Goal: Task Accomplishment & Management: Use online tool/utility

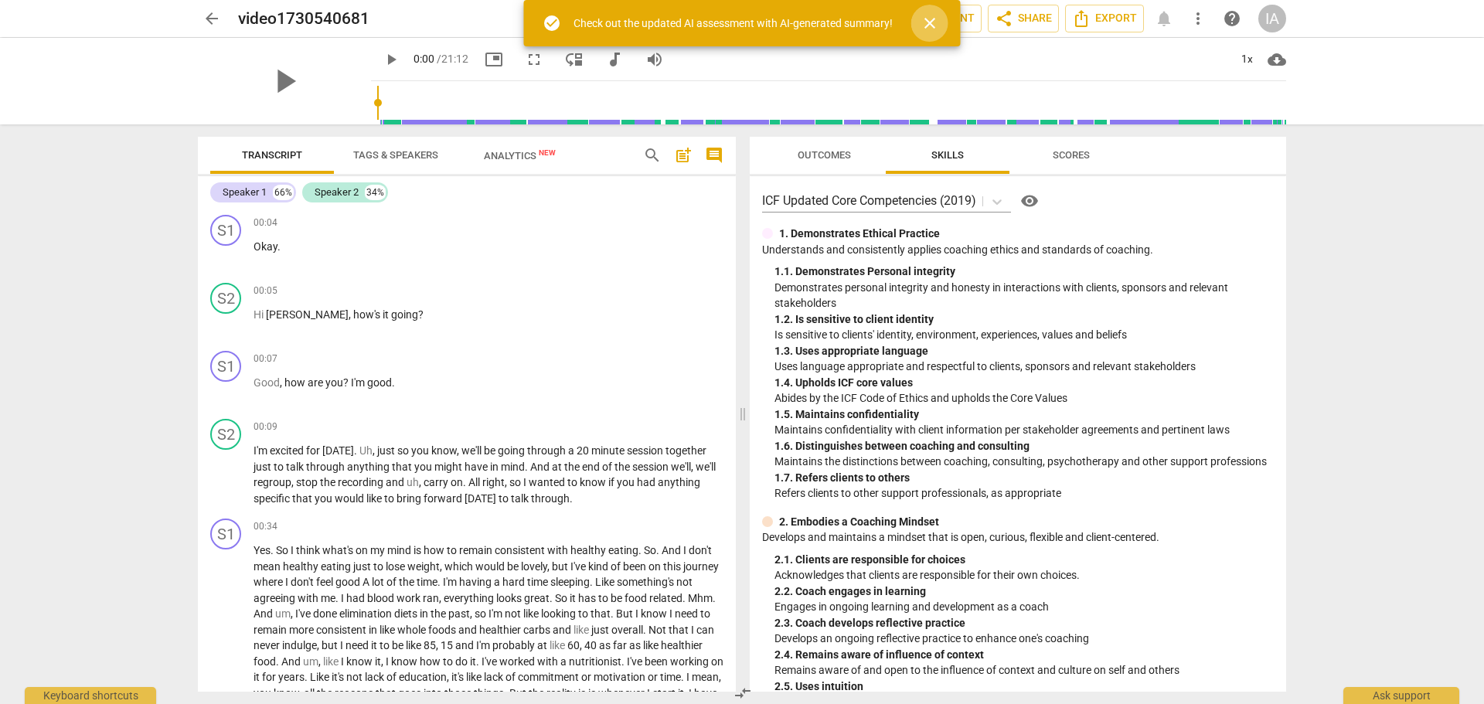
click at [933, 25] on span "close" at bounding box center [930, 23] width 19 height 19
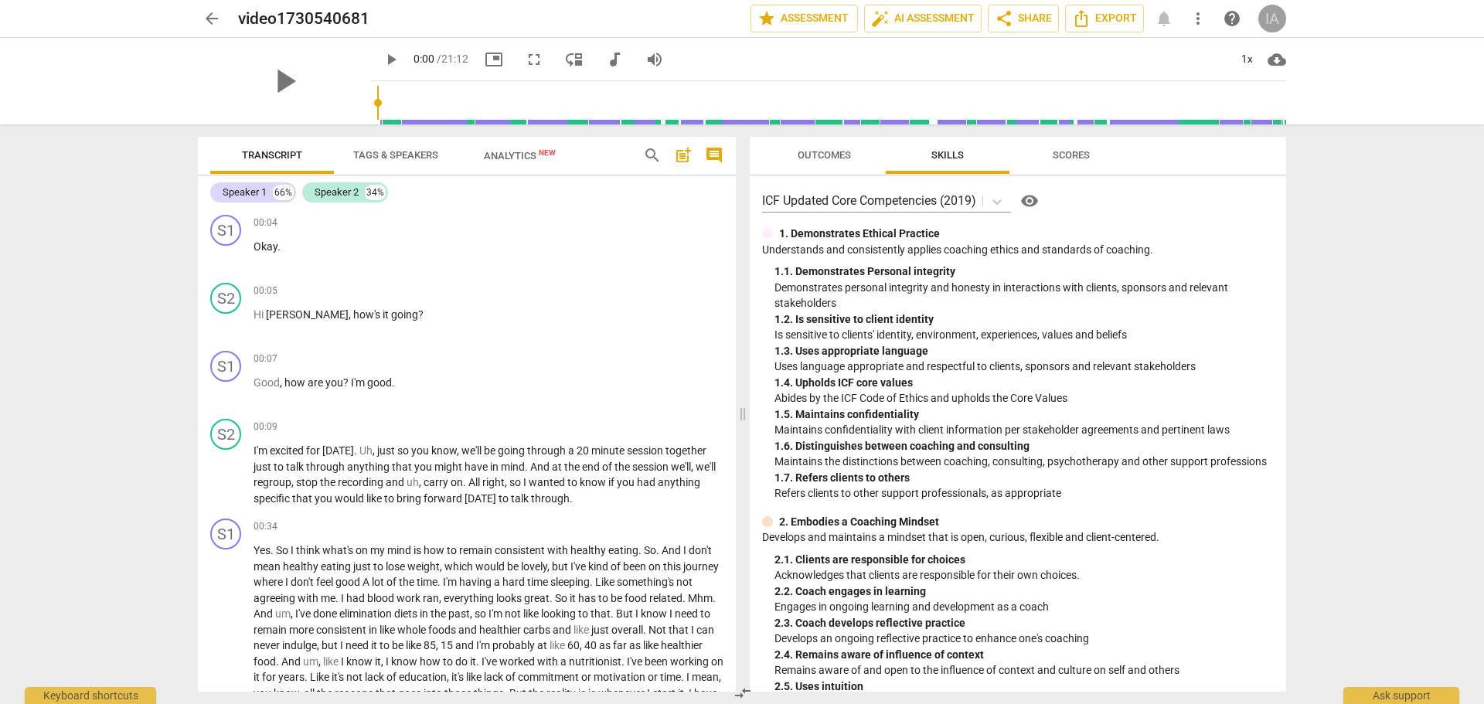
click at [1269, 17] on div "IA" at bounding box center [1273, 19] width 28 height 28
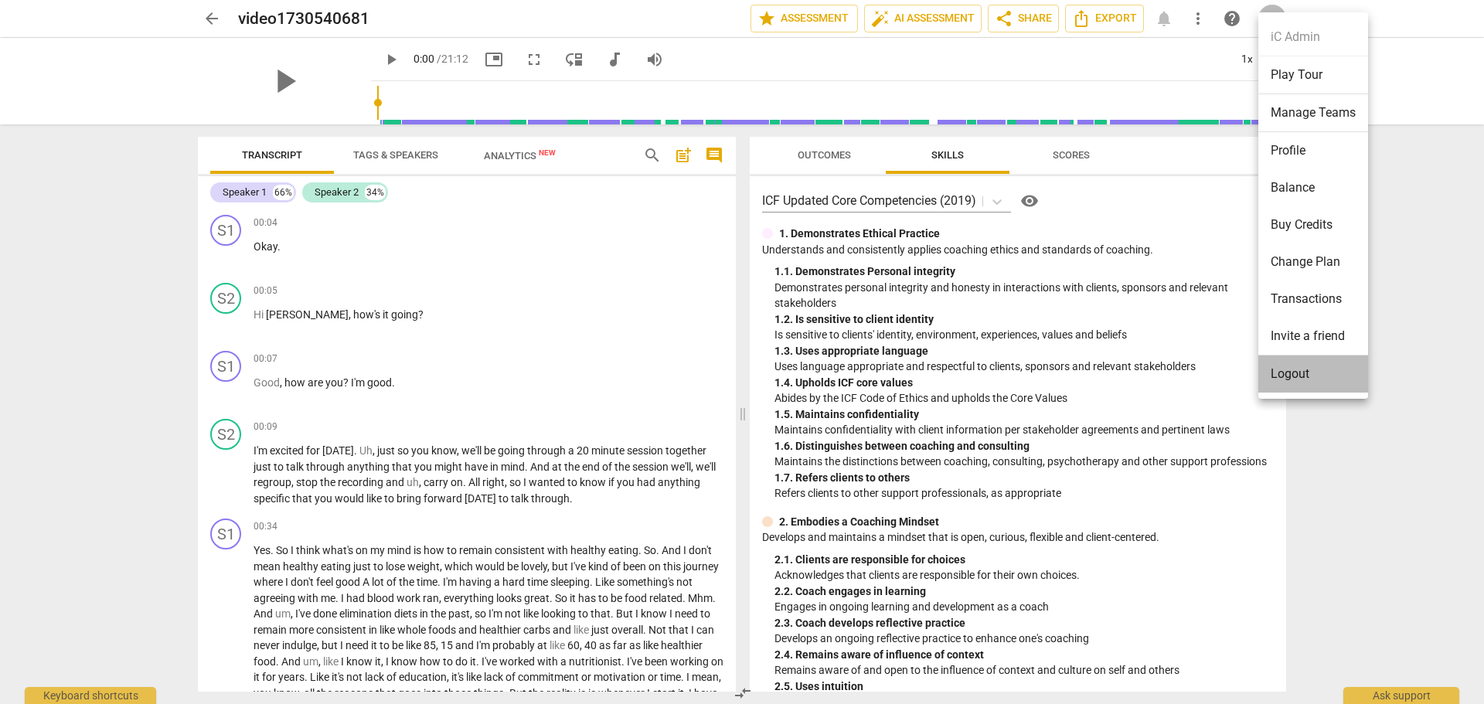
click at [1303, 373] on li "Logout" at bounding box center [1314, 374] width 110 height 37
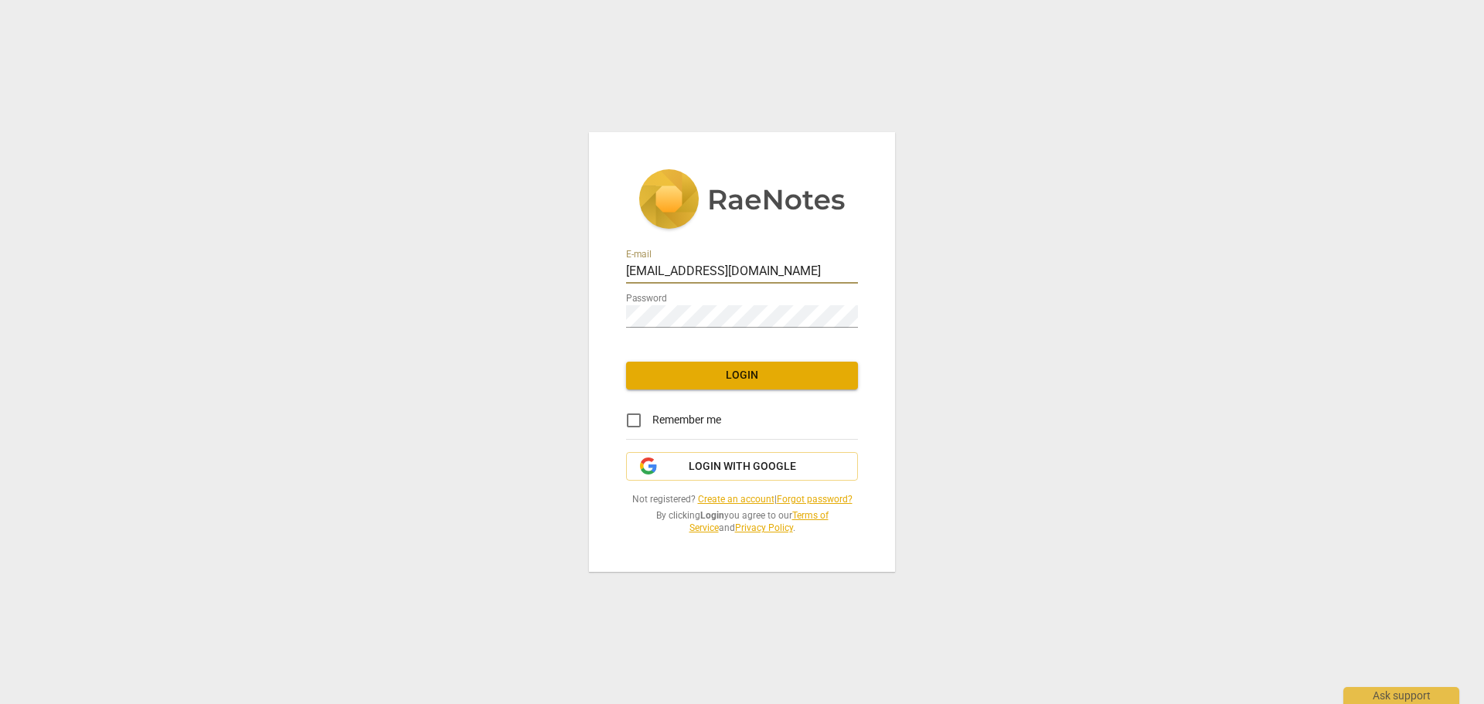
drag, startPoint x: 659, startPoint y: 271, endPoint x: 558, endPoint y: 285, distance: 101.5
click at [558, 285] on div "E-mail admin@invitechange.com Password Login Remember me Login with Google Not …" at bounding box center [742, 352] width 1484 height 704
type input "steve.thorson@invitechange.com"
click at [618, 319] on div "E-mail steve.thorson@invitechange.com Password Login Remember me Login with Goo…" at bounding box center [742, 351] width 306 height 439
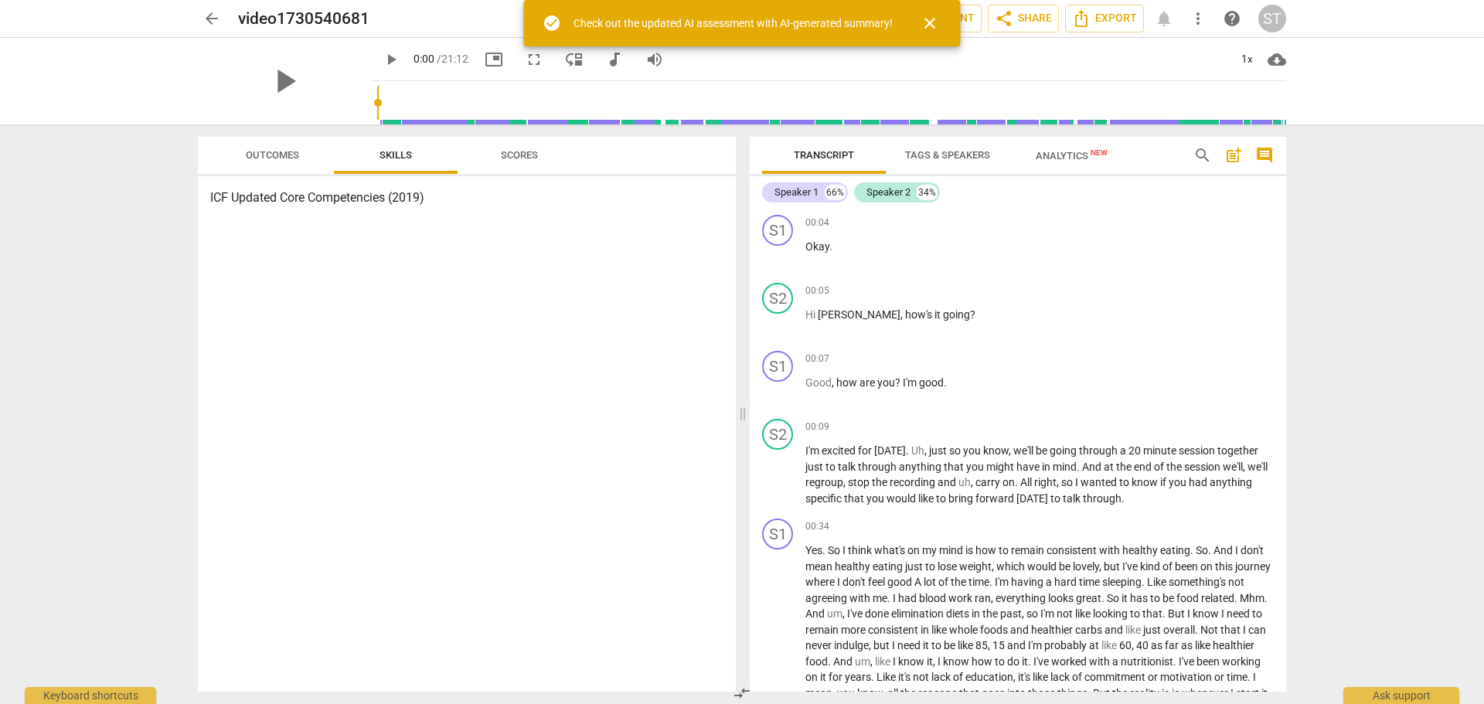
click at [931, 22] on span "close" at bounding box center [930, 23] width 19 height 19
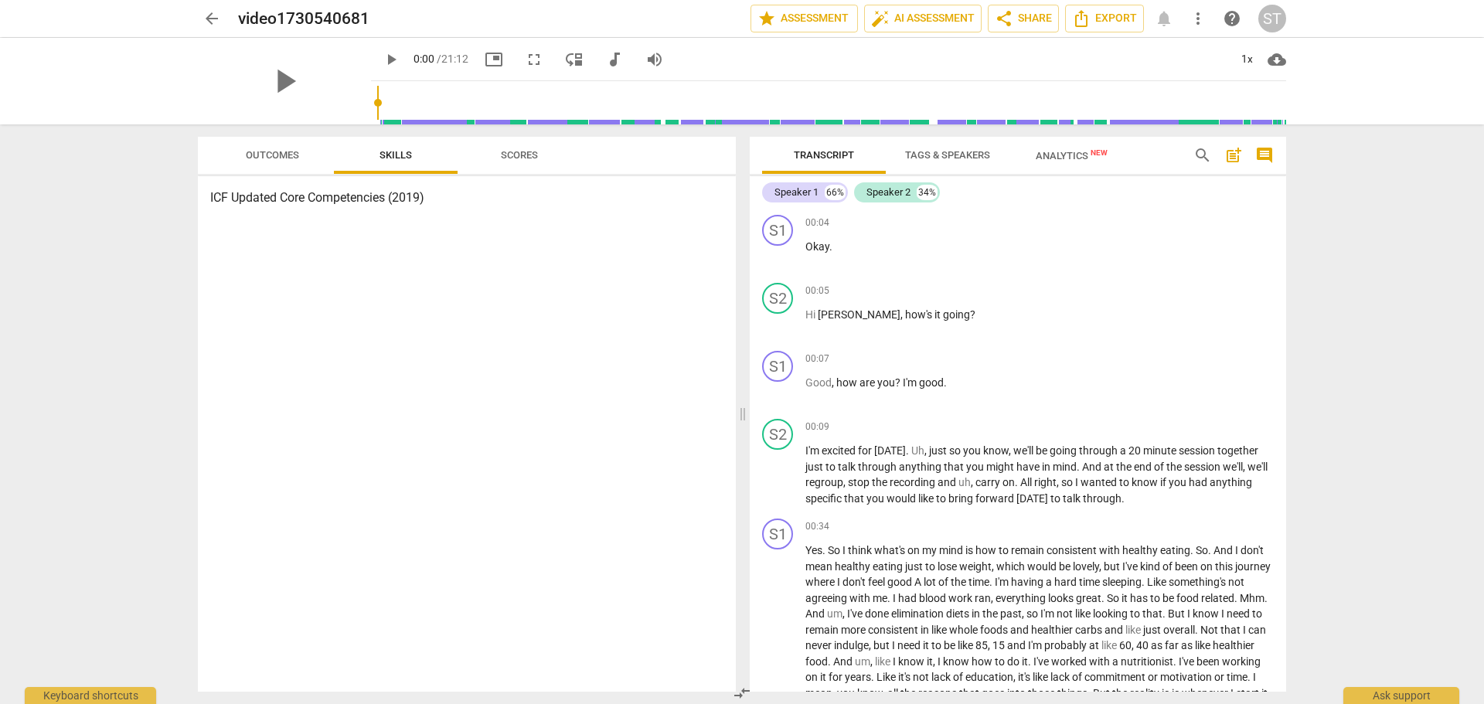
click at [272, 155] on span "Outcomes" at bounding box center [272, 155] width 53 height 12
click at [395, 151] on span "Skills" at bounding box center [396, 155] width 32 height 12
click at [522, 152] on span "Scores" at bounding box center [519, 155] width 37 height 12
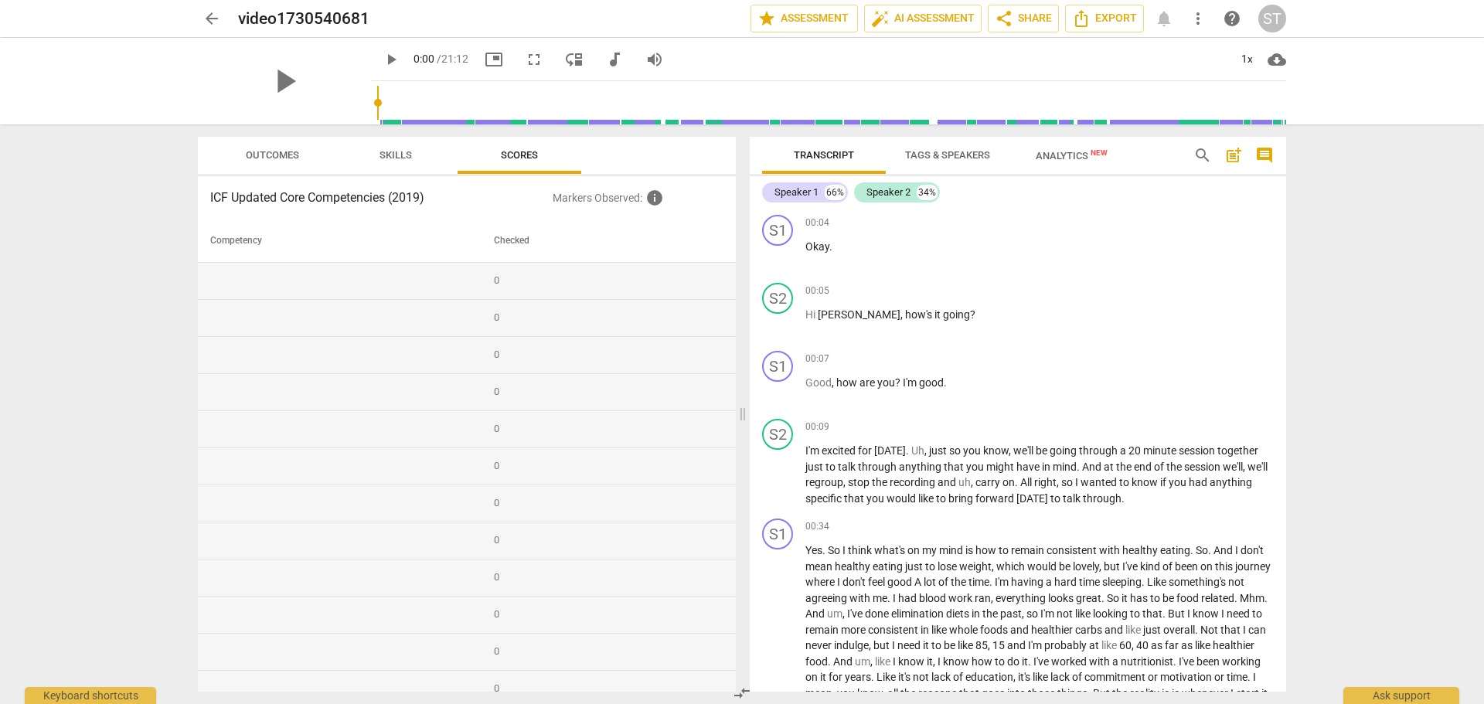
click at [399, 152] on span "Skills" at bounding box center [396, 155] width 32 height 12
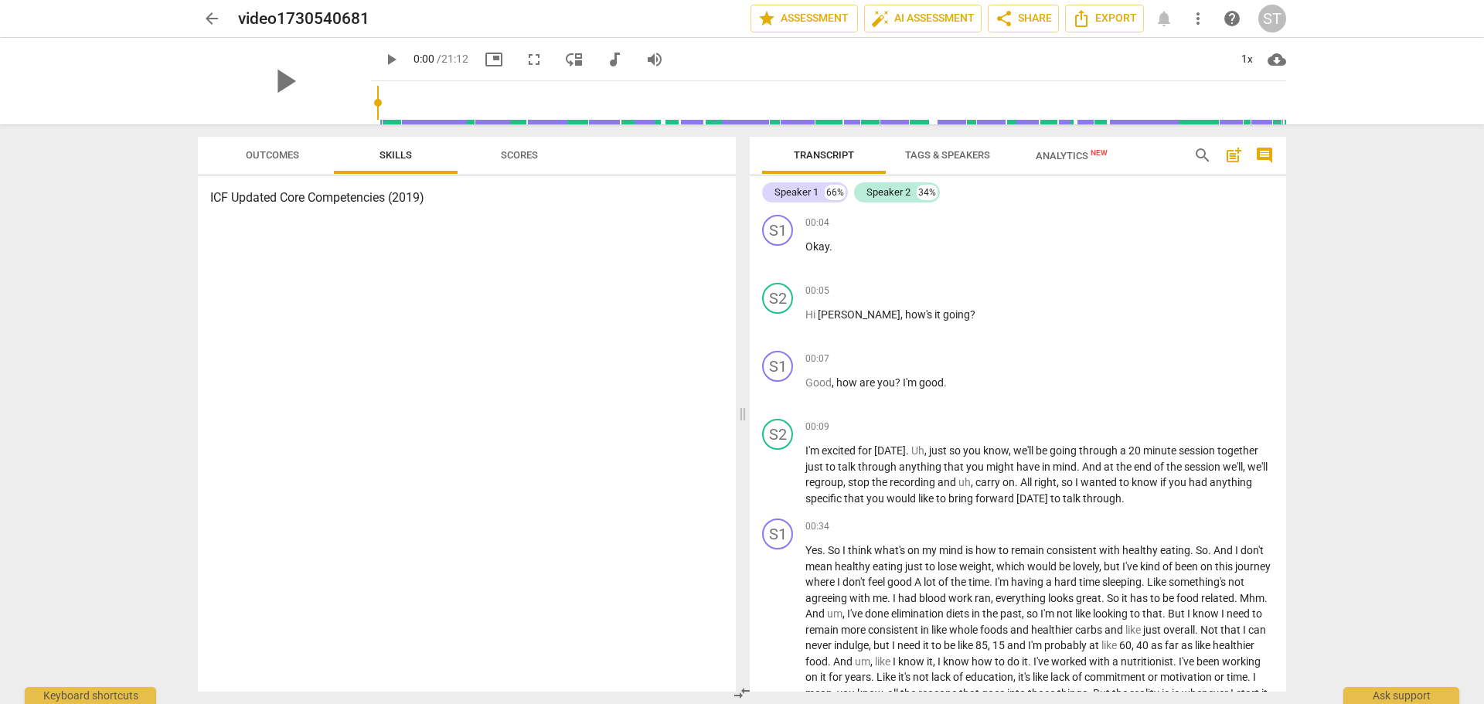
click at [326, 196] on h3 "ICF Updated Core Competencies (2019)" at bounding box center [466, 198] width 513 height 19
click at [264, 153] on span "Outcomes" at bounding box center [272, 155] width 53 height 12
click at [1235, 150] on span "post_add" at bounding box center [1234, 155] width 19 height 19
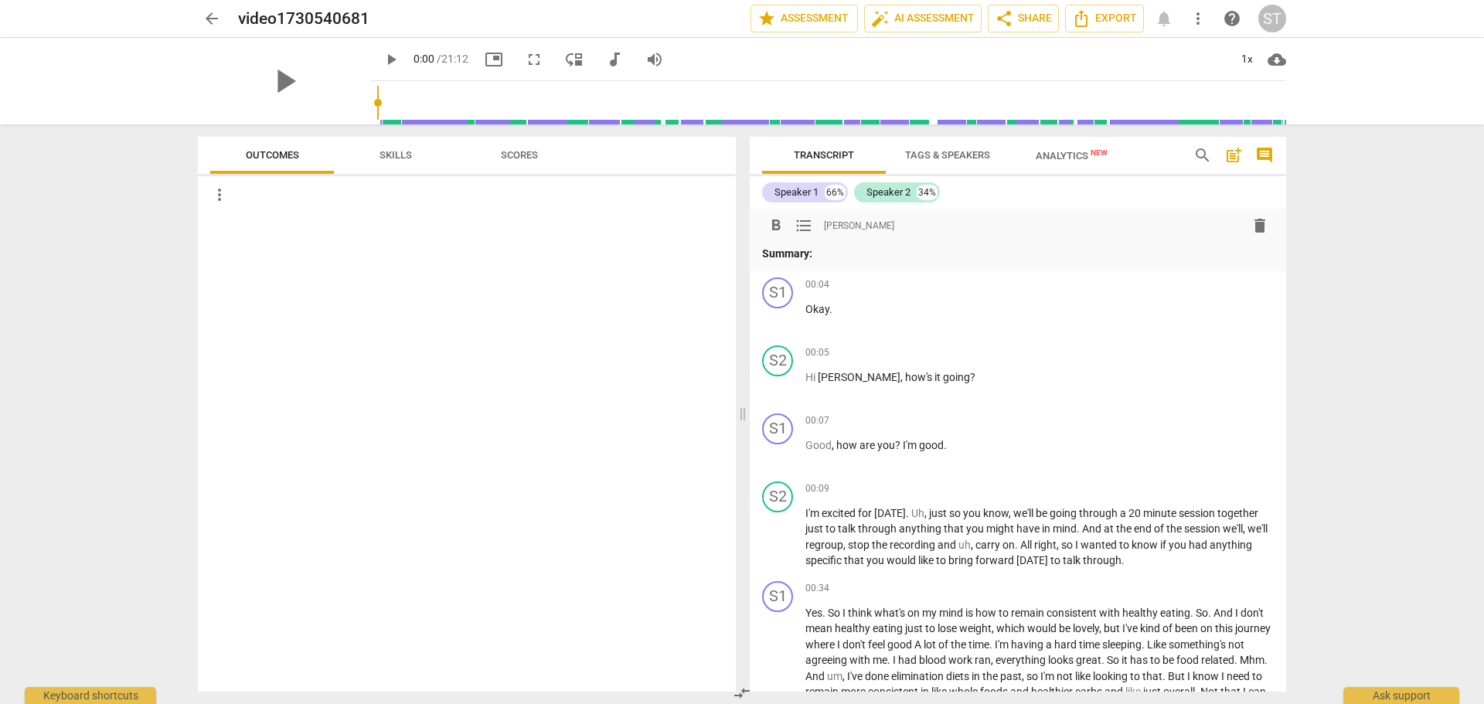
click at [1235, 150] on span "post_add" at bounding box center [1234, 155] width 19 height 19
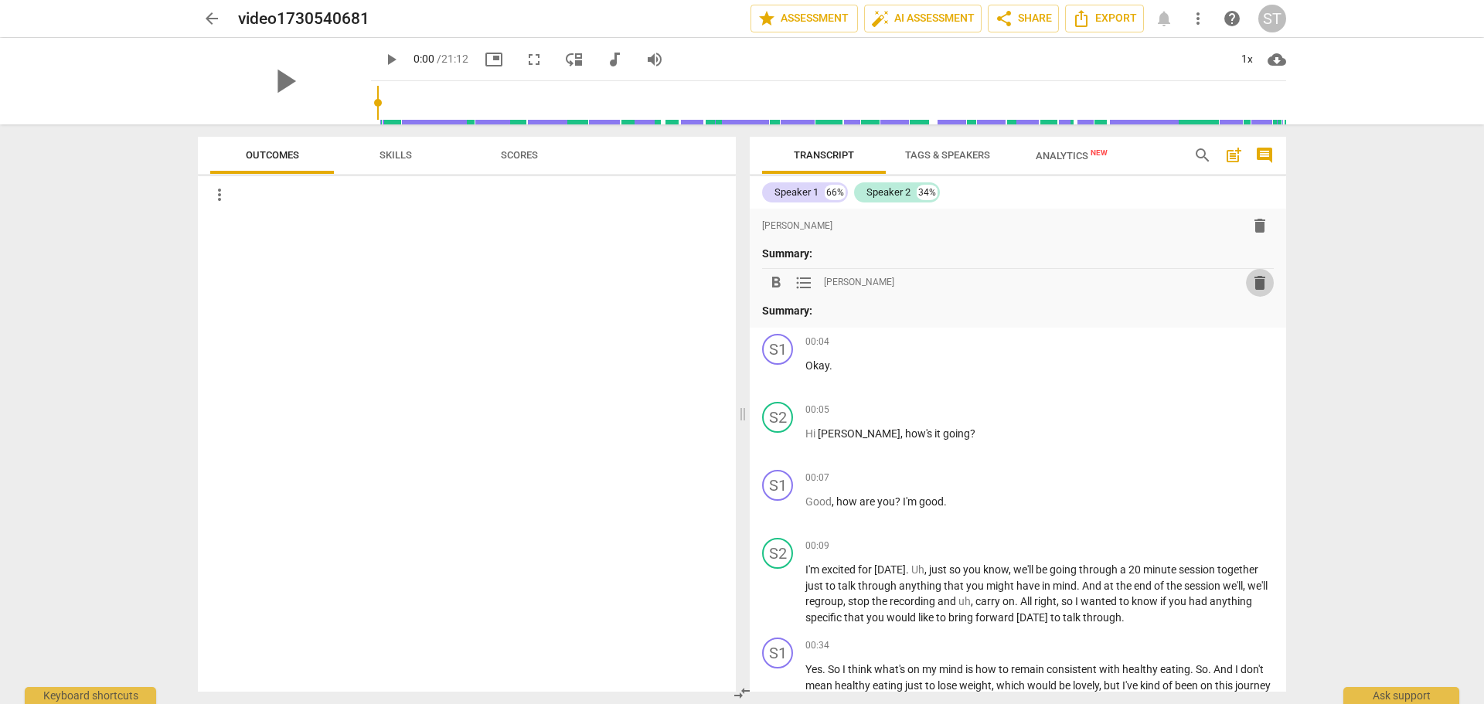
click at [1255, 283] on span "delete" at bounding box center [1260, 283] width 19 height 19
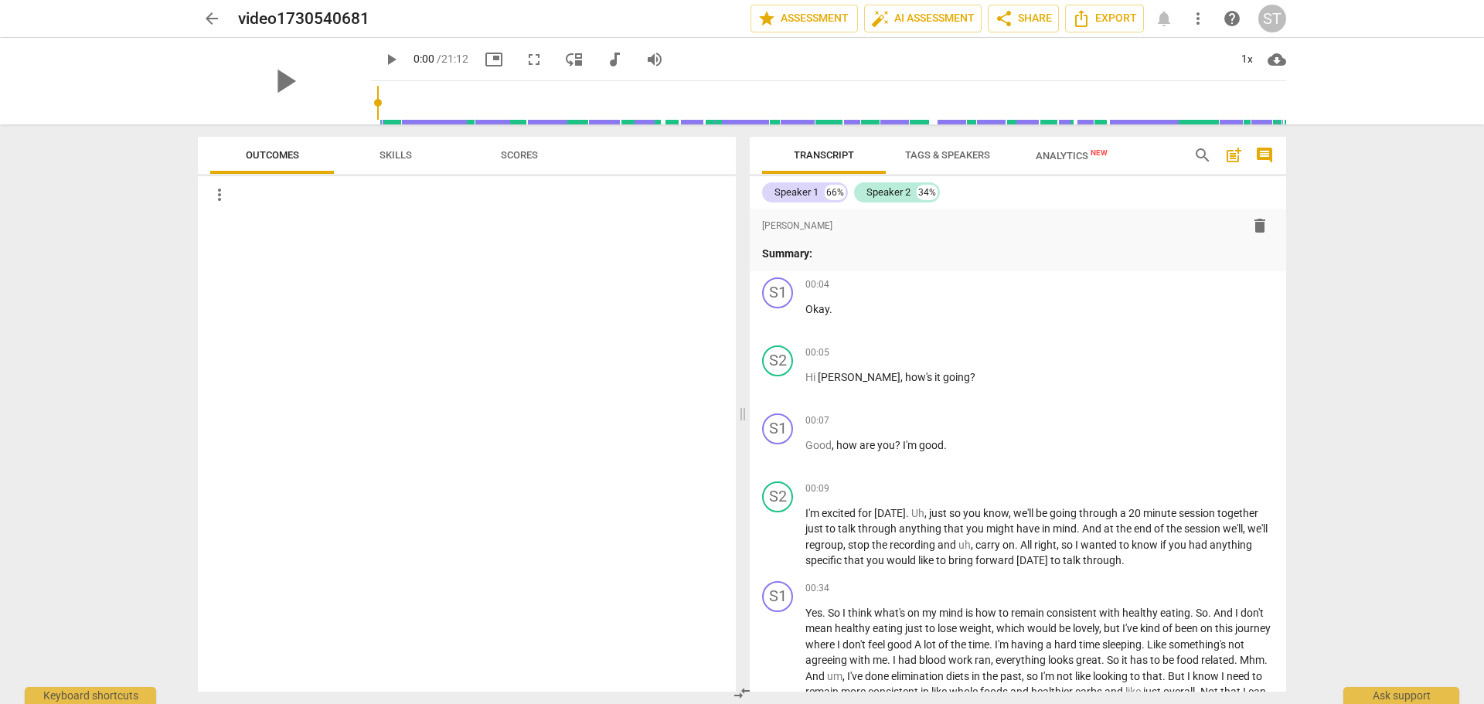
drag, startPoint x: 1254, startPoint y: 224, endPoint x: 809, endPoint y: 49, distance: 478.3
click at [1253, 224] on span "delete" at bounding box center [1260, 225] width 19 height 19
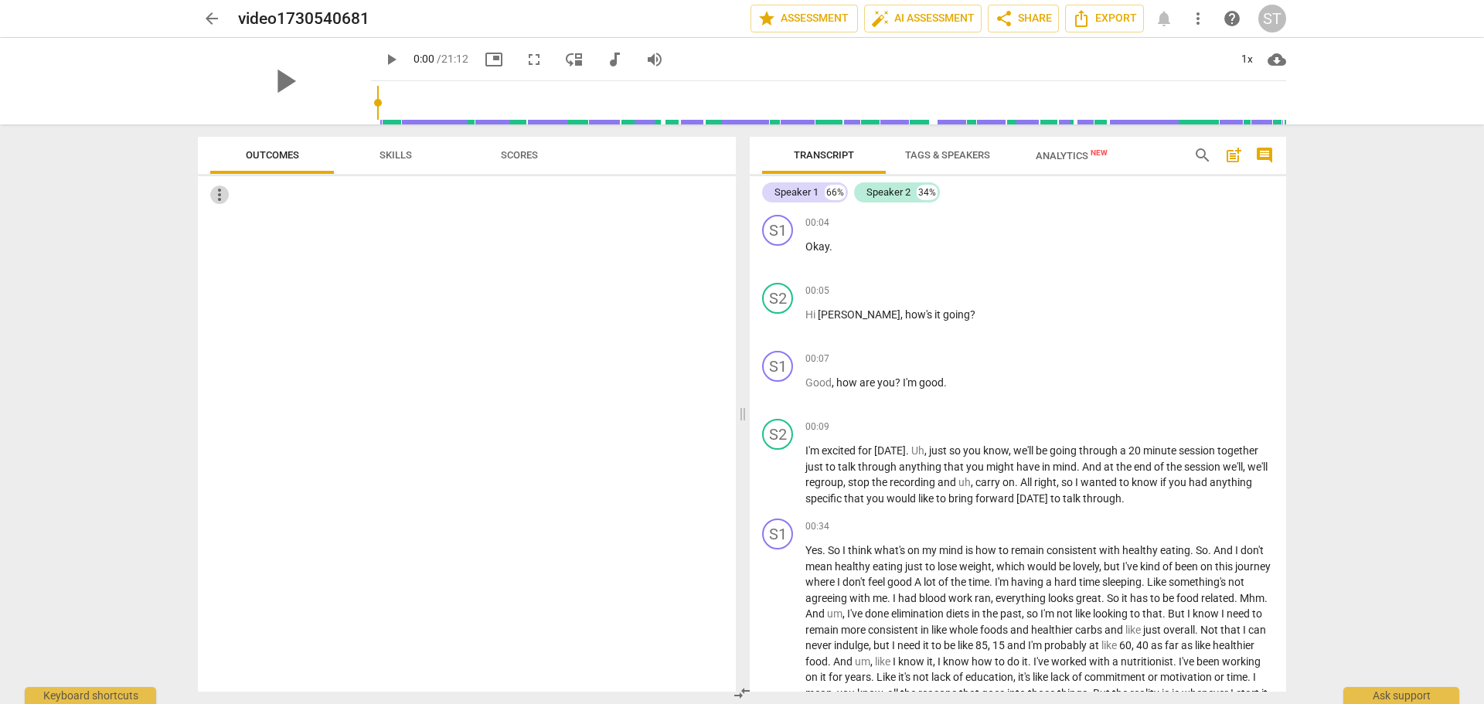
click at [220, 194] on span "more_vert" at bounding box center [219, 195] width 19 height 19
click at [230, 193] on li "Uncheck all" at bounding box center [253, 194] width 87 height 37
click at [217, 193] on span "more_vert" at bounding box center [219, 195] width 19 height 19
click at [217, 193] on li "Uncheck all" at bounding box center [253, 194] width 87 height 37
click at [390, 155] on span "Skills" at bounding box center [396, 155] width 32 height 12
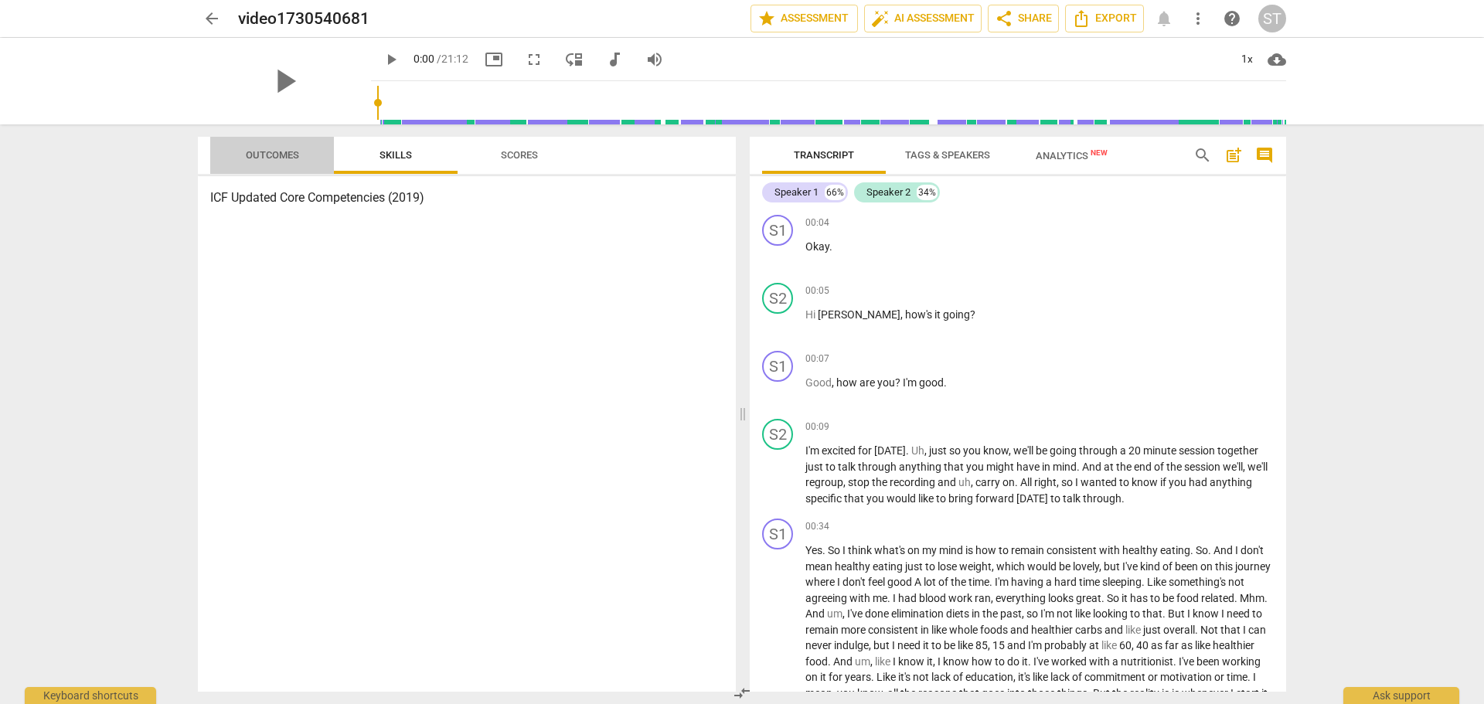
click at [288, 152] on span "Outcomes" at bounding box center [272, 155] width 53 height 12
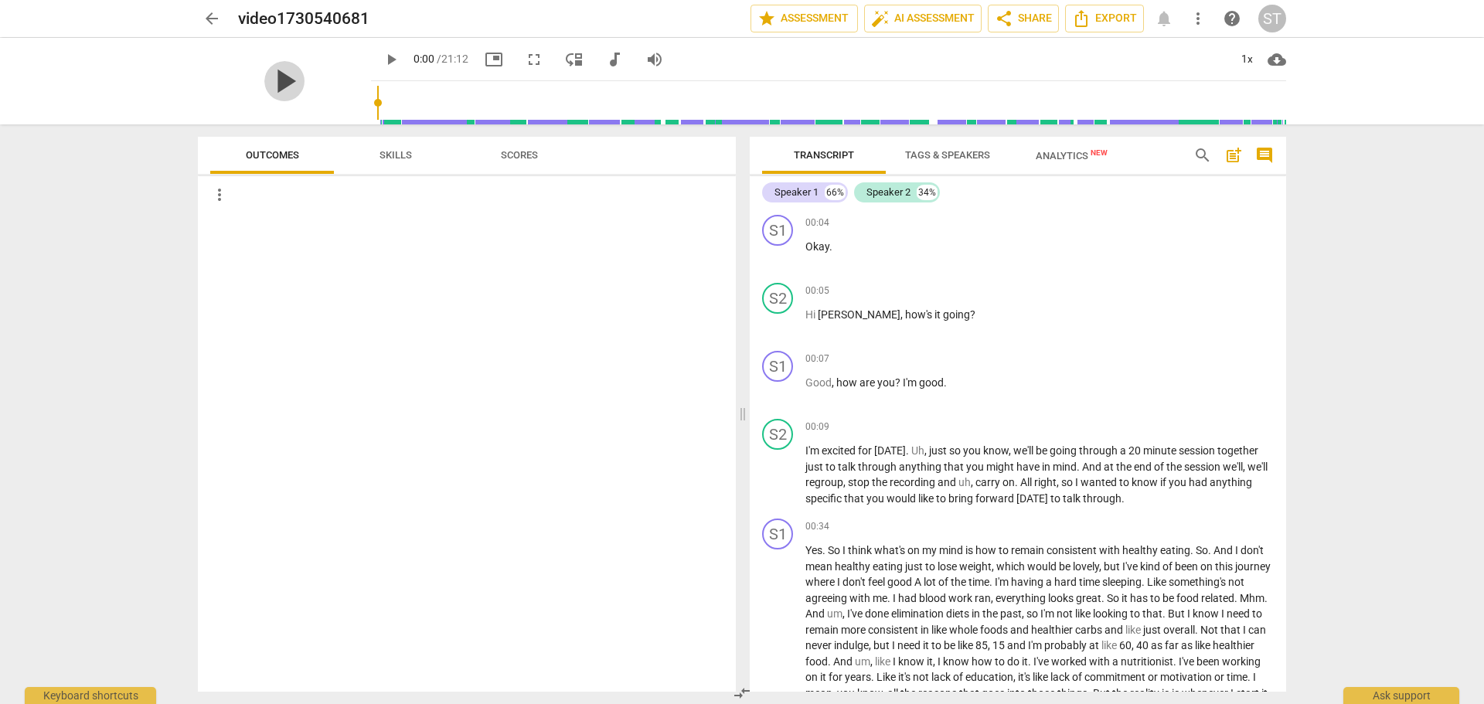
click at [275, 80] on span "play_arrow" at bounding box center [284, 81] width 40 height 40
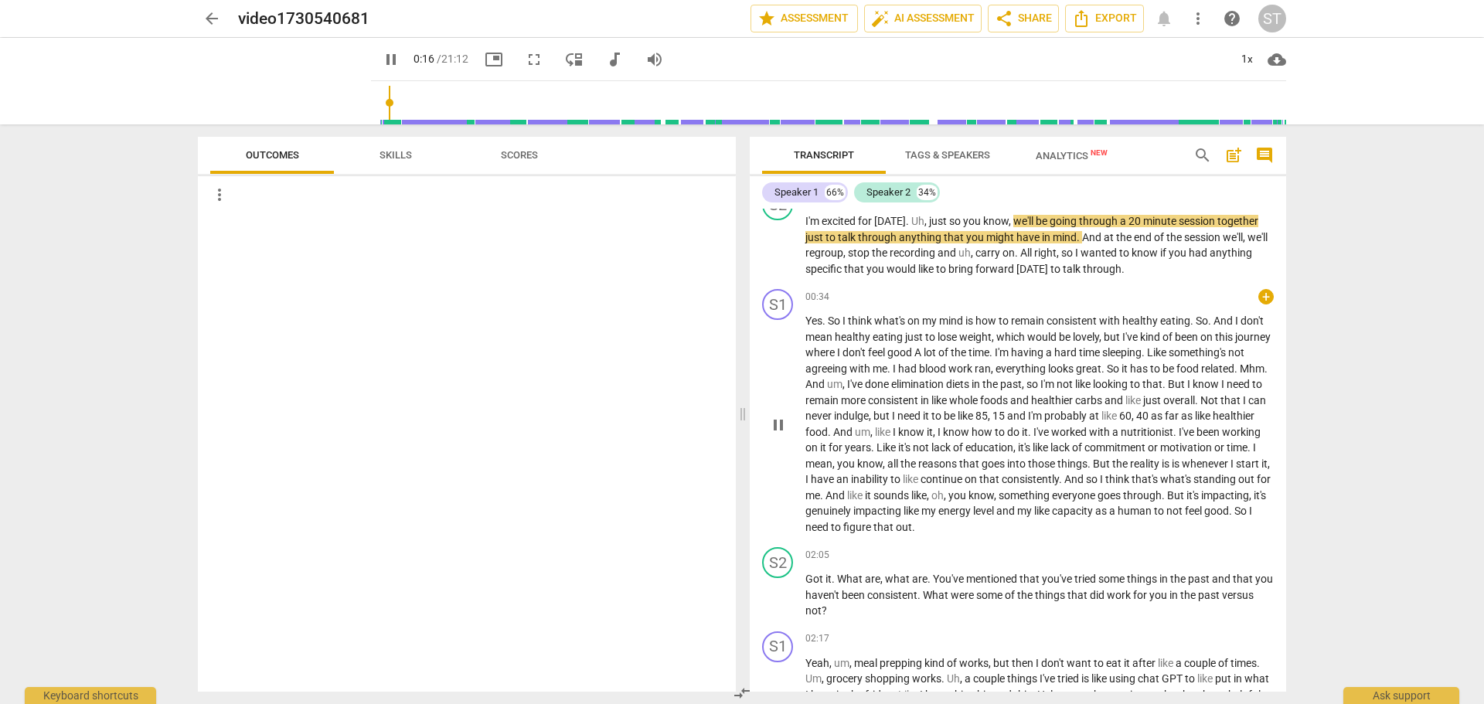
scroll to position [232, 0]
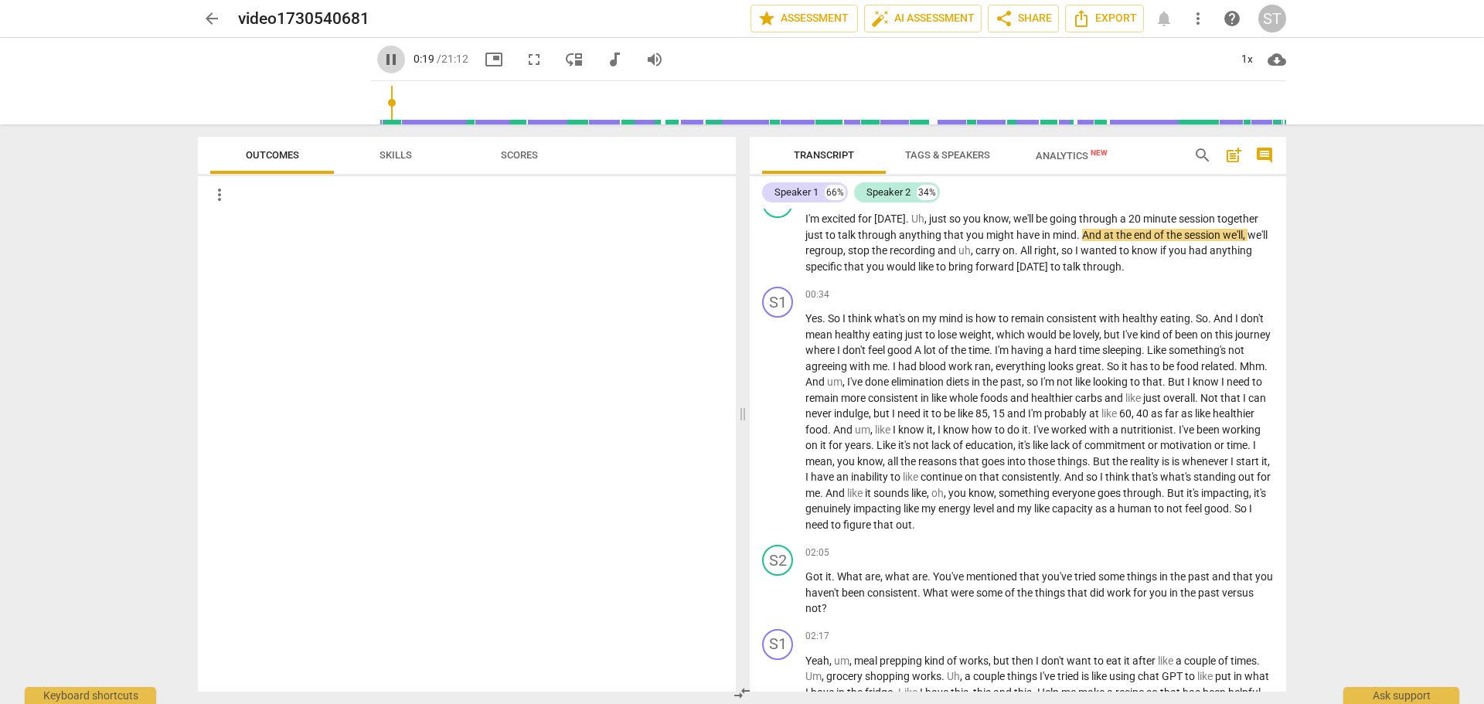
click at [382, 58] on span "pause" at bounding box center [391, 59] width 19 height 19
type input "20"
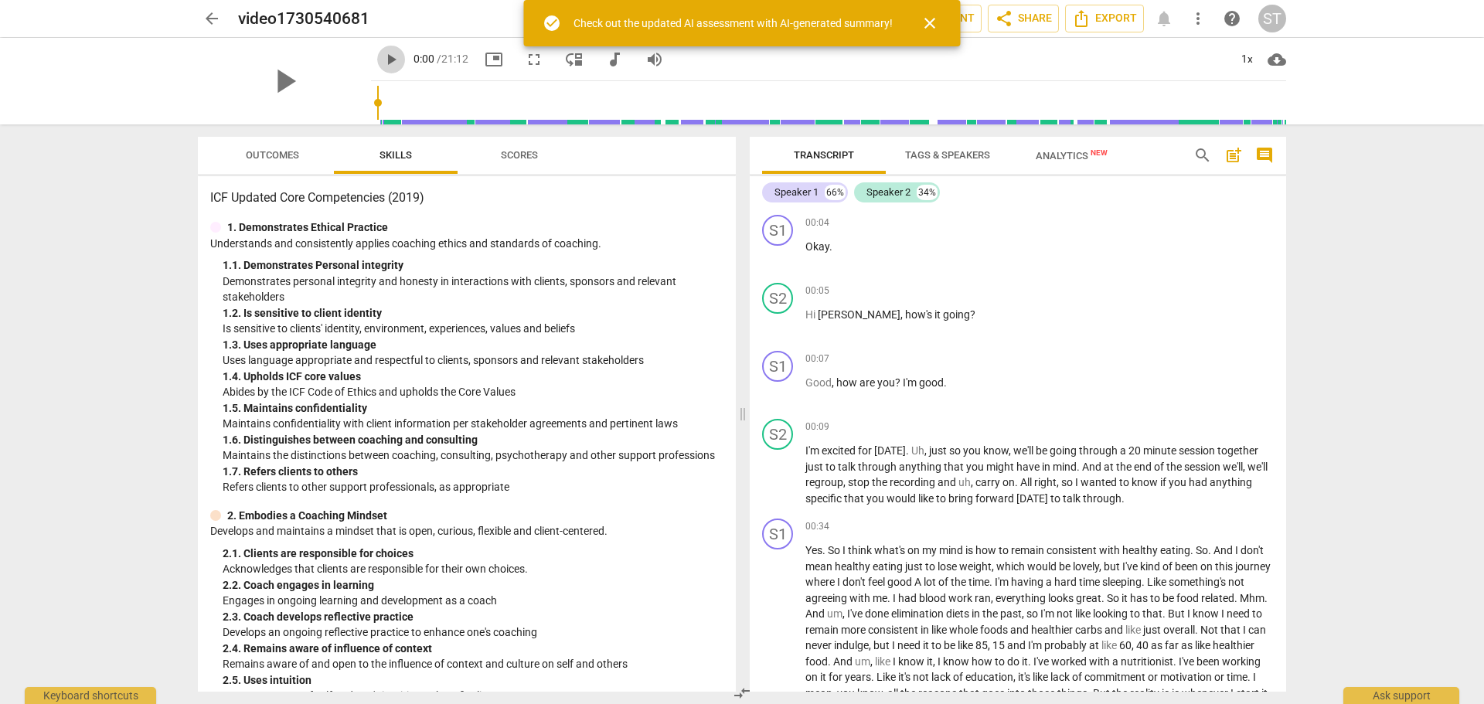
click at [382, 58] on span "play_arrow" at bounding box center [391, 59] width 19 height 19
click at [926, 23] on span "close" at bounding box center [930, 23] width 19 height 19
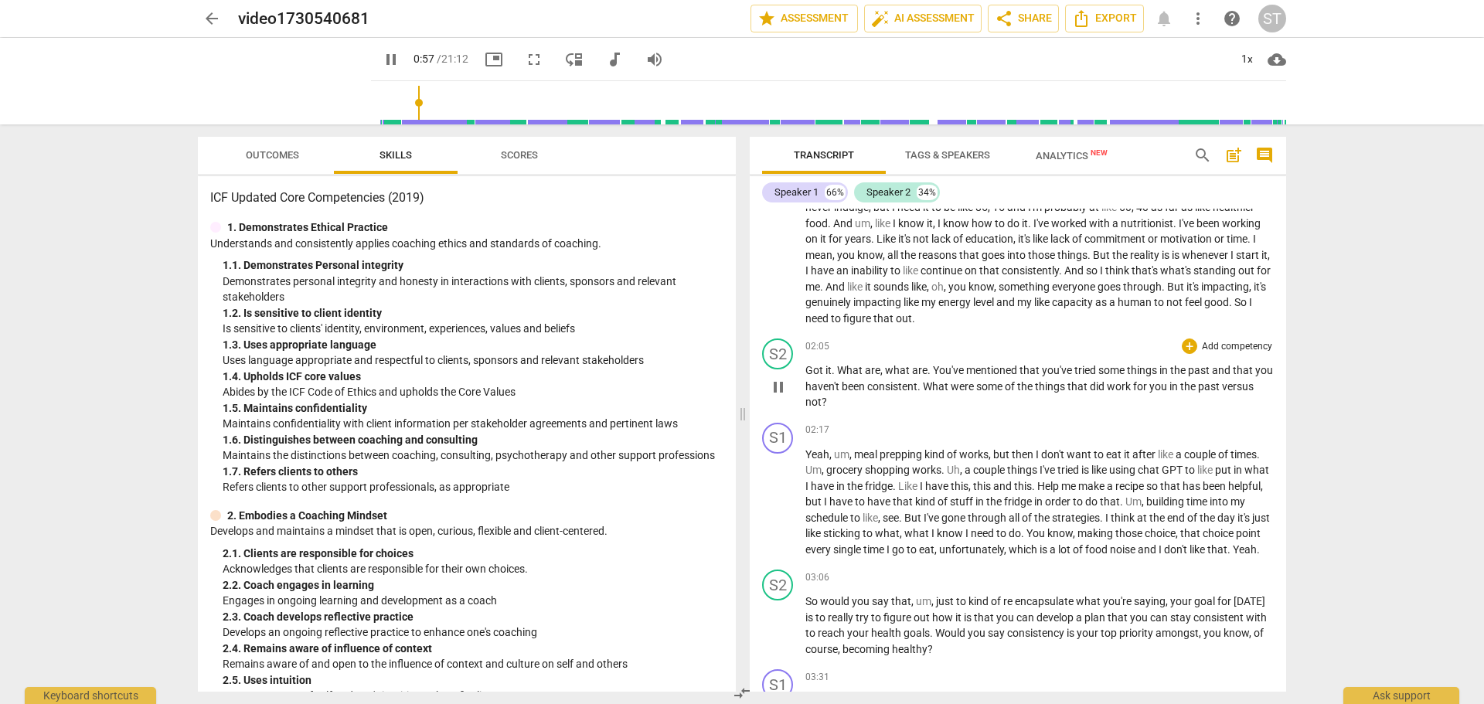
scroll to position [464, 0]
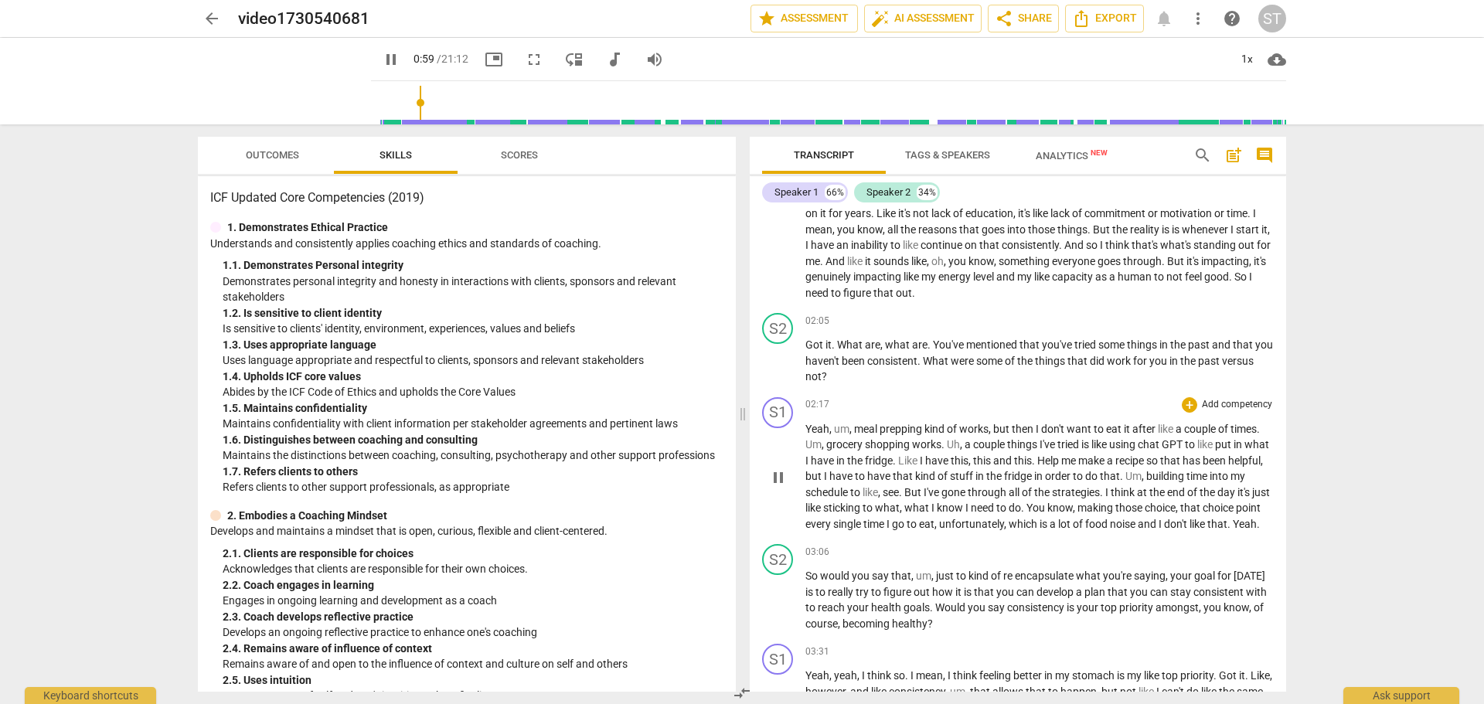
click at [952, 428] on span "of" at bounding box center [953, 429] width 12 height 12
click at [439, 100] on input "range" at bounding box center [831, 102] width 909 height 49
click at [458, 103] on input "range" at bounding box center [831, 102] width 909 height 49
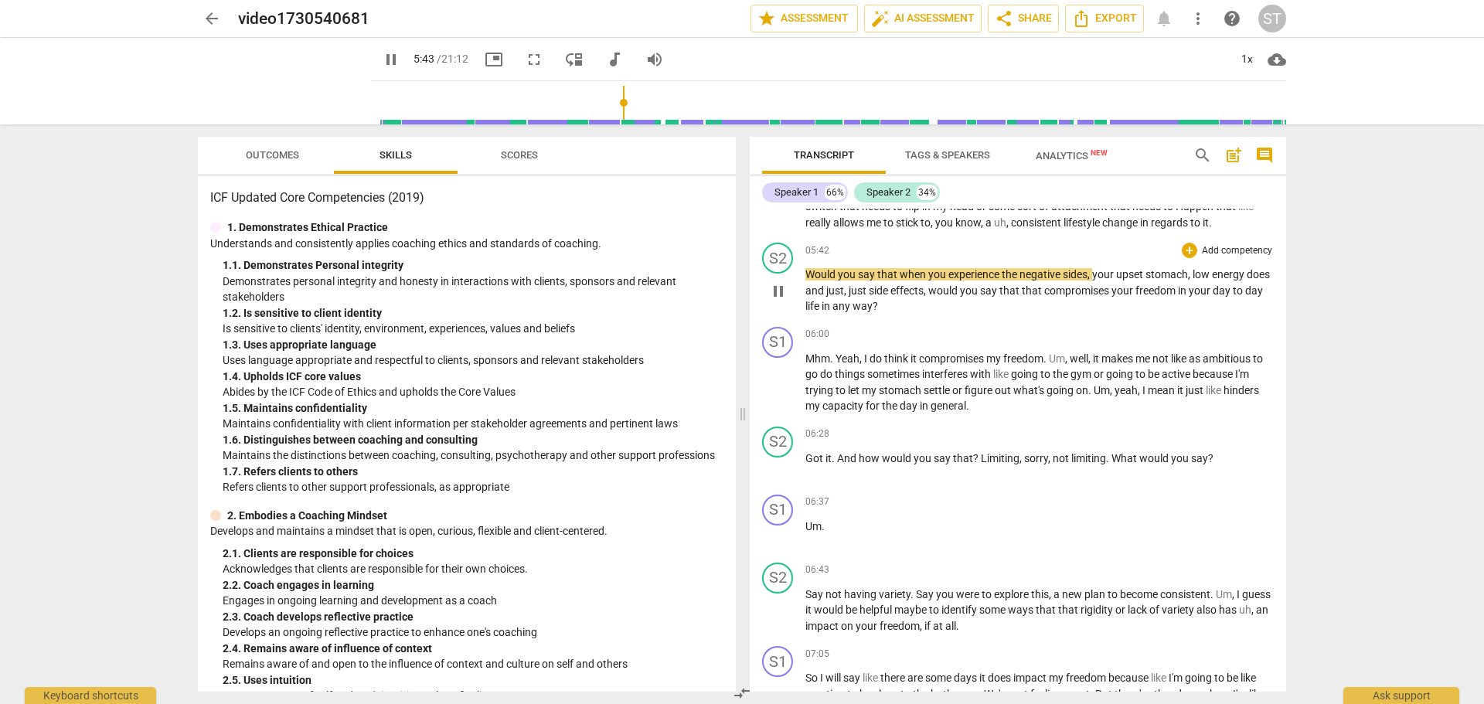
scroll to position [1237, 0]
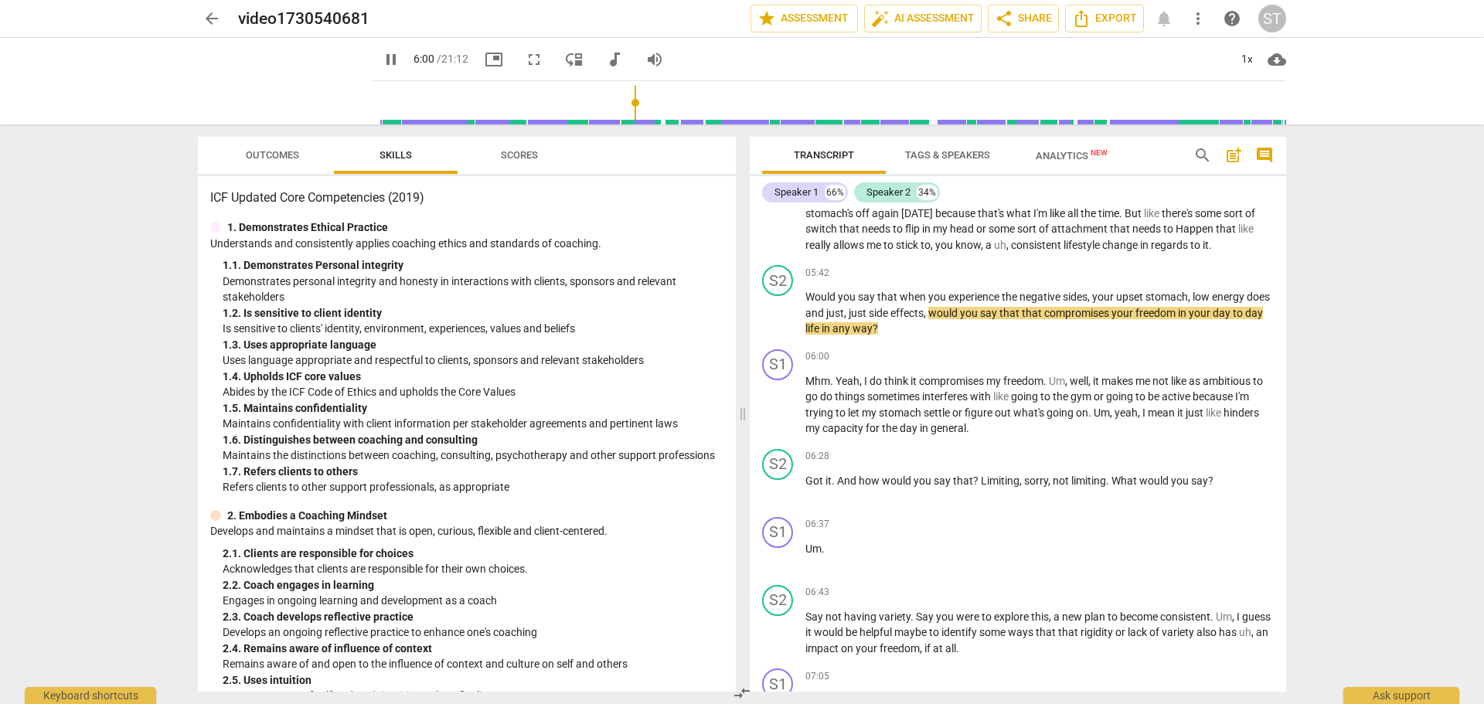
click at [621, 100] on input "range" at bounding box center [831, 102] width 909 height 49
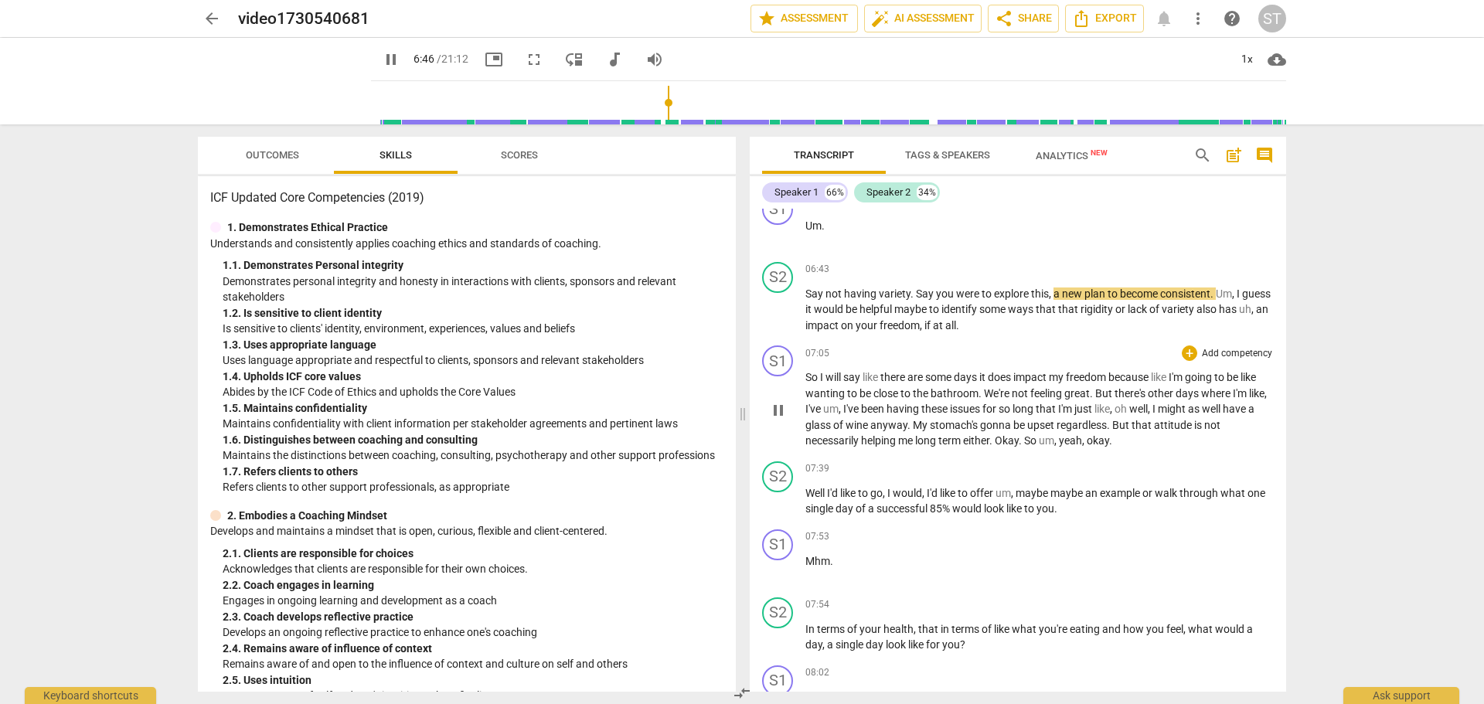
scroll to position [1546, 0]
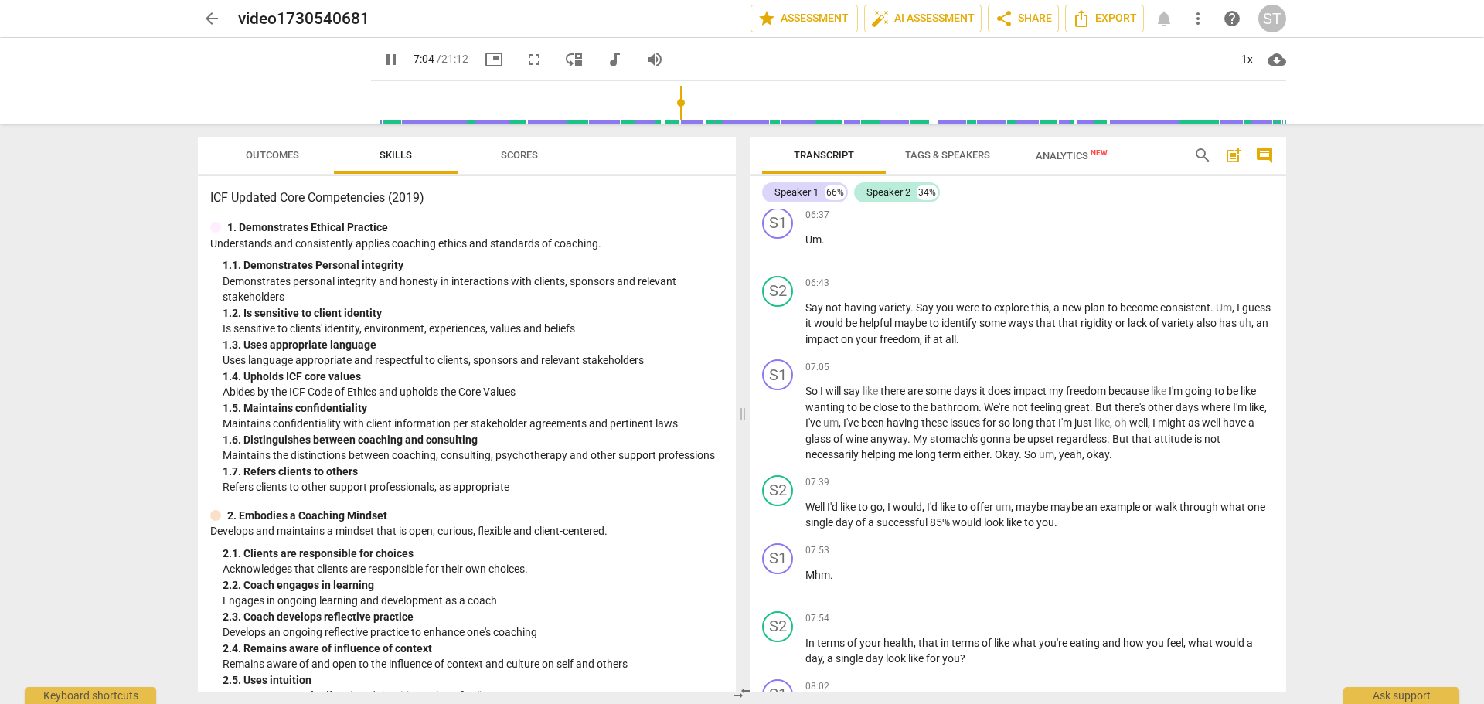
click at [382, 60] on span "pause" at bounding box center [391, 59] width 19 height 19
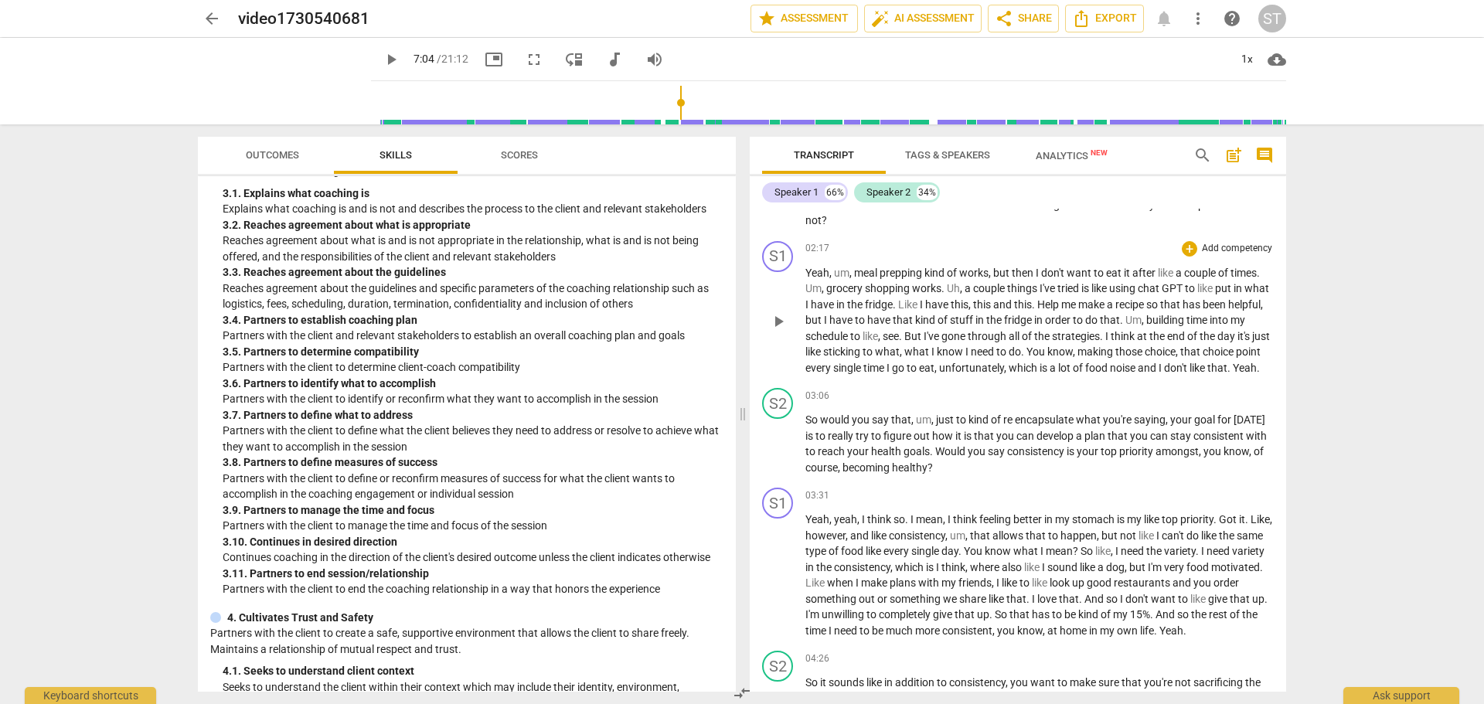
scroll to position [618, 0]
click at [382, 60] on span "play_arrow" at bounding box center [391, 59] width 19 height 19
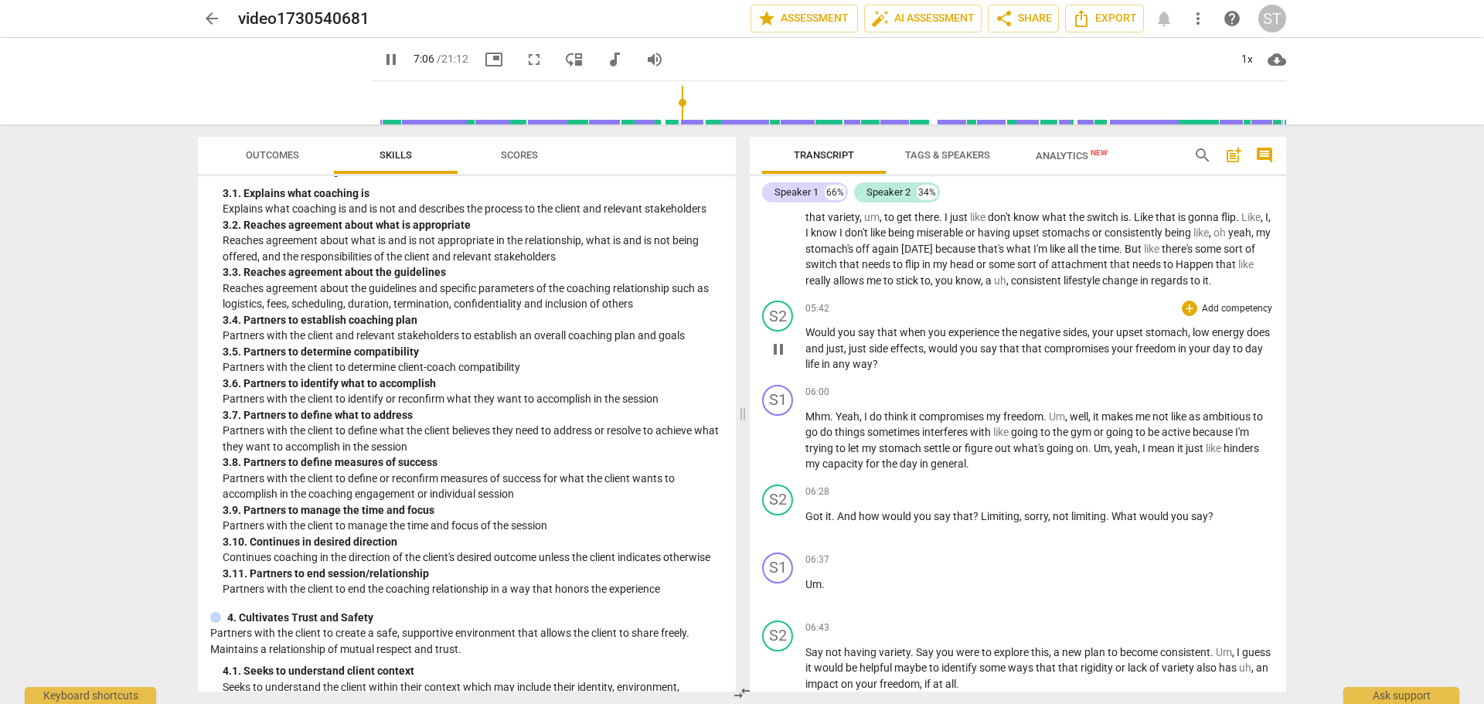
scroll to position [1546, 0]
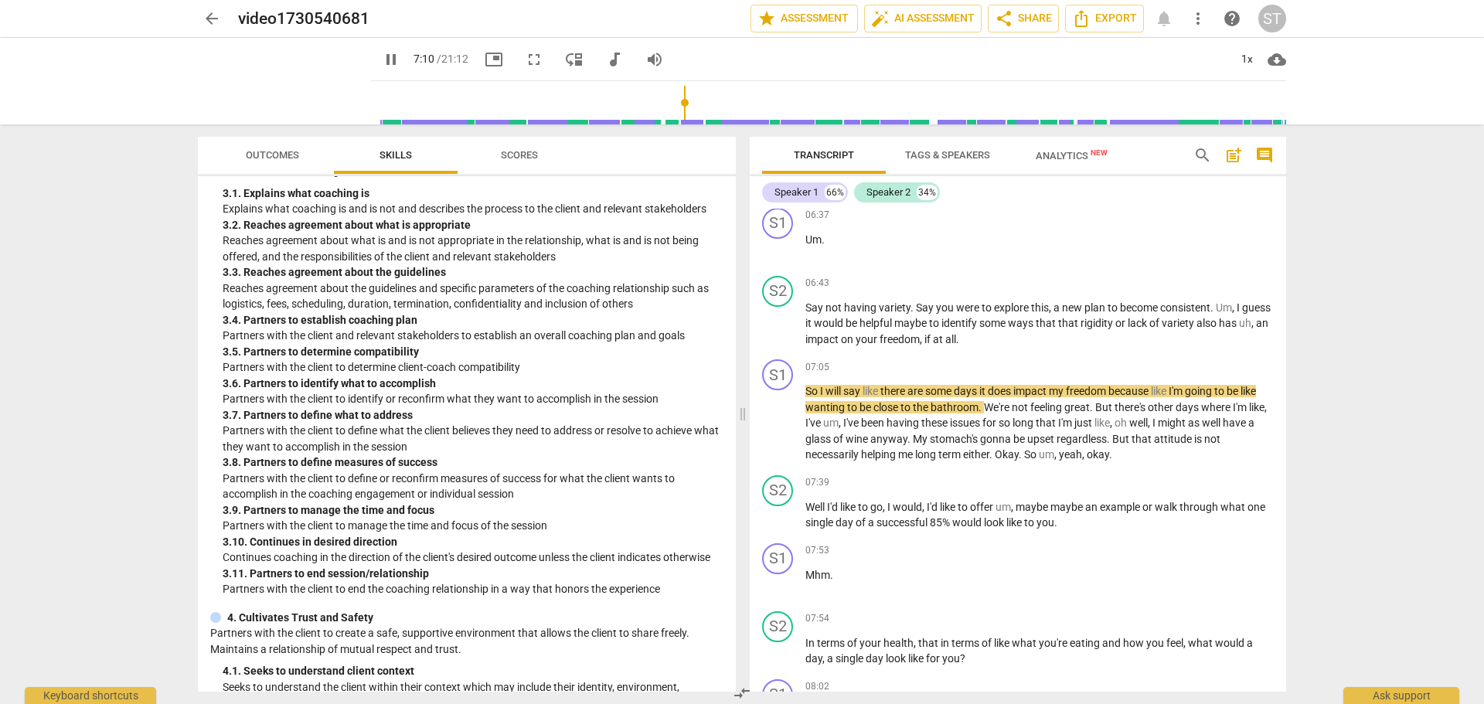
click at [685, 98] on input "range" at bounding box center [831, 102] width 909 height 49
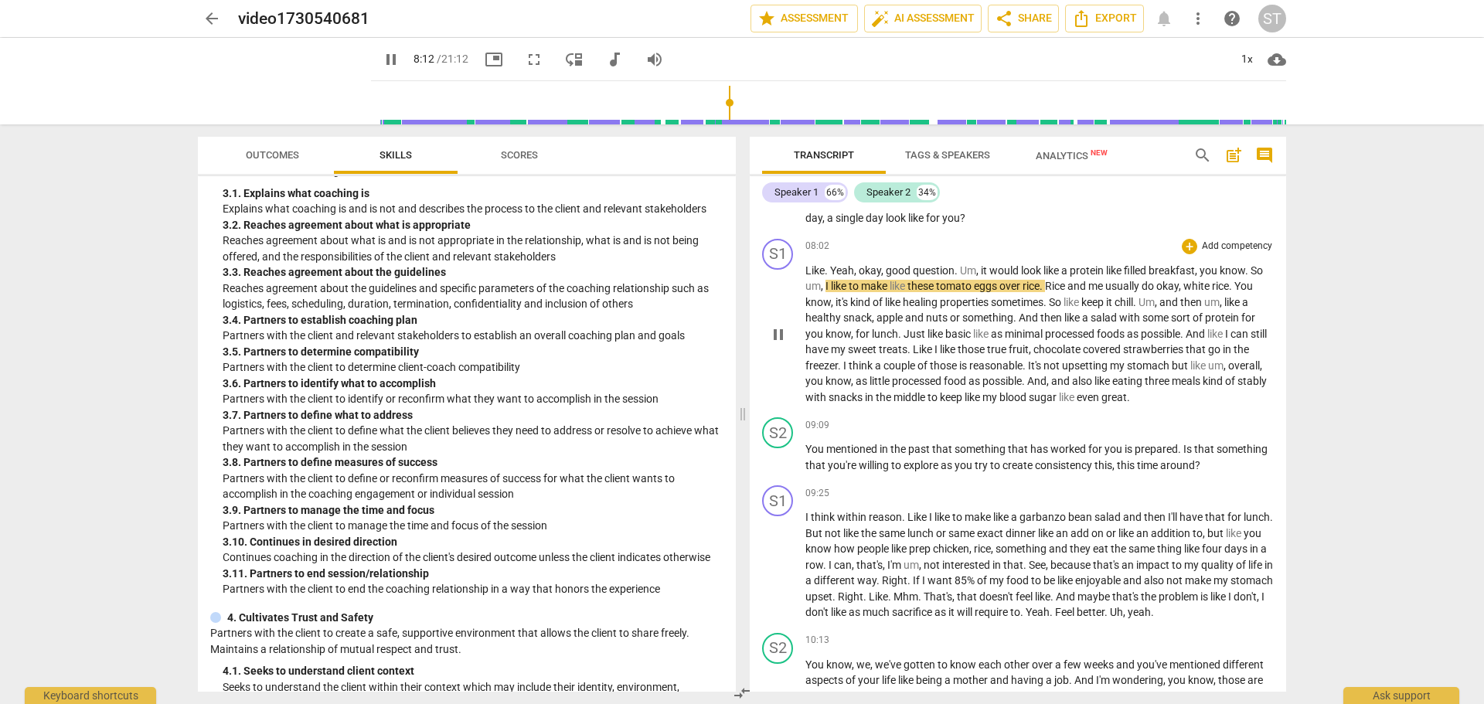
scroll to position [2010, 0]
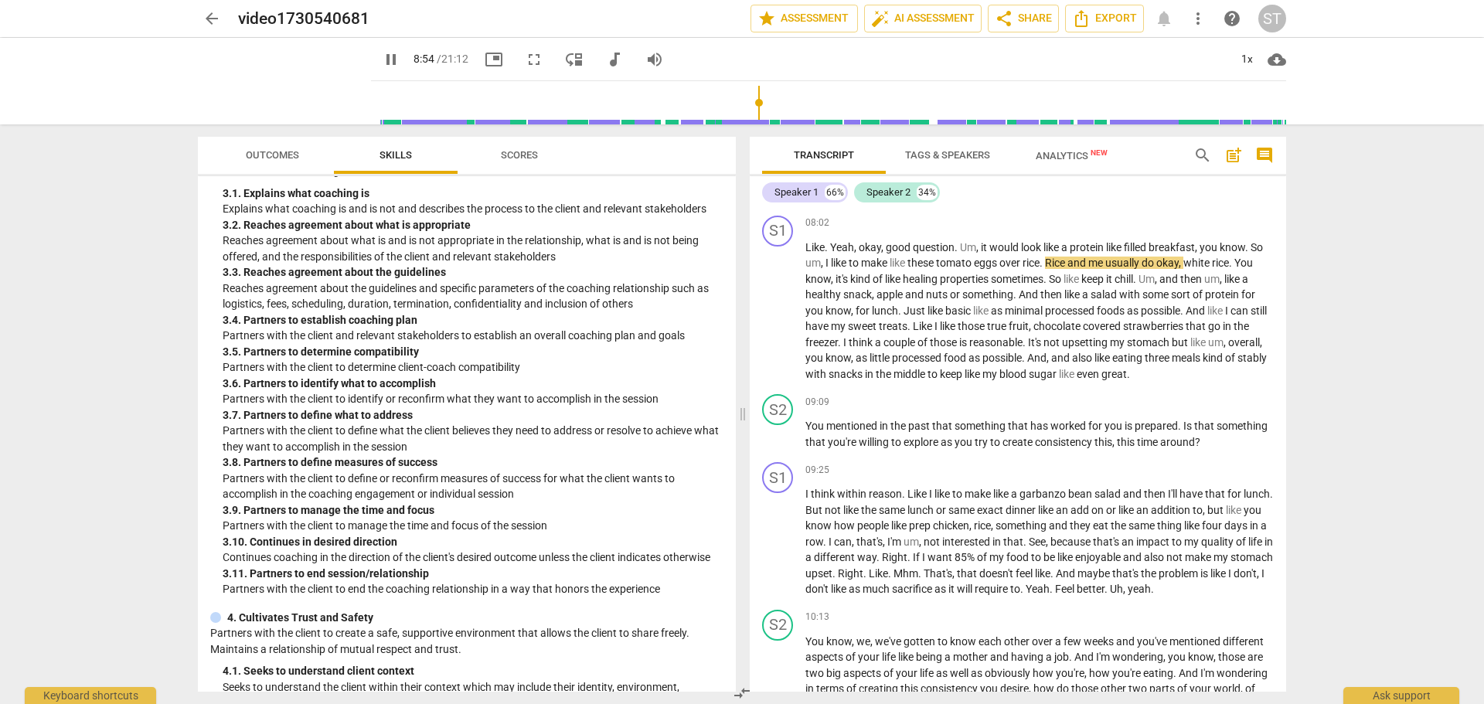
click at [748, 101] on input "range" at bounding box center [831, 102] width 909 height 49
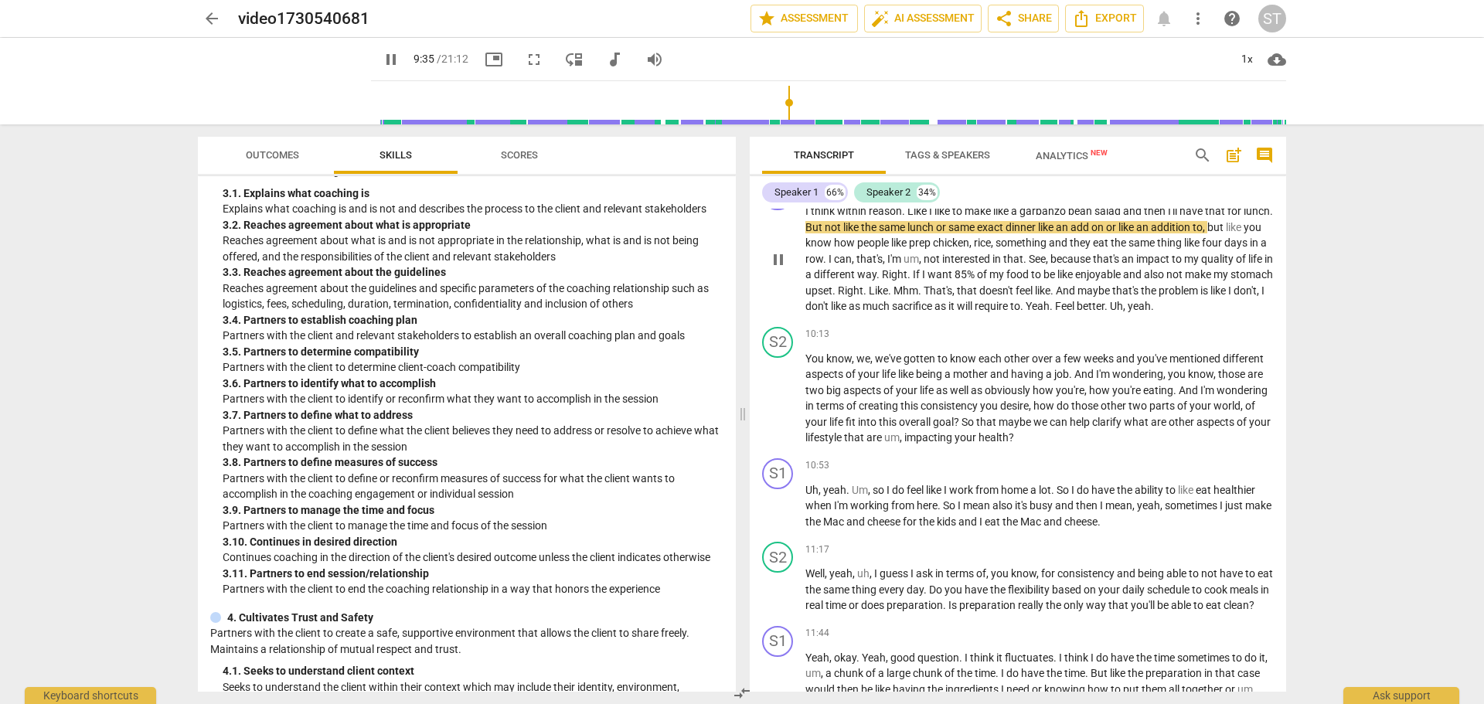
scroll to position [2319, 0]
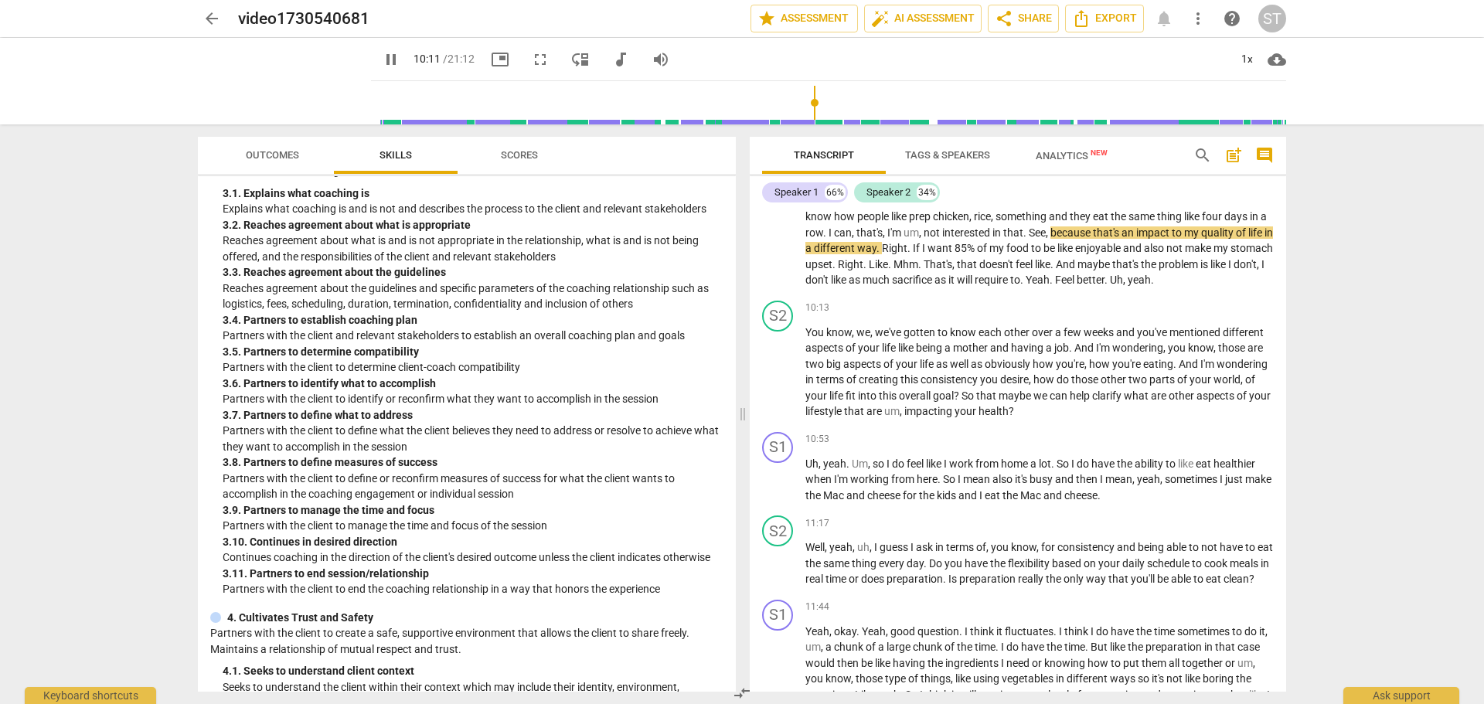
click at [804, 104] on input "range" at bounding box center [831, 102] width 909 height 49
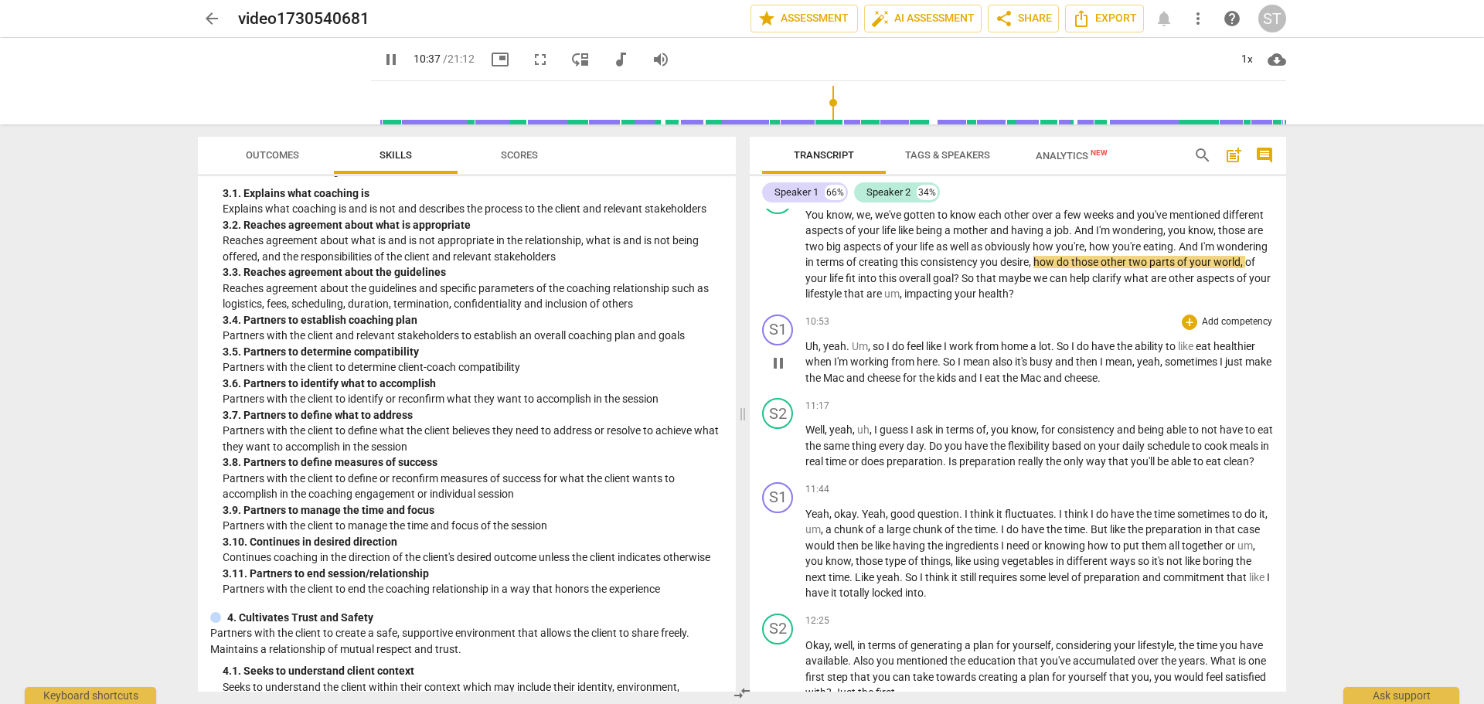
scroll to position [2474, 0]
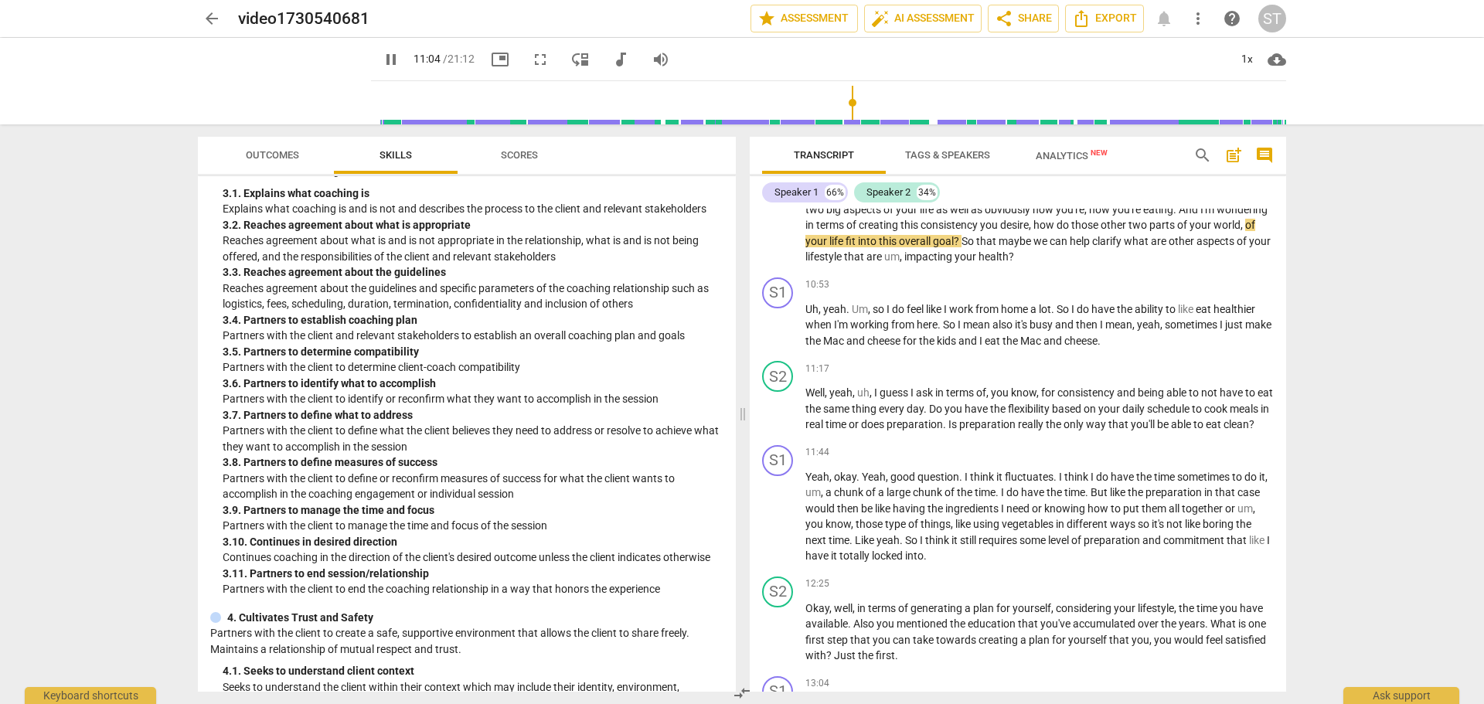
click at [843, 104] on input "range" at bounding box center [831, 102] width 909 height 49
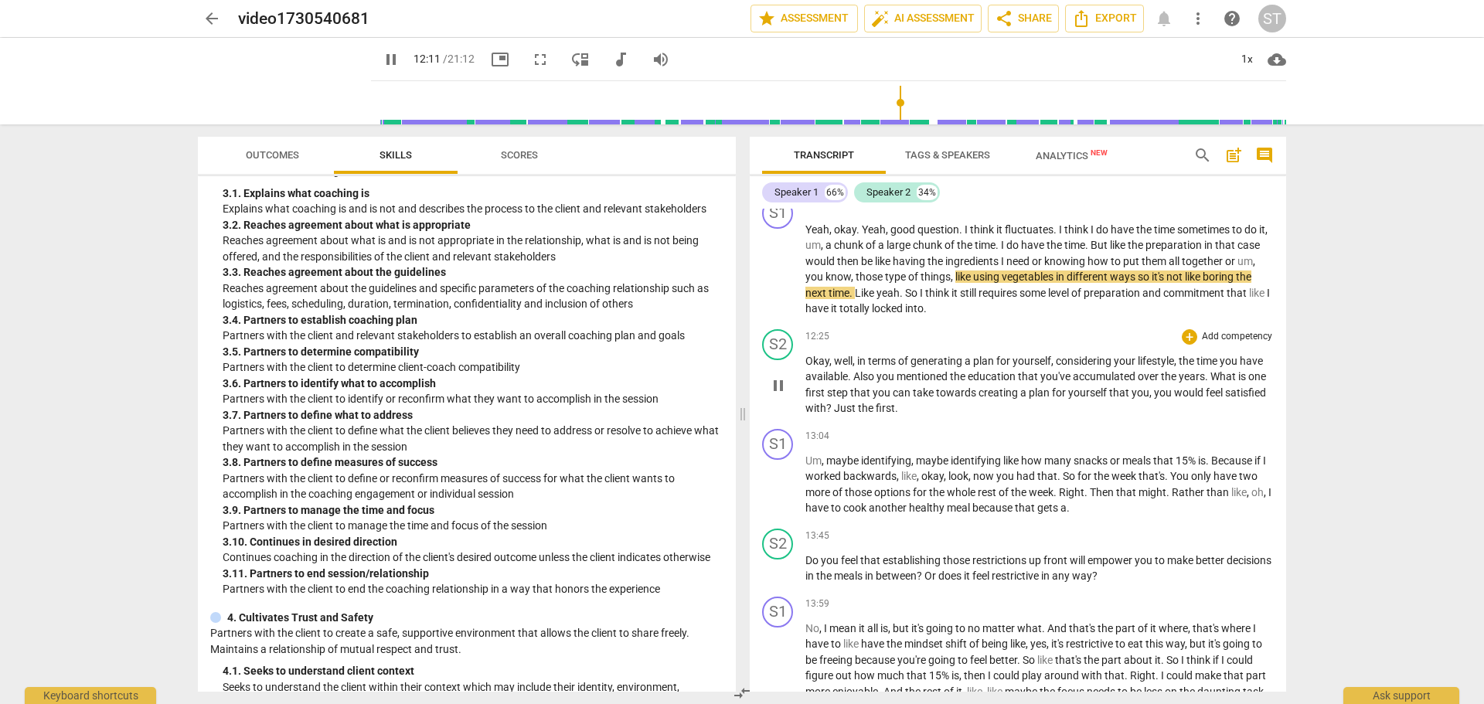
scroll to position [2799, 0]
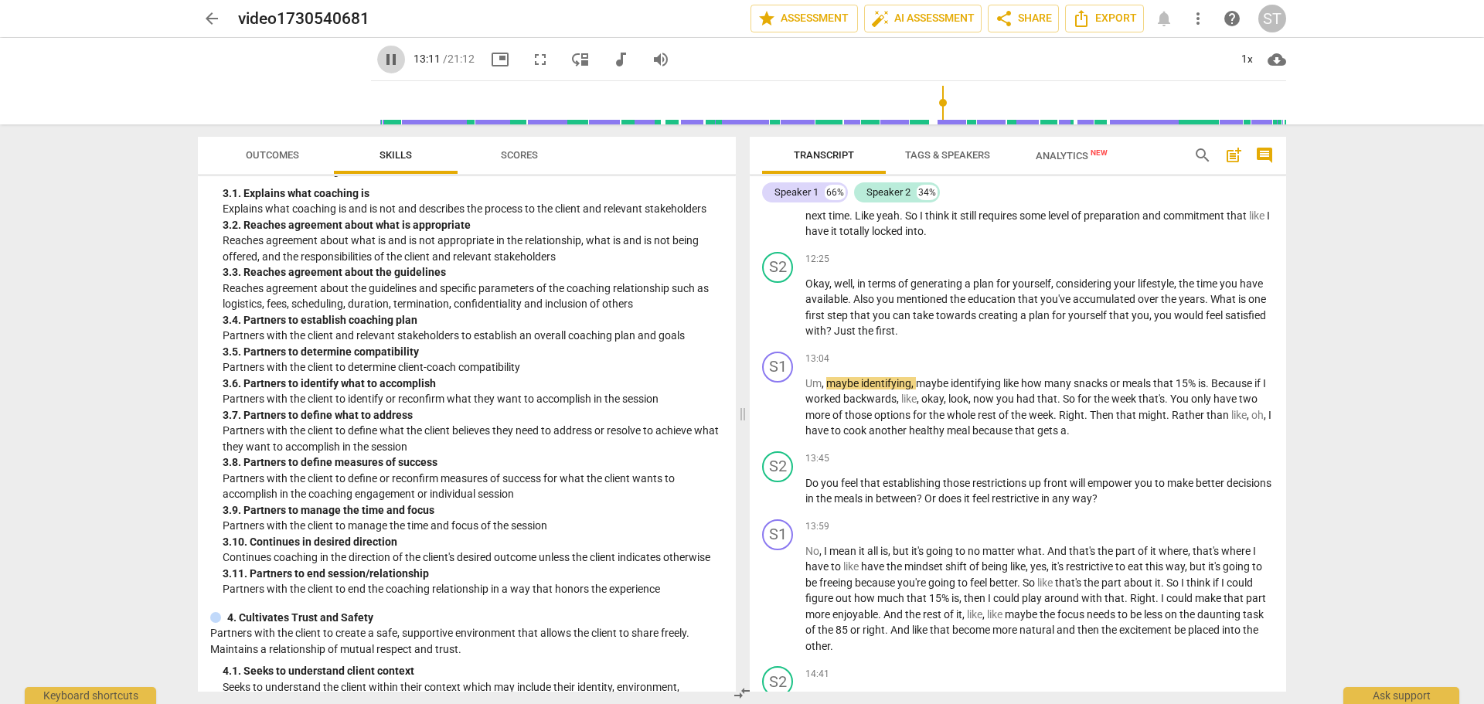
drag, startPoint x: 374, startPoint y: 60, endPoint x: 588, endPoint y: 225, distance: 270.1
click at [382, 61] on span "pause" at bounding box center [391, 59] width 19 height 19
type input "792"
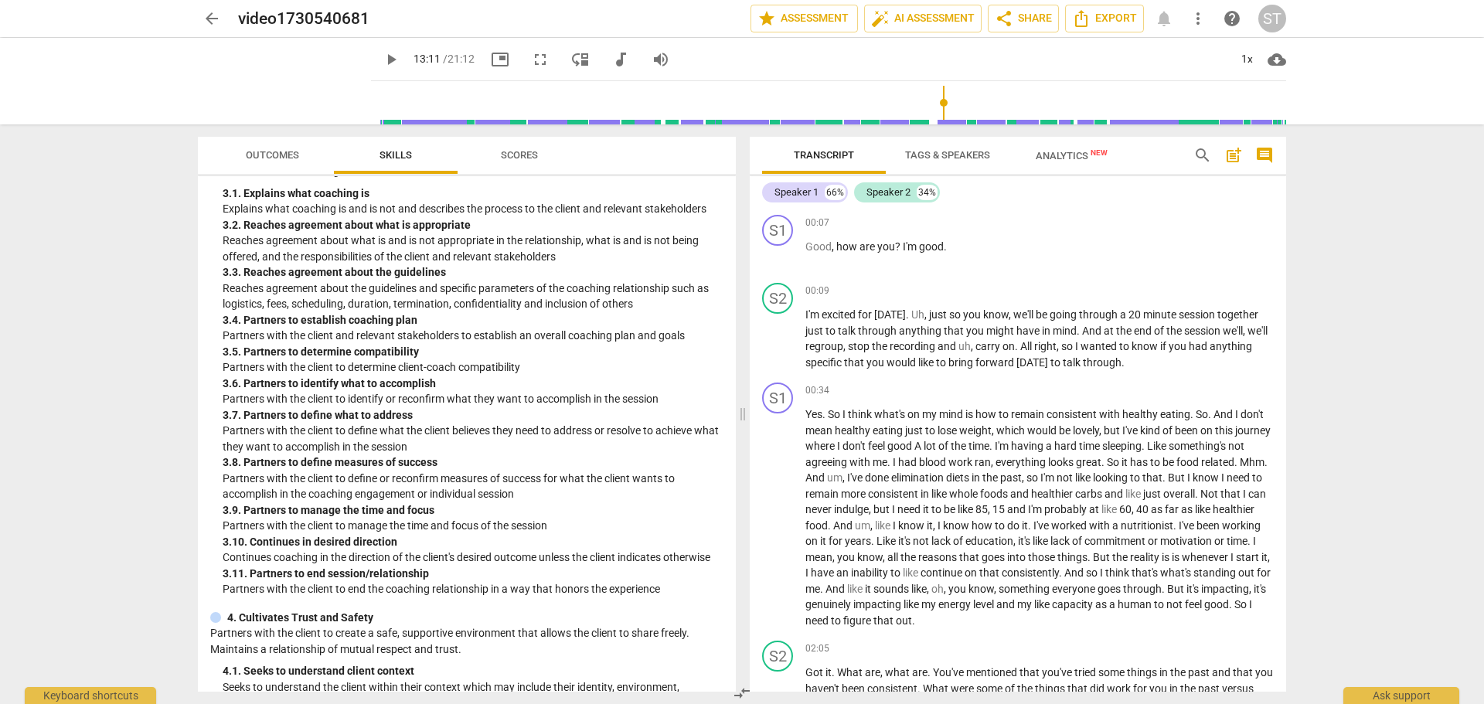
scroll to position [0, 0]
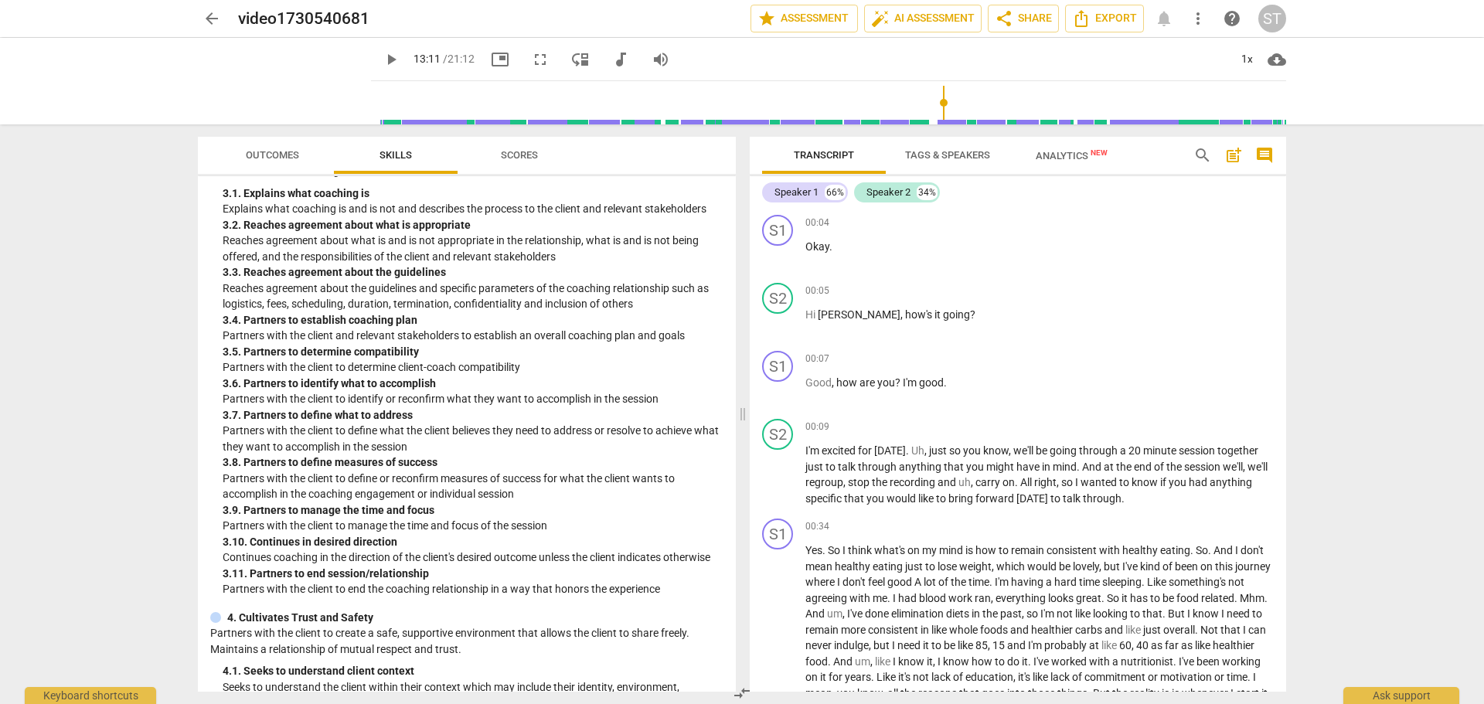
click at [1230, 154] on span "post_add" at bounding box center [1234, 155] width 19 height 19
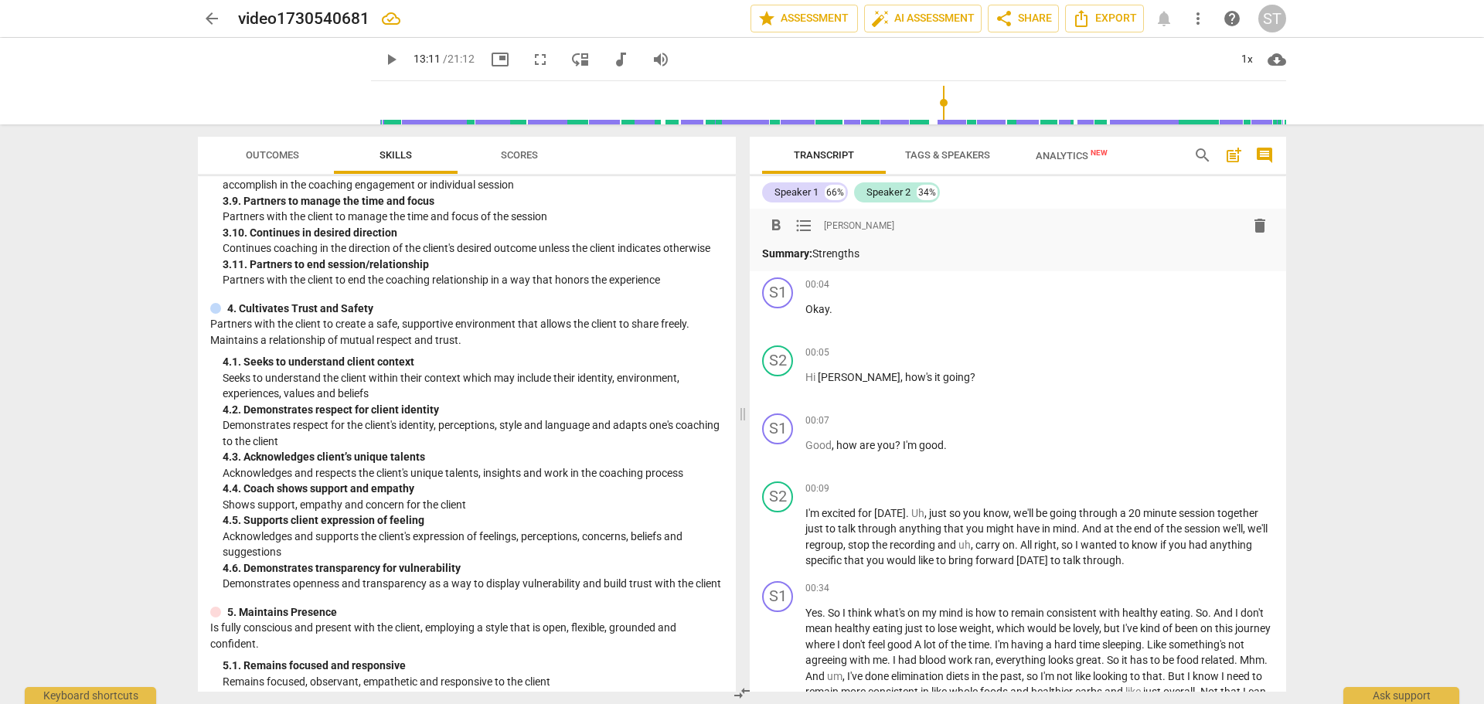
scroll to position [1082, 0]
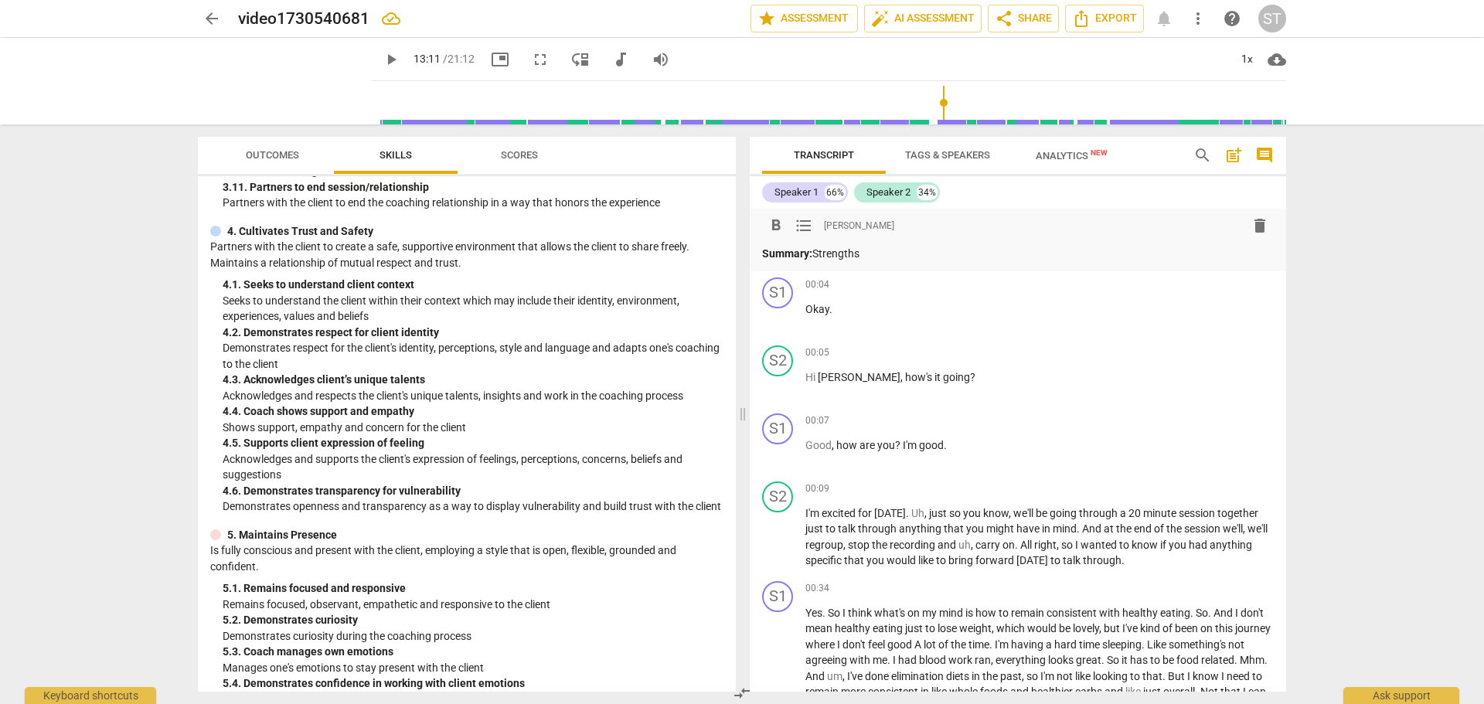
click at [818, 254] on p "Summary: Strengths" at bounding box center [1018, 254] width 512 height 16
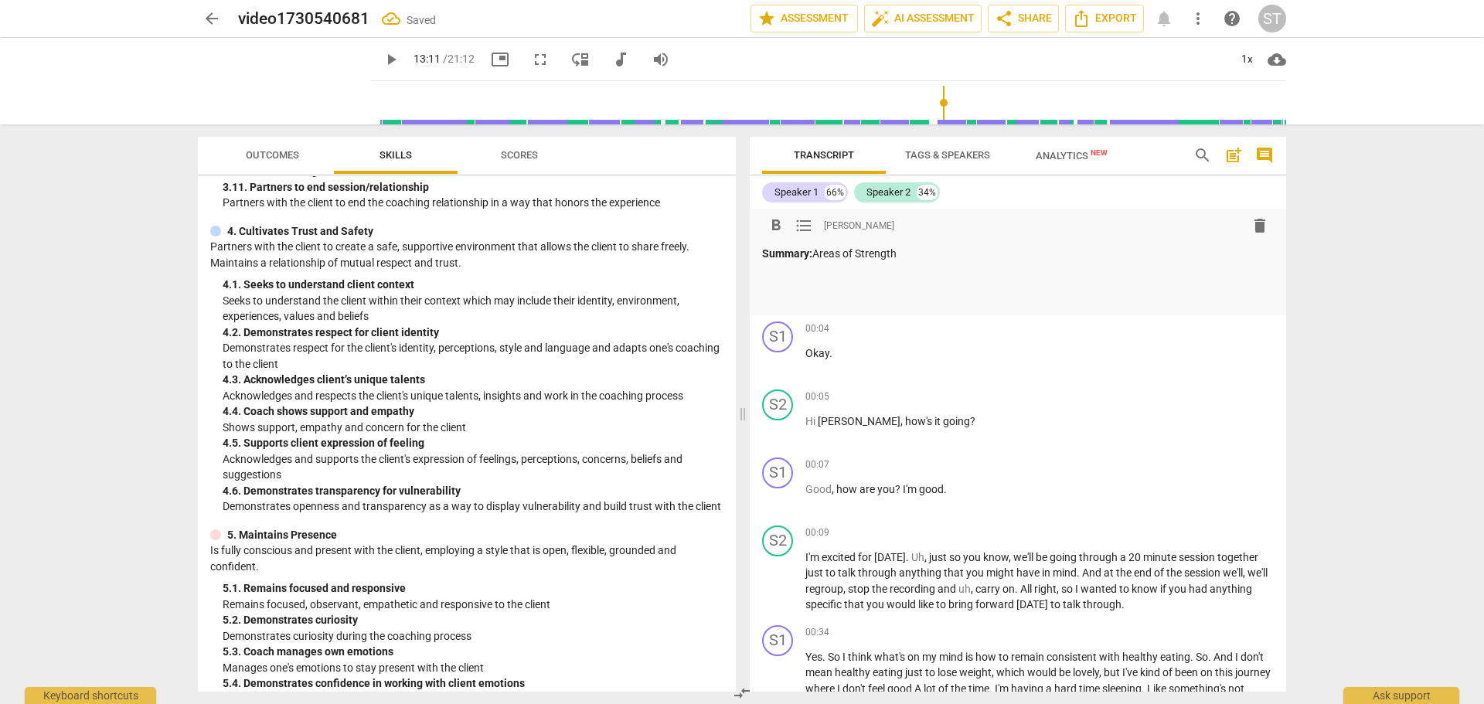
click at [819, 258] on p "Summary: Areas of Strength" at bounding box center [1018, 254] width 512 height 16
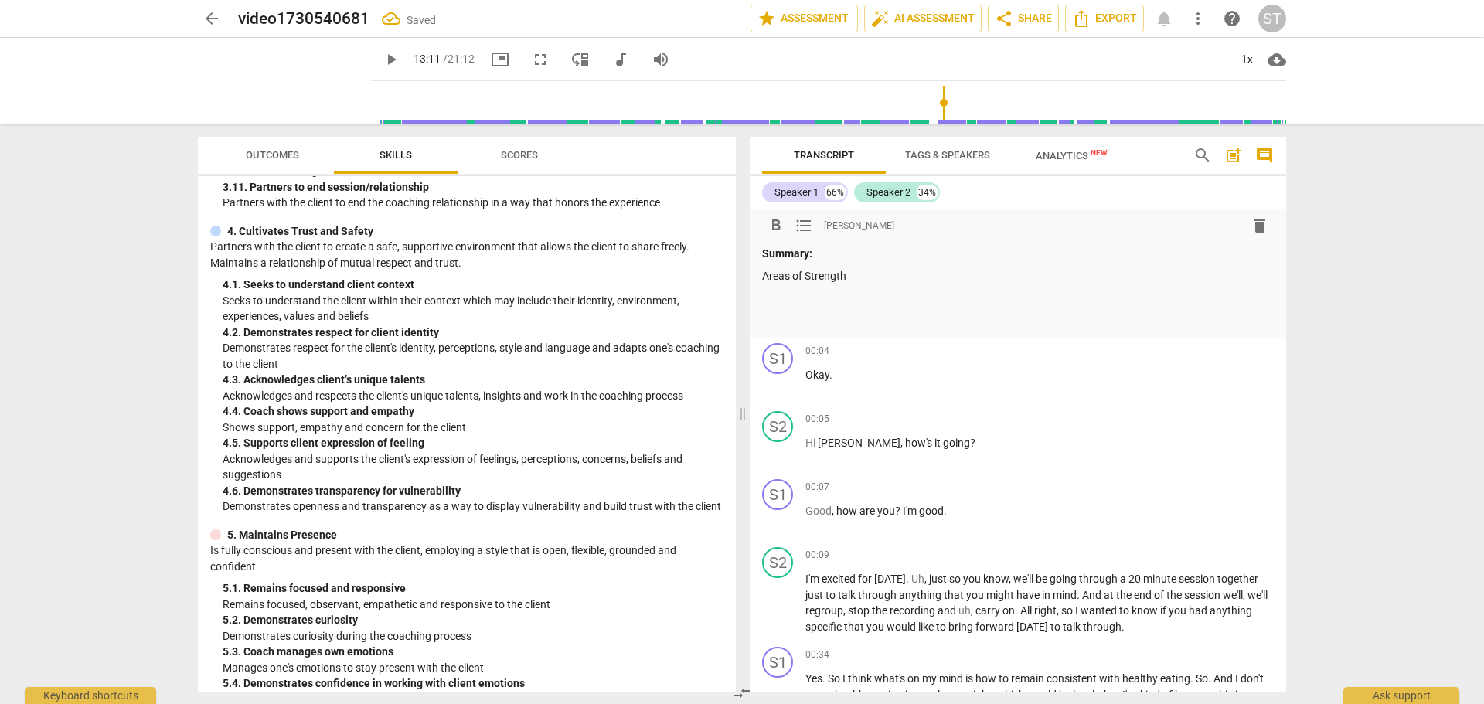
click at [776, 300] on p at bounding box center [1018, 298] width 512 height 16
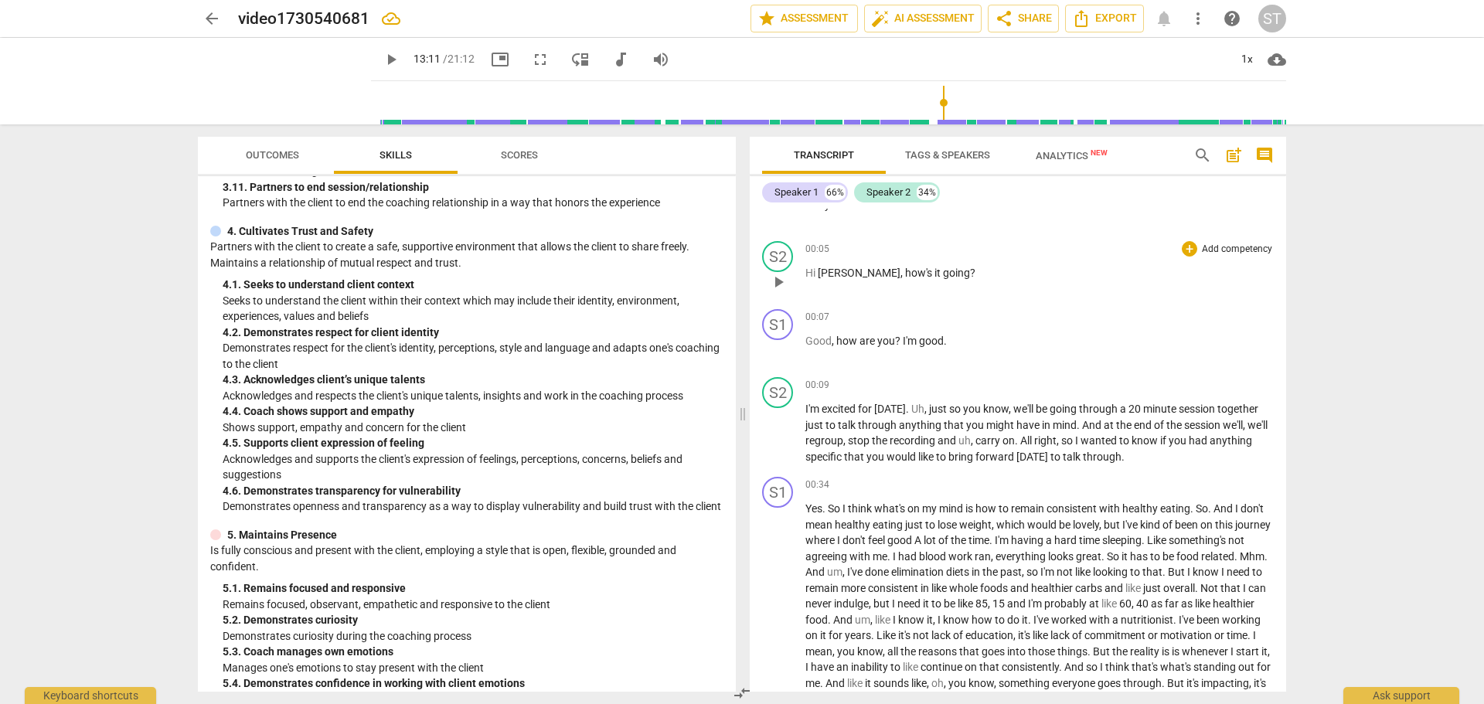
scroll to position [232, 0]
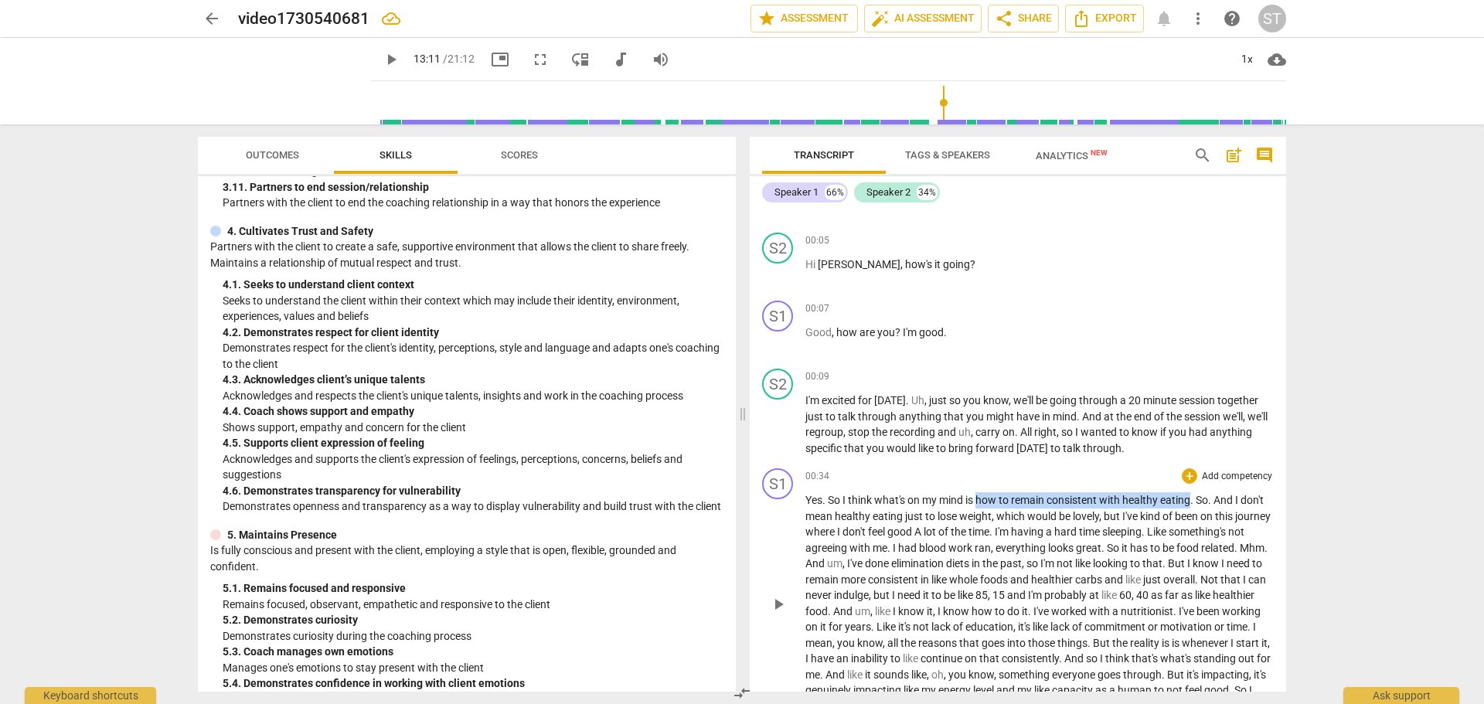
drag, startPoint x: 978, startPoint y: 499, endPoint x: 1192, endPoint y: 500, distance: 214.1
click at [1192, 500] on p "Yes . So I think what's on my mind is how to remain consistent with healthy eat…" at bounding box center [1040, 603] width 468 height 222
copy p "how to remain consistent with healthy eating"
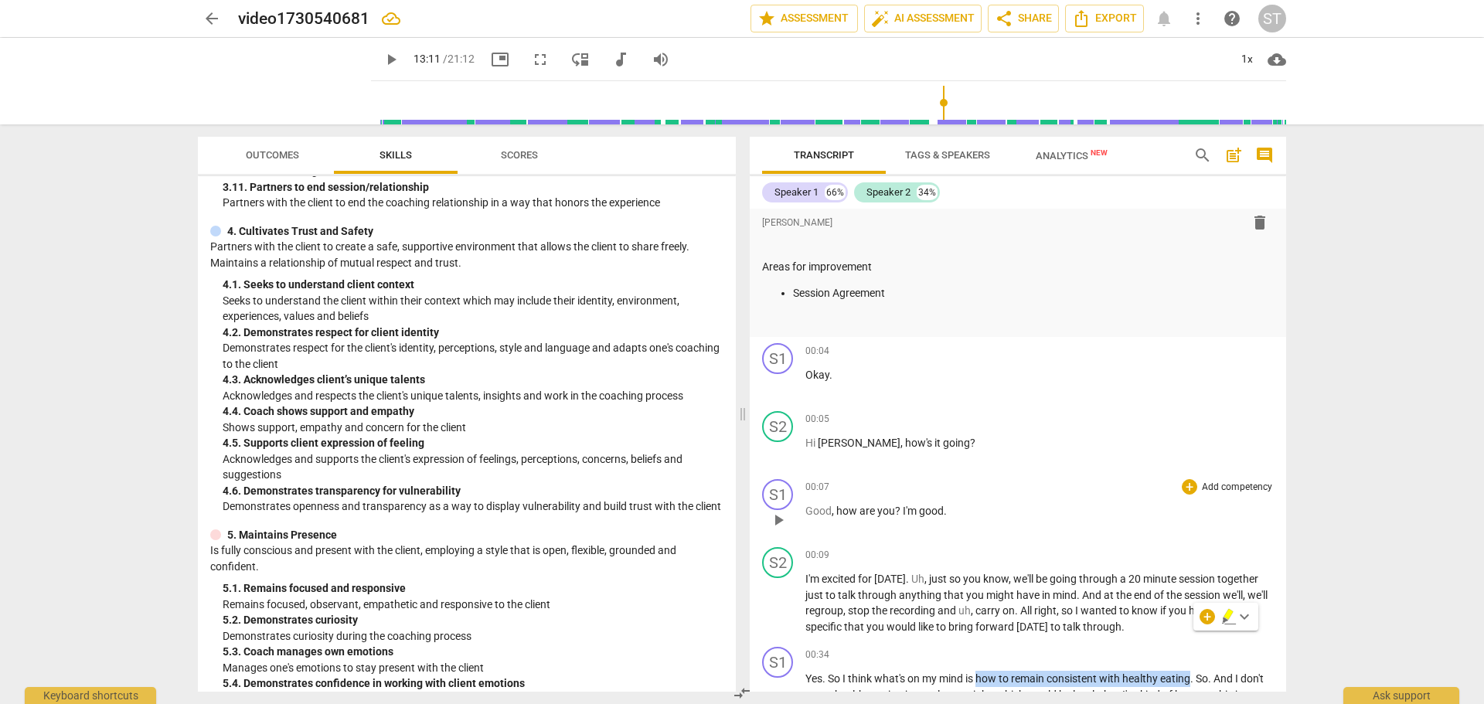
scroll to position [0, 0]
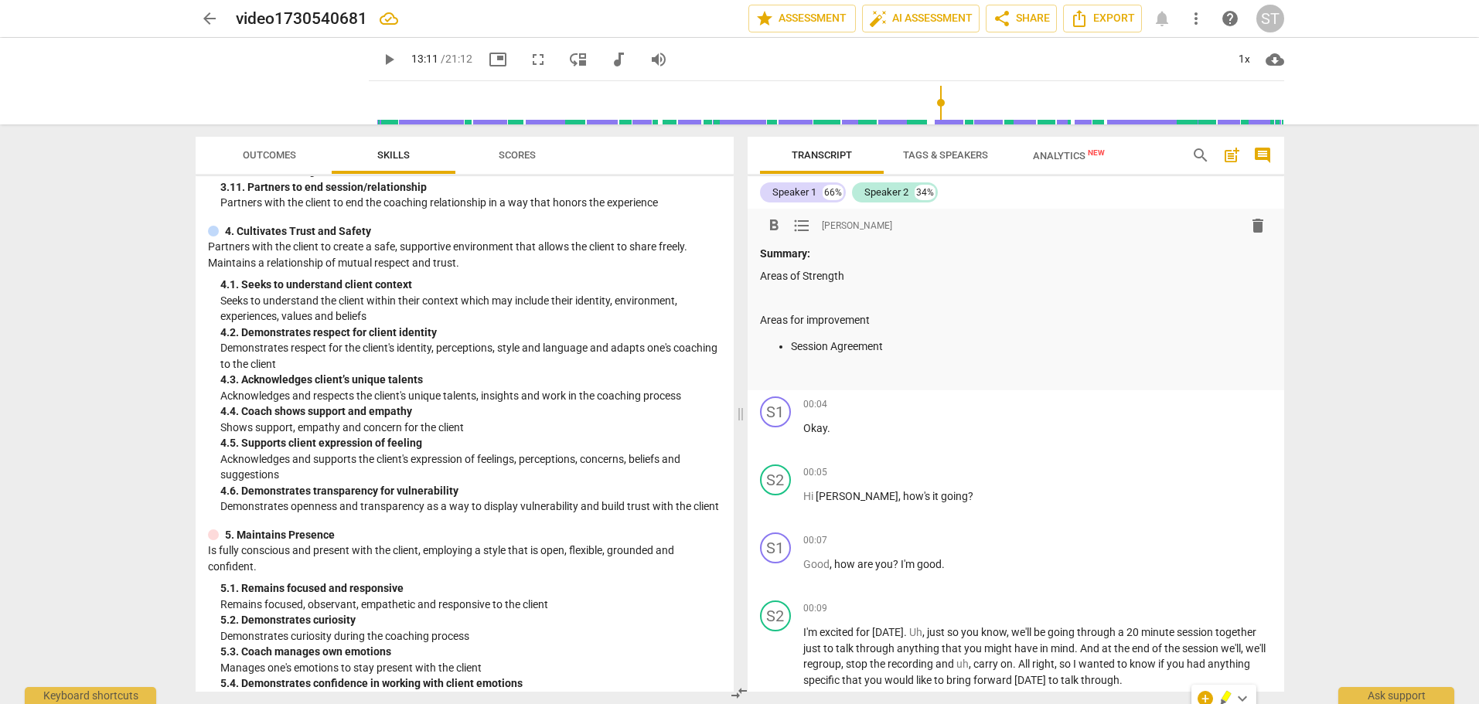
click at [866, 366] on p at bounding box center [1016, 374] width 512 height 16
click at [895, 348] on p "Session Agreement" at bounding box center [1033, 347] width 481 height 16
click at [1035, 342] on p "Session Agreement - with the desired outcome of how to remain consistent with h…" at bounding box center [1033, 347] width 481 height 16
click at [1253, 346] on p "Session Agreement - with the desired outcome of "how to remain consistent with …" at bounding box center [1033, 347] width 481 height 16
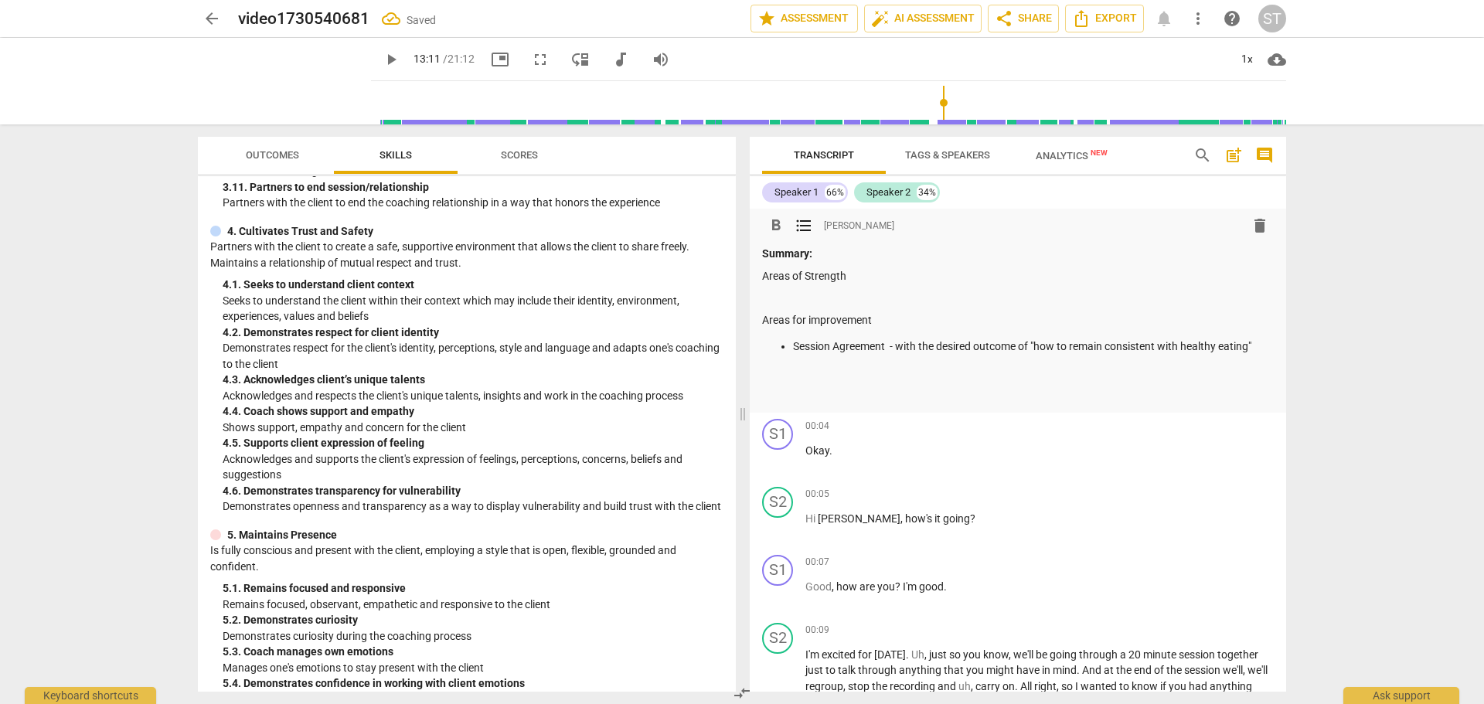
click at [1253, 346] on p "Session Agreement - with the desired outcome of "how to remain consistent with …" at bounding box center [1033, 347] width 481 height 16
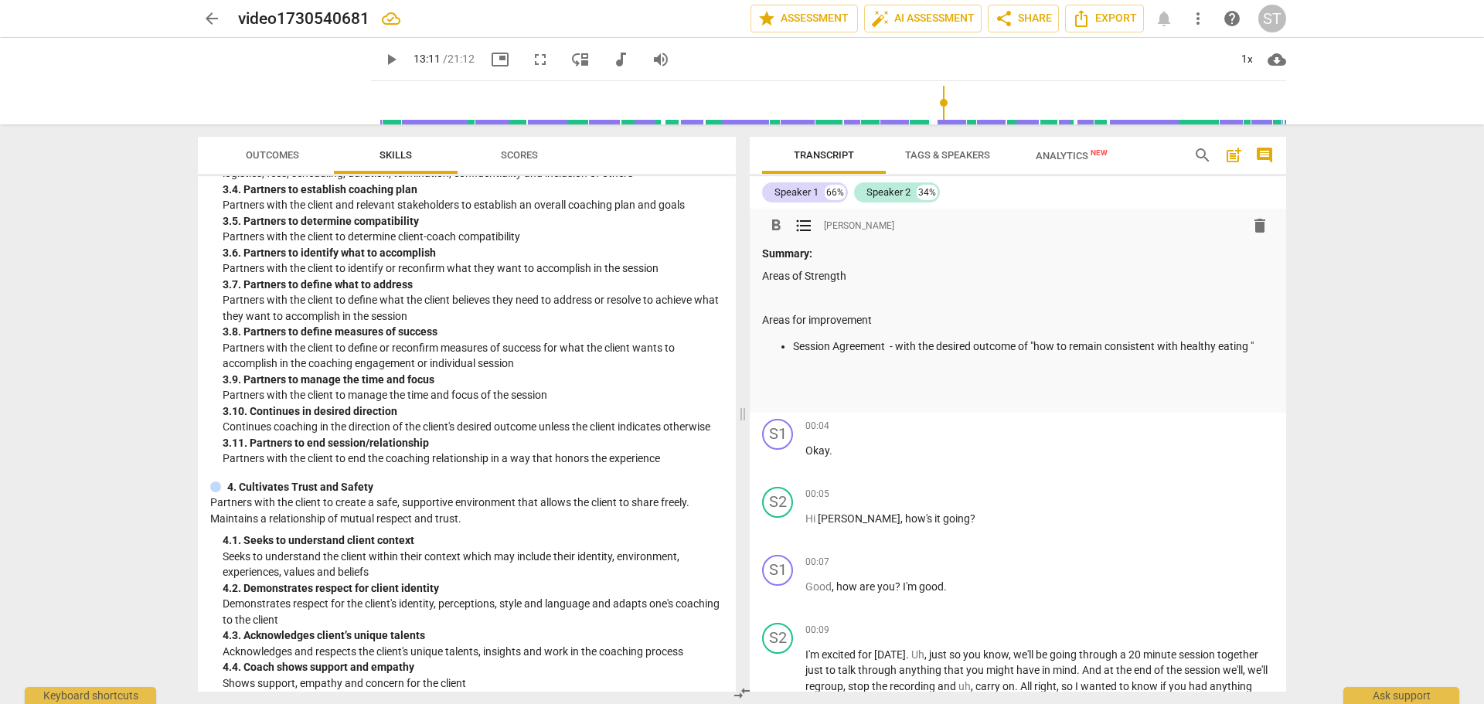
scroll to position [773, 0]
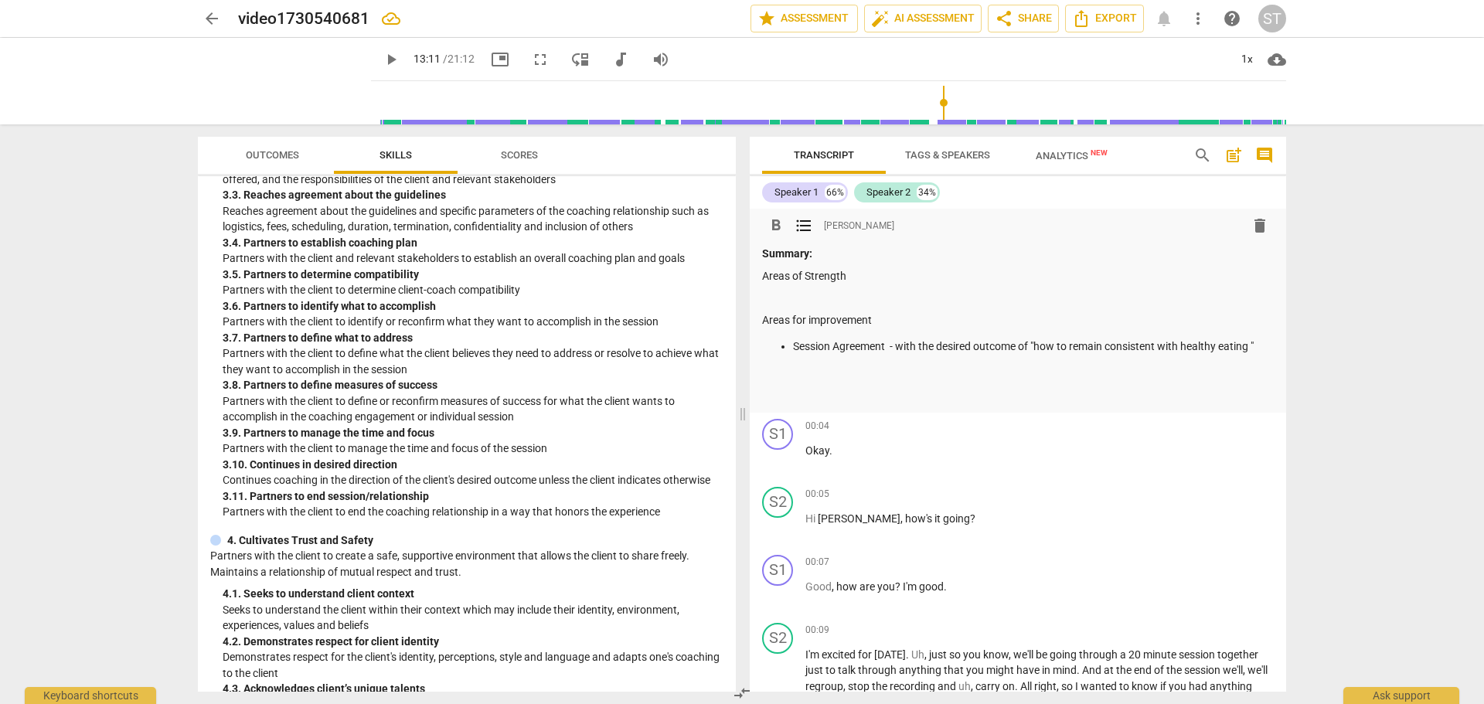
click at [1018, 346] on p "Session Agreement - with the desired outcome of "how to remain consistent with …" at bounding box center [1033, 347] width 481 height 16
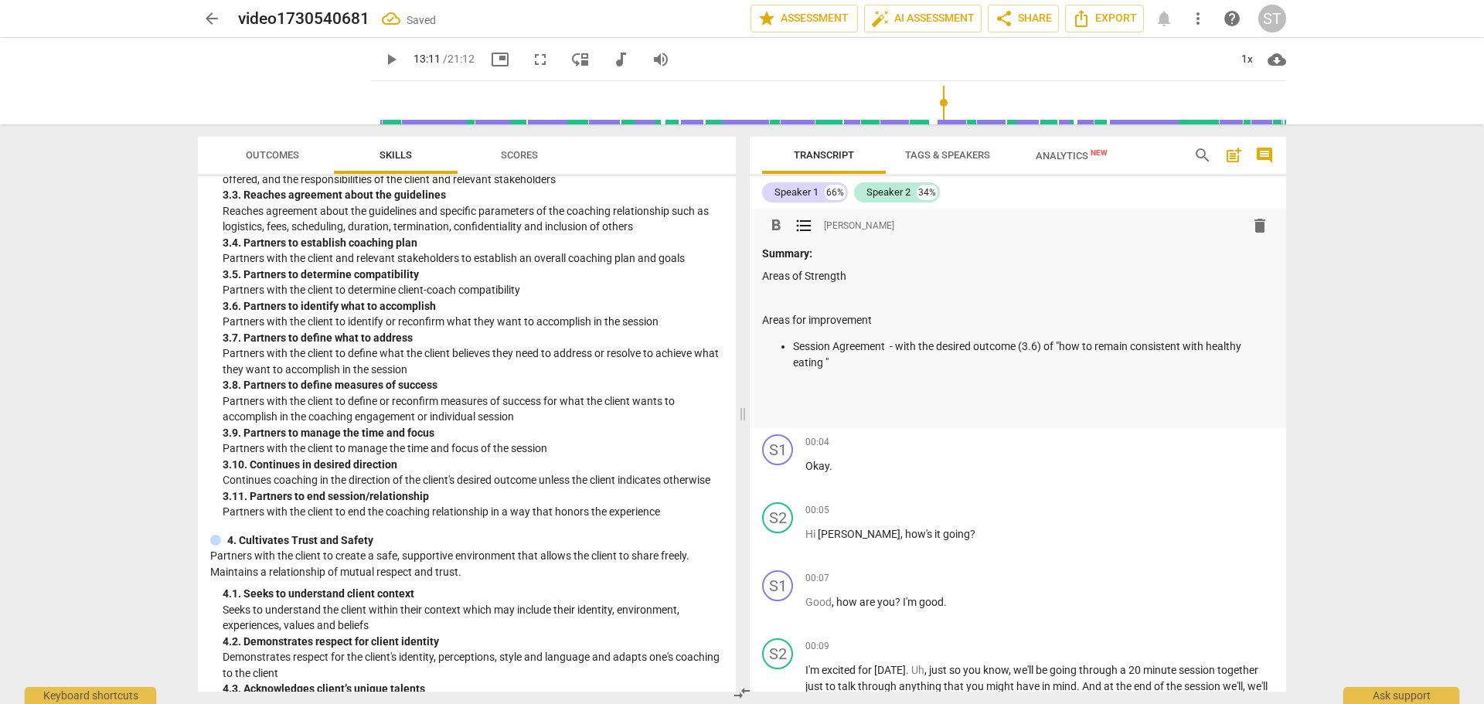
click at [837, 362] on p "Session Agreement - with the desired outcome (3.6) of "how to remain consistent…" at bounding box center [1033, 355] width 481 height 32
click at [838, 366] on p "Session Agreement - with the desired outcome (3.6) of "how to remain consistent…" at bounding box center [1033, 355] width 481 height 32
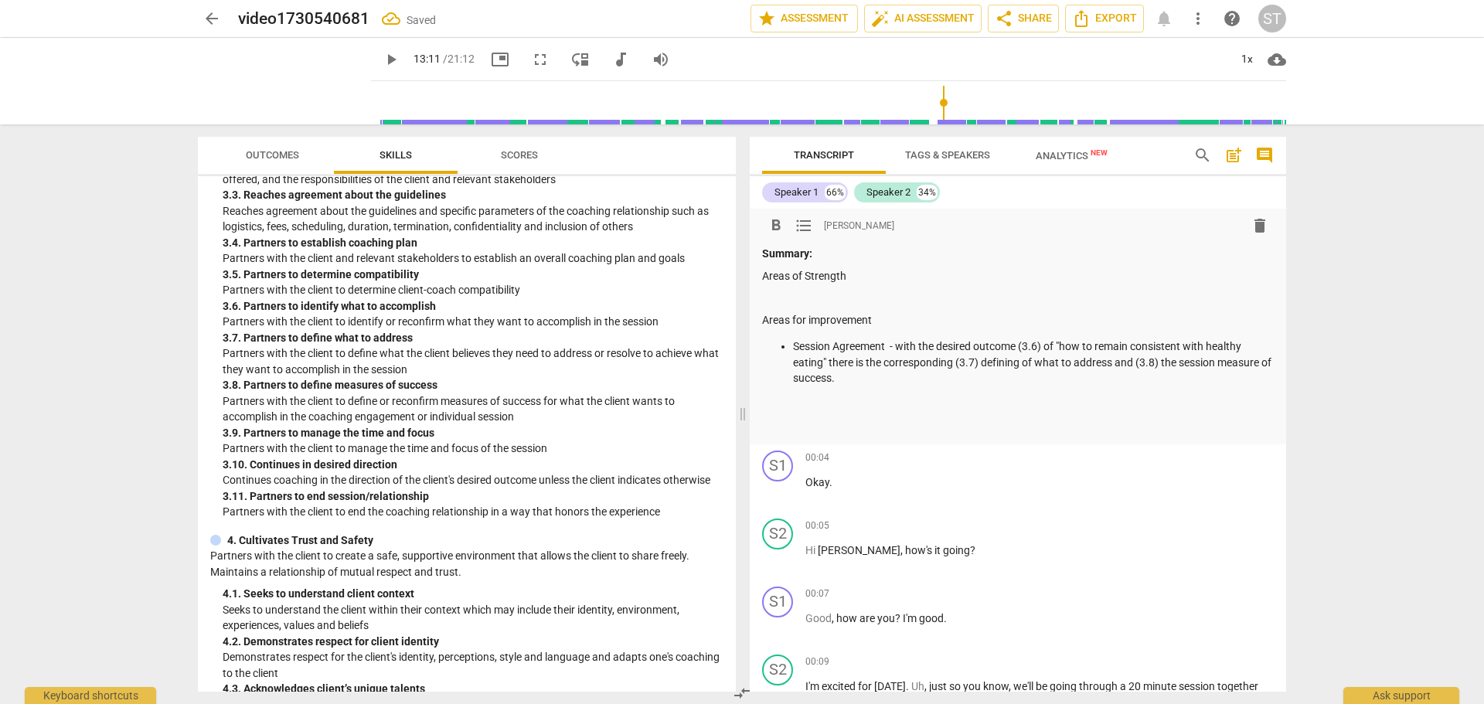
click at [847, 277] on p "Areas of Strength" at bounding box center [1018, 276] width 512 height 16
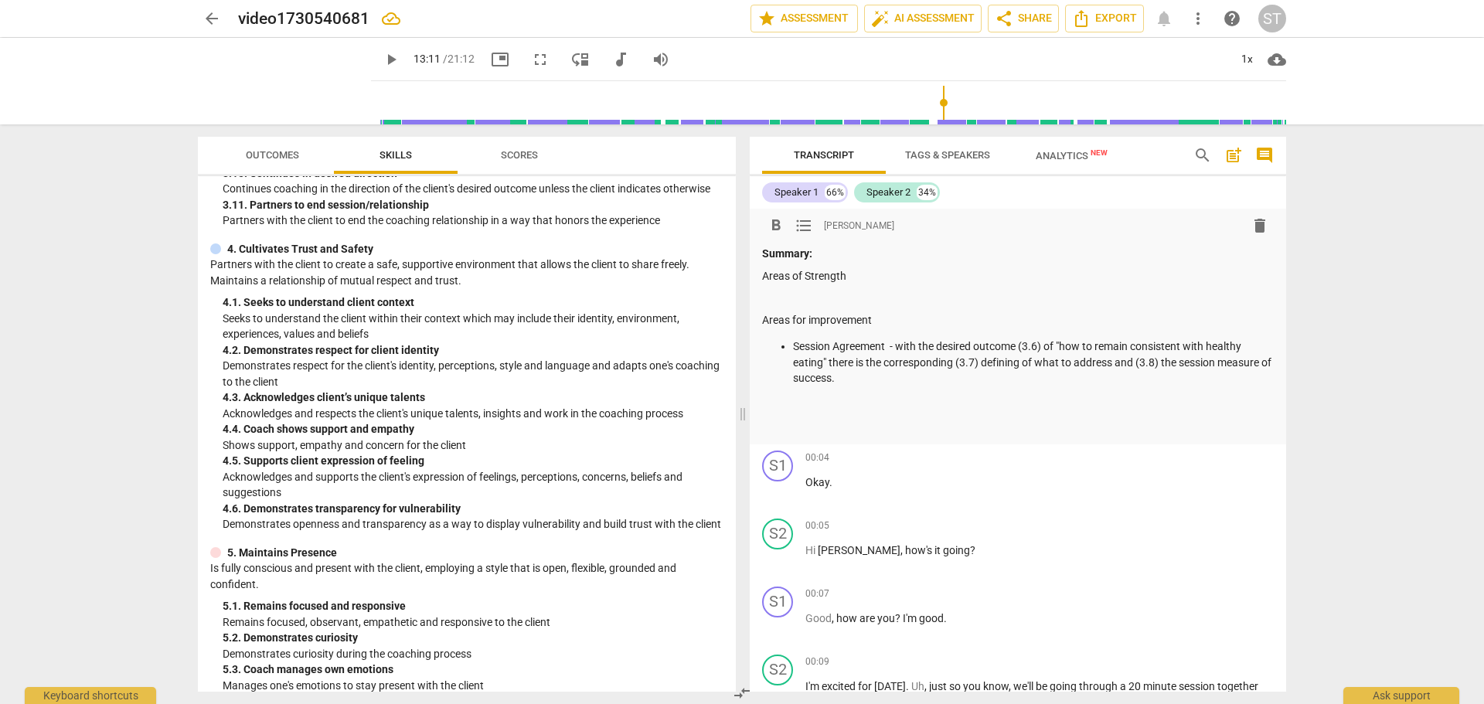
scroll to position [1082, 0]
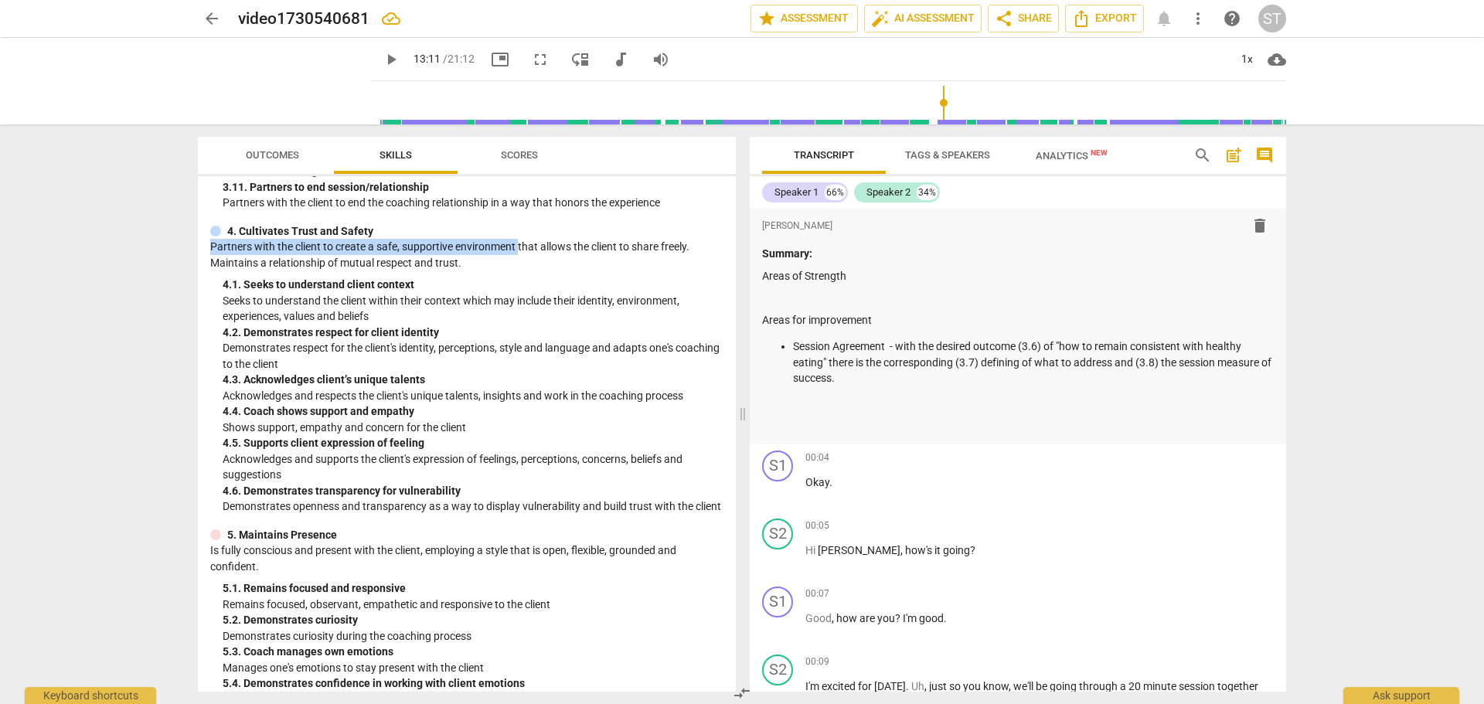
drag, startPoint x: 213, startPoint y: 264, endPoint x: 521, endPoint y: 261, distance: 308.5
click at [521, 261] on p "Partners with the client to create a safe, supportive environment that allows t…" at bounding box center [466, 255] width 513 height 32
copy p "Partners with the client to create a safe, supportive environment"
click at [809, 295] on p at bounding box center [1018, 298] width 512 height 16
click at [799, 226] on span "format_list_bulleted" at bounding box center [804, 225] width 19 height 19
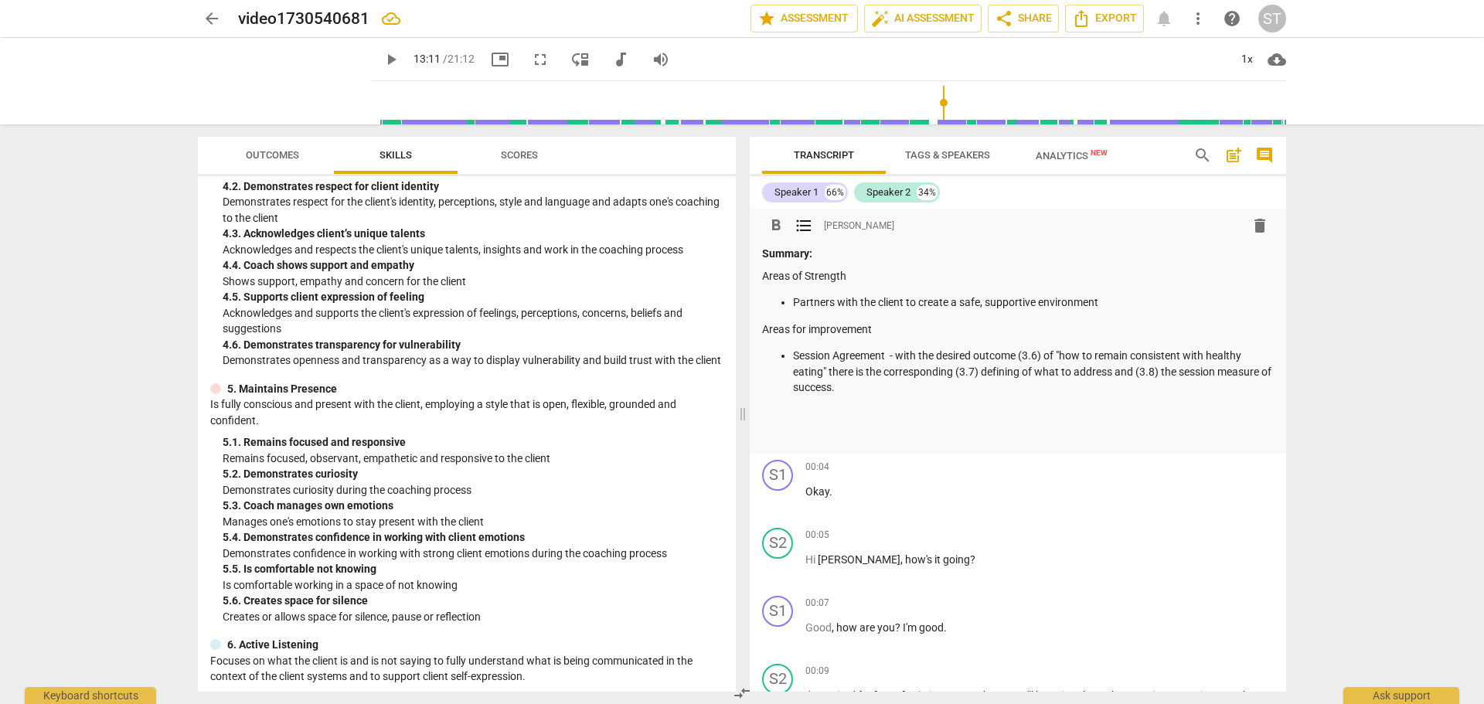
scroll to position [1237, 0]
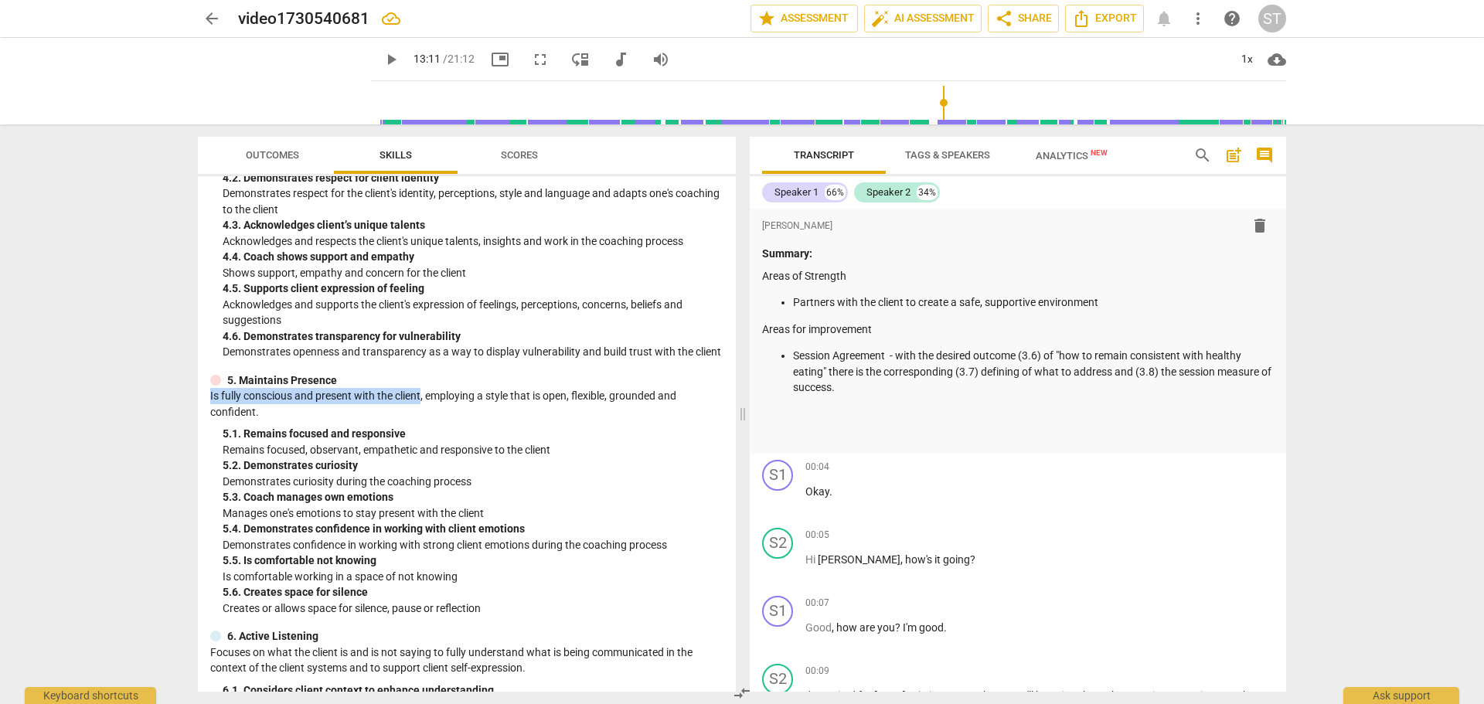
drag, startPoint x: 210, startPoint y: 425, endPoint x: 423, endPoint y: 430, distance: 212.6
click at [423, 420] on p "Is fully conscious and present with the client, employing a style that is open,…" at bounding box center [466, 404] width 513 height 32
copy p "Is fully conscious and present with the client"
click at [1106, 303] on p "Partners with the client to create a safe, supportive environment" at bounding box center [1033, 303] width 481 height 16
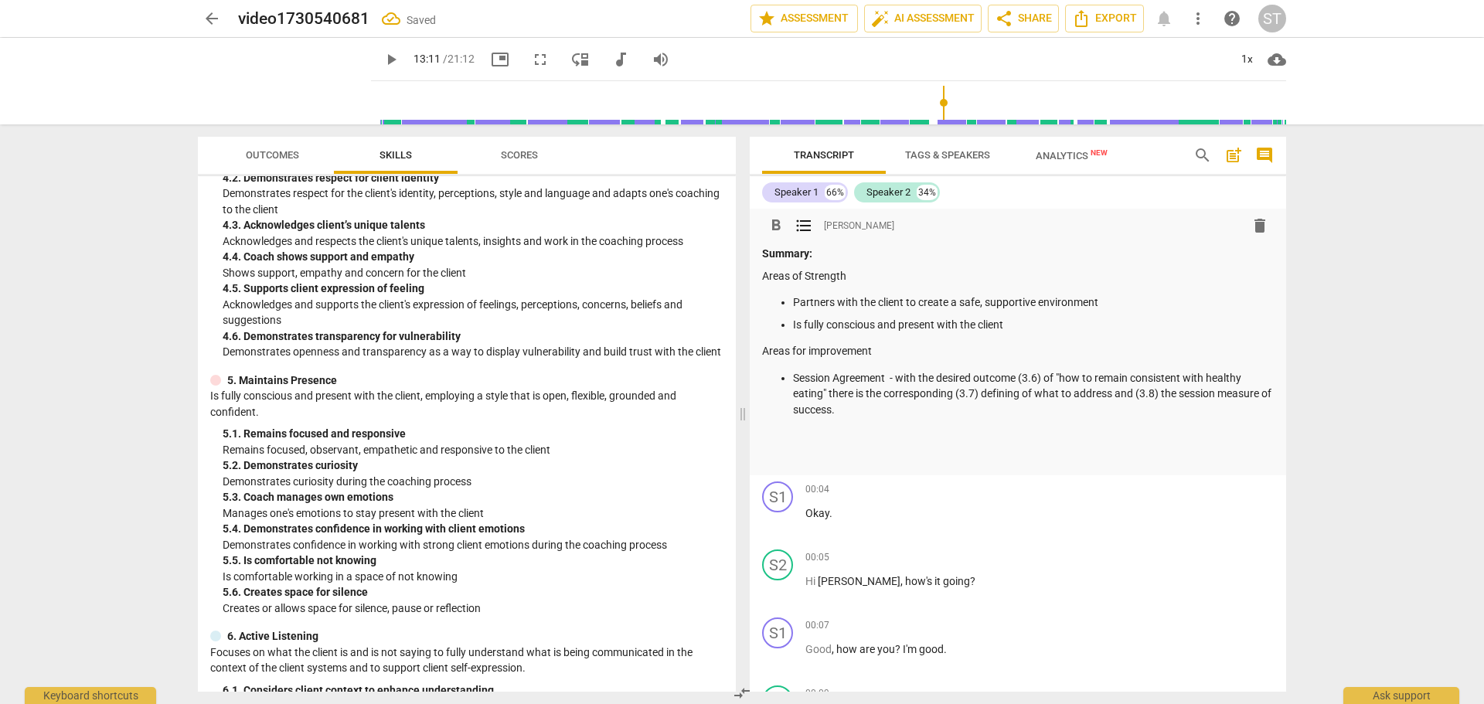
click at [855, 407] on p "Session Agreement - with the desired outcome (3.6) of "how to remain consistent…" at bounding box center [1033, 394] width 481 height 48
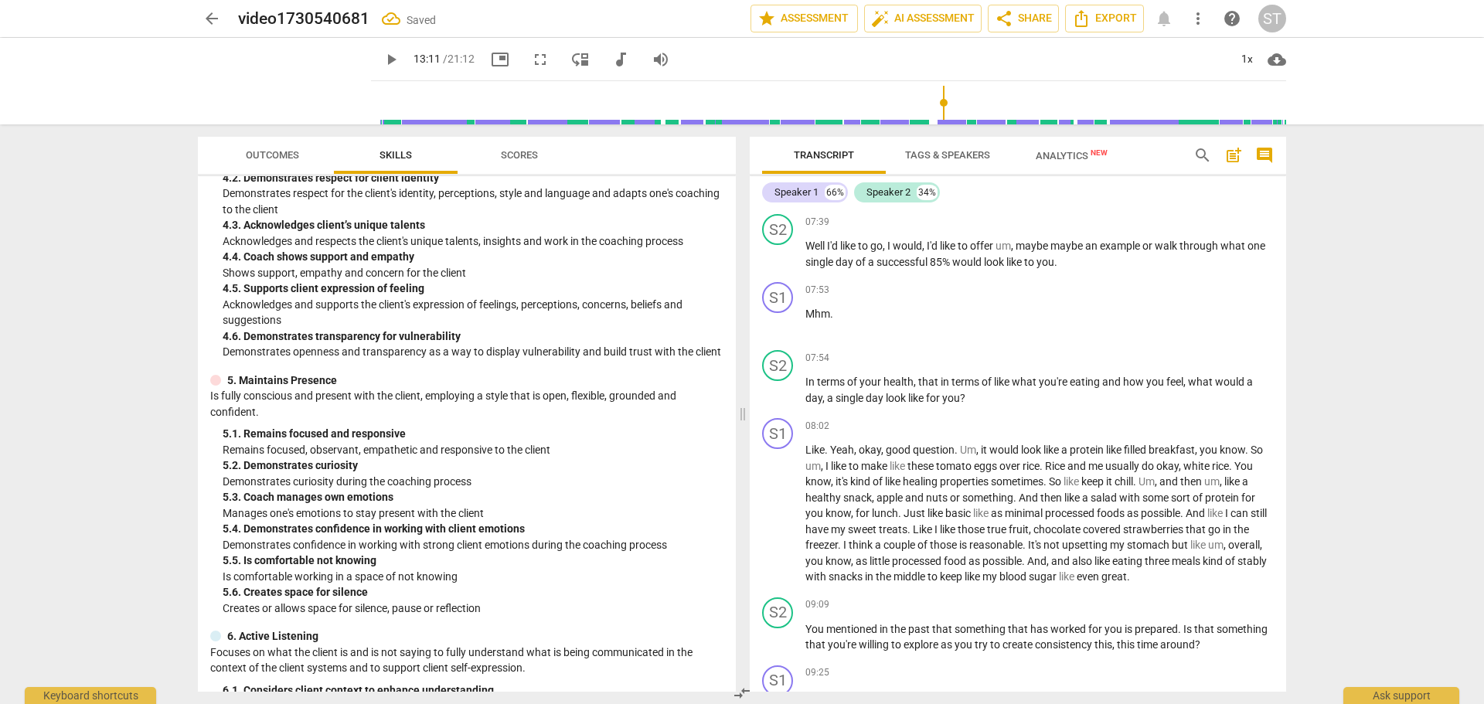
scroll to position [2242, 0]
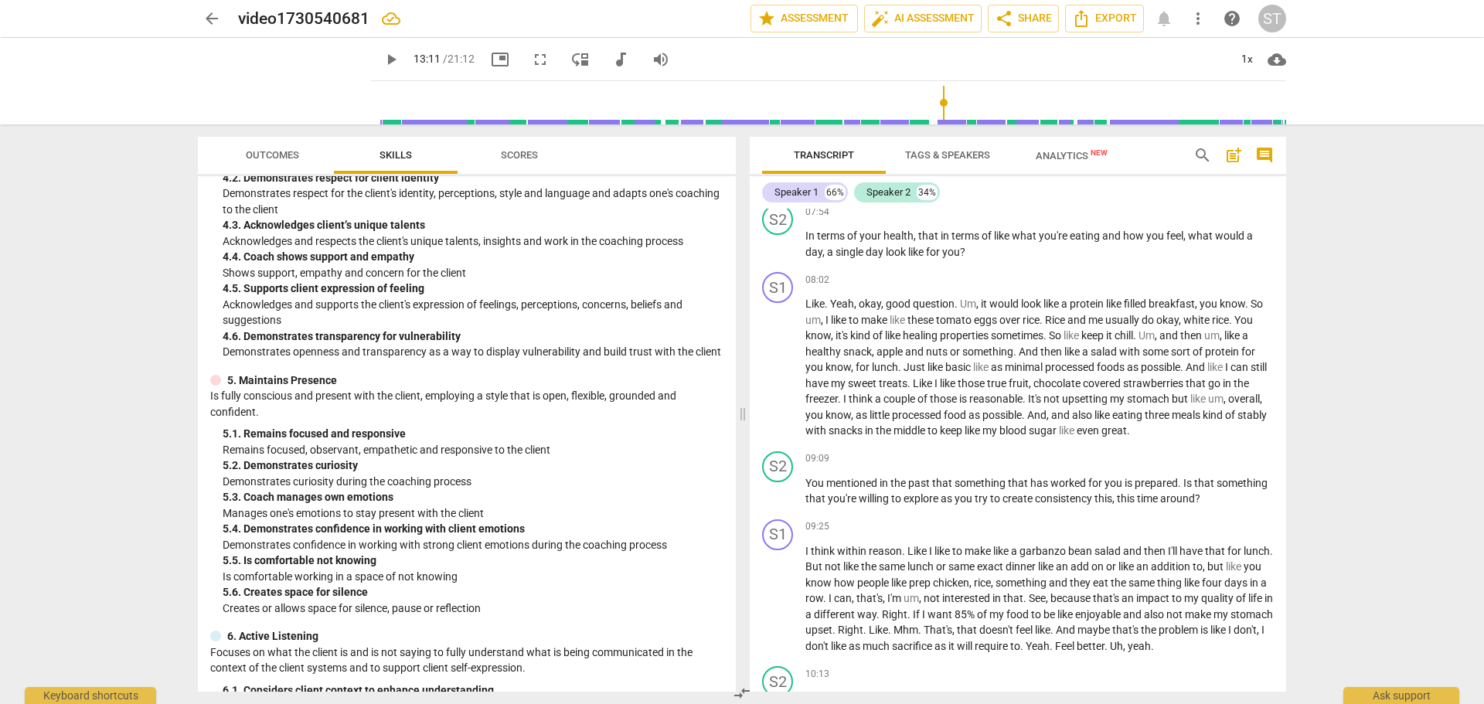
click at [382, 60] on span "play_arrow" at bounding box center [391, 59] width 19 height 19
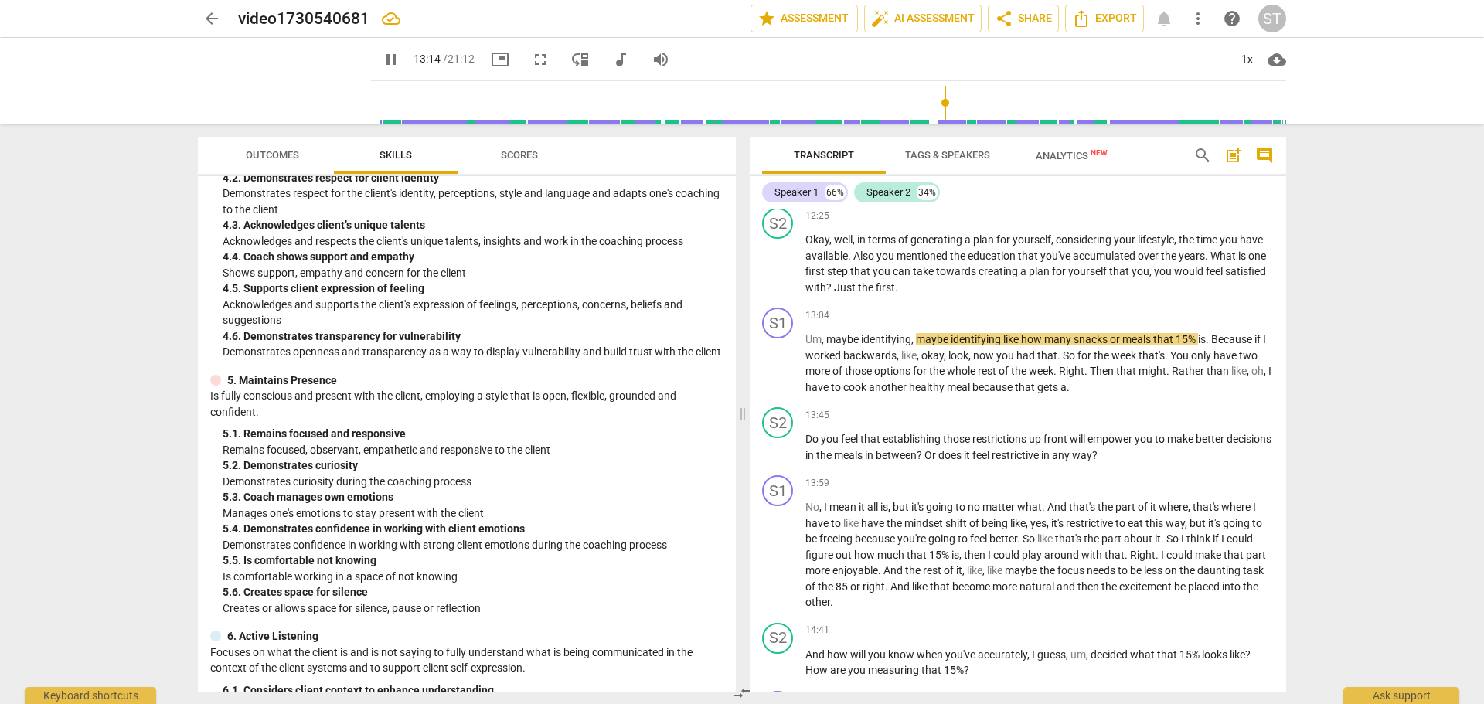
scroll to position [3170, 0]
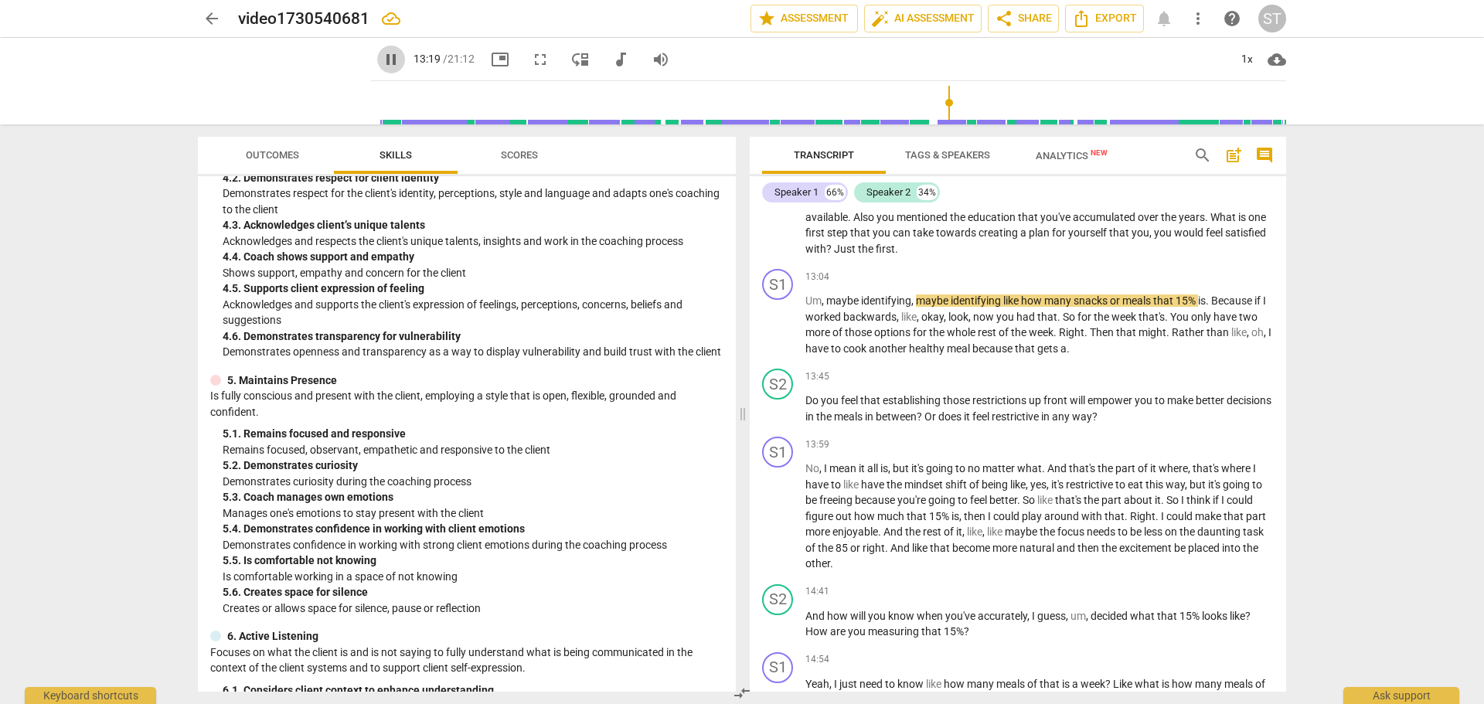
click at [382, 61] on span "pause" at bounding box center [391, 59] width 19 height 19
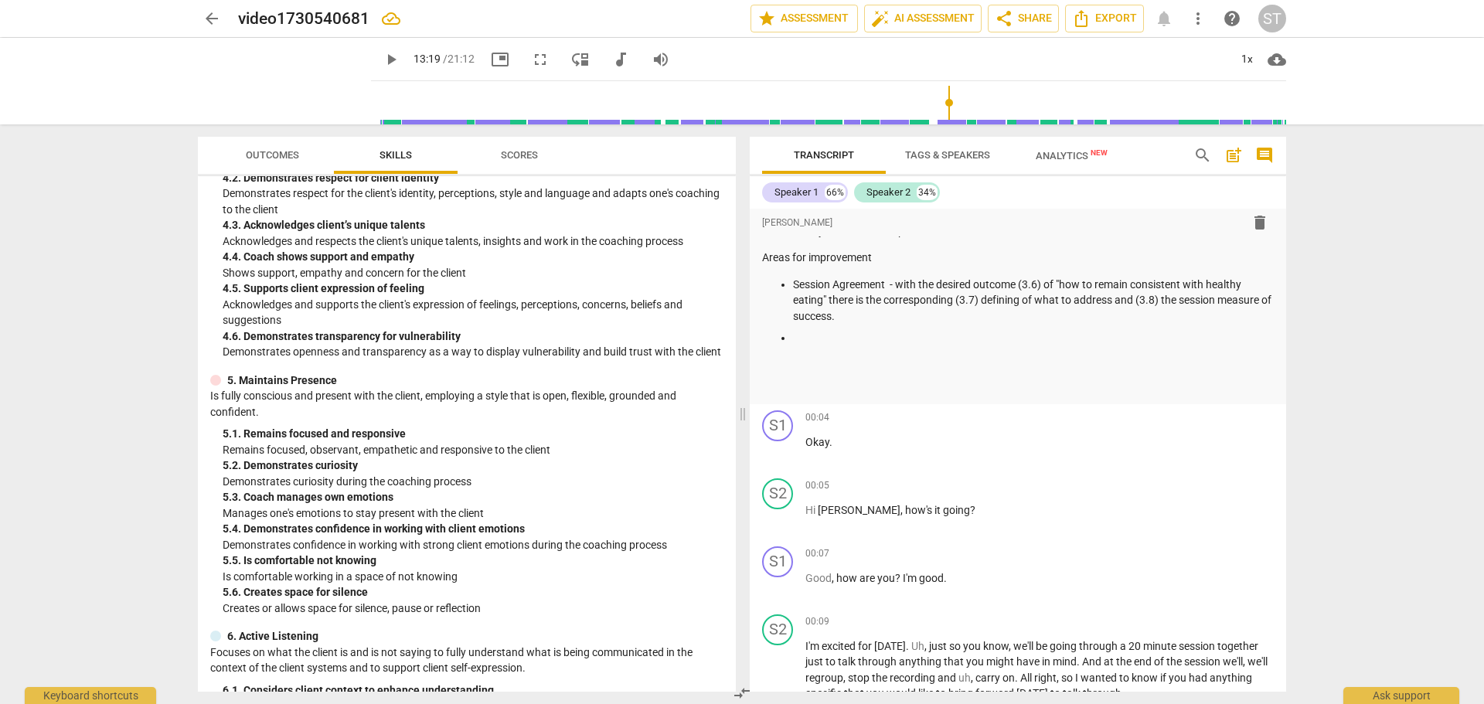
scroll to position [0, 0]
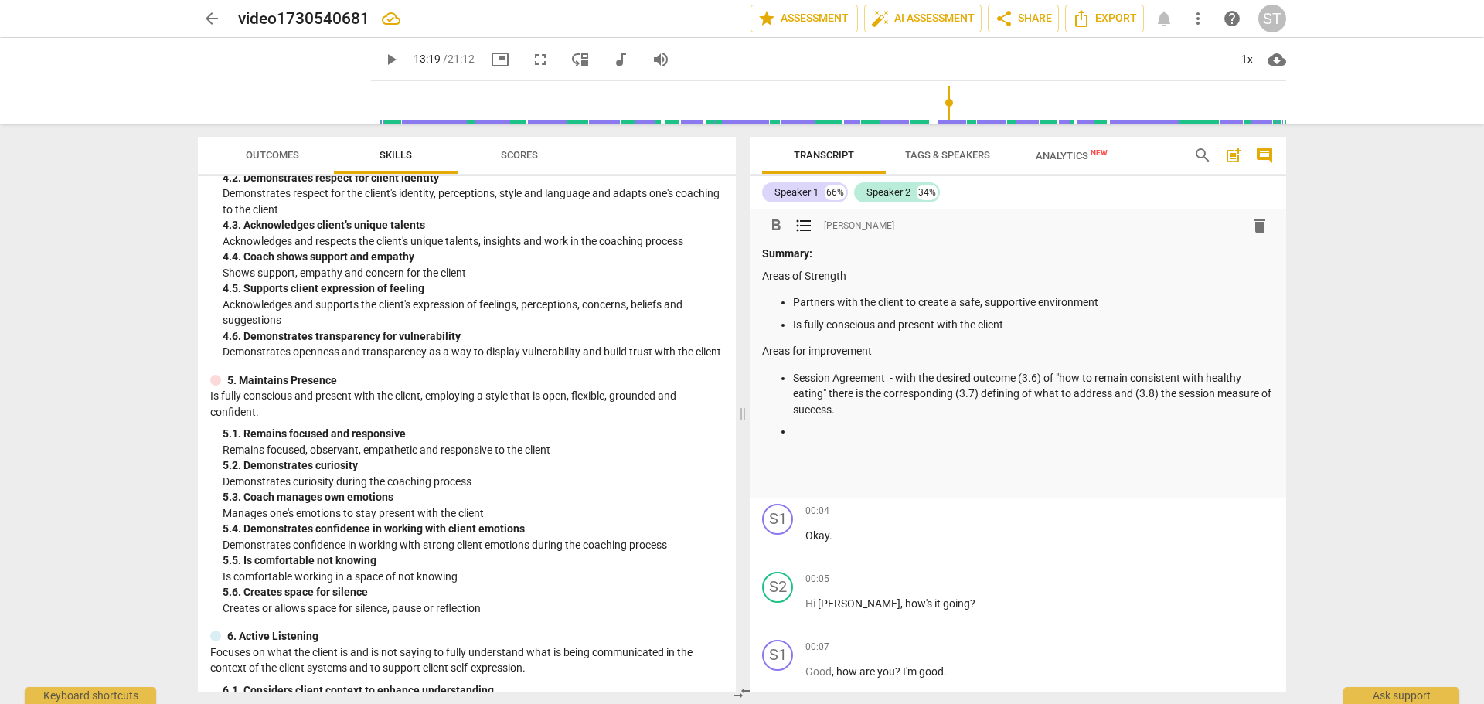
click at [805, 428] on p at bounding box center [1033, 432] width 481 height 16
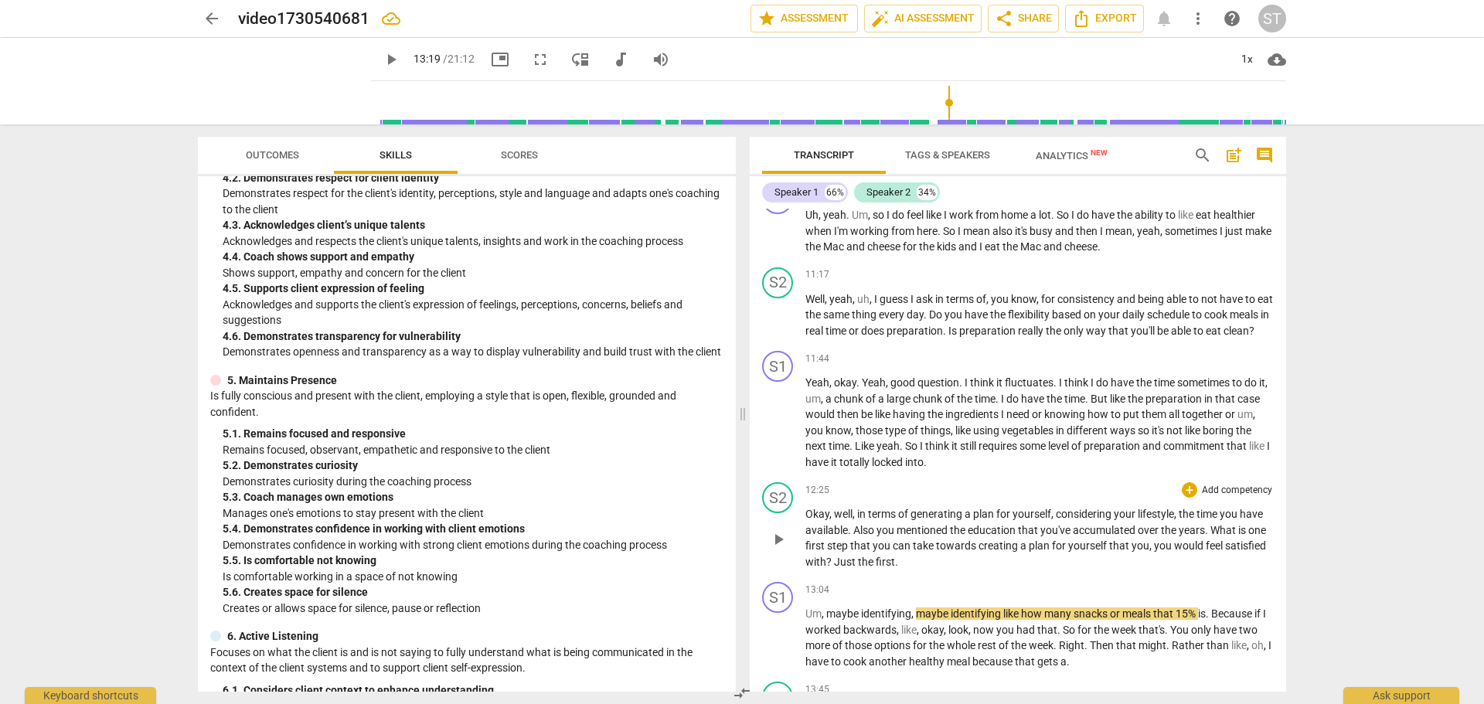
scroll to position [2938, 0]
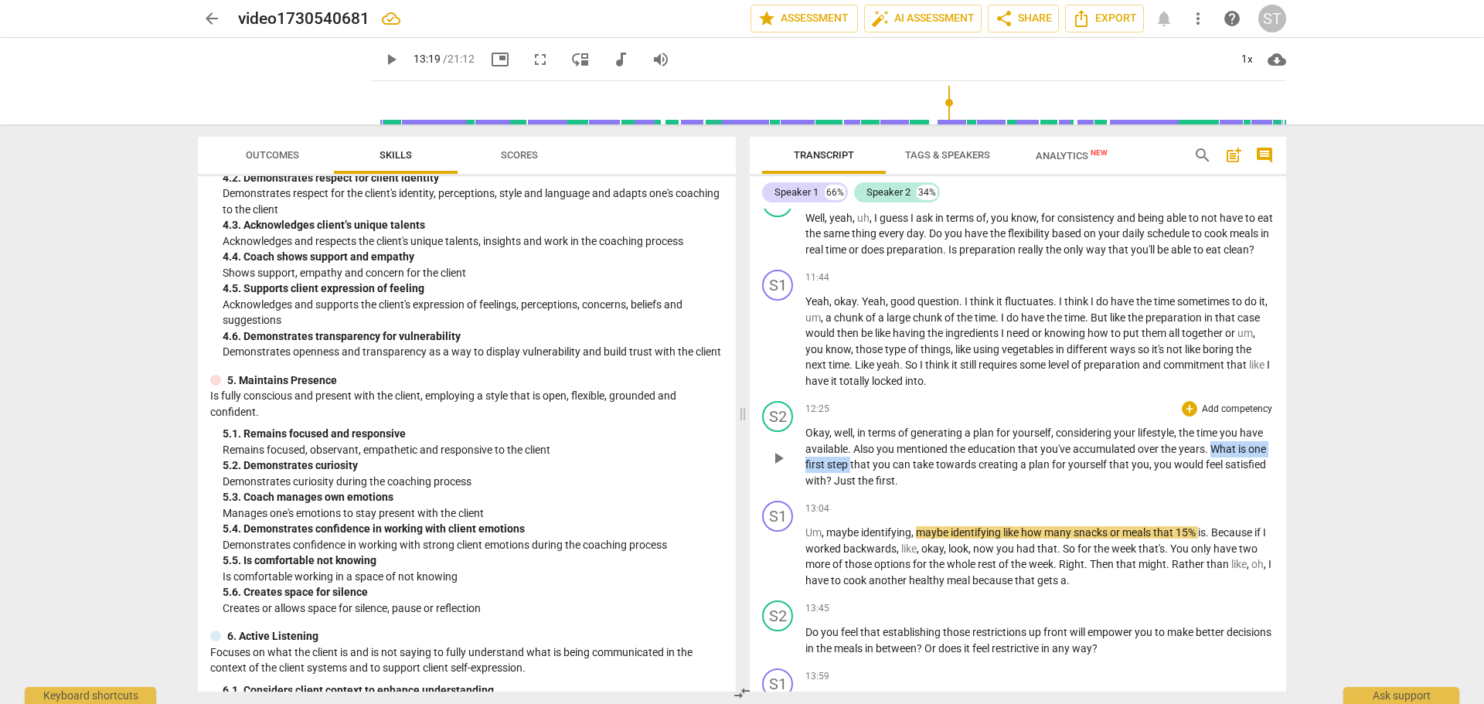
drag, startPoint x: 1214, startPoint y: 513, endPoint x: 871, endPoint y: 530, distance: 343.7
click at [871, 489] on p "Okay , well , in terms of generating a plan for yourself , considering your lif…" at bounding box center [1040, 456] width 468 height 63
copy p "What is one first step"
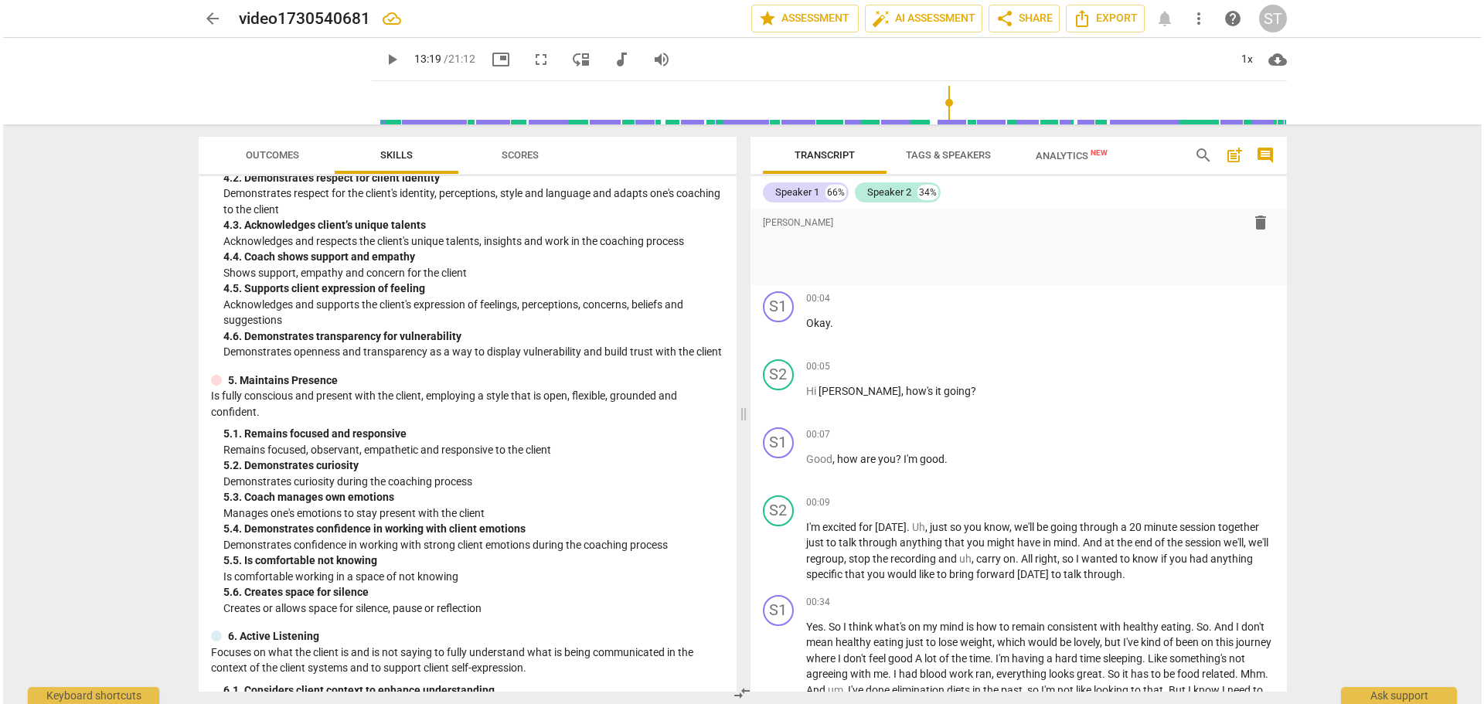
scroll to position [0, 0]
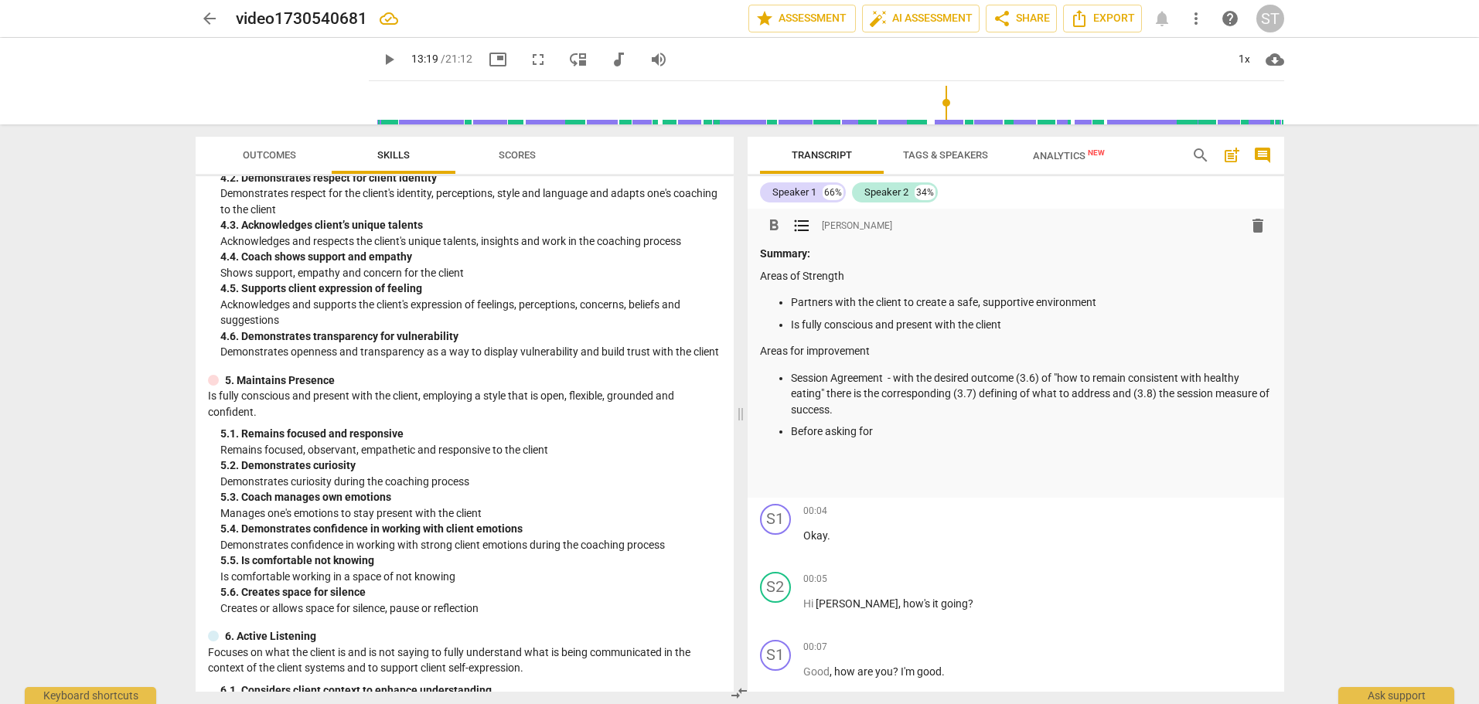
click at [877, 430] on p "Before asking for" at bounding box center [1031, 432] width 481 height 16
click at [864, 434] on p "Before asking What is one first step" at bounding box center [1033, 432] width 481 height 16
click at [967, 433] on p "Before asking "What is one first step" at bounding box center [1033, 432] width 481 height 16
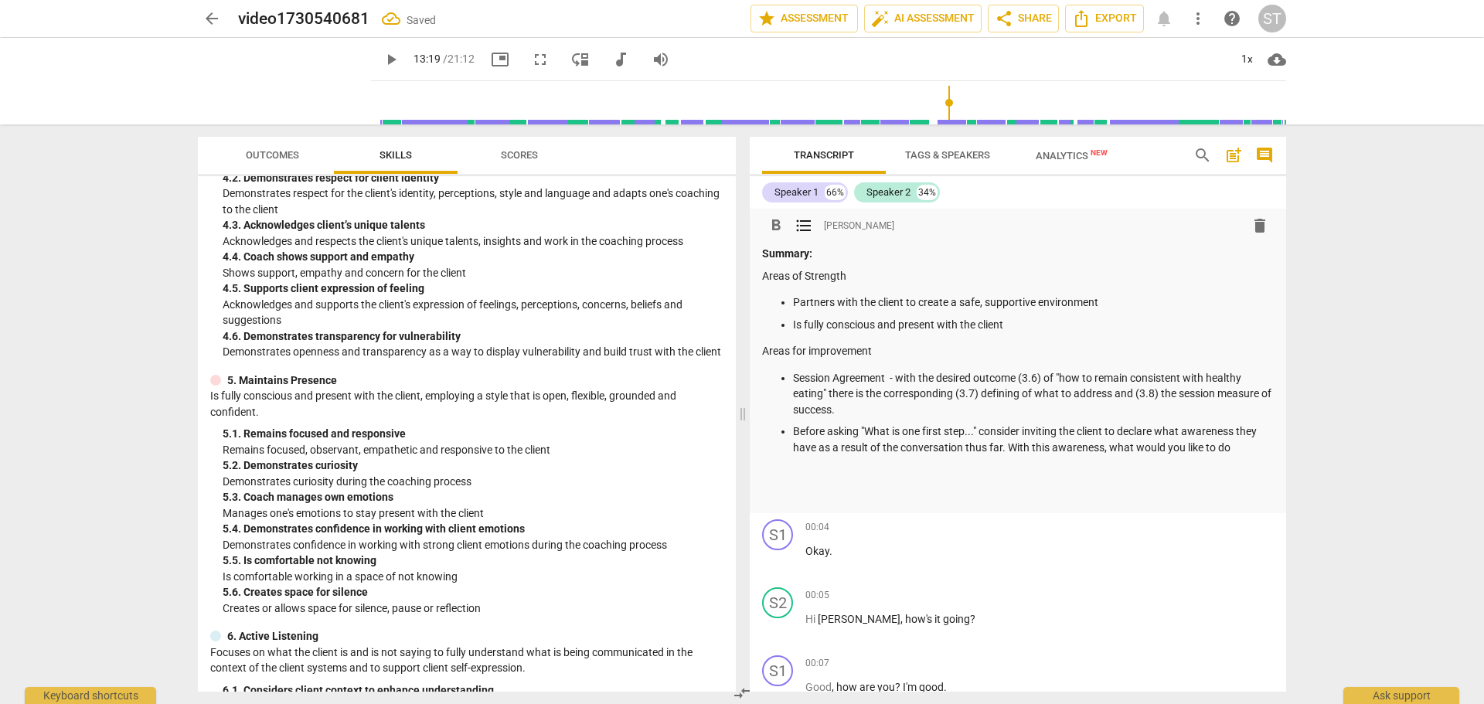
click at [1012, 448] on p "Before asking "What is one first step..." consider inviting the client to decla…" at bounding box center [1033, 440] width 481 height 32
click at [811, 455] on p "Before asking "What is one first step..." consider inviting the client to decla…" at bounding box center [1033, 440] width 481 height 32
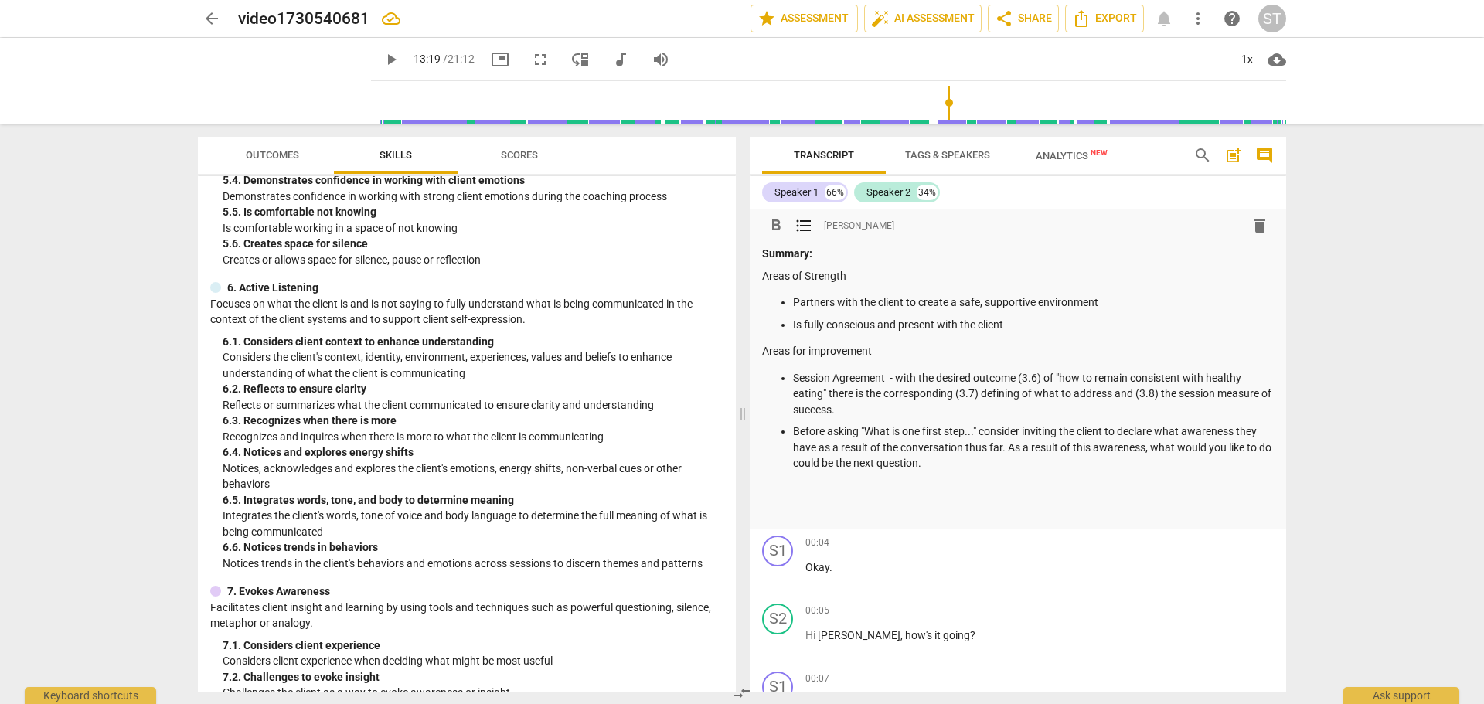
scroll to position [1623, 0]
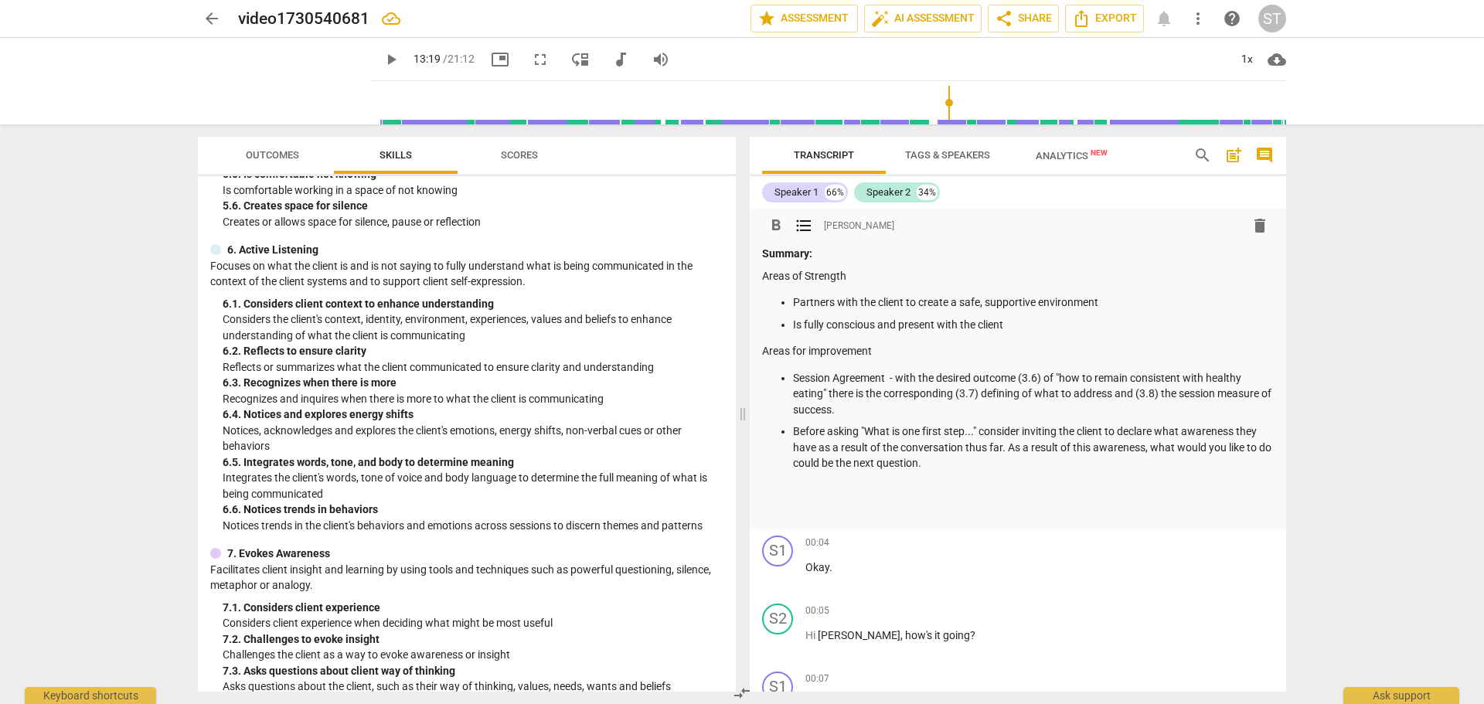
click at [1015, 323] on p "Is fully conscious and present with the client" at bounding box center [1033, 325] width 481 height 16
drag, startPoint x: 1007, startPoint y: 325, endPoint x: 1209, endPoint y: 327, distance: 202.6
click at [1209, 327] on p "Is fully conscious and present with the client - you have a gentleness to your …" at bounding box center [1033, 325] width 481 height 16
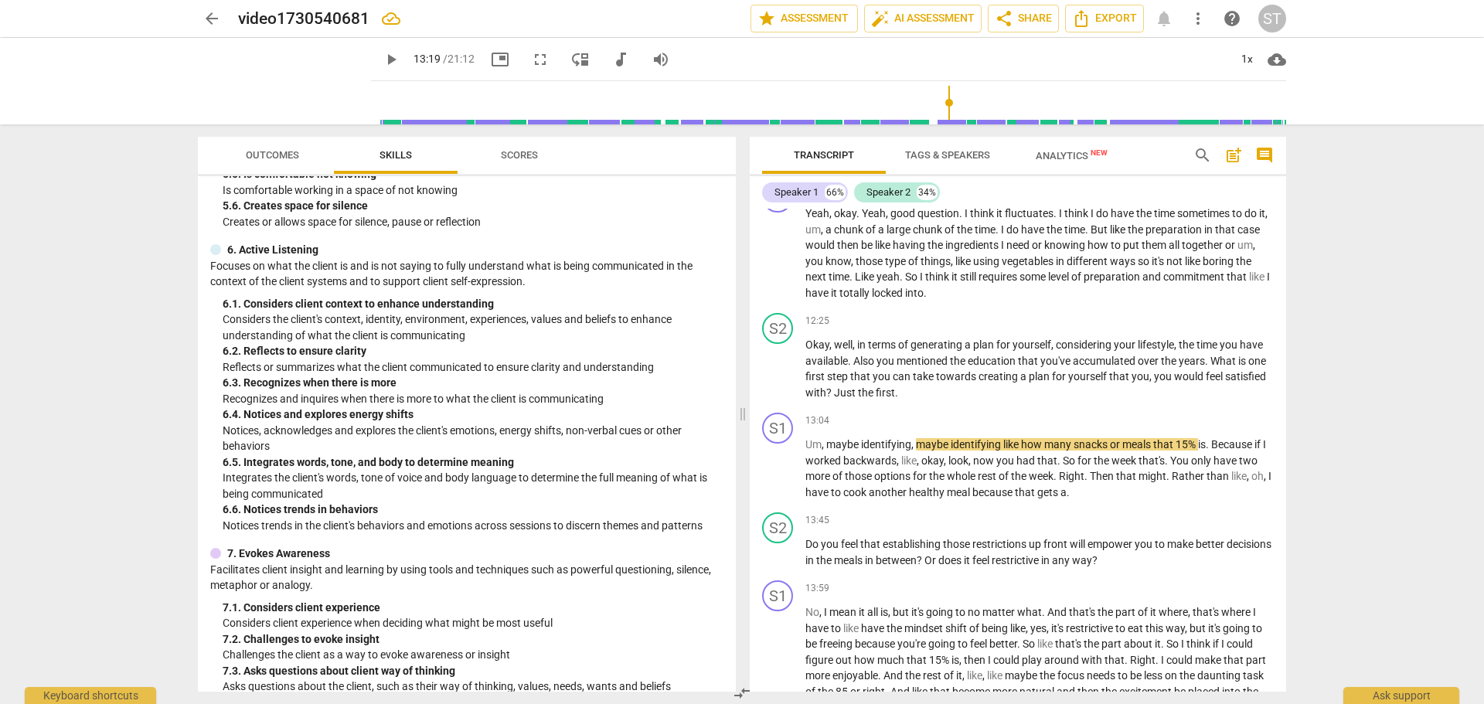
scroll to position [3092, 0]
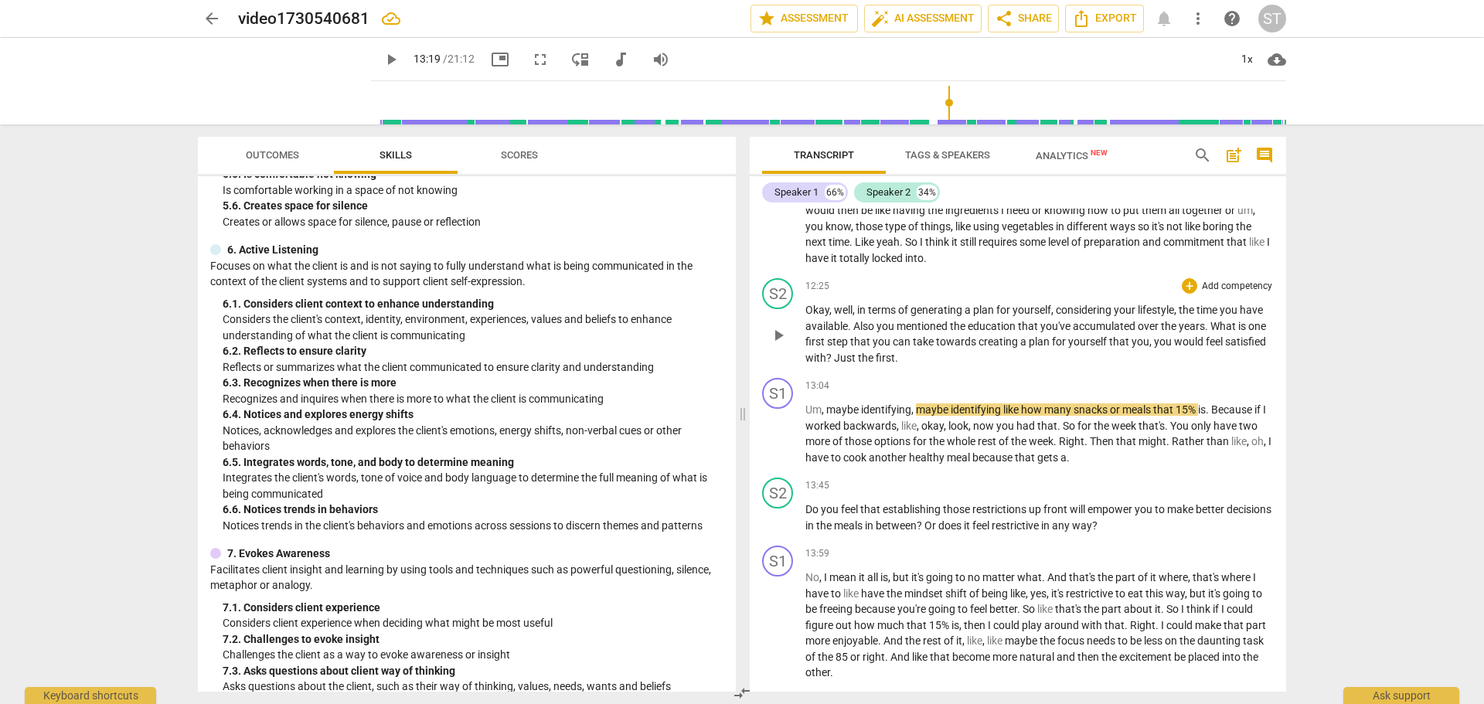
click at [1225, 294] on p "Add competency" at bounding box center [1237, 287] width 73 height 14
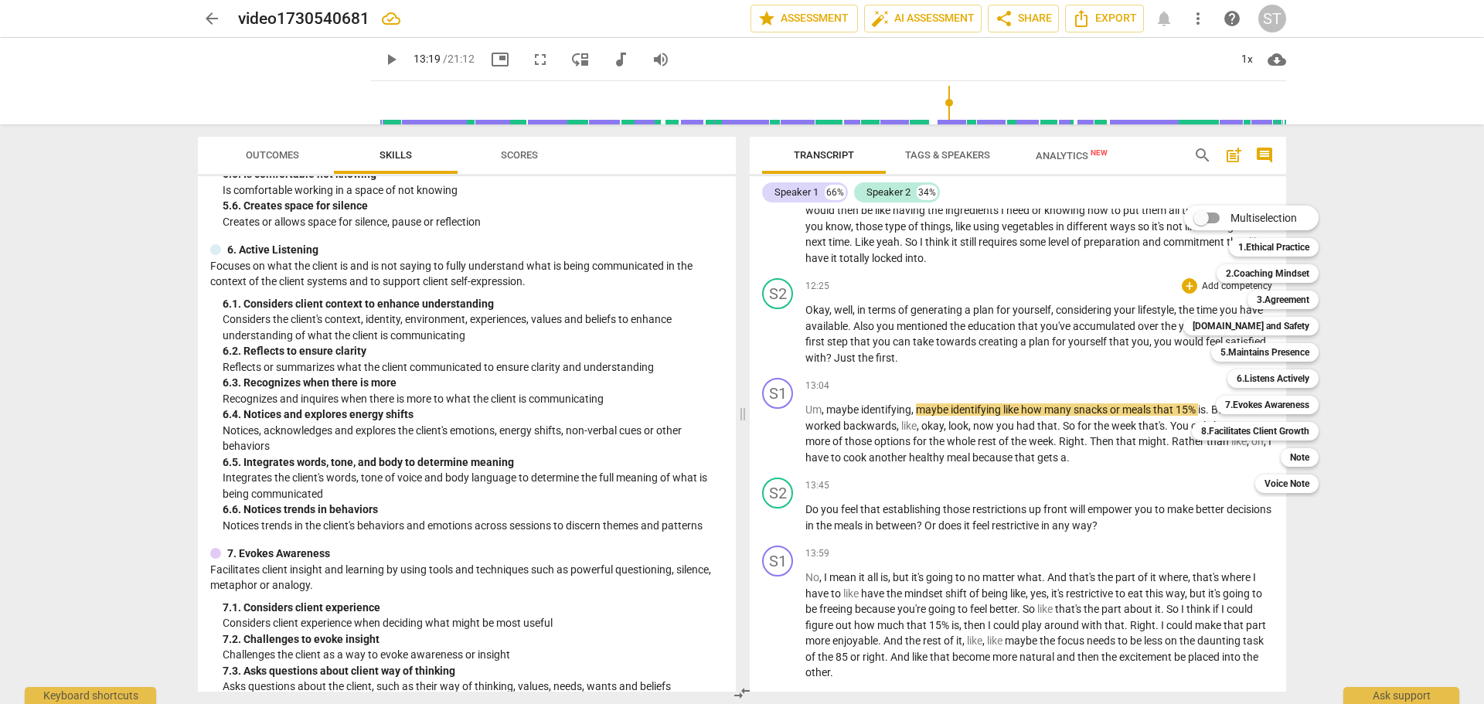
click at [1111, 430] on div at bounding box center [742, 352] width 1484 height 704
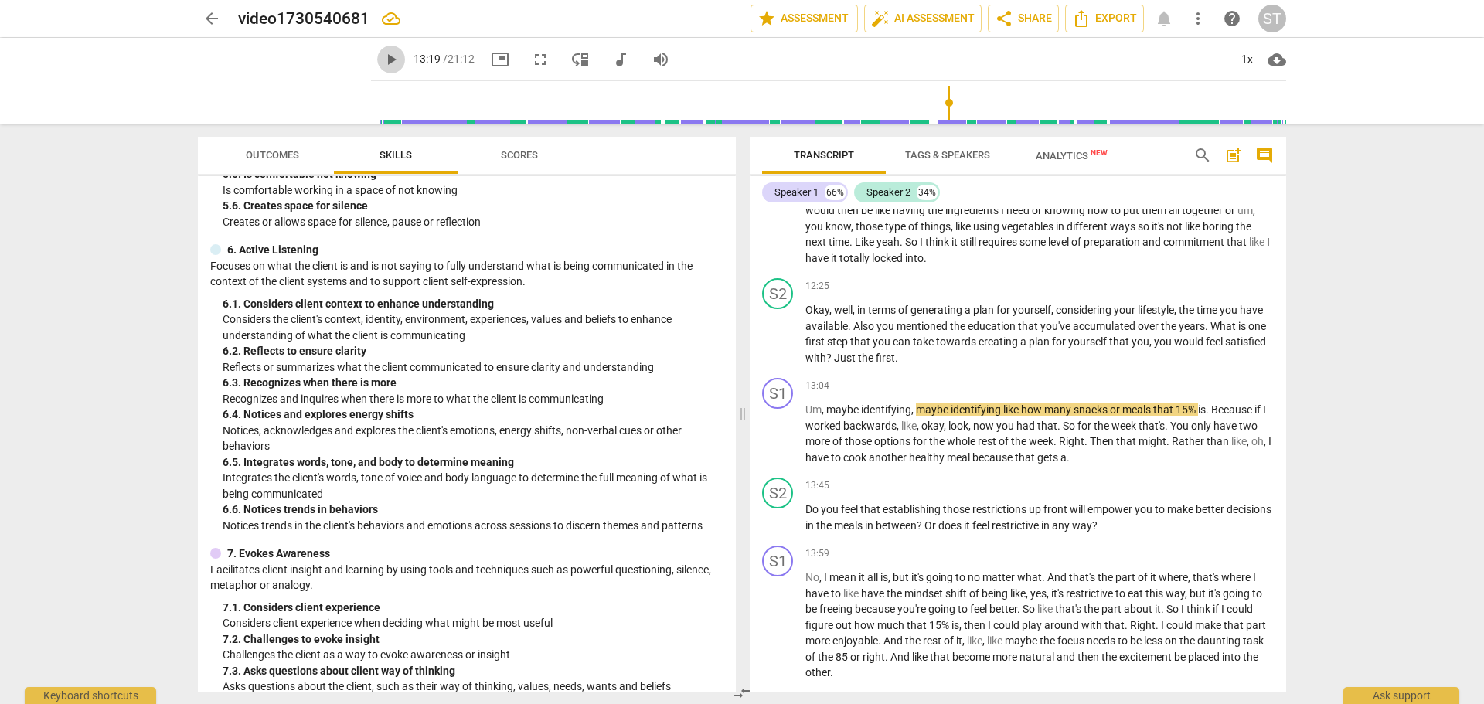
click at [382, 58] on span "play_arrow" at bounding box center [391, 59] width 19 height 19
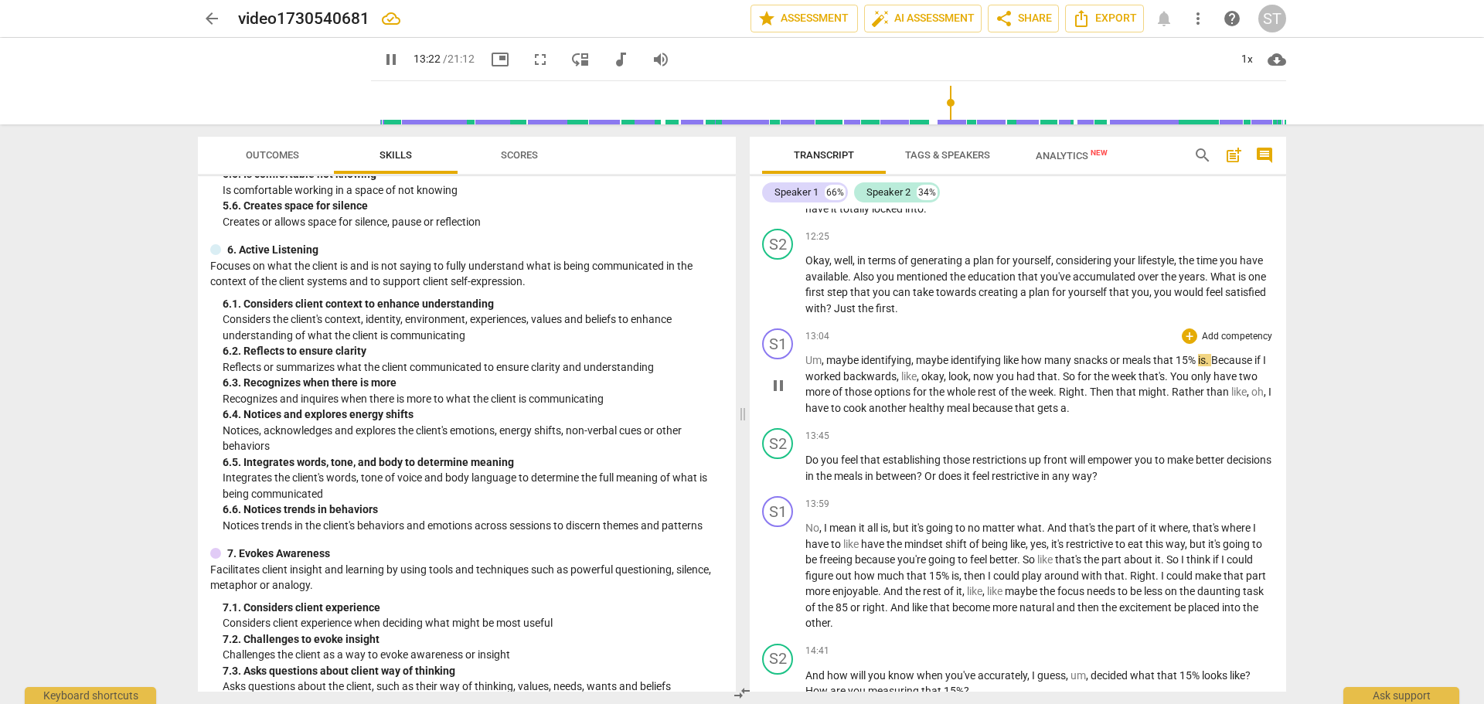
scroll to position [3170, 0]
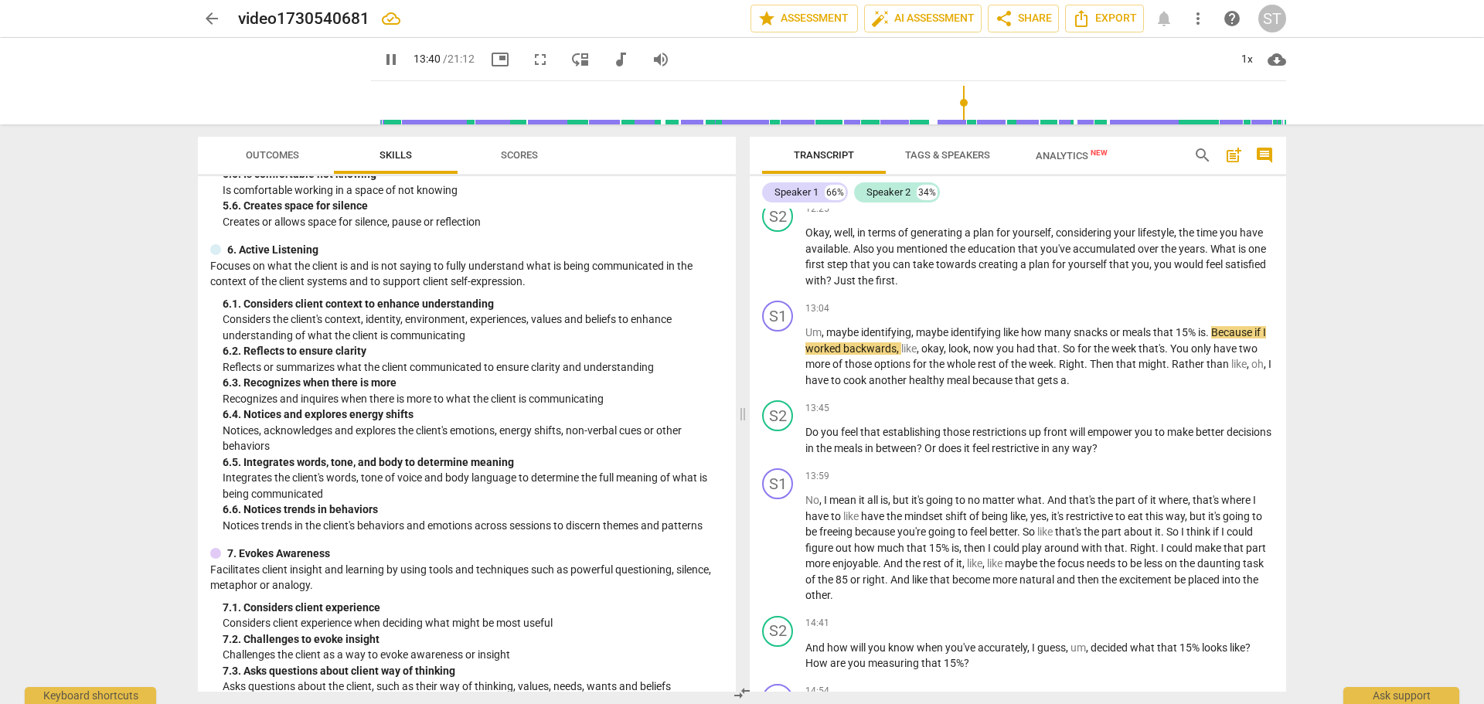
click at [956, 103] on input "range" at bounding box center [831, 102] width 909 height 49
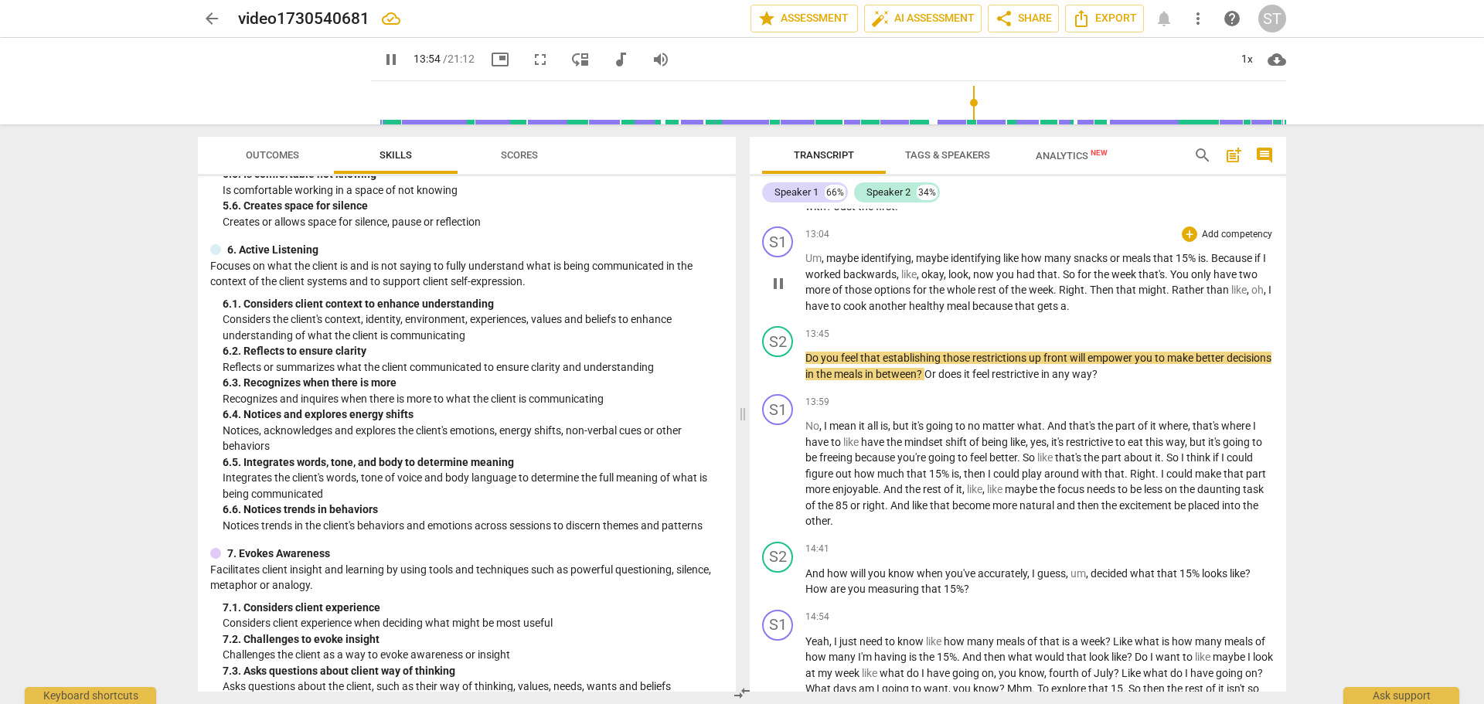
scroll to position [3247, 0]
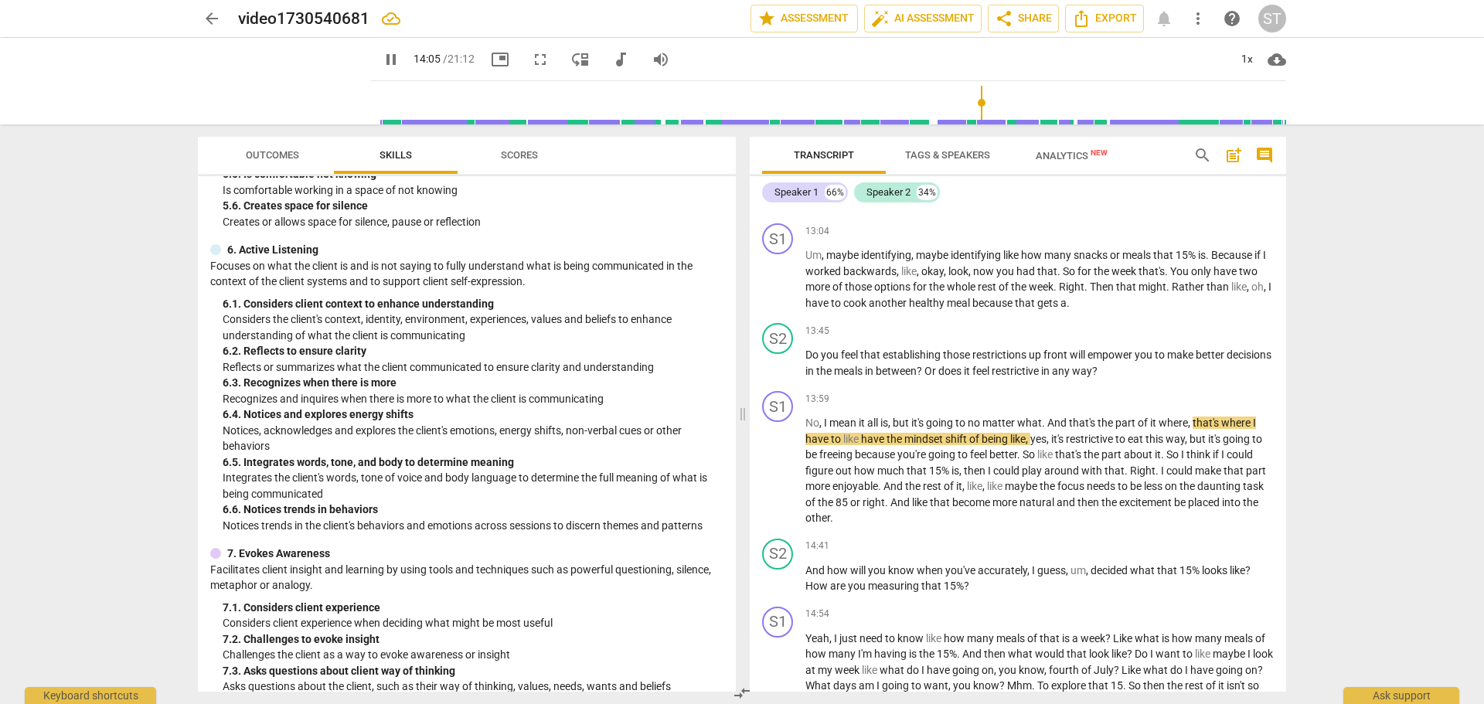
click at [382, 56] on span "pause" at bounding box center [391, 59] width 19 height 19
type input "846"
click at [1218, 339] on p "Add competency" at bounding box center [1237, 332] width 73 height 14
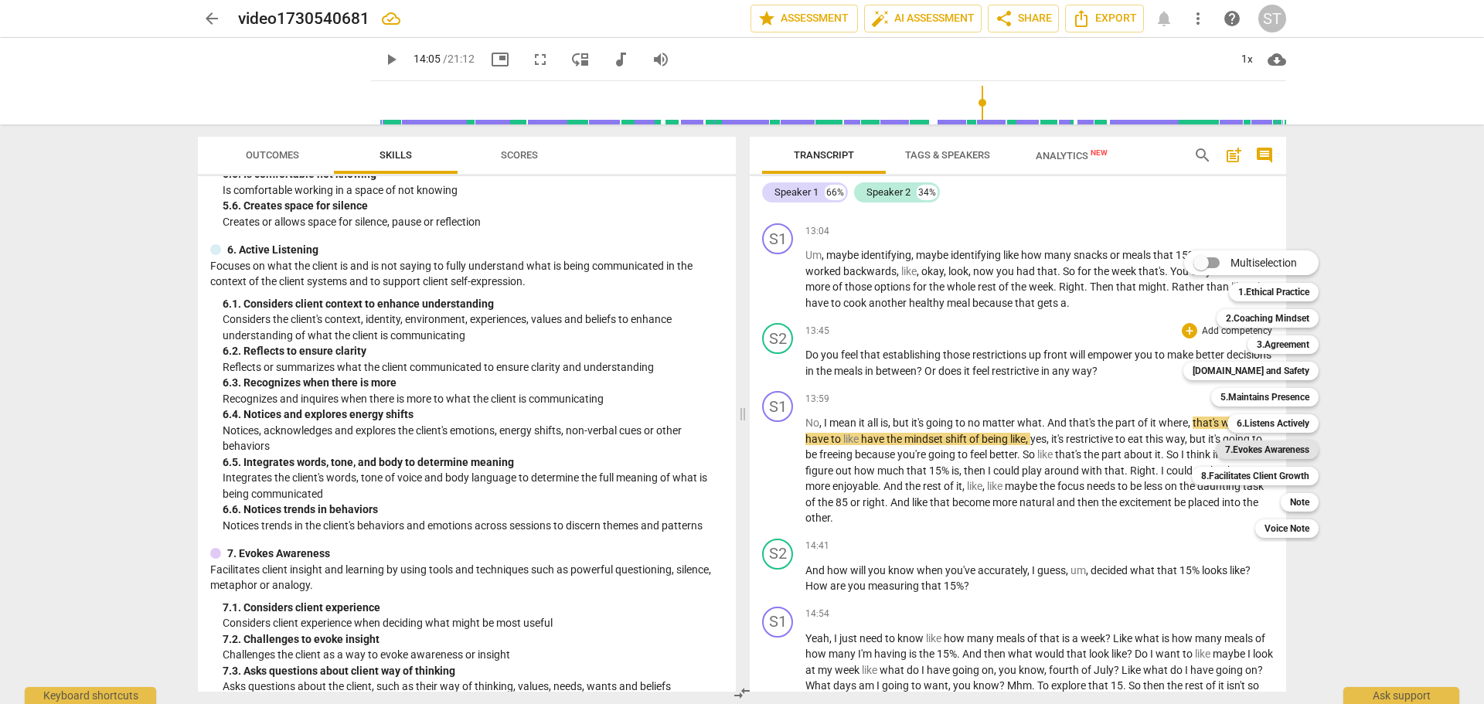
click at [1276, 444] on b "7.Evokes Awareness" at bounding box center [1267, 450] width 84 height 19
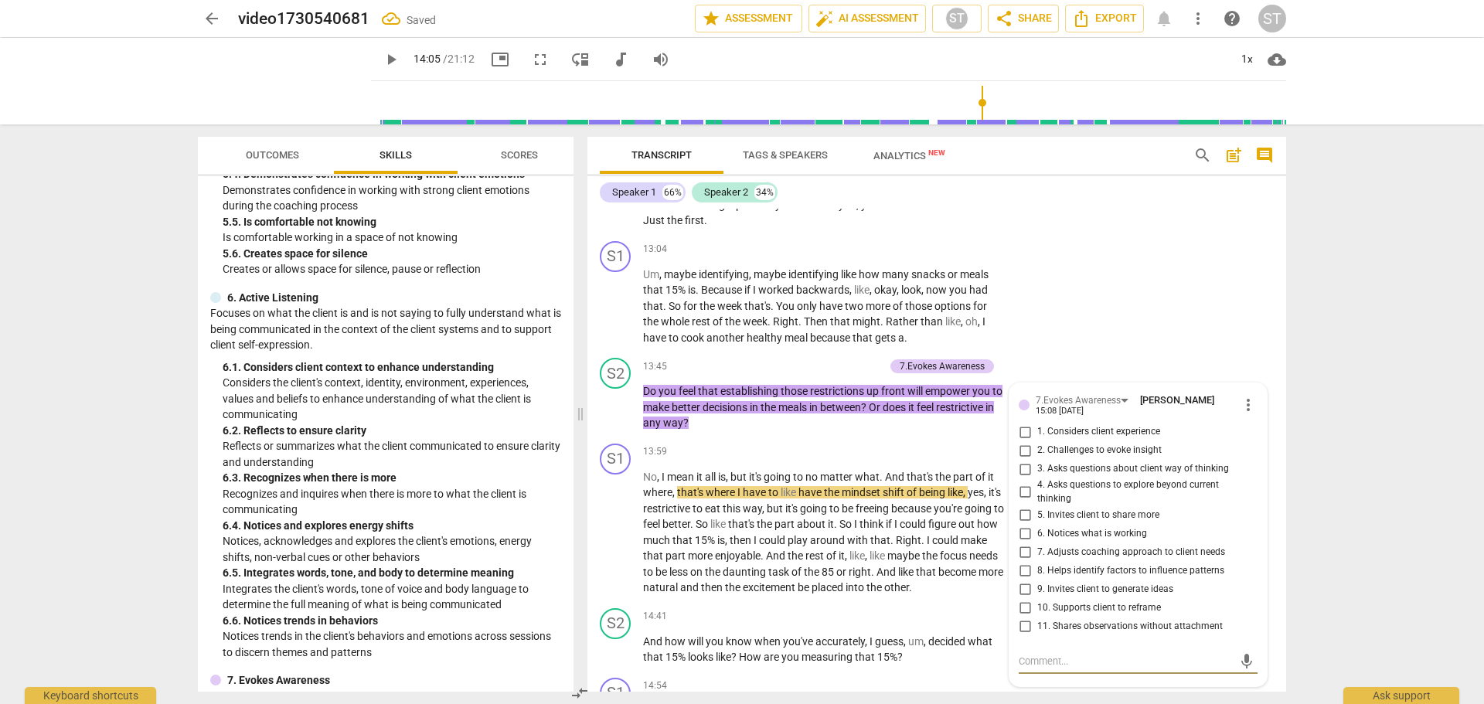
scroll to position [4000, 0]
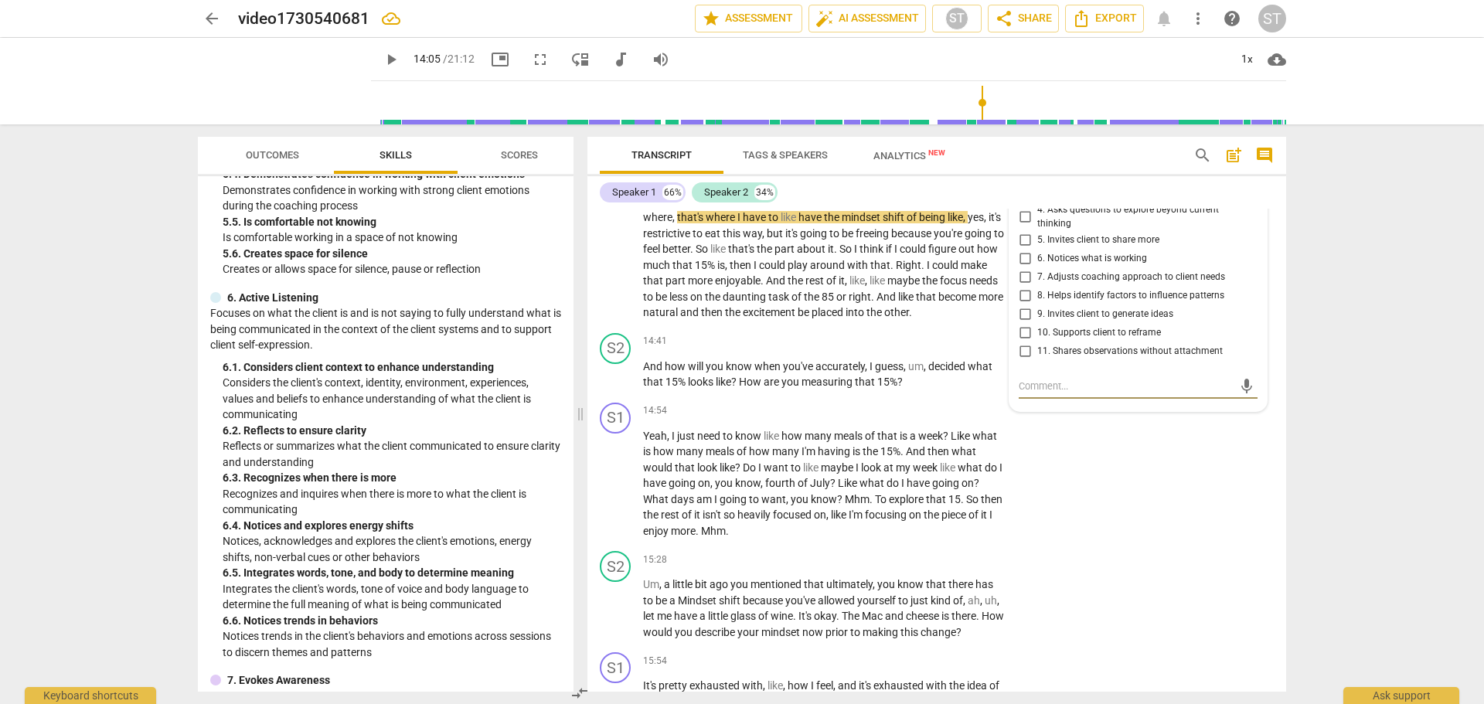
click at [1022, 227] on input "4. Asks questions to explore beyond current thinking" at bounding box center [1025, 217] width 25 height 19
checkbox input "true"
click at [1033, 393] on textarea at bounding box center [1126, 386] width 214 height 15
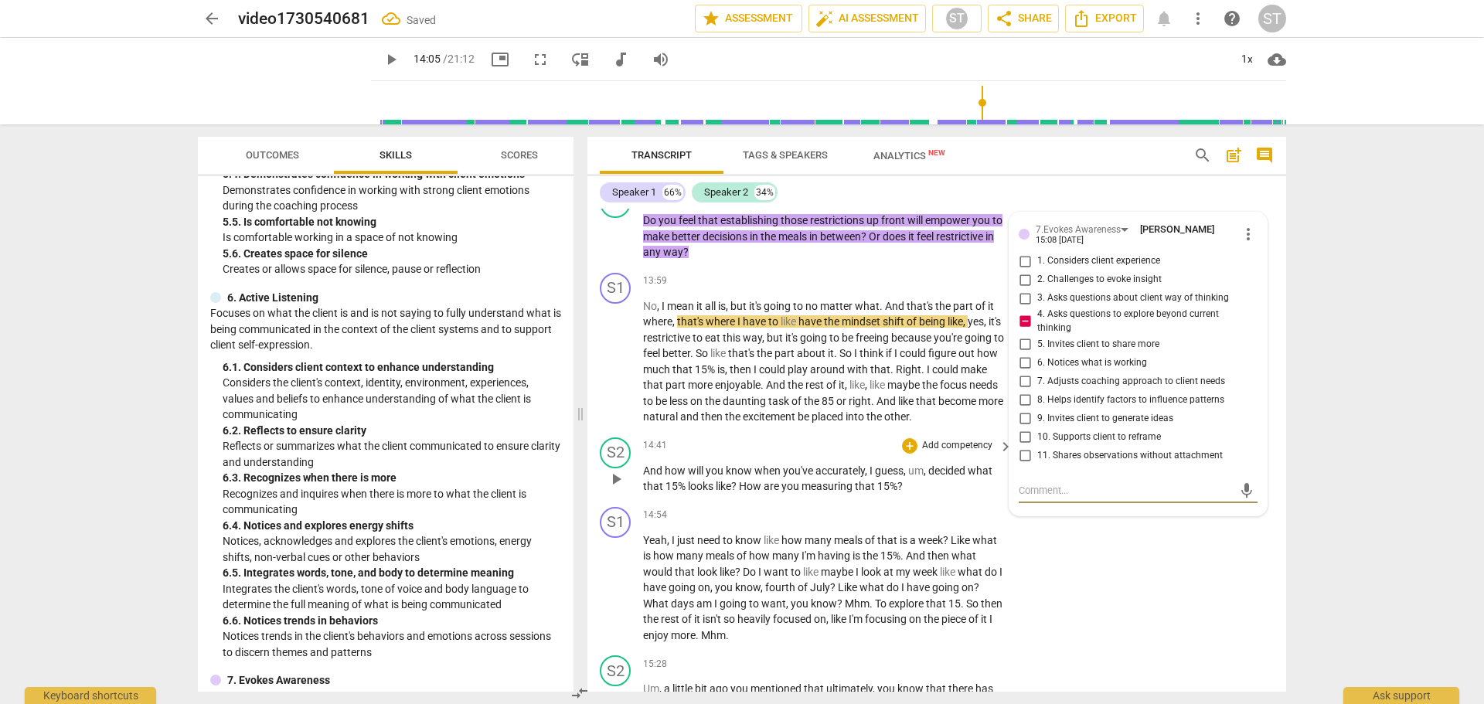
scroll to position [3923, 0]
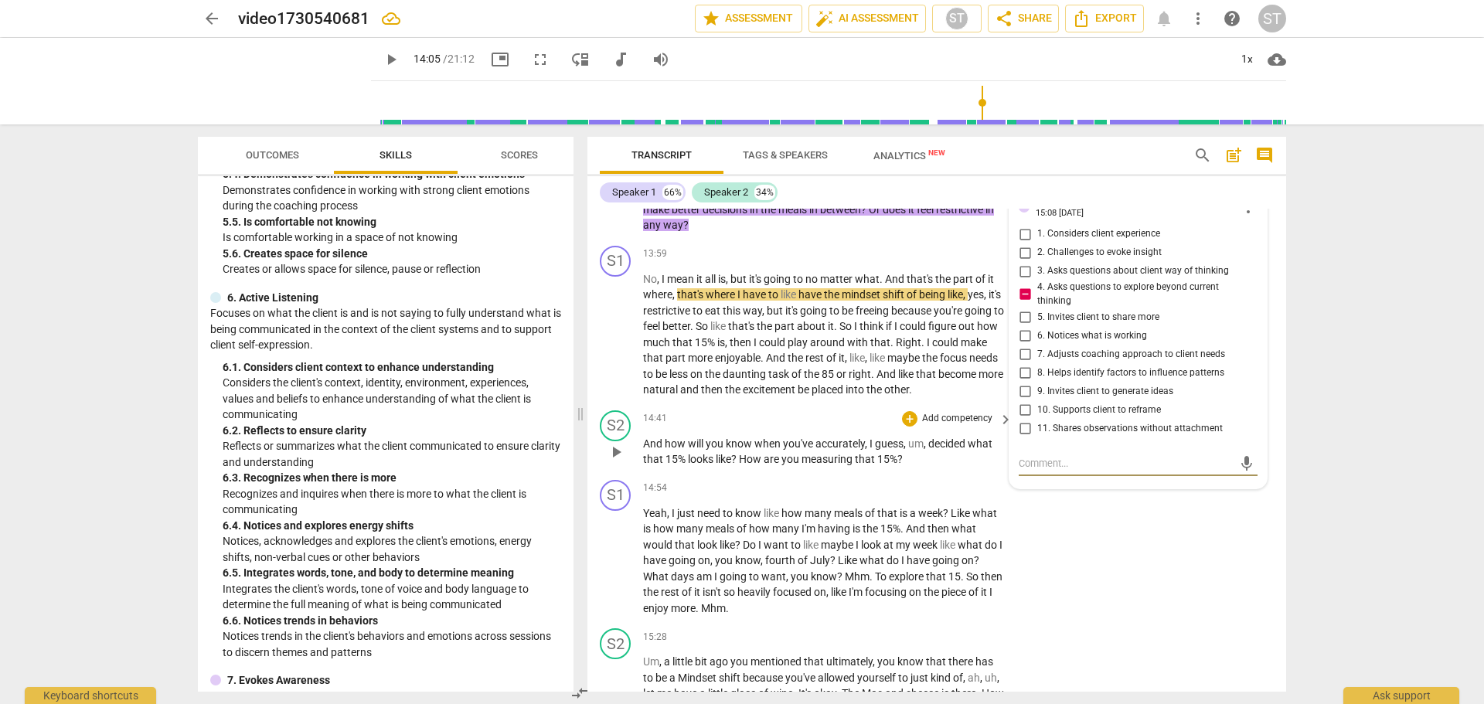
type textarea "N"
type textarea "No"
type textarea "Not"
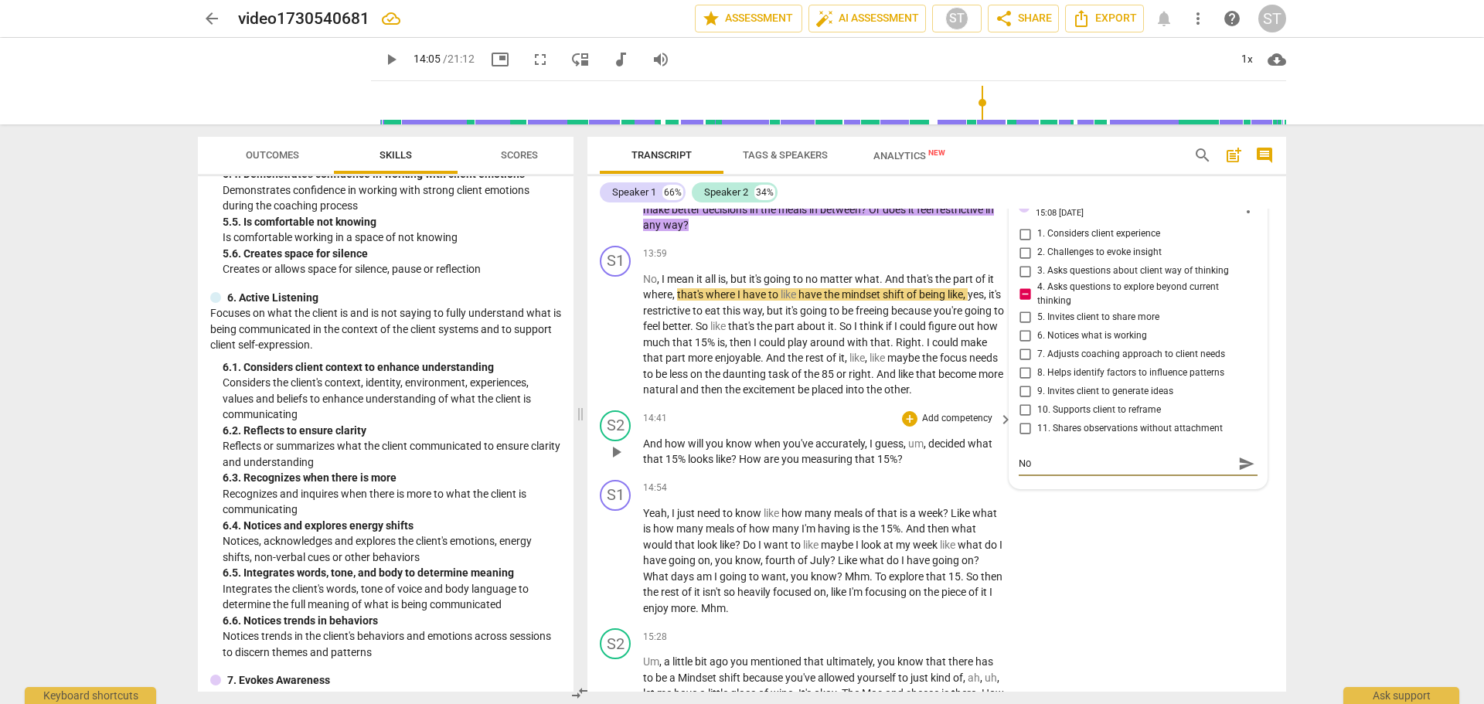
type textarea "Not"
type textarea "Noti"
type textarea "Notic"
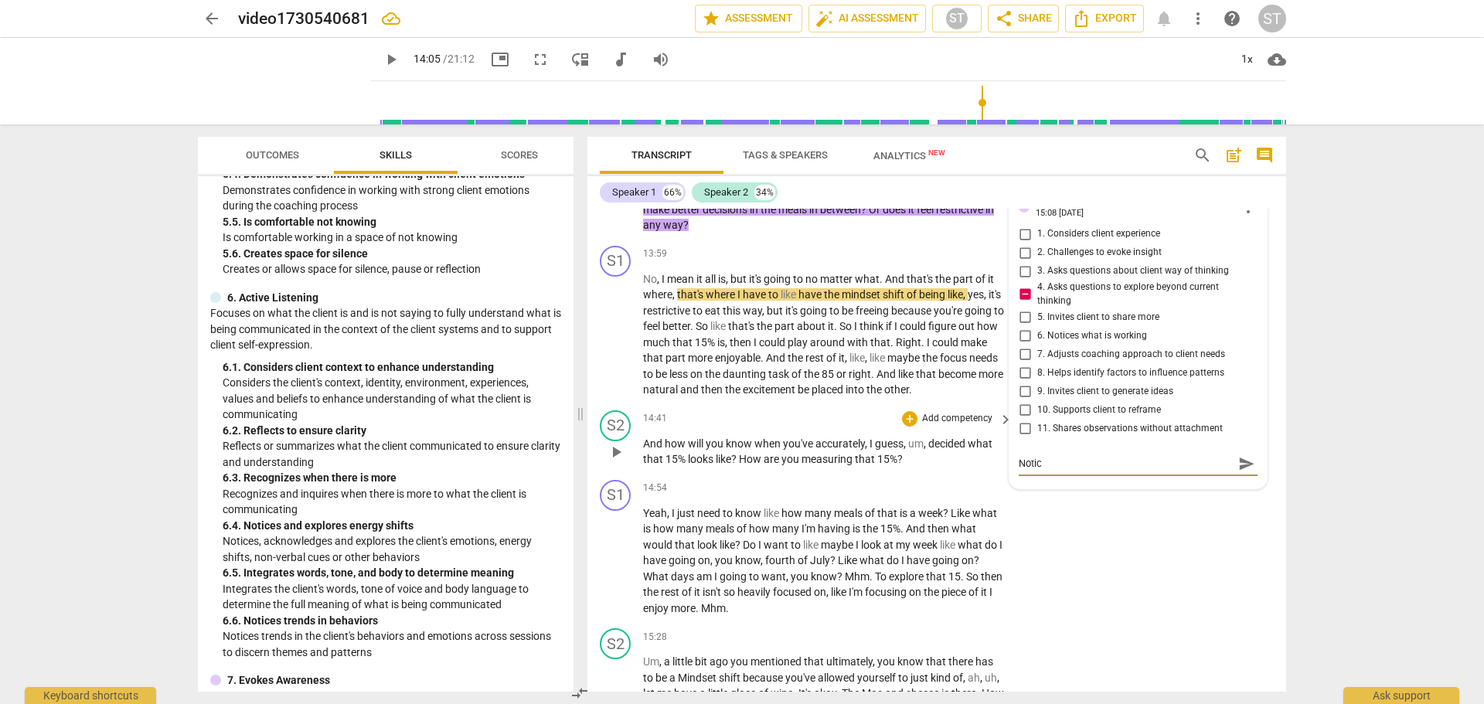
type textarea "Notice"
type textarea "Notice t"
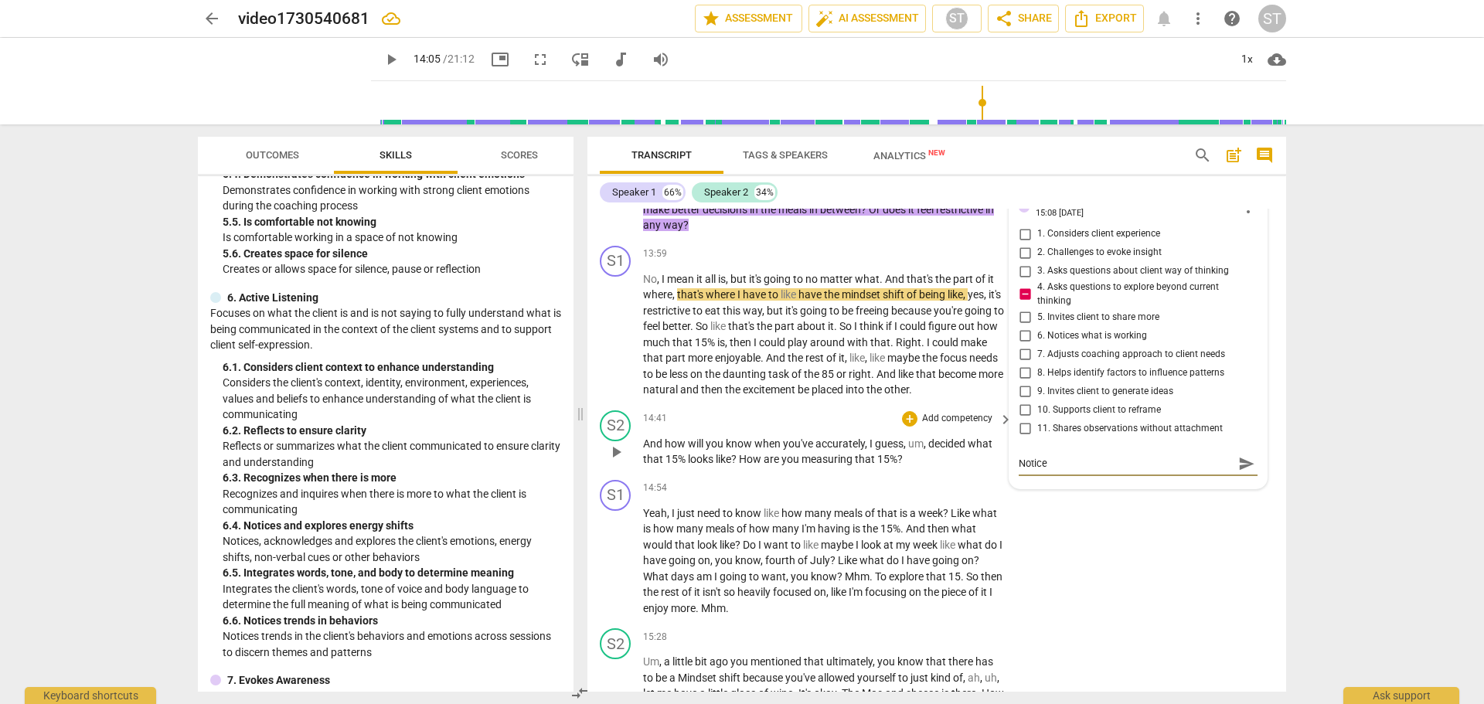
type textarea "Notice t"
type textarea "Notice th"
type textarea "Notice the"
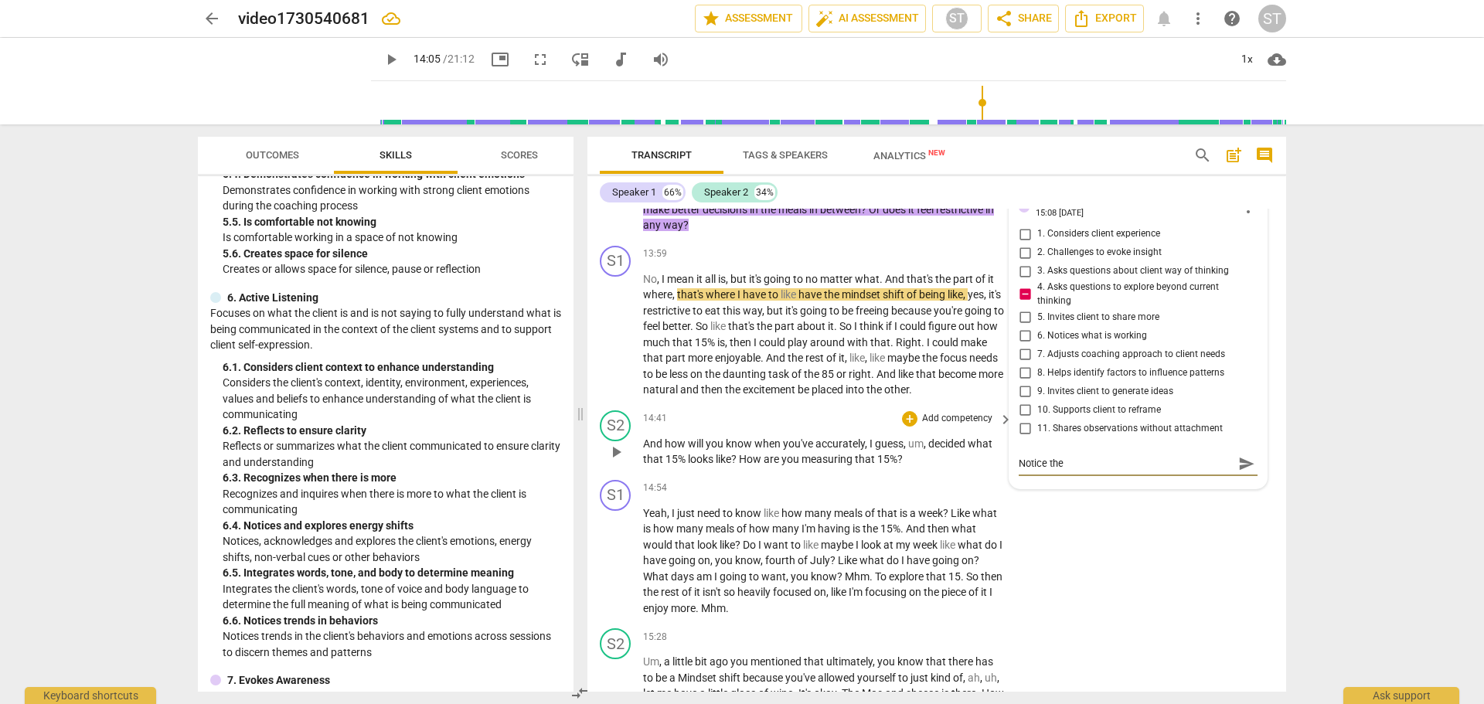
type textarea "Notice the"
type textarea "Notice the y"
type textarea "Notice the ye"
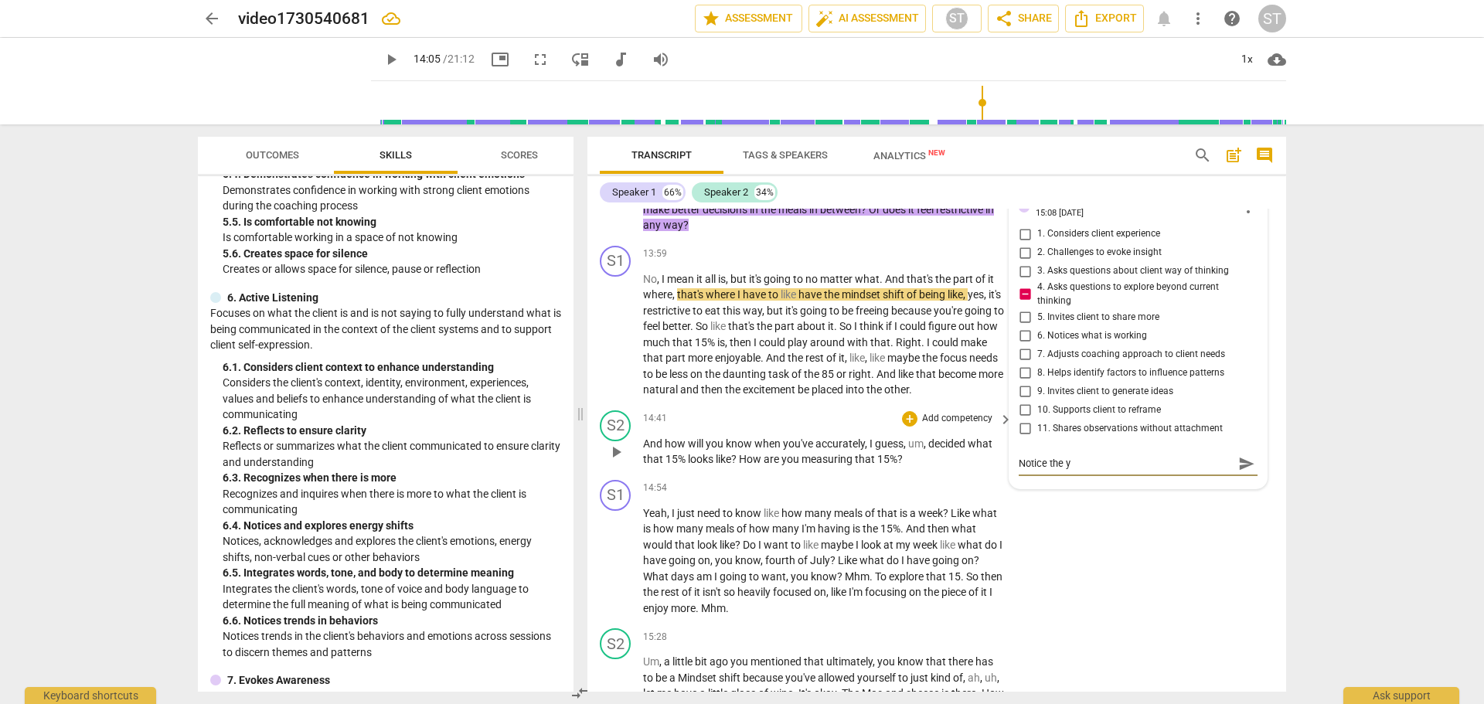
type textarea "Notice the ye"
type textarea "Notice the yes"
type textarea "Notice the yes/"
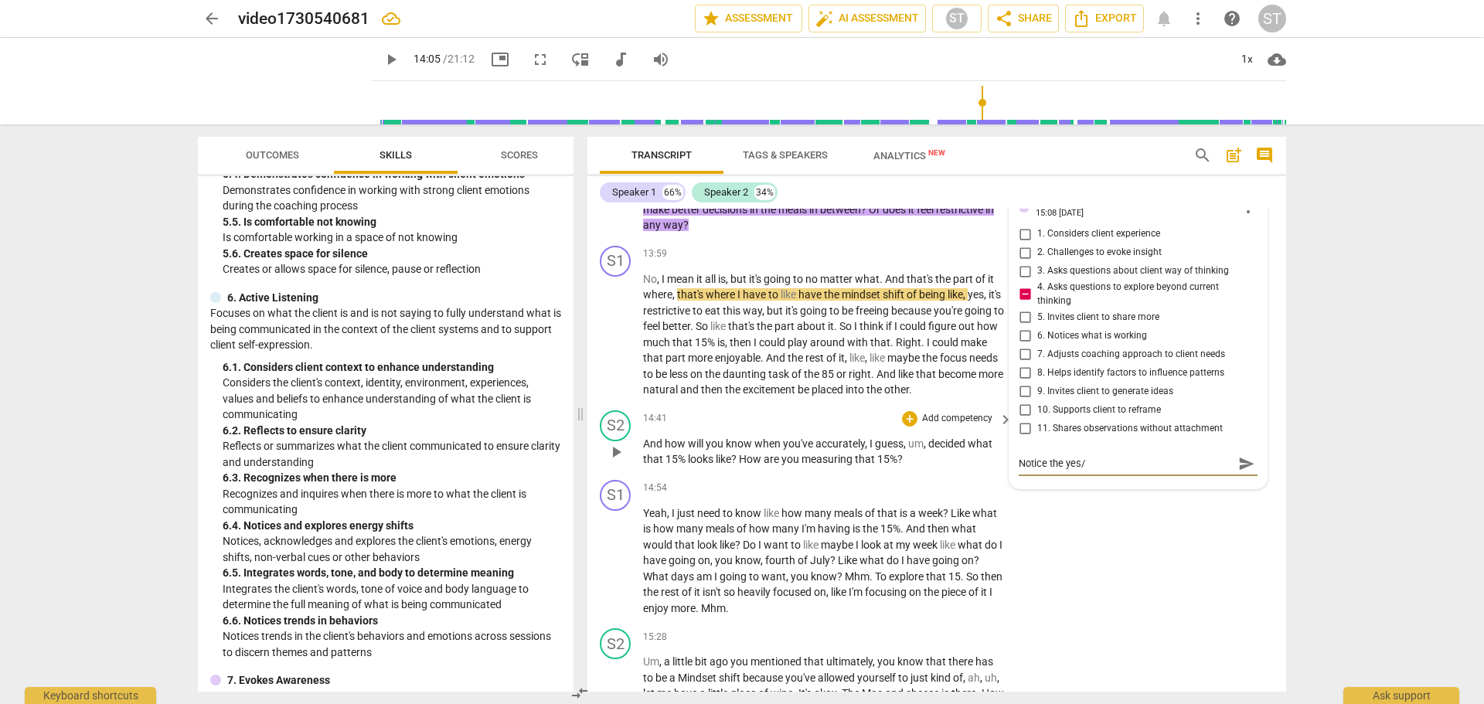
type textarea "Notice the yes/n"
type textarea "Notice the yes/no"
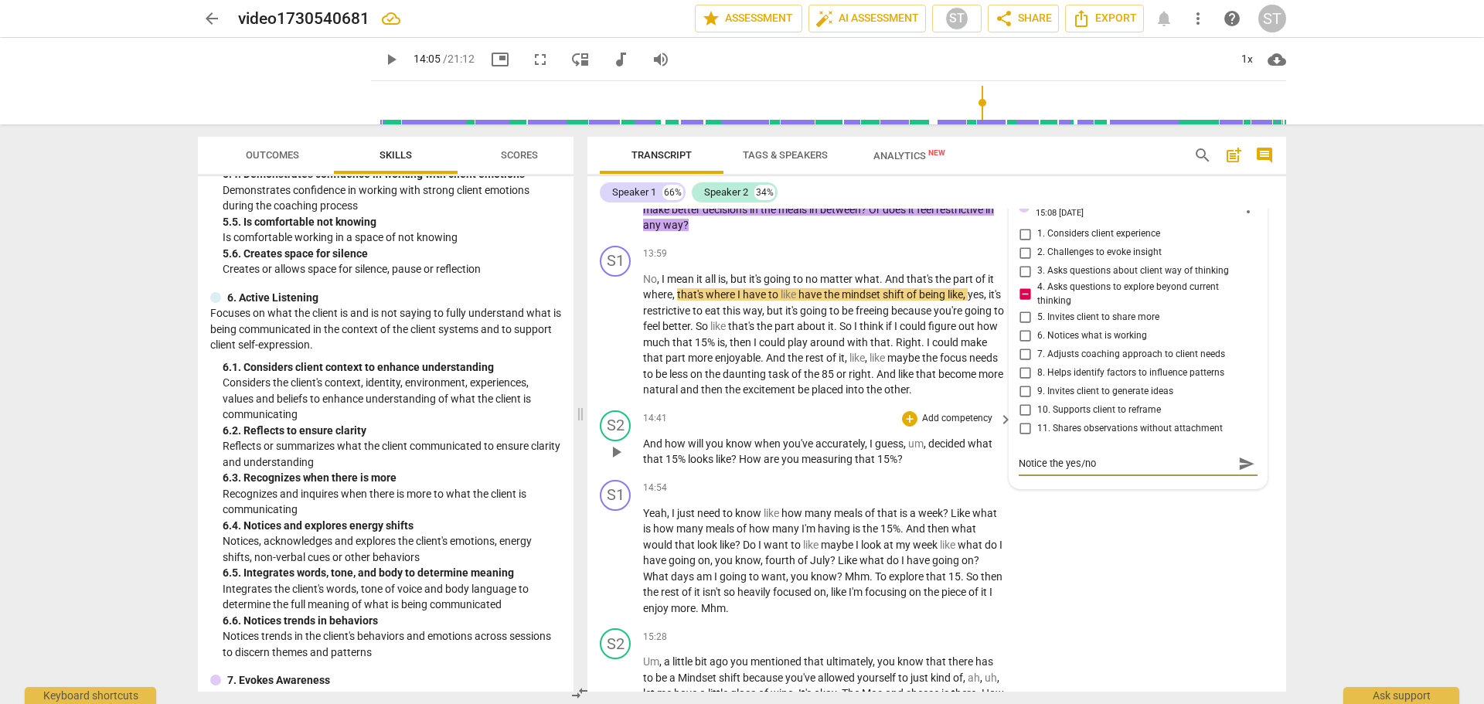
type textarea "Notice the yes/no"
type textarea "Notice the yes/no q"
type textarea "Notice the yes/no qu"
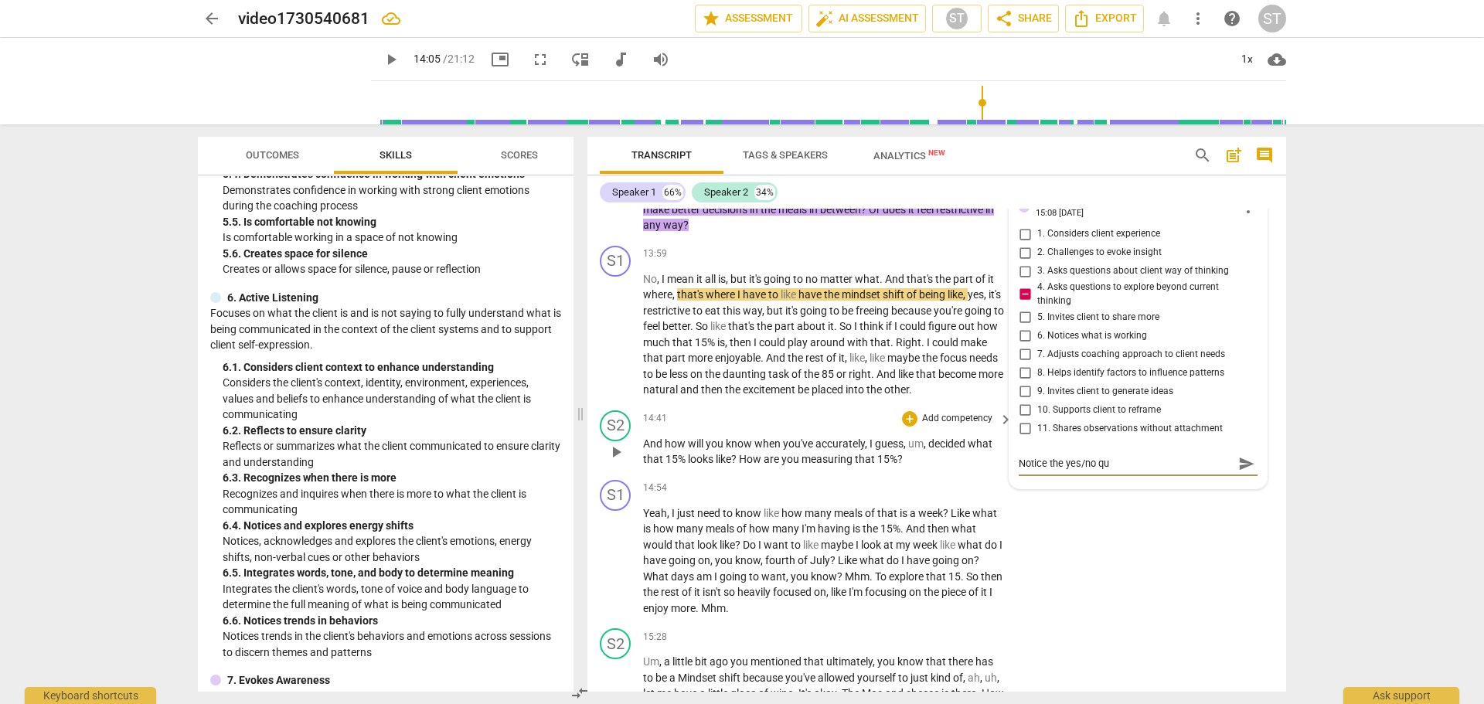
type textarea "Notice the yes/no que"
type textarea "Notice the yes/no ques"
type textarea "Notice the yes/no quest"
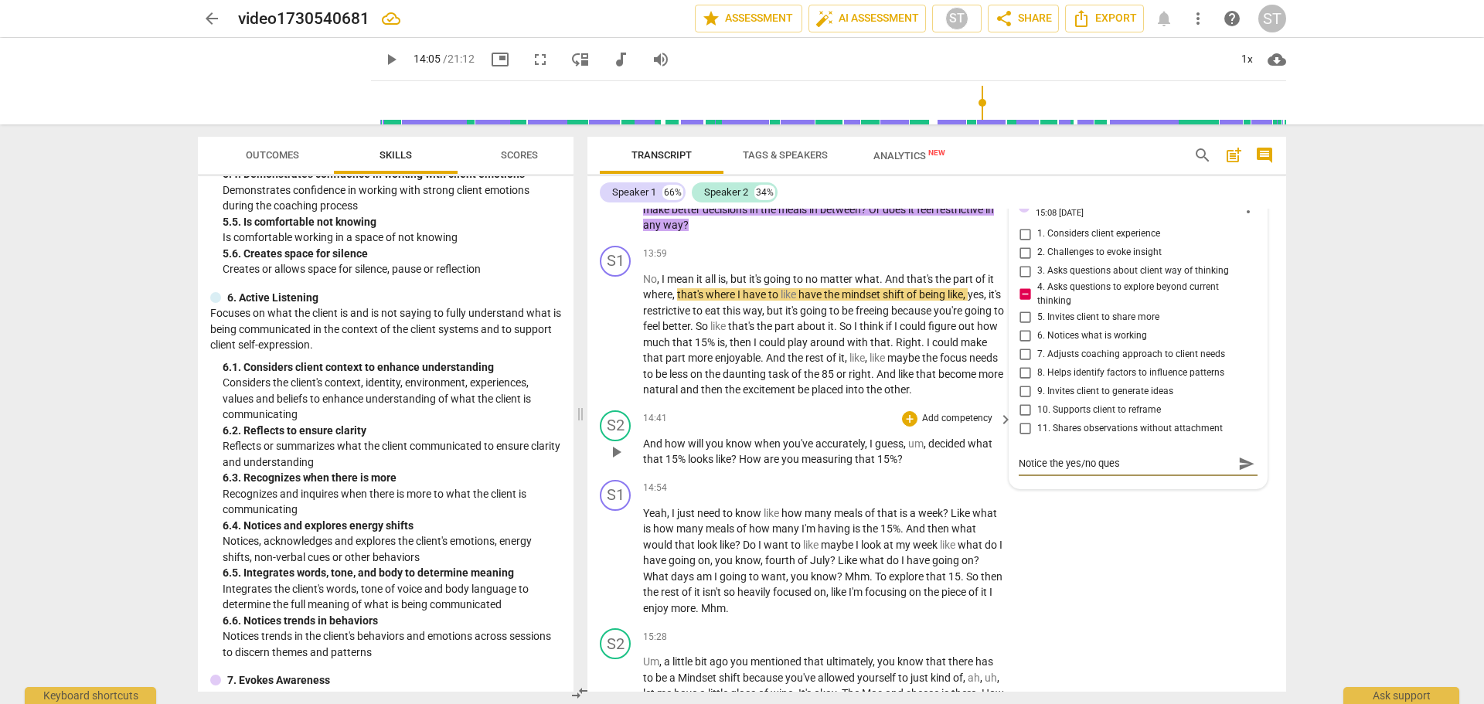
type textarea "Notice the yes/no quest"
type textarea "Notice the yes/no questi"
type textarea "Notice the yes/no questio"
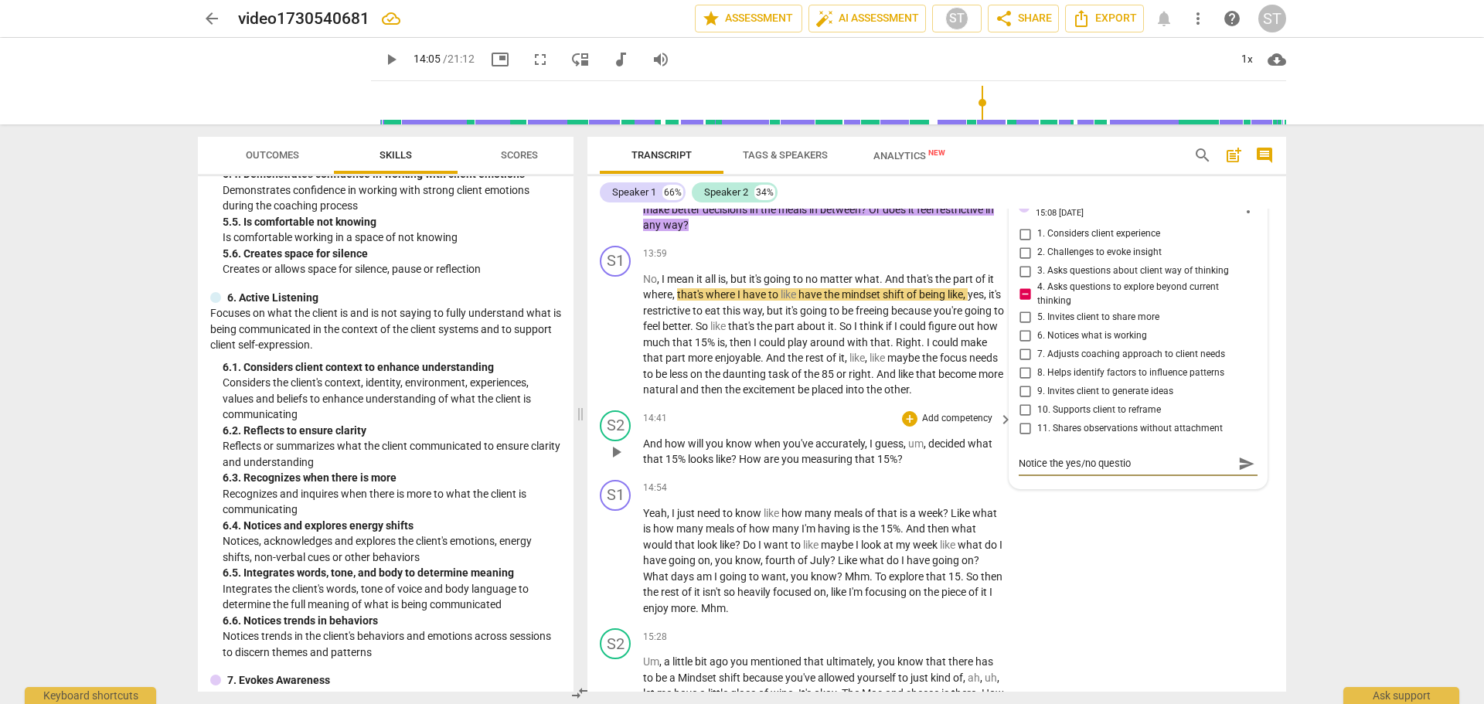
type textarea "Notice the yes/no question"
type textarea "Notice the yes/no question a"
type textarea "Notice the yes/no question an"
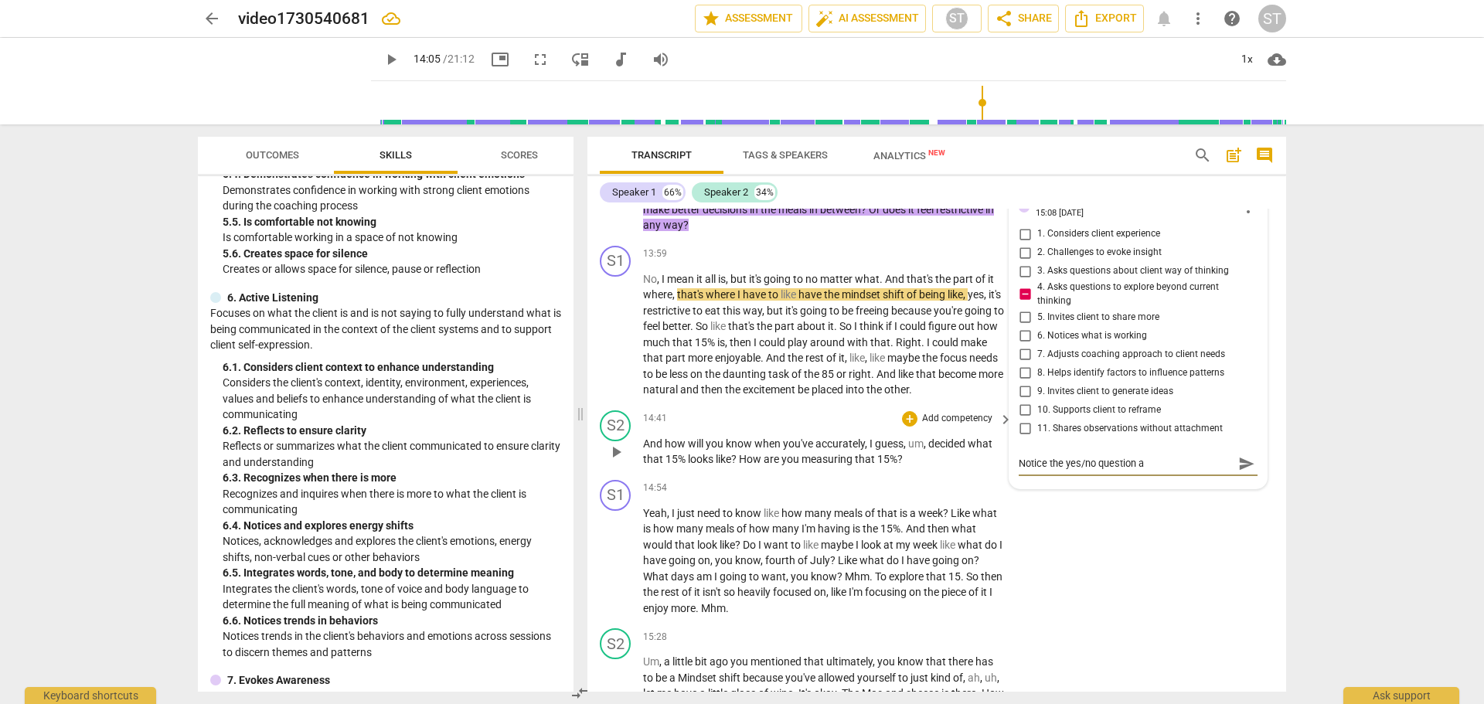
type textarea "Notice the yes/no question an"
type textarea "Notice the yes/no question and"
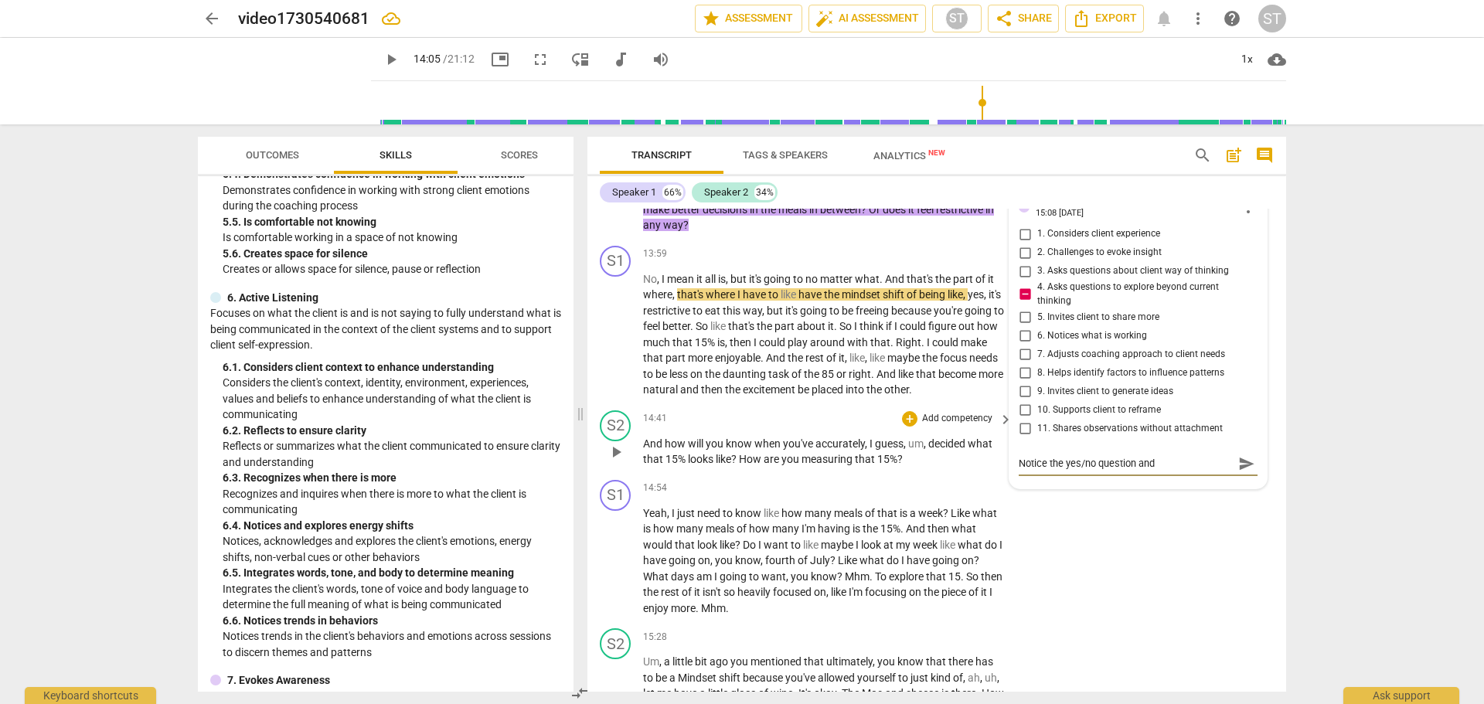
type textarea "Notice the yes/no question and c"
type textarea "Notice the yes/no question and co"
type textarea "Notice the yes/no question and con"
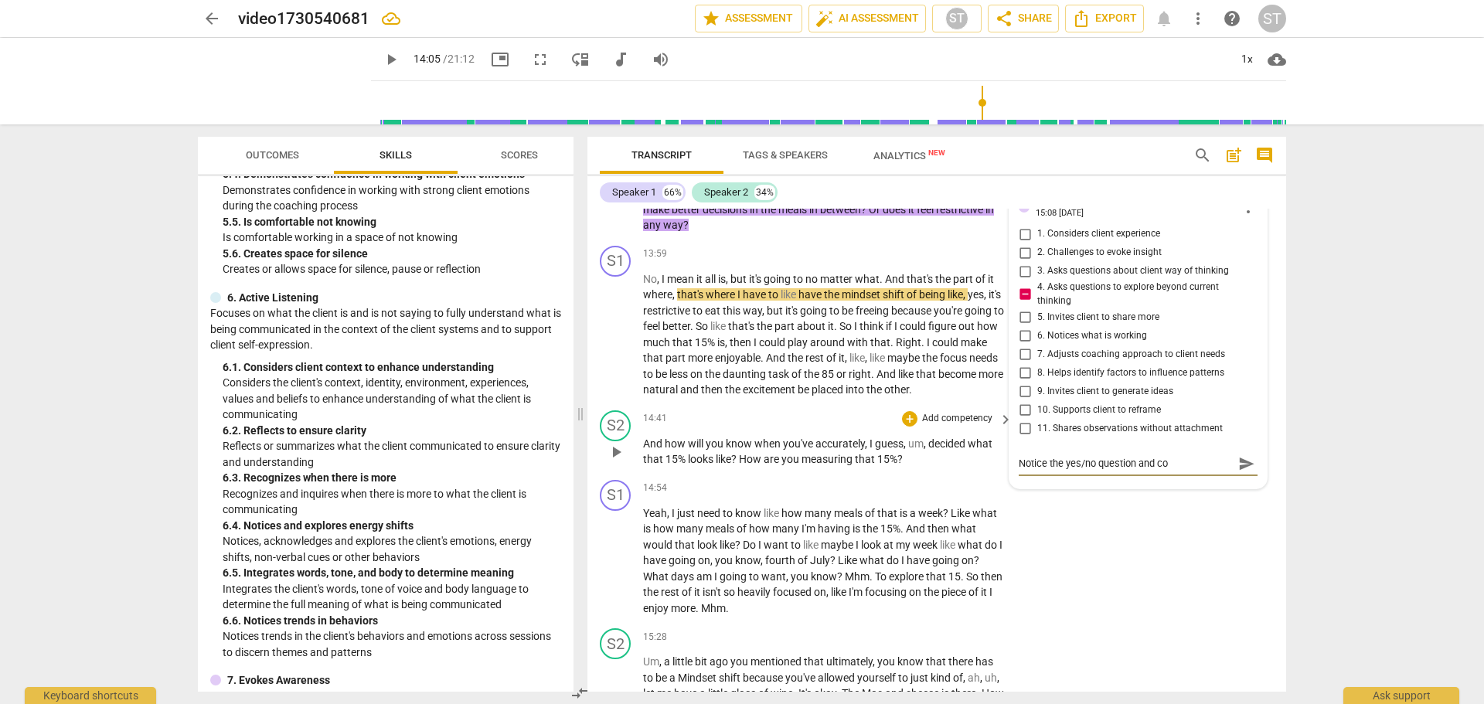
type textarea "Notice the yes/no question and con"
type textarea "Notice the yes/no question and conc"
type textarea "Notice the yes/no question and conci"
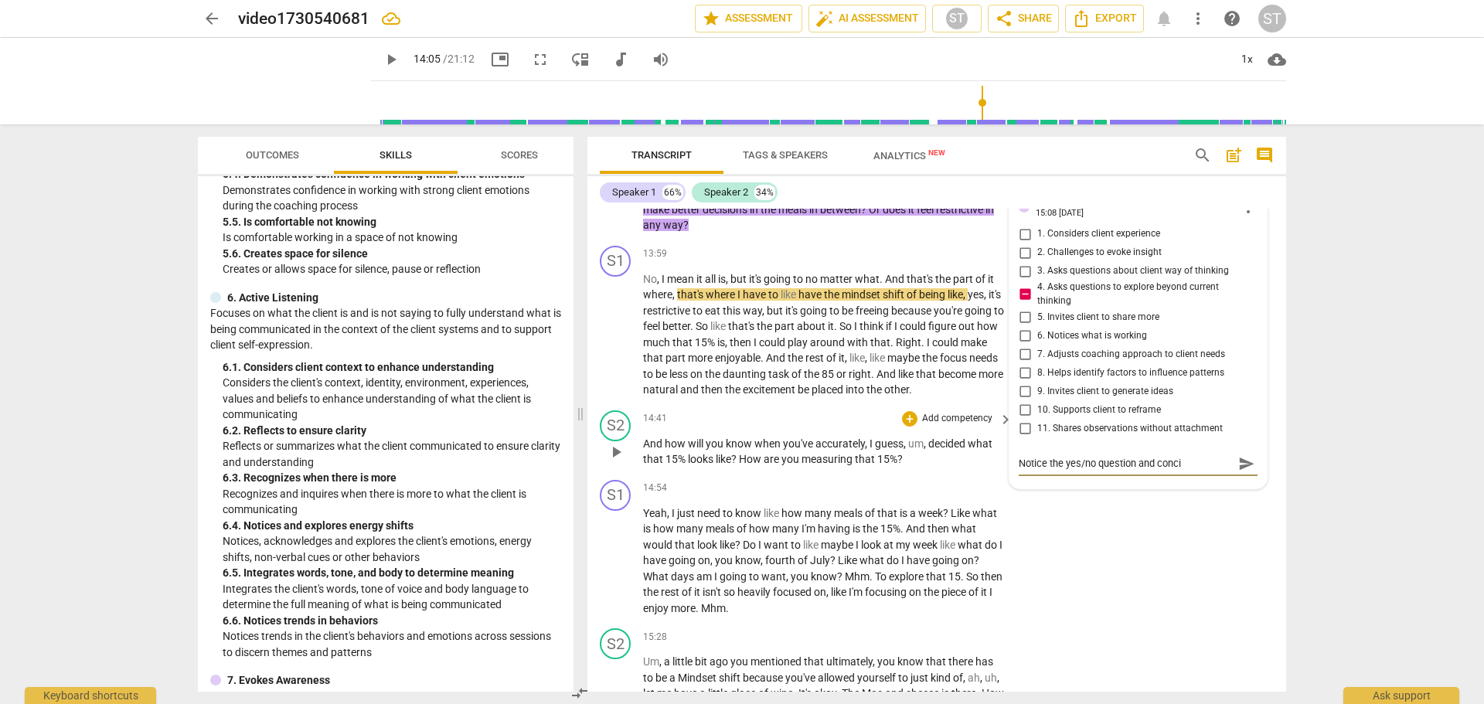
type textarea "Notice the yes/no question and concid"
type textarea "Notice the yes/no question and concide"
type textarea "Notice the yes/no question and concider"
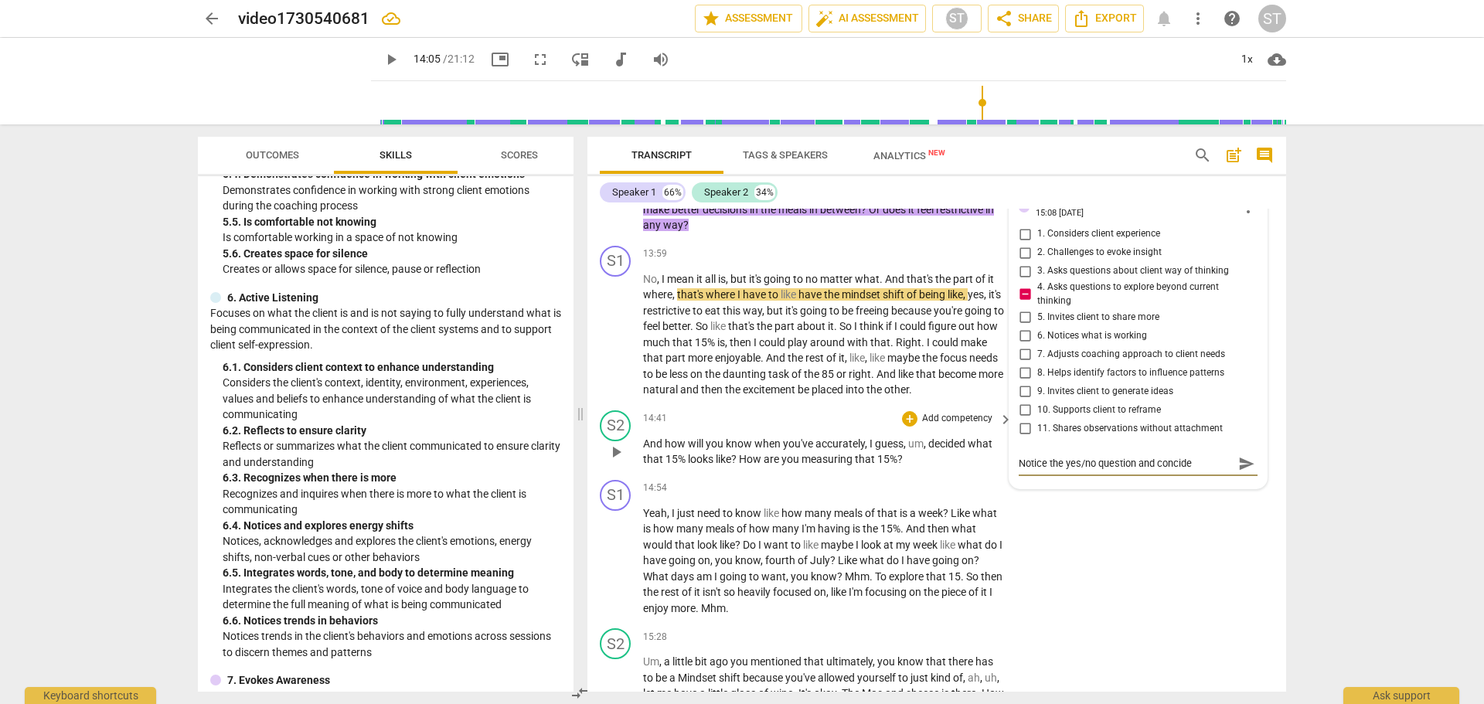
type textarea "Notice the yes/no question and concider"
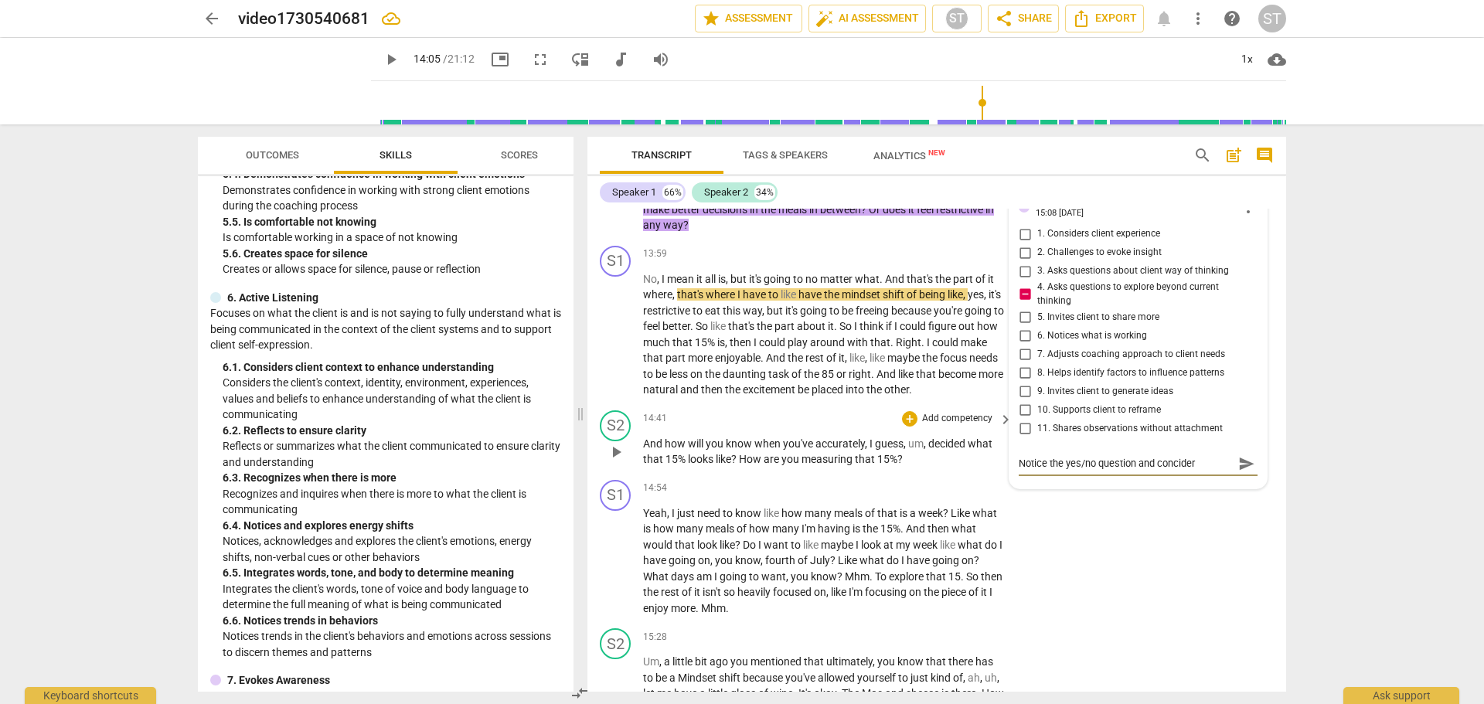
type textarea "Notice the yes/no question and concide"
type textarea "Notice the yes/no question and concid"
type textarea "Notice the yes/no question and conci"
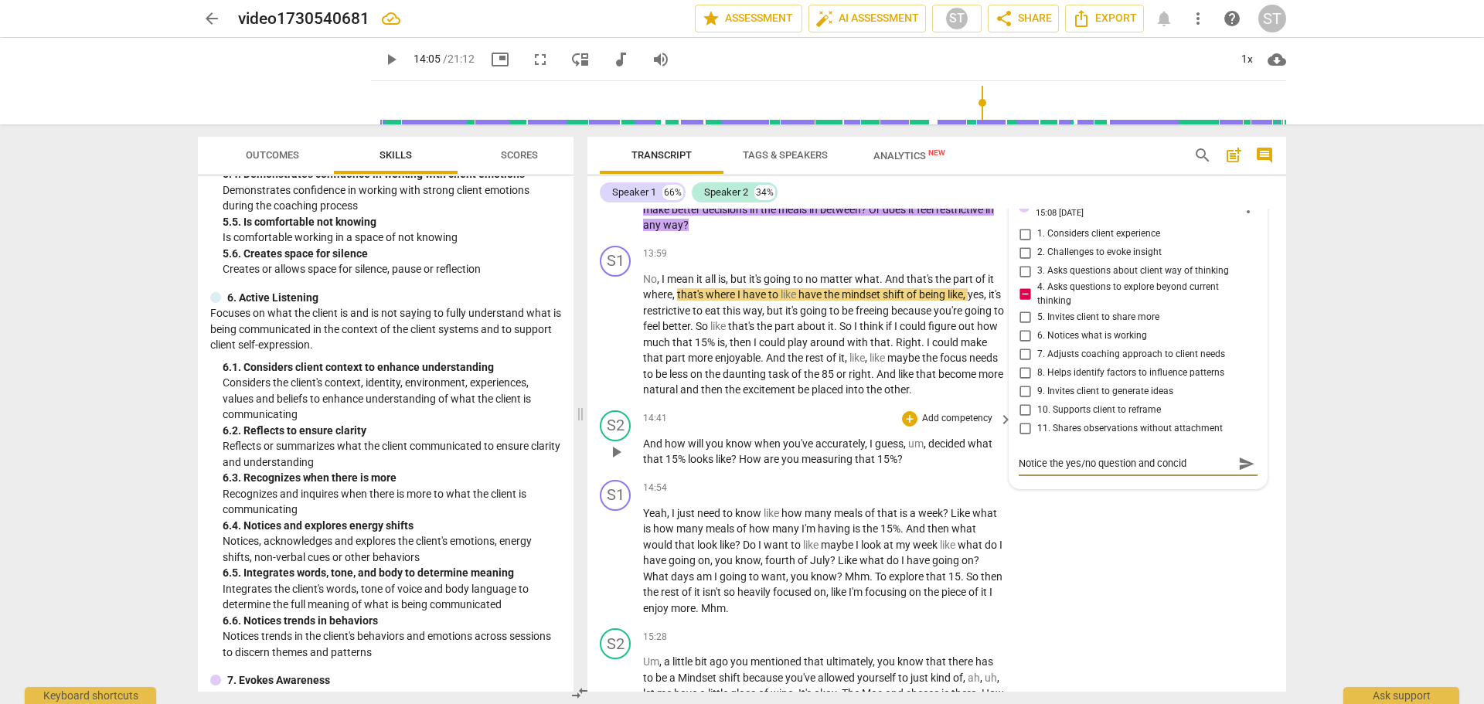
type textarea "Notice the yes/no question and conci"
type textarea "Notice the yes/no question and conc"
type textarea "Notice the yes/no question and con"
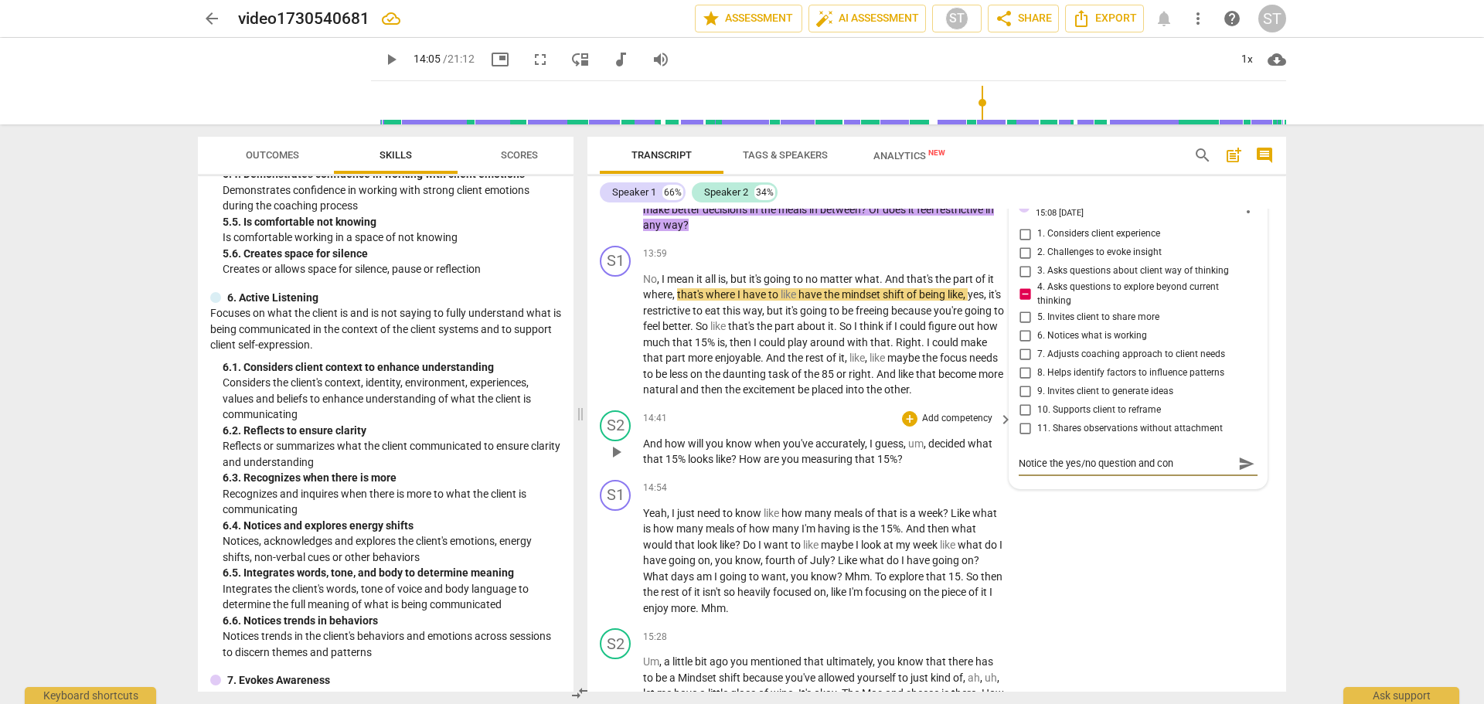
type textarea "Notice the yes/no question and cons"
type textarea "Notice the yes/no question and consi"
type textarea "Notice the yes/no question and consid"
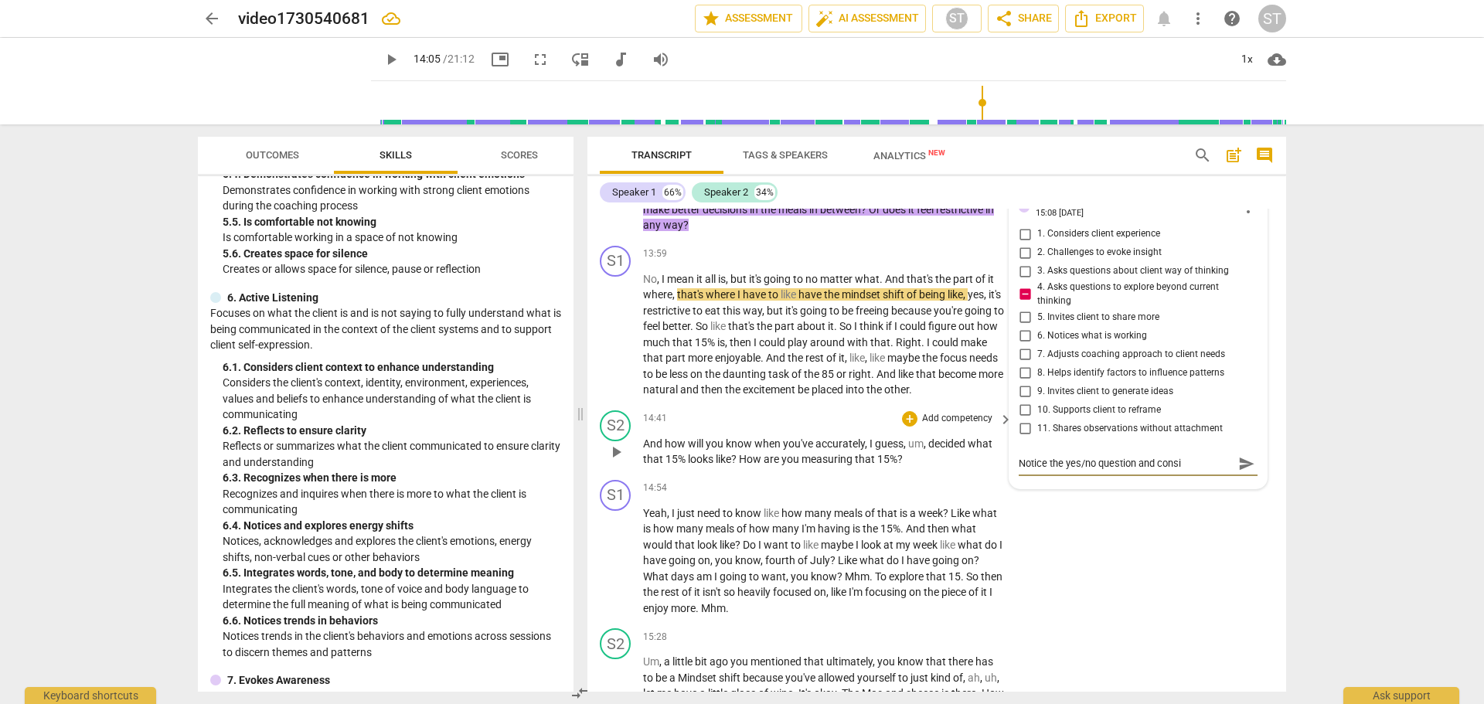
type textarea "Notice the yes/no question and consid"
type textarea "Notice the yes/no question and conside"
type textarea "Notice the yes/no question and consider"
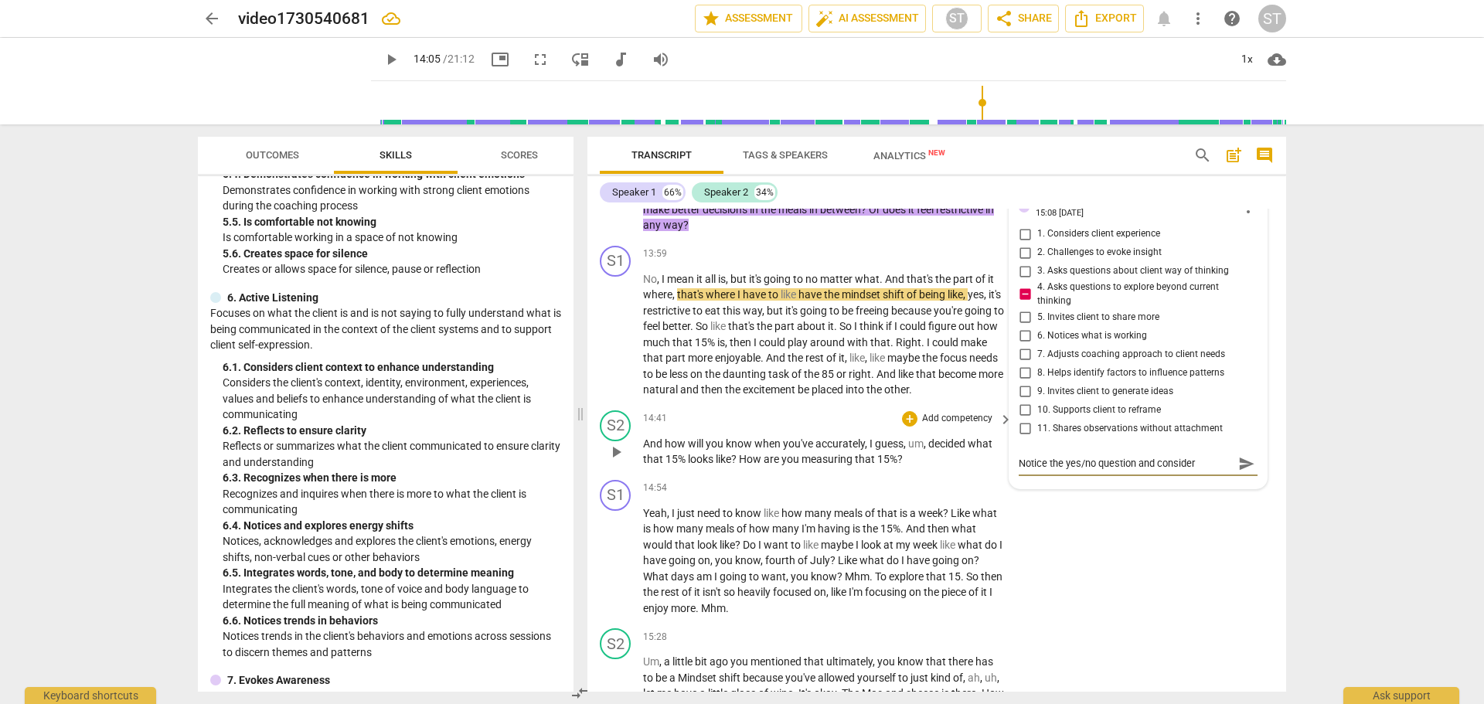
type textarea "Notice the yes/no question and consider"
type textarea "Notice the yes/no question and consider h"
type textarea "Notice the yes/no question and consider ho"
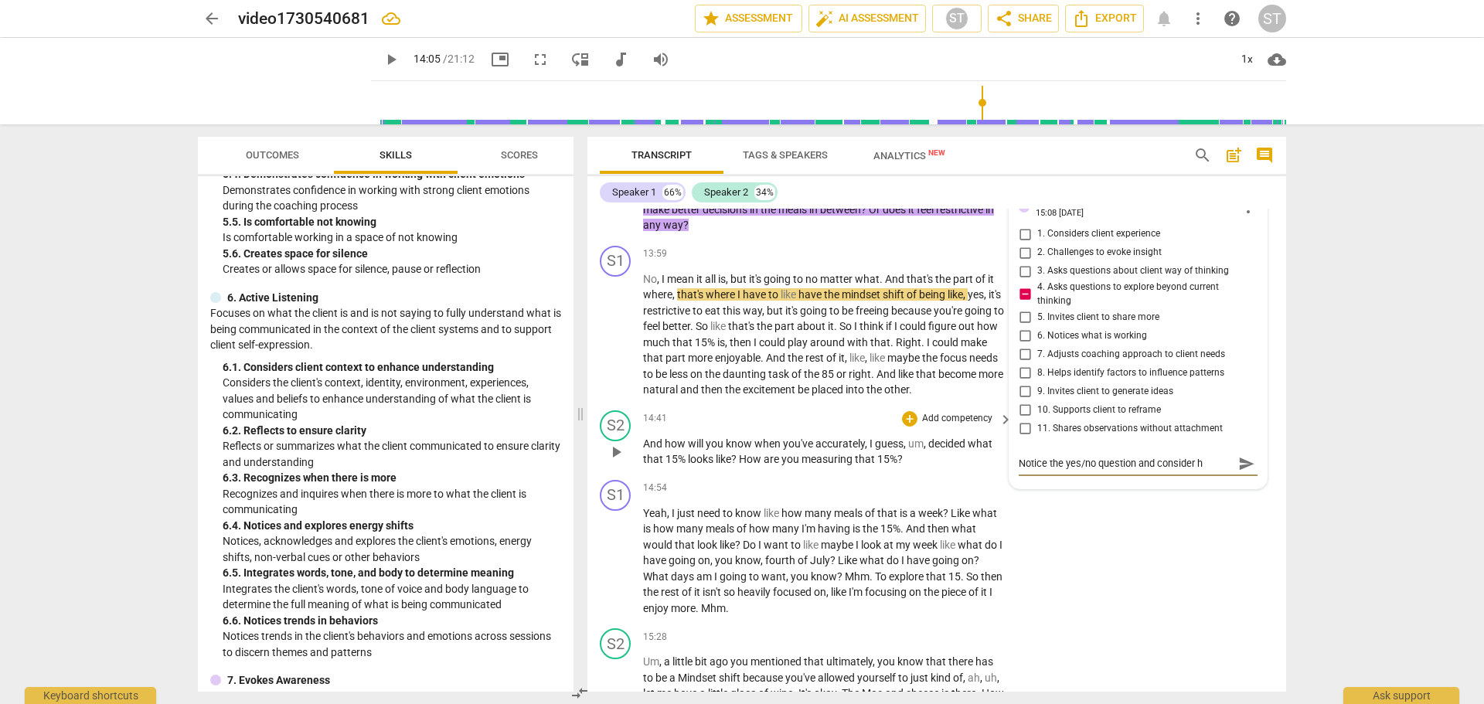
type textarea "Notice the yes/no question and consider ho"
type textarea "Notice the yes/no question and consider how"
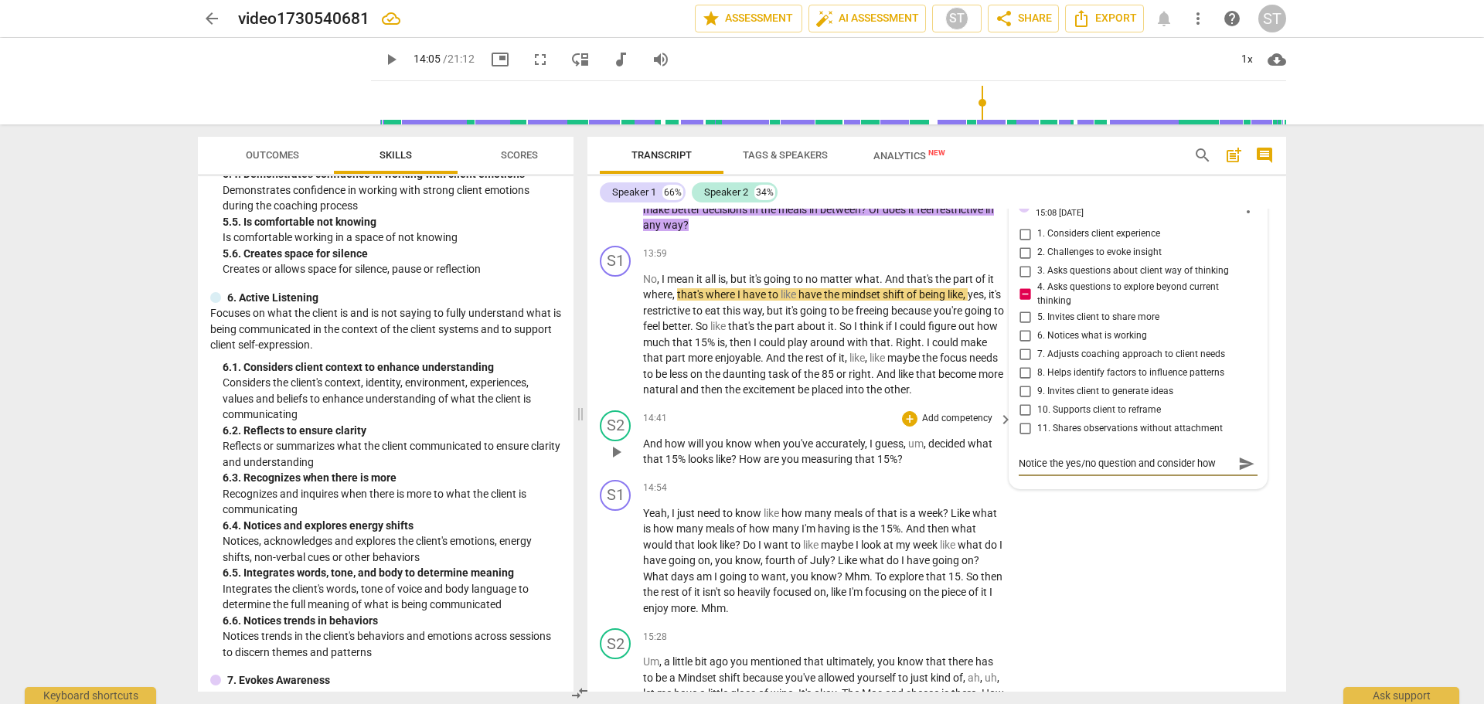
type textarea "Notice the yes/no question and consider how t"
type textarea "Notice the yes/no question and consider how to"
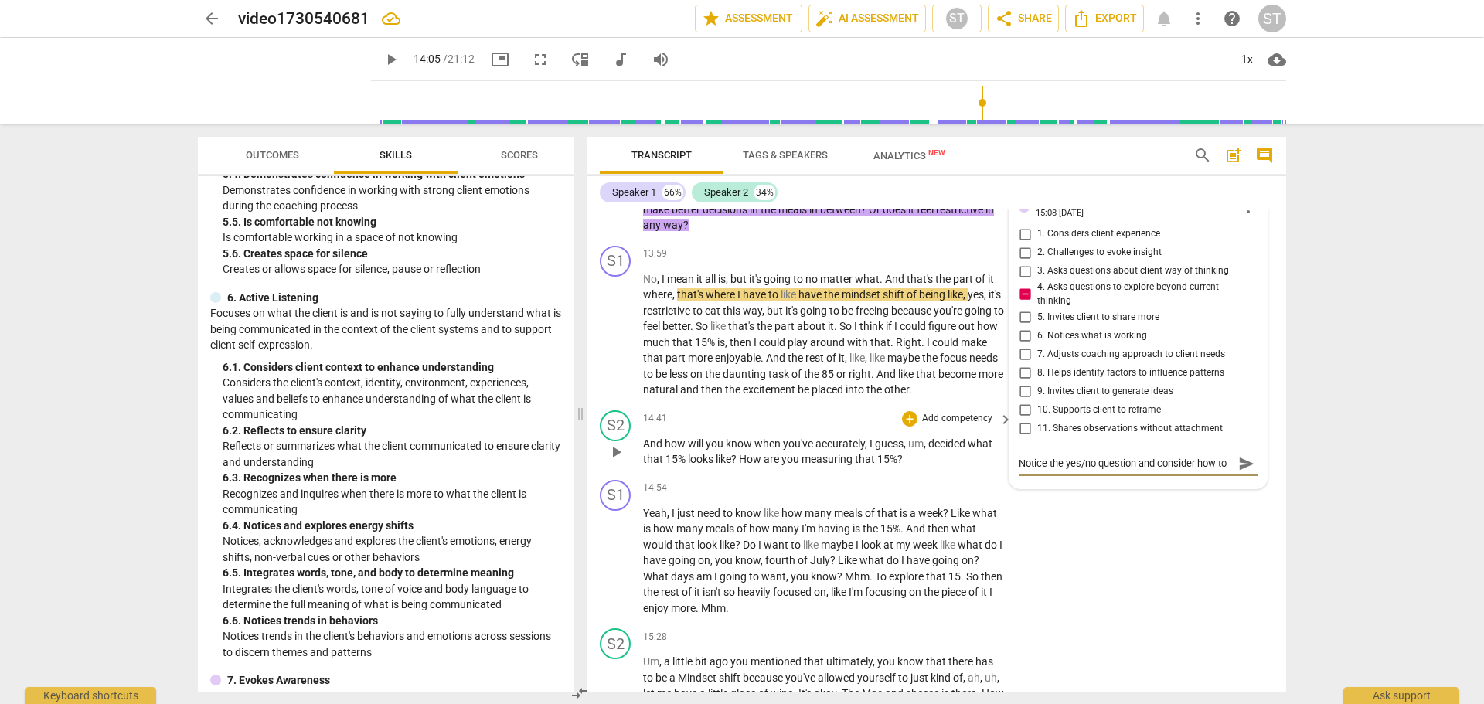
type textarea "Notice the yes/no question and consider how to c"
type textarea "Notice the yes/no question and consider how to co"
type textarea "Notice the yes/no question and consider how to con"
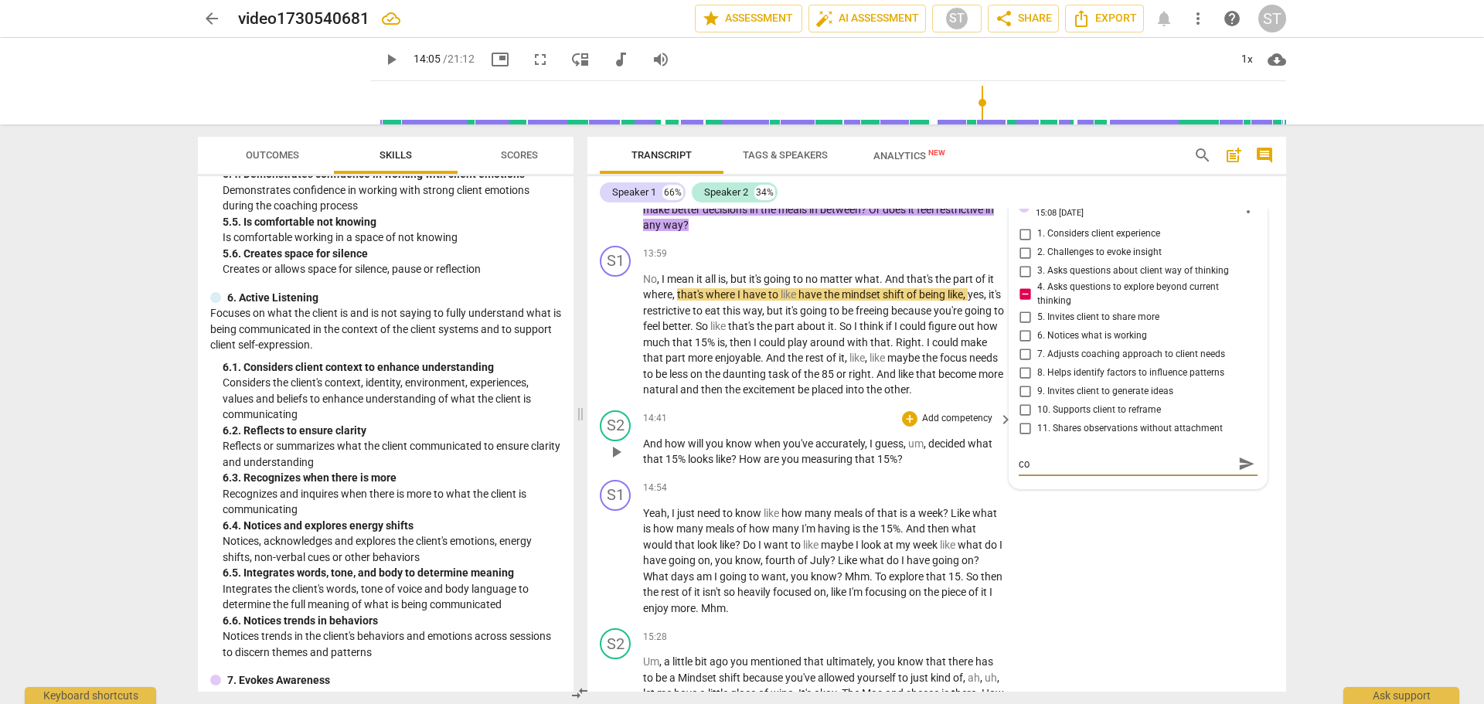
type textarea "Notice the yes/no question and consider how to con"
type textarea "Notice the yes/no question and consider how to cons"
type textarea "Notice the yes/no question and consider how to const"
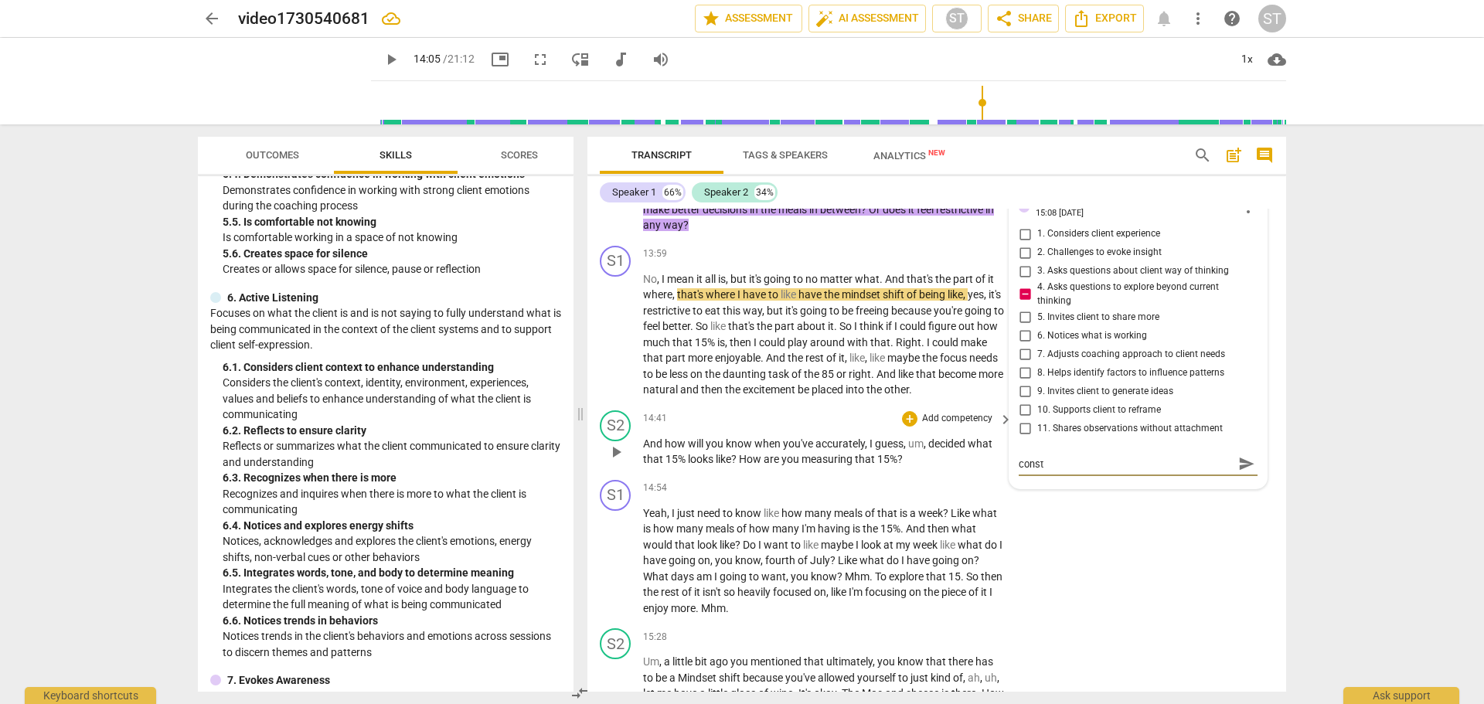
scroll to position [0, 0]
type textarea "Notice the yes/no question and consider how to constu"
type textarea "Notice the yes/no question and consider how to const"
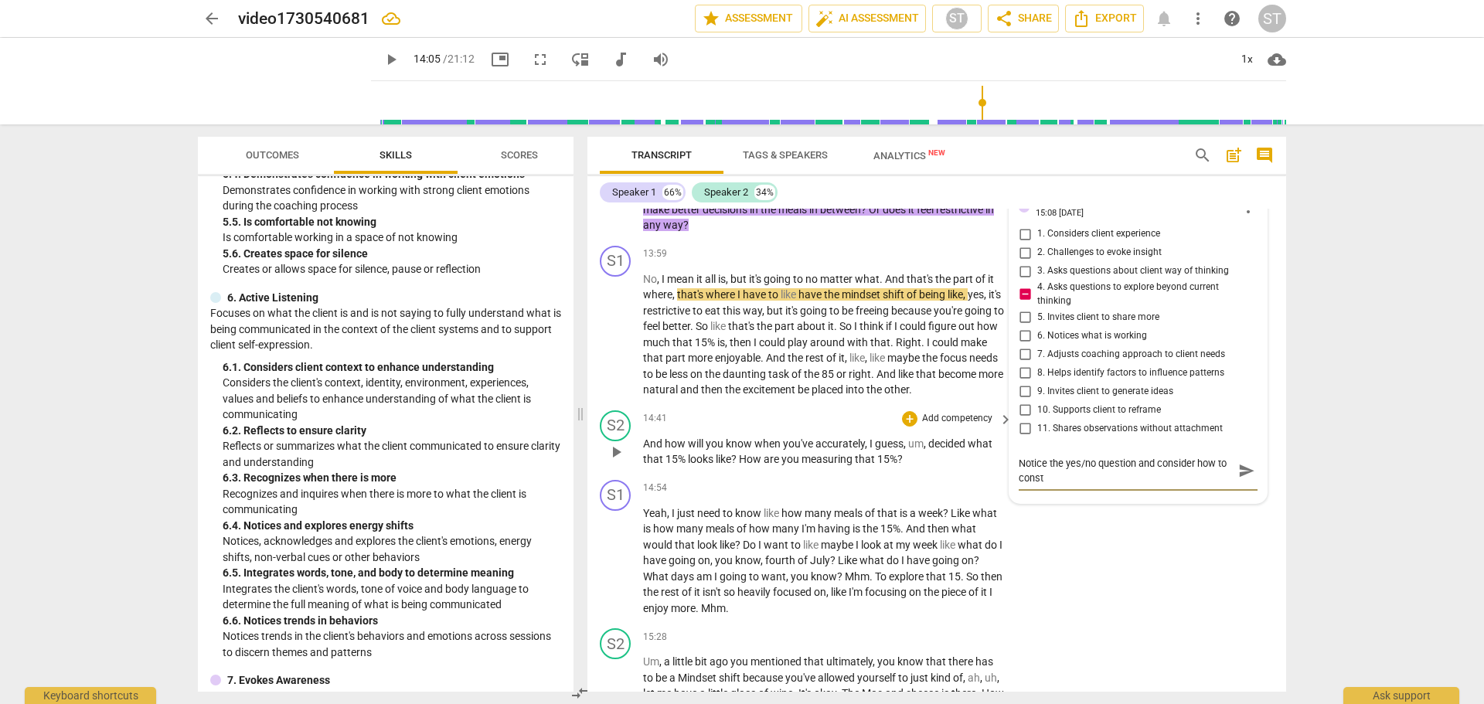
type textarea "Notice the yes/no question and consider how to constr"
type textarea "Notice the yes/no question and consider how to constru"
type textarea "Notice the yes/no question and consider how to construc"
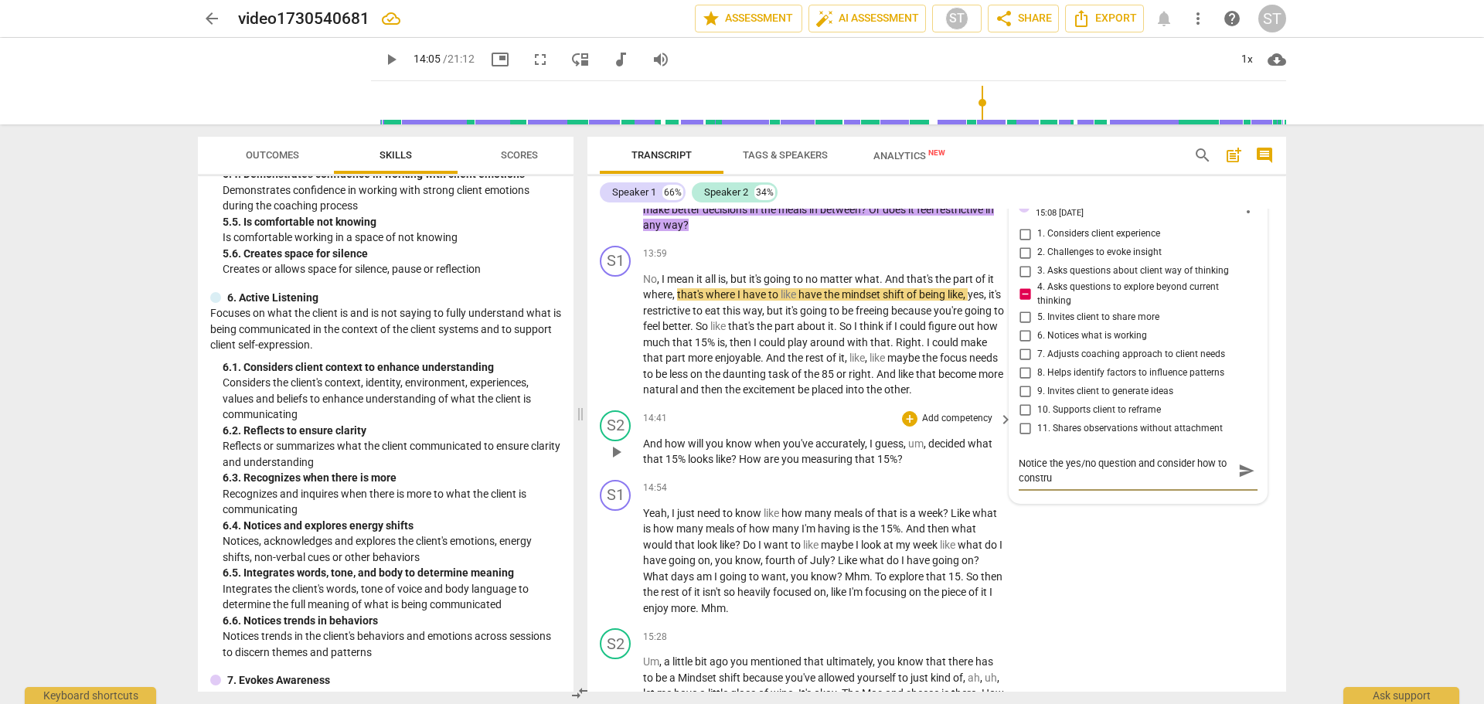
type textarea "Notice the yes/no question and consider how to construc"
type textarea "Notice the yes/no question and consider how to construct"
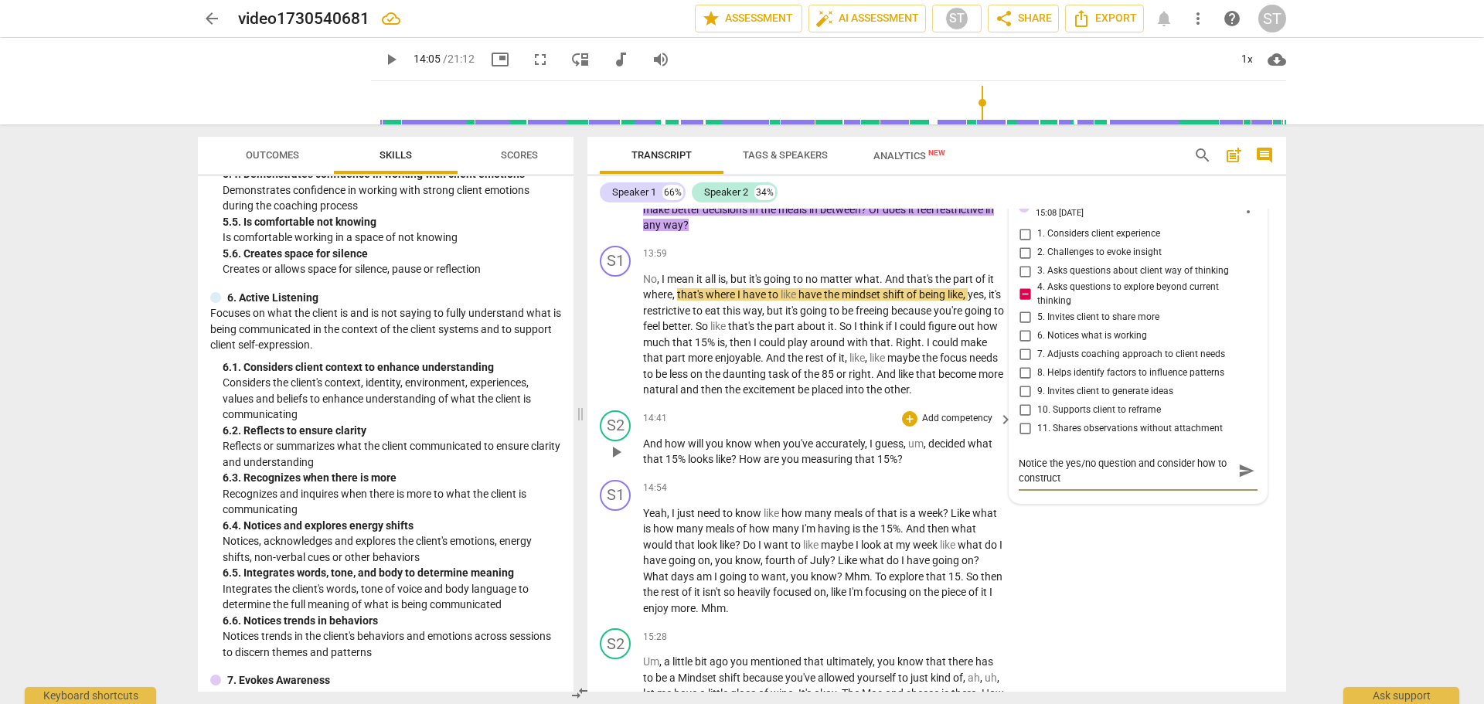
type textarea "Notice the yes/no question and consider how to construct i"
type textarea "Notice the yes/no question and consider how to construct it"
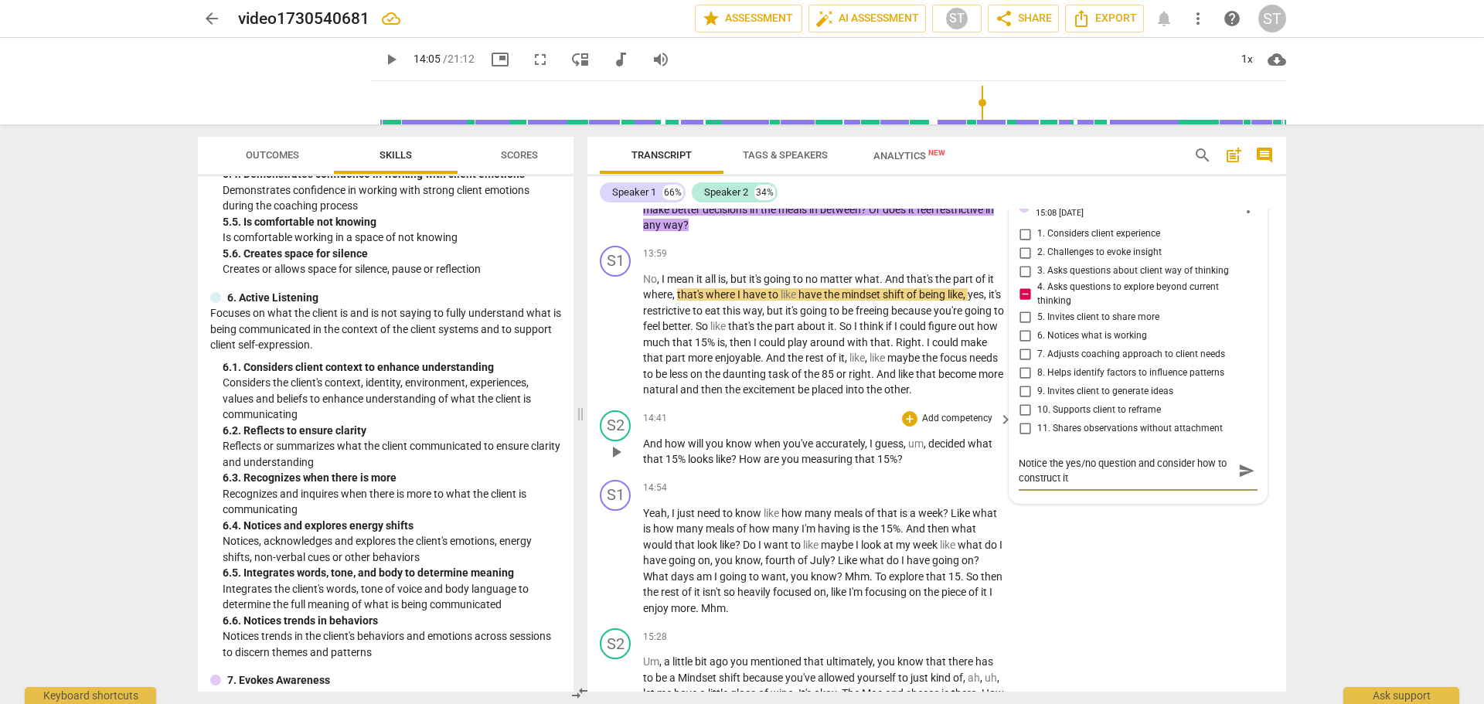
type textarea "Notice the yes/no question and consider how to construct it"
type textarea "Notice the yes/no question and consider how to construct it b"
type textarea "Notice the yes/no question and consider how to construct it be"
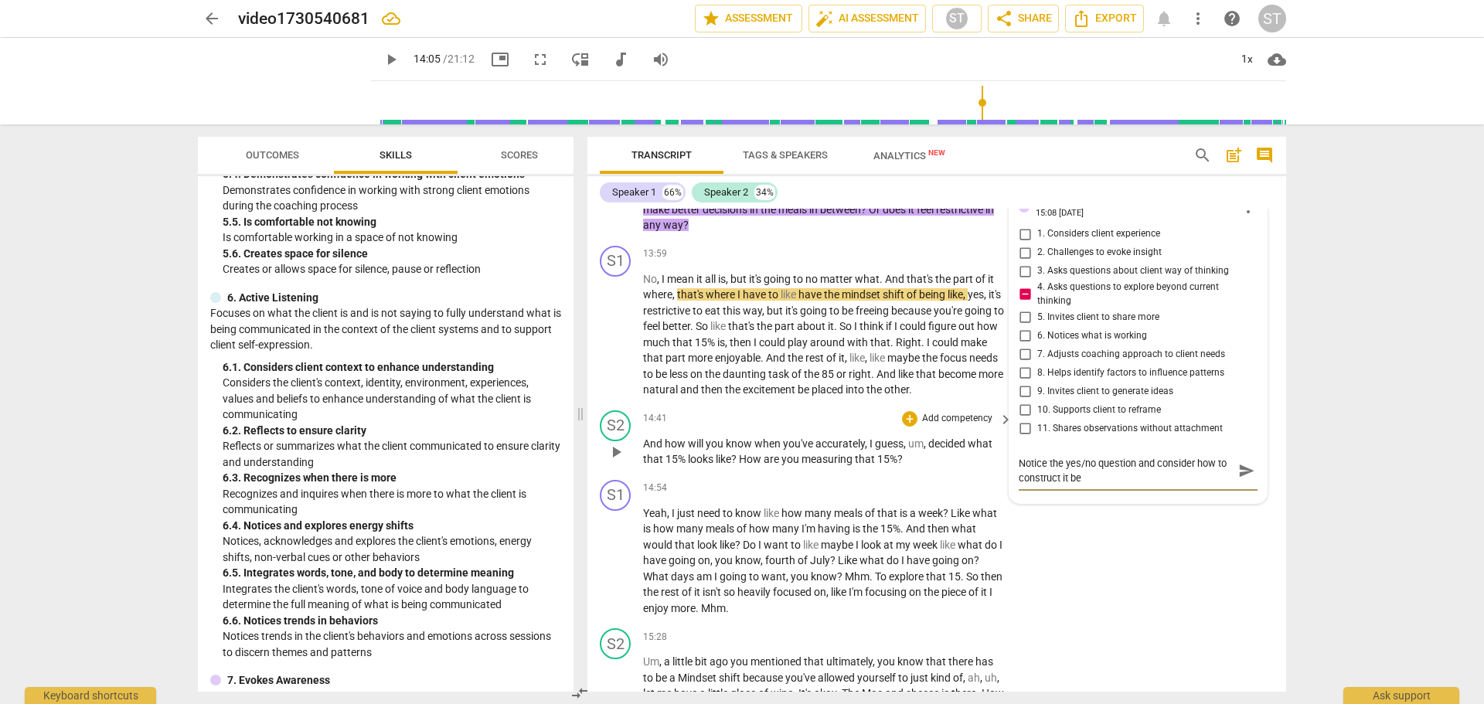
type textarea "Notice the yes/no question and consider how to construct it beg"
type textarea "Notice the yes/no question and consider how to construct it begi"
type textarea "Notice the yes/no question and consider how to construct it begin"
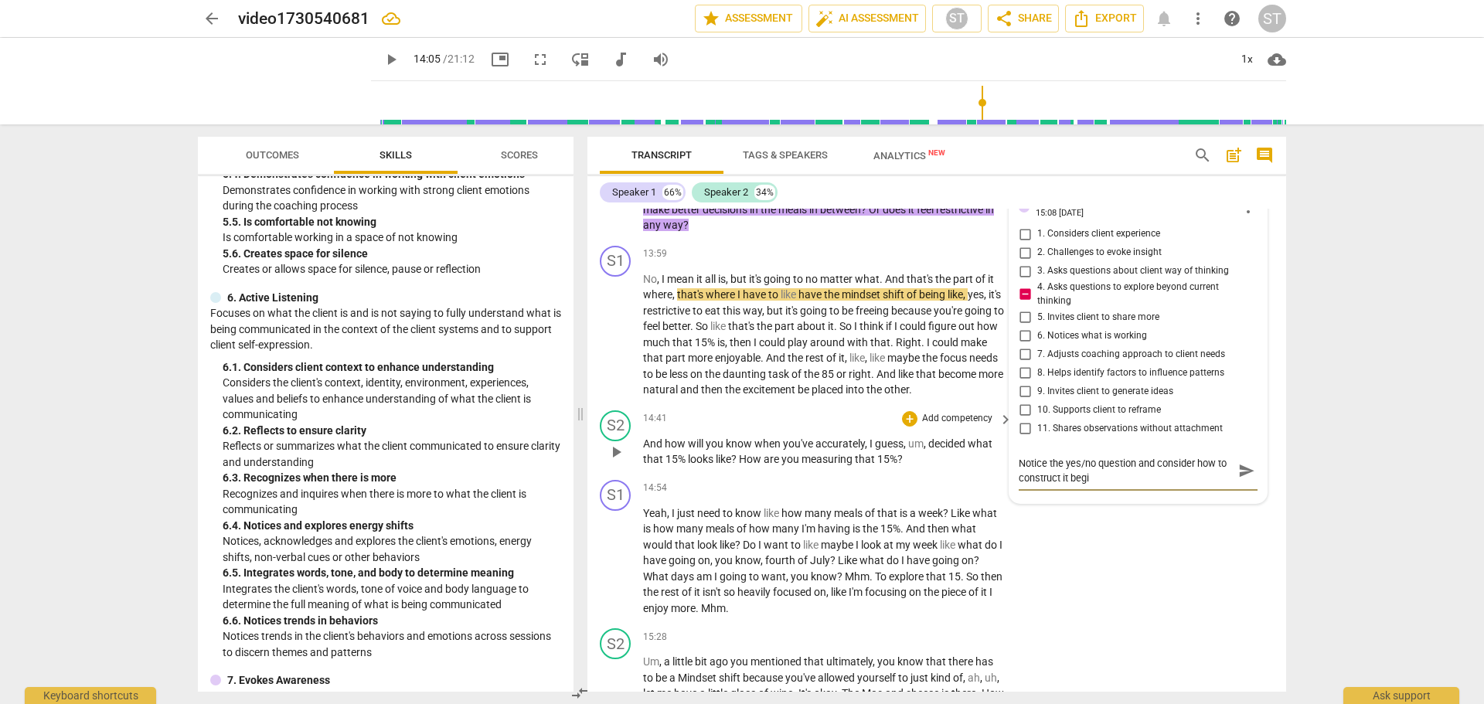
type textarea "Notice the yes/no question and consider how to construct it begin"
type textarea "Notice the yes/no question and consider how to construct it beginn"
type textarea "Notice the yes/no question and consider how to construct it beginni"
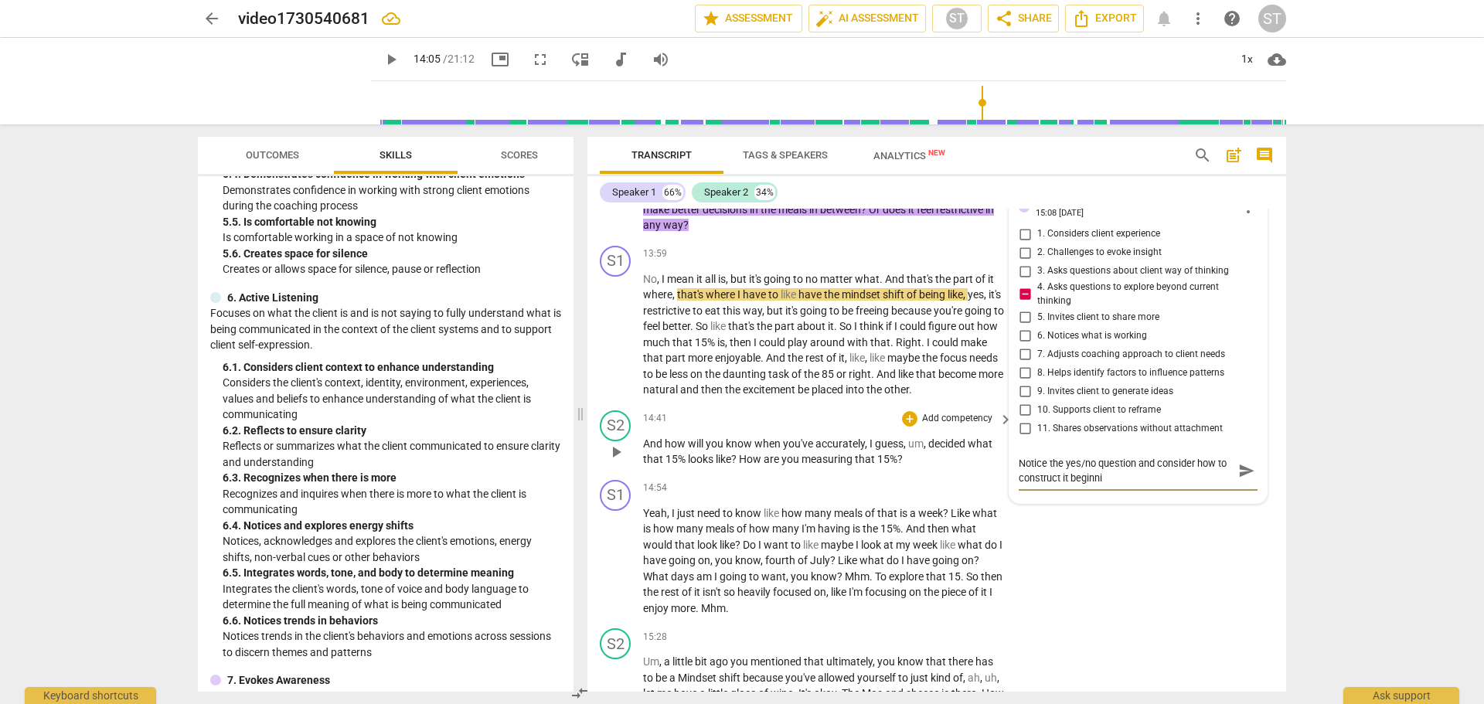
type textarea "Notice the yes/no question and consider how to construct it beginnin"
type textarea "Notice the yes/no question and consider how to construct it beginning"
type textarea "Notice the yes/no question and consider how to construct it beginning w"
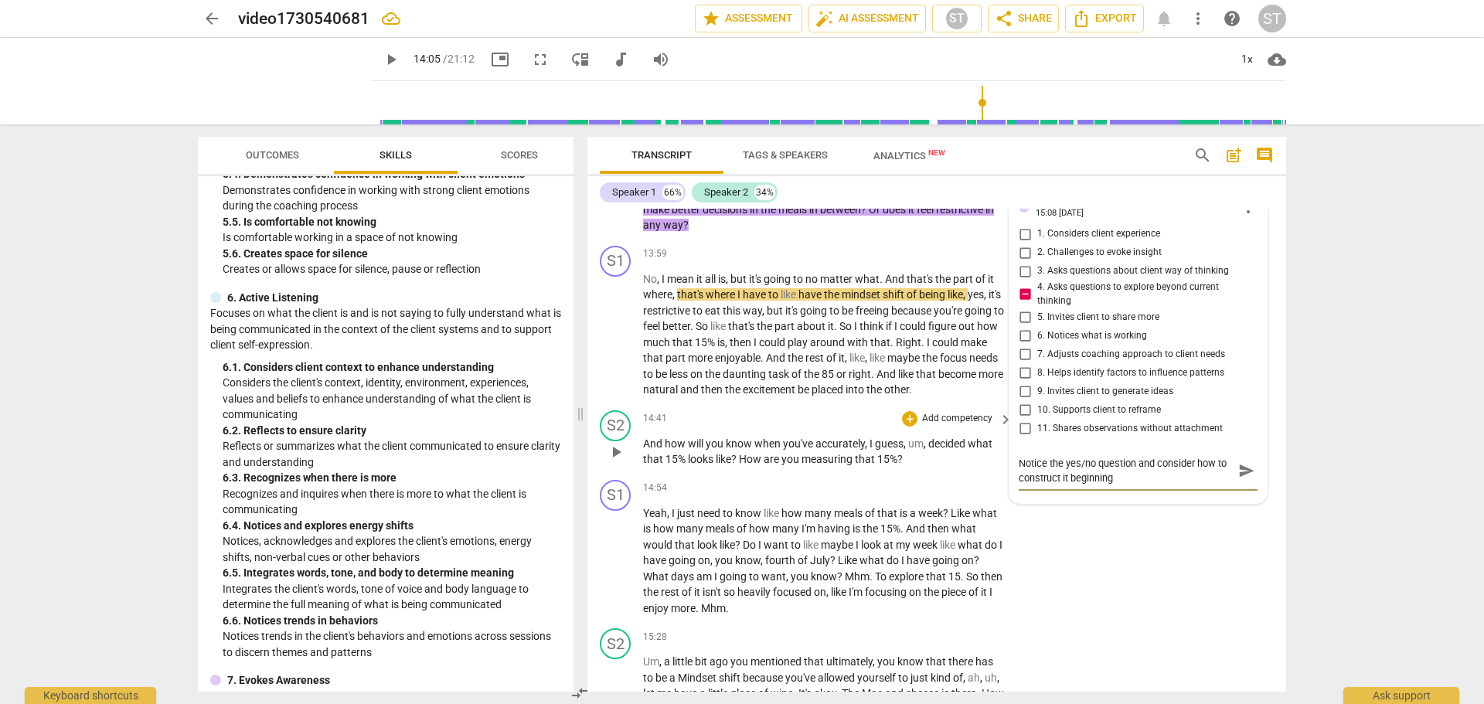
type textarea "Notice the yes/no question and consider how to construct it beginning w"
type textarea "Notice the yes/no question and consider how to construct it beginning wi"
type textarea "Notice the yes/no question and consider how to construct it beginning wit"
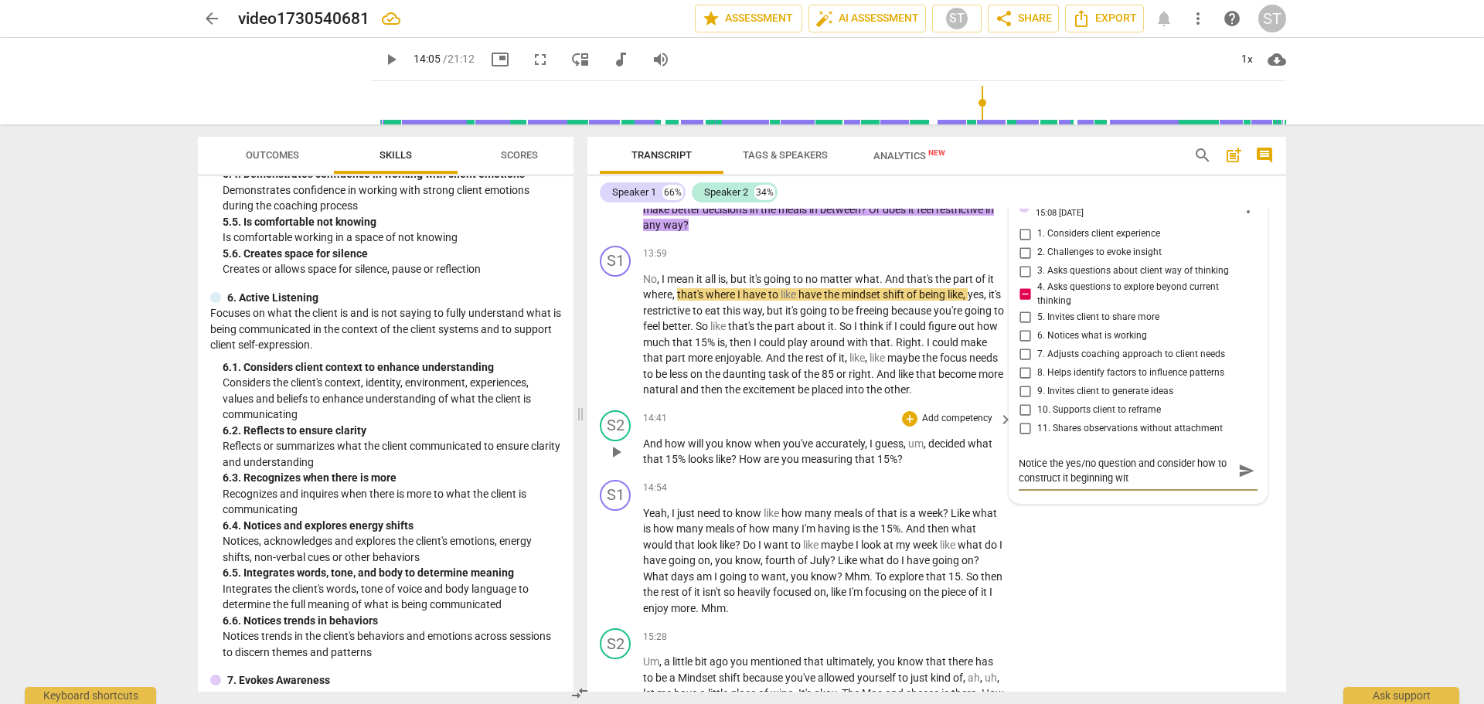
type textarea "Notice the yes/no question and consider how to construct it beginning with"
type textarea "Notice the yes/no question and consider how to construct it beginning with W"
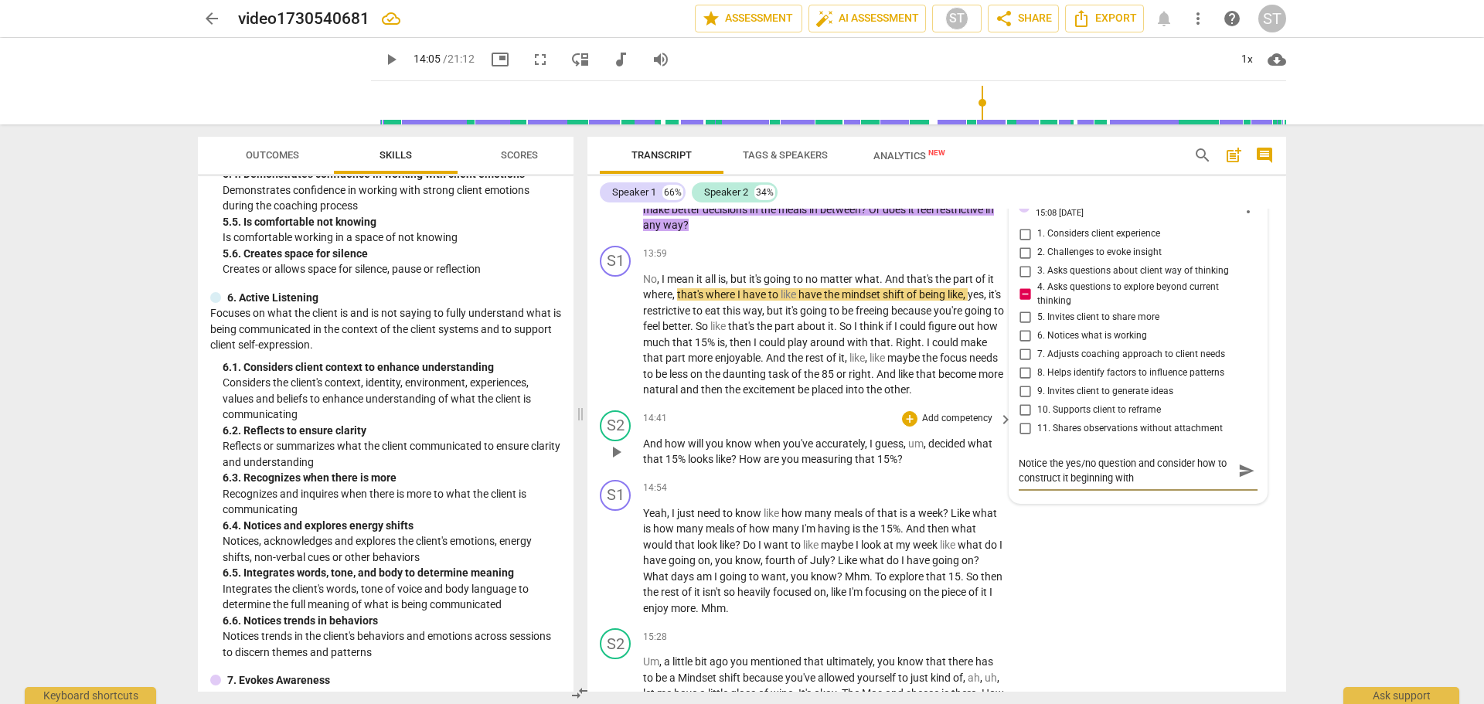
type textarea "Notice the yes/no question and consider how to construct it beginning with W"
type textarea "Notice the yes/no question and consider how to construct it beginning with WH"
type textarea "Notice the yes/no question and consider how to construct it beginning with WHA"
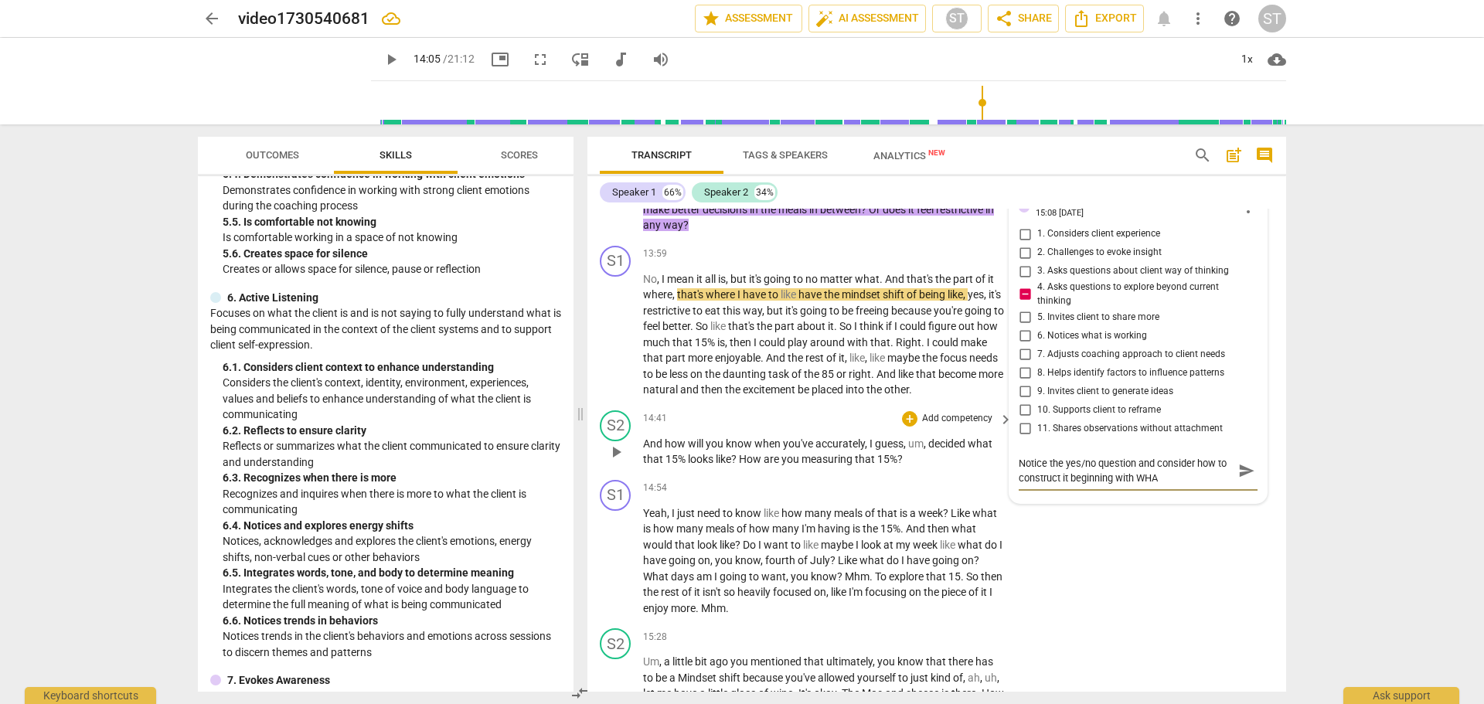
type textarea "Notice the yes/no question and consider how to construct it beginning with WHAT"
type textarea "Notice the yes/no question and consider how to construct it beginning with WHAT:"
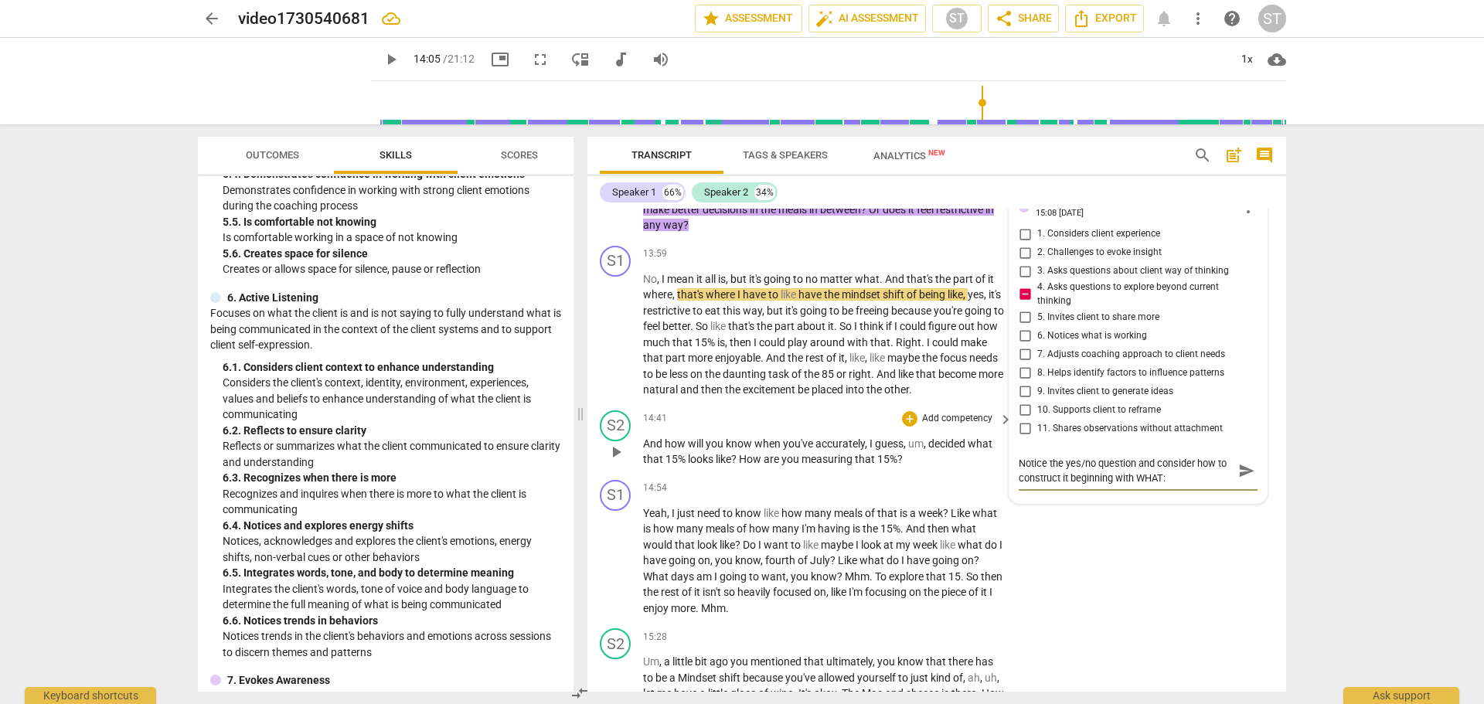
type textarea "Notice the yes/no question and consider how to construct it beginning with WHAT:"
type textarea "Notice the yes/no question and consider how to construct it beginning with WHAT…"
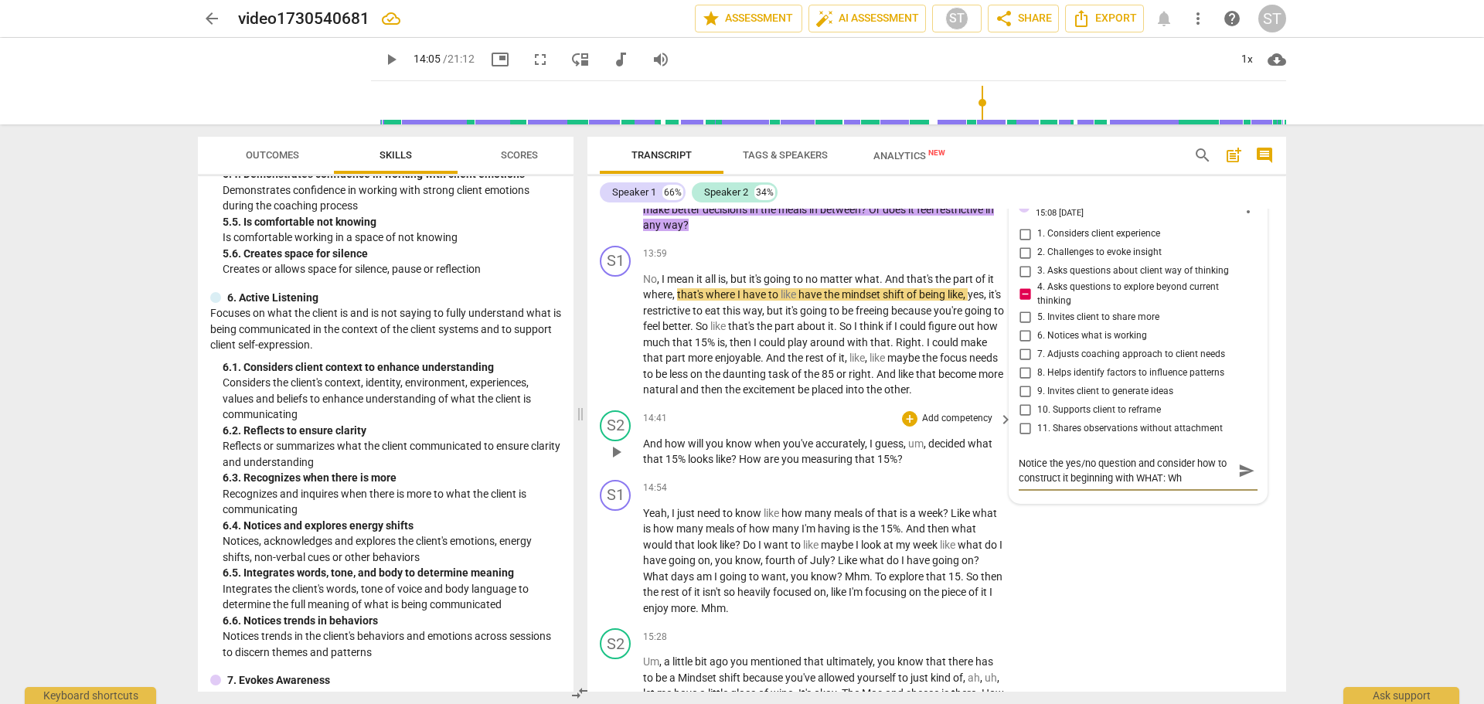
type textarea "Notice the yes/no question and consider how to construct it beginning with WHAT…"
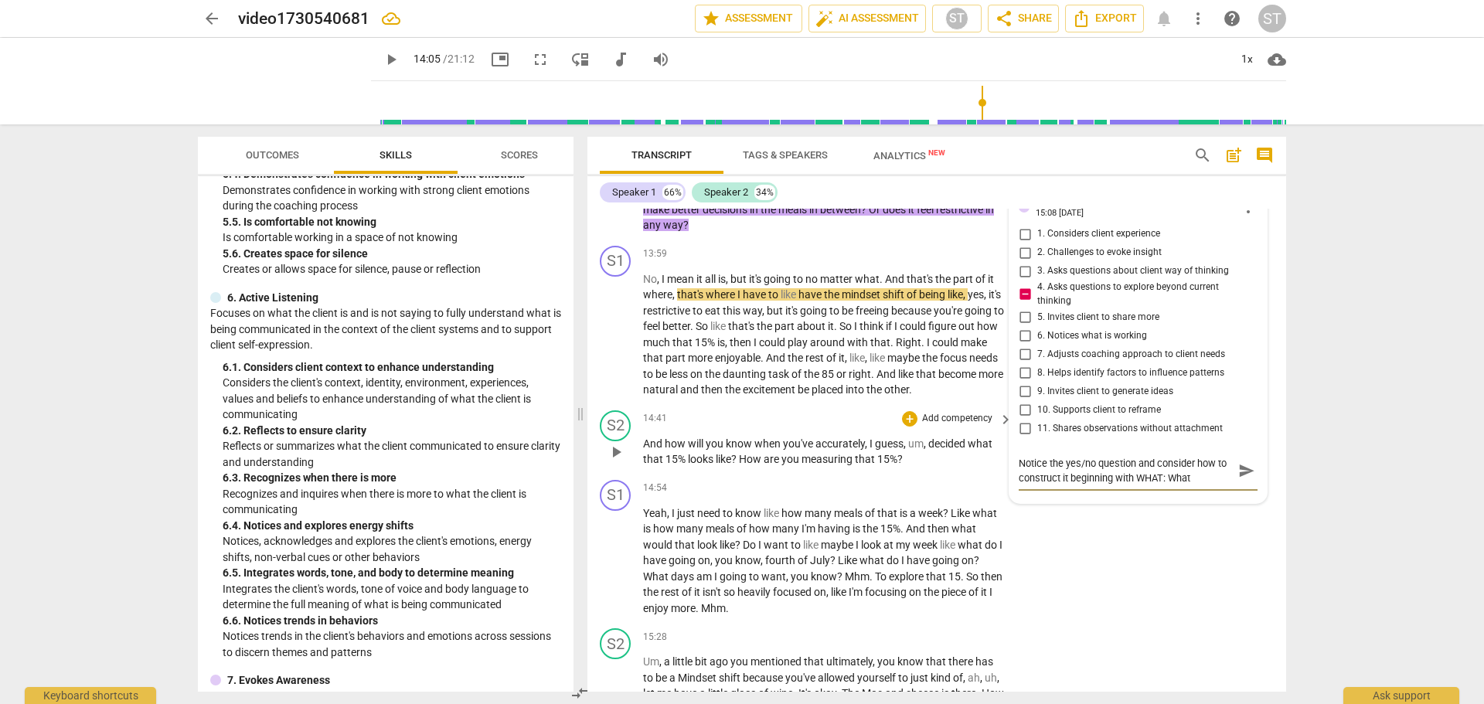
type textarea "Notice the yes/no question and consider how to construct it beginning with WHAT…"
click at [1242, 495] on span "send" at bounding box center [1246, 486] width 17 height 17
click at [382, 58] on span "play_arrow" at bounding box center [391, 59] width 19 height 19
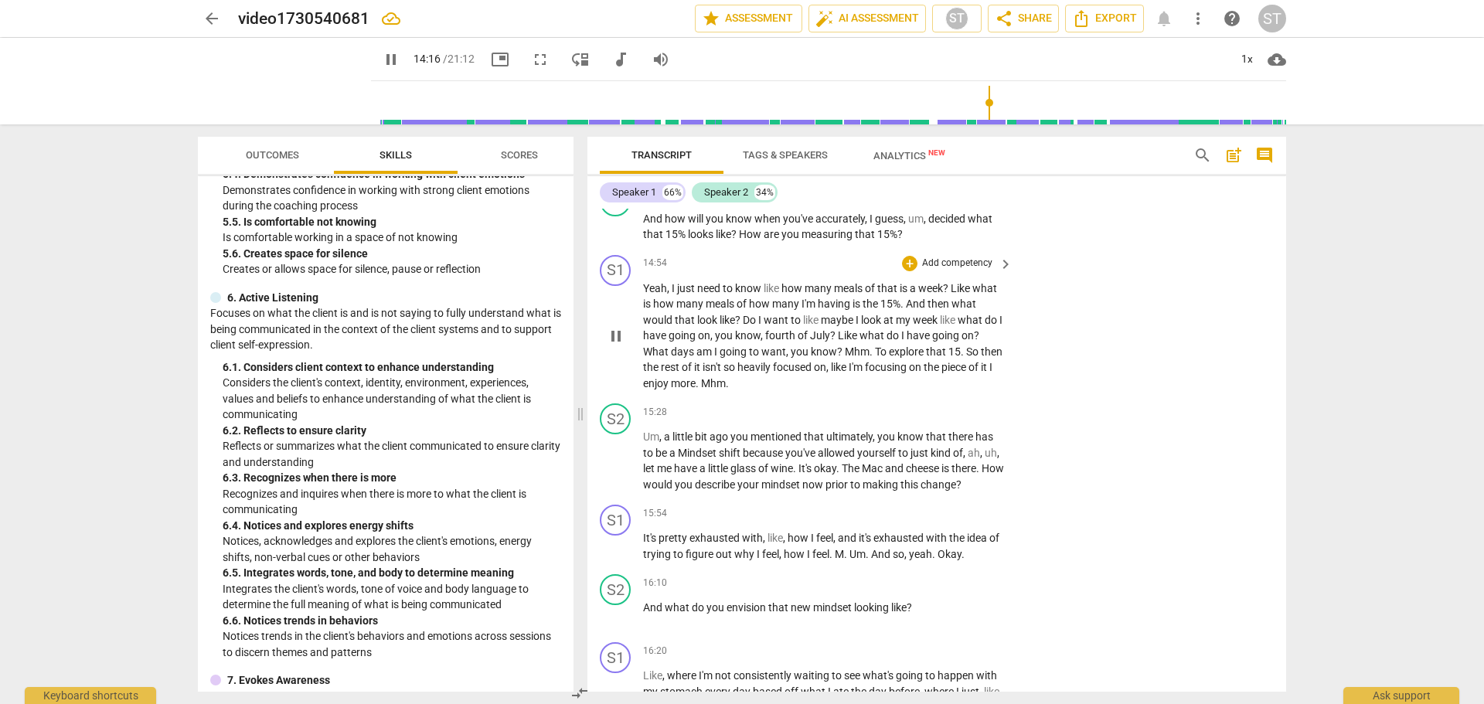
scroll to position [4154, 0]
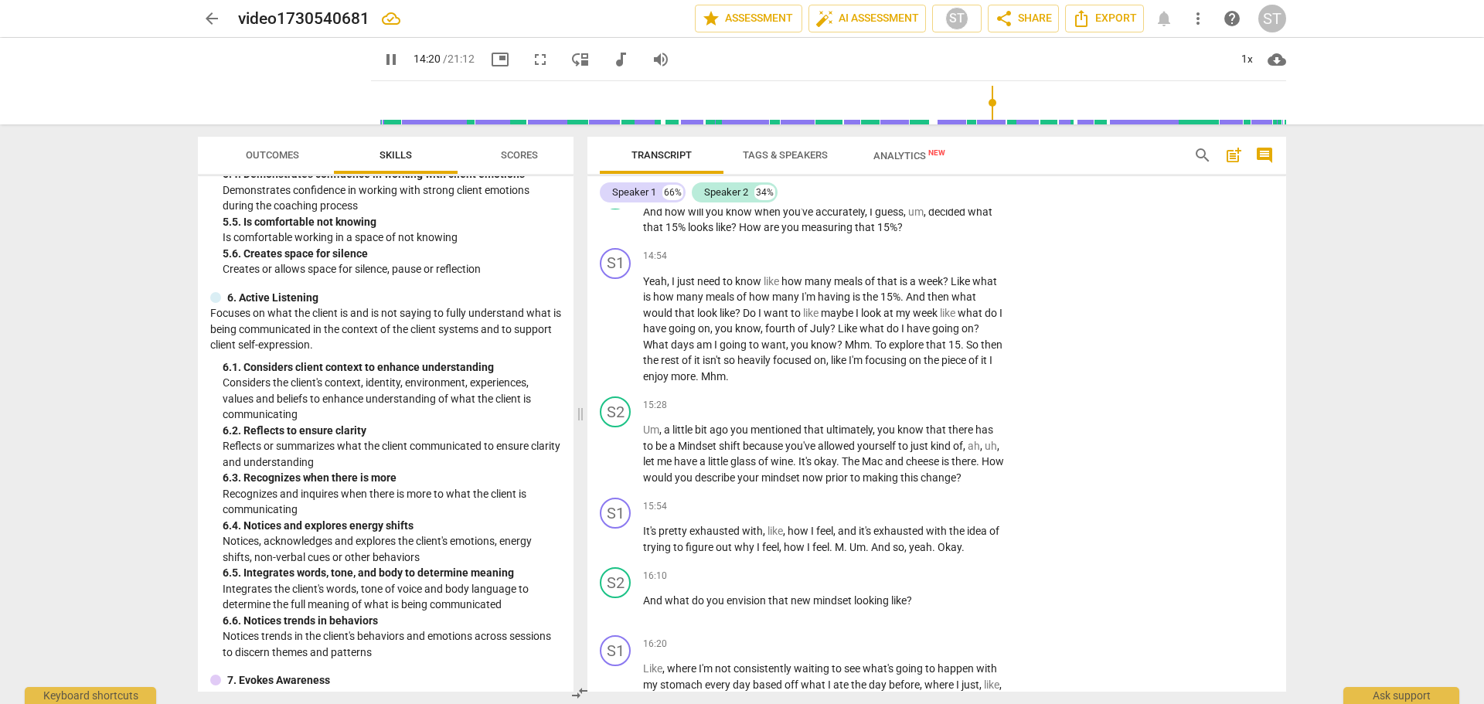
click at [1000, 104] on input "range" at bounding box center [831, 102] width 909 height 49
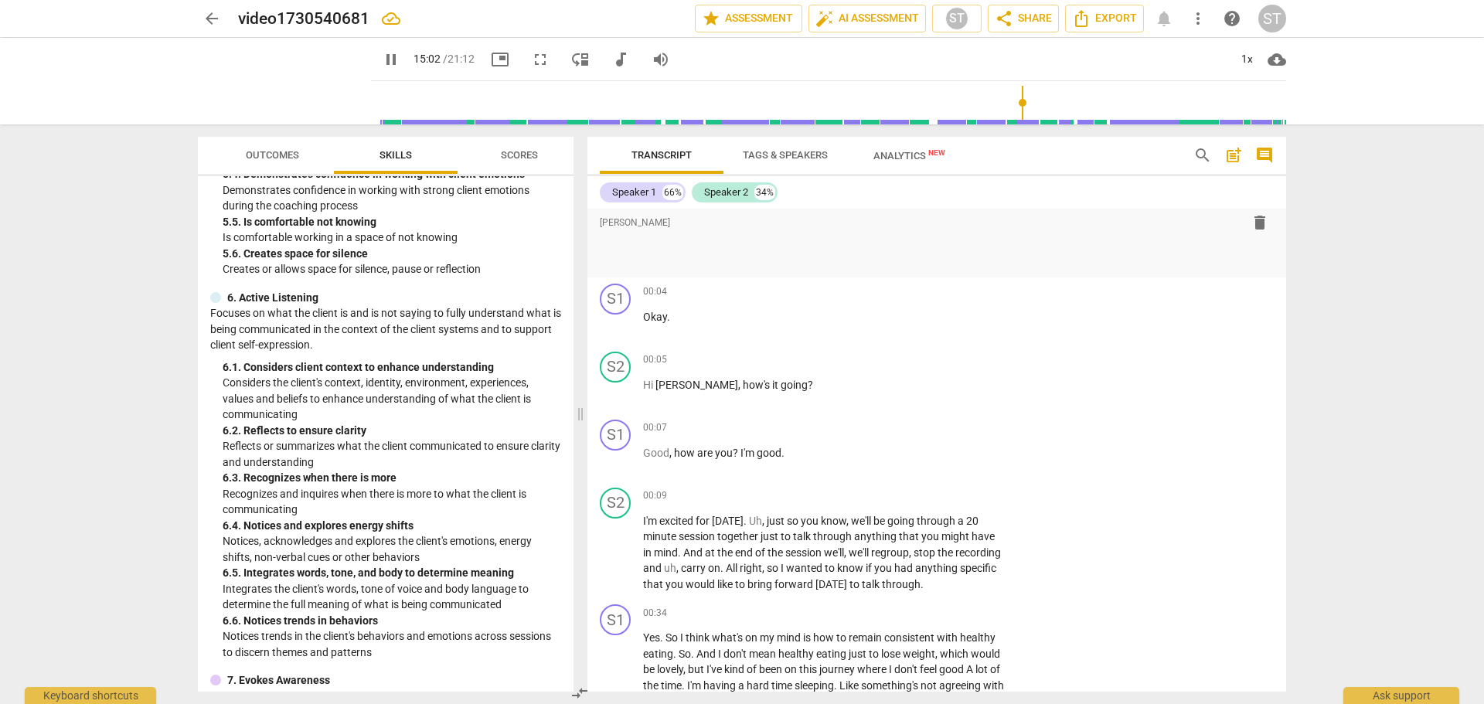
scroll to position [0, 0]
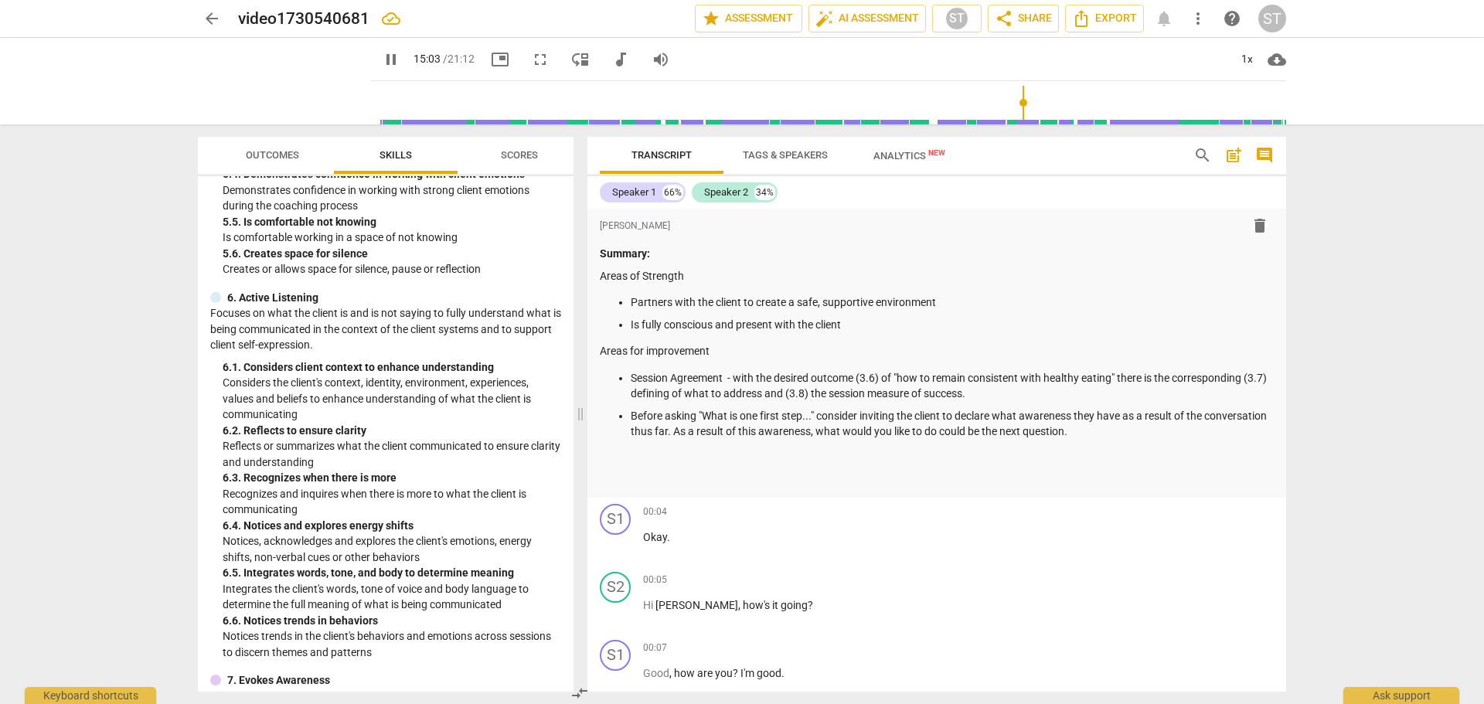
click at [382, 60] on span "pause" at bounding box center [391, 59] width 19 height 19
click at [721, 349] on p "Areas for improvement" at bounding box center [937, 351] width 674 height 16
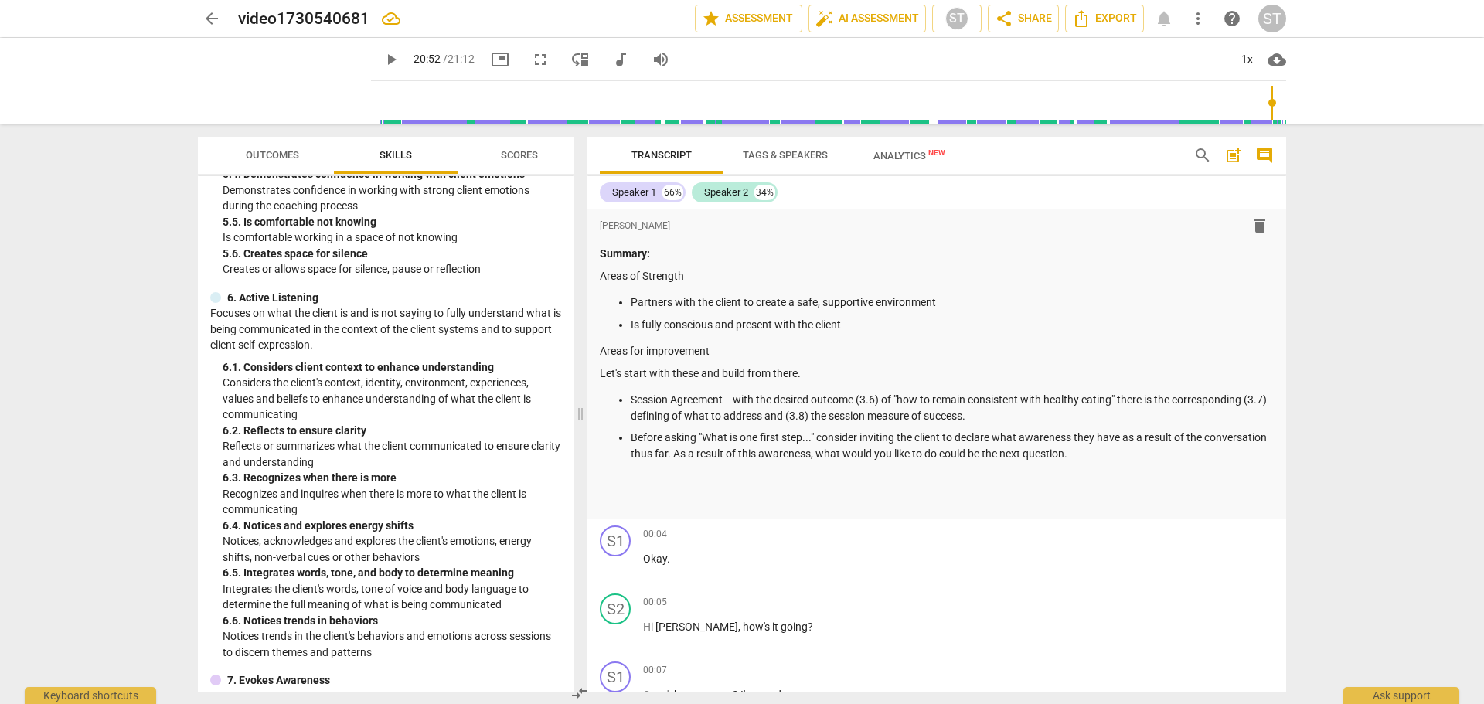
drag, startPoint x: 1017, startPoint y: 101, endPoint x: 1270, endPoint y: 107, distance: 252.9
click at [1270, 107] on input "range" at bounding box center [831, 102] width 909 height 49
drag, startPoint x: 370, startPoint y: 60, endPoint x: 417, endPoint y: 99, distance: 60.4
click at [382, 60] on span "play_arrow" at bounding box center [391, 59] width 19 height 19
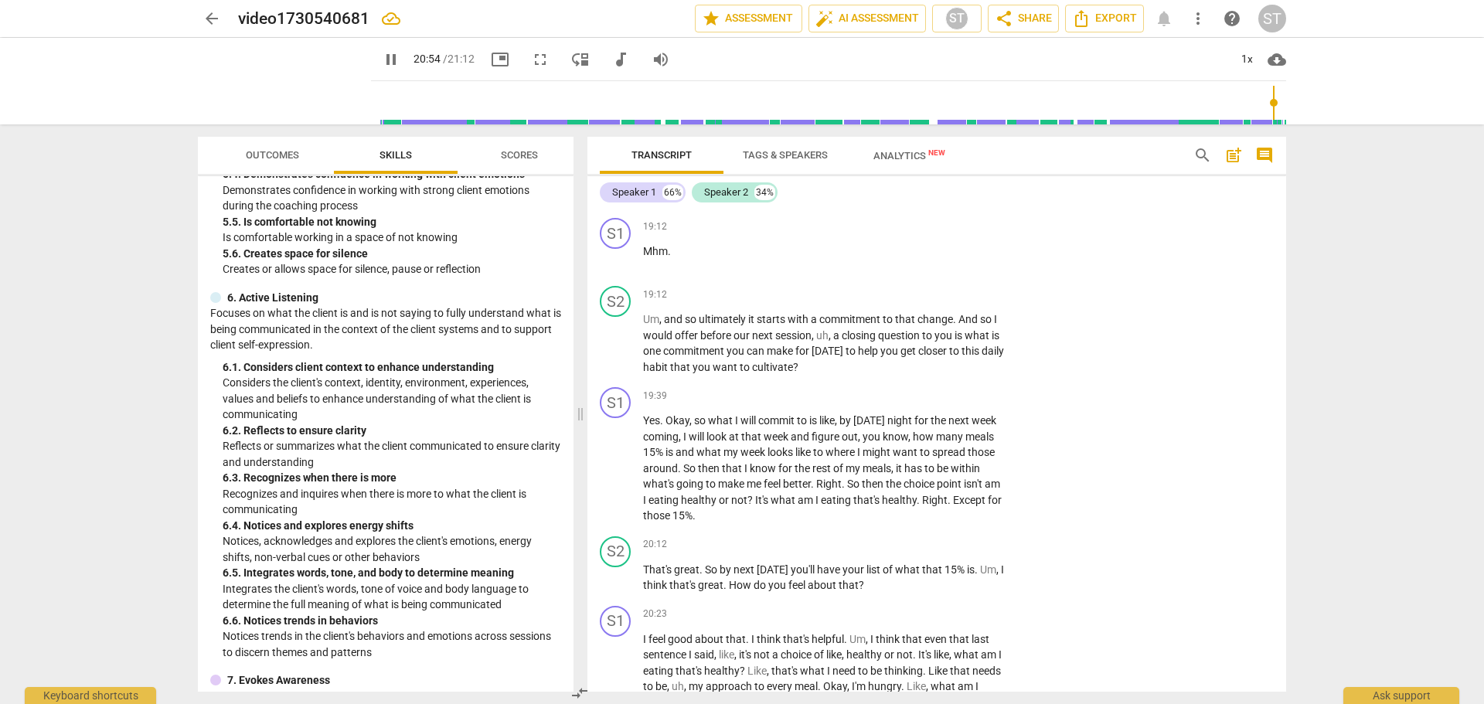
scroll to position [5786, 0]
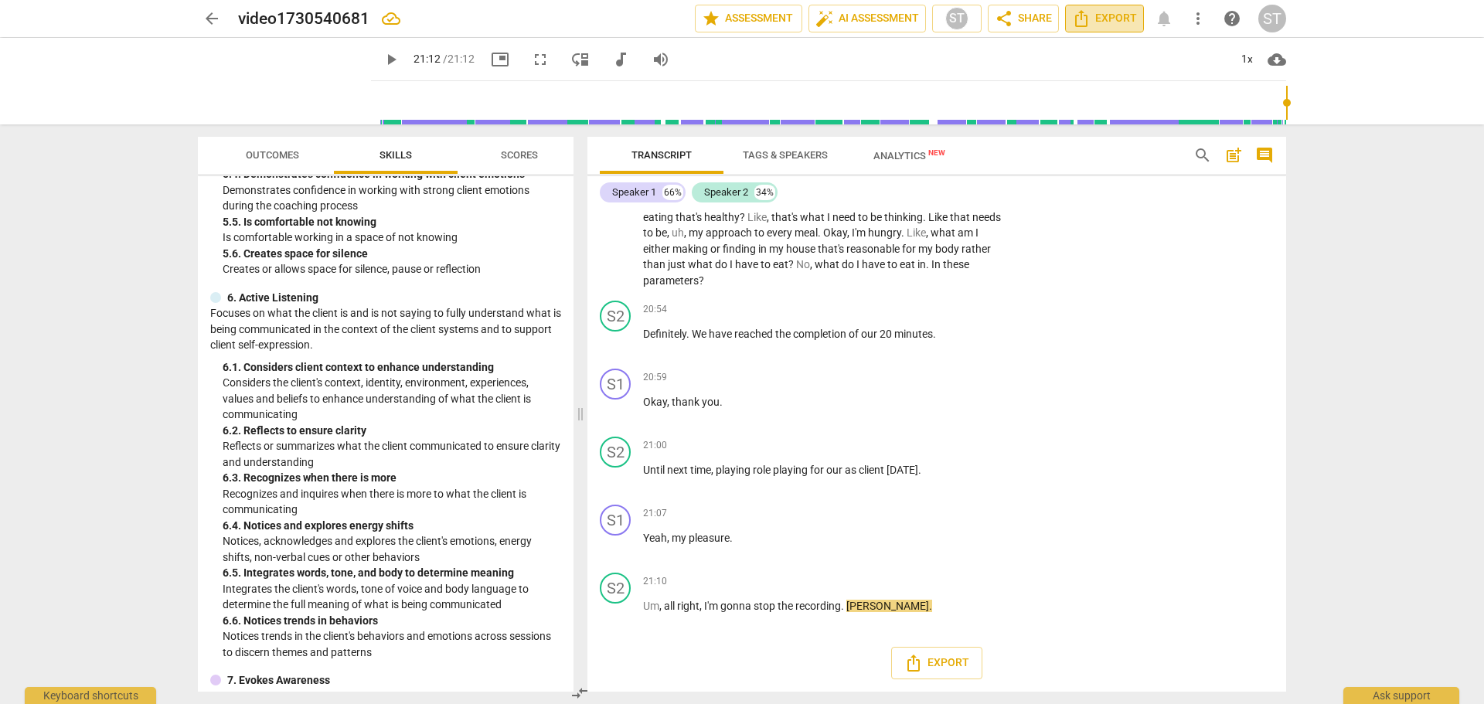
click at [1114, 15] on span "Export" at bounding box center [1104, 18] width 65 height 19
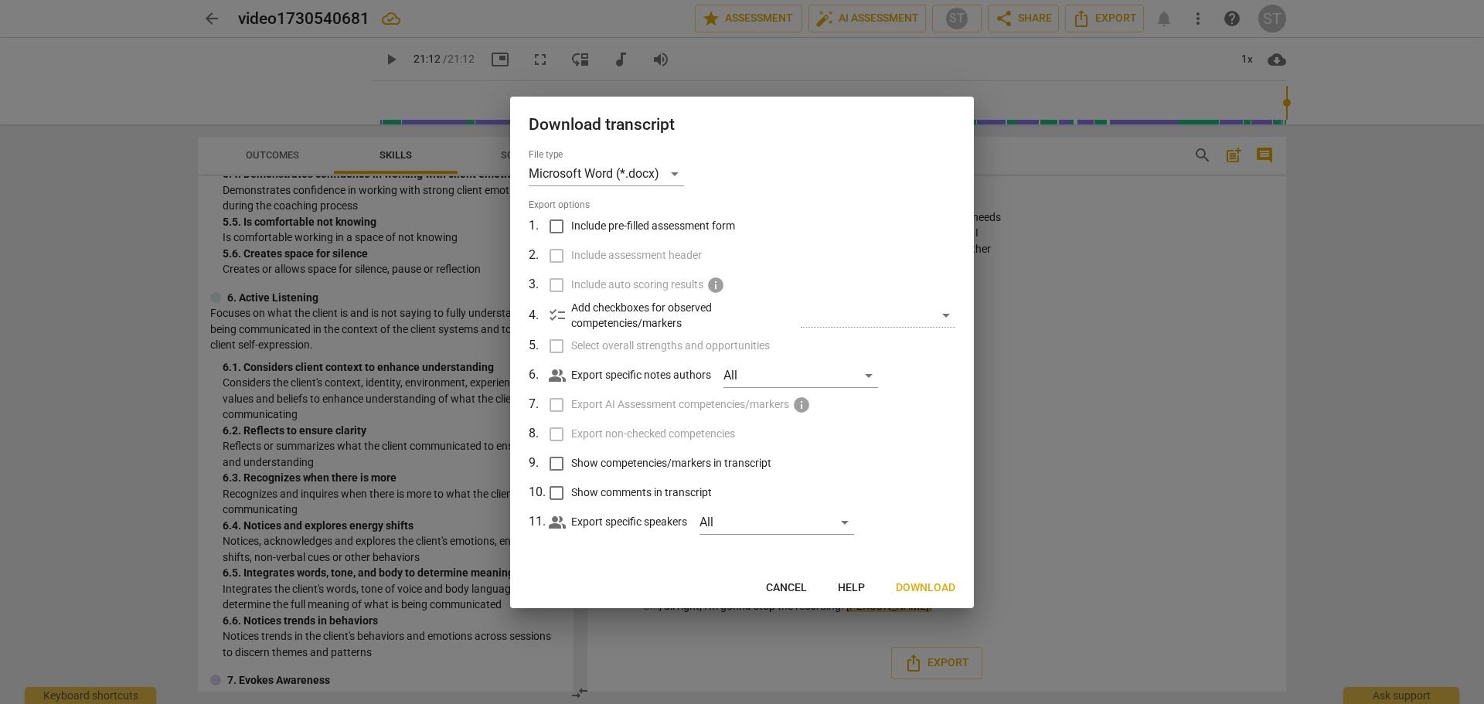
click at [1135, 197] on div at bounding box center [742, 352] width 1484 height 704
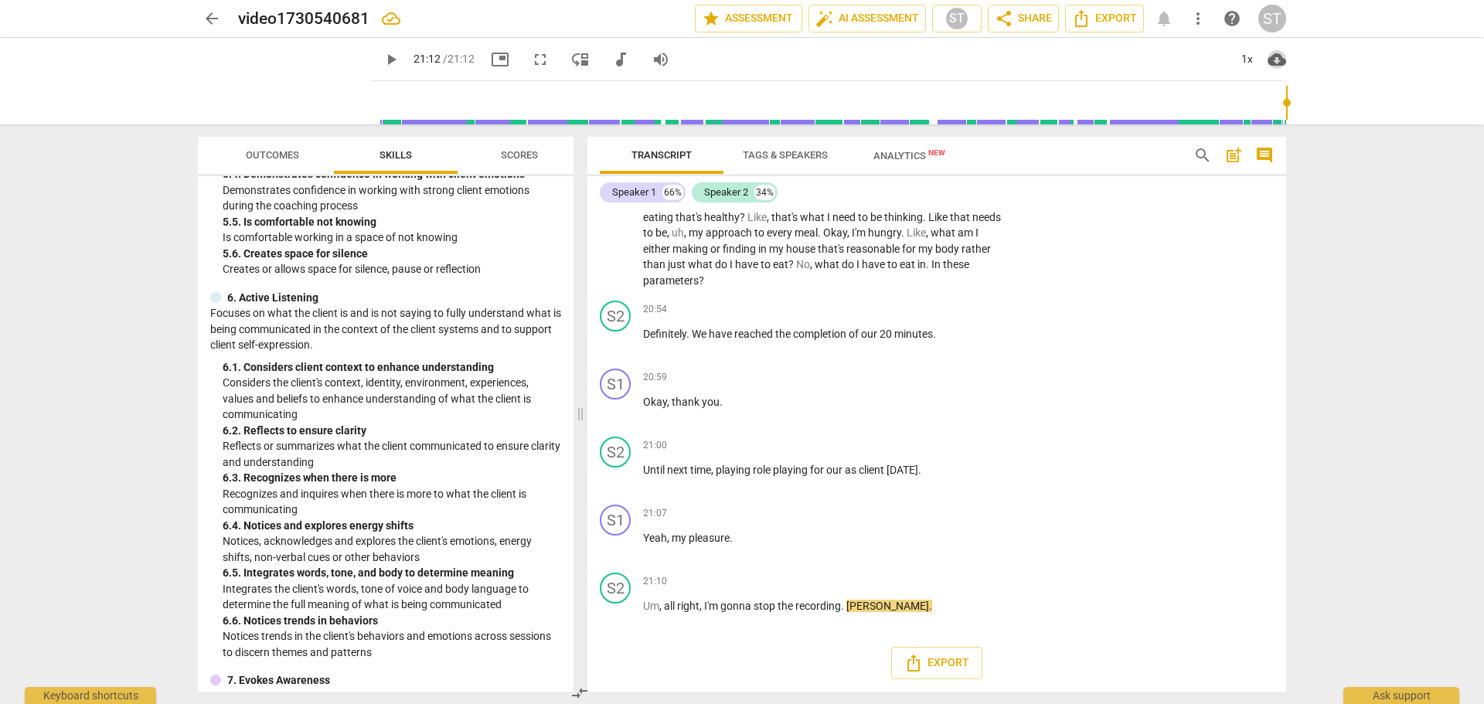
click at [1278, 60] on span "cloud_download" at bounding box center [1277, 59] width 19 height 19
click at [1170, 59] on div at bounding box center [742, 352] width 1484 height 704
click at [1200, 15] on span "more_vert" at bounding box center [1198, 18] width 19 height 19
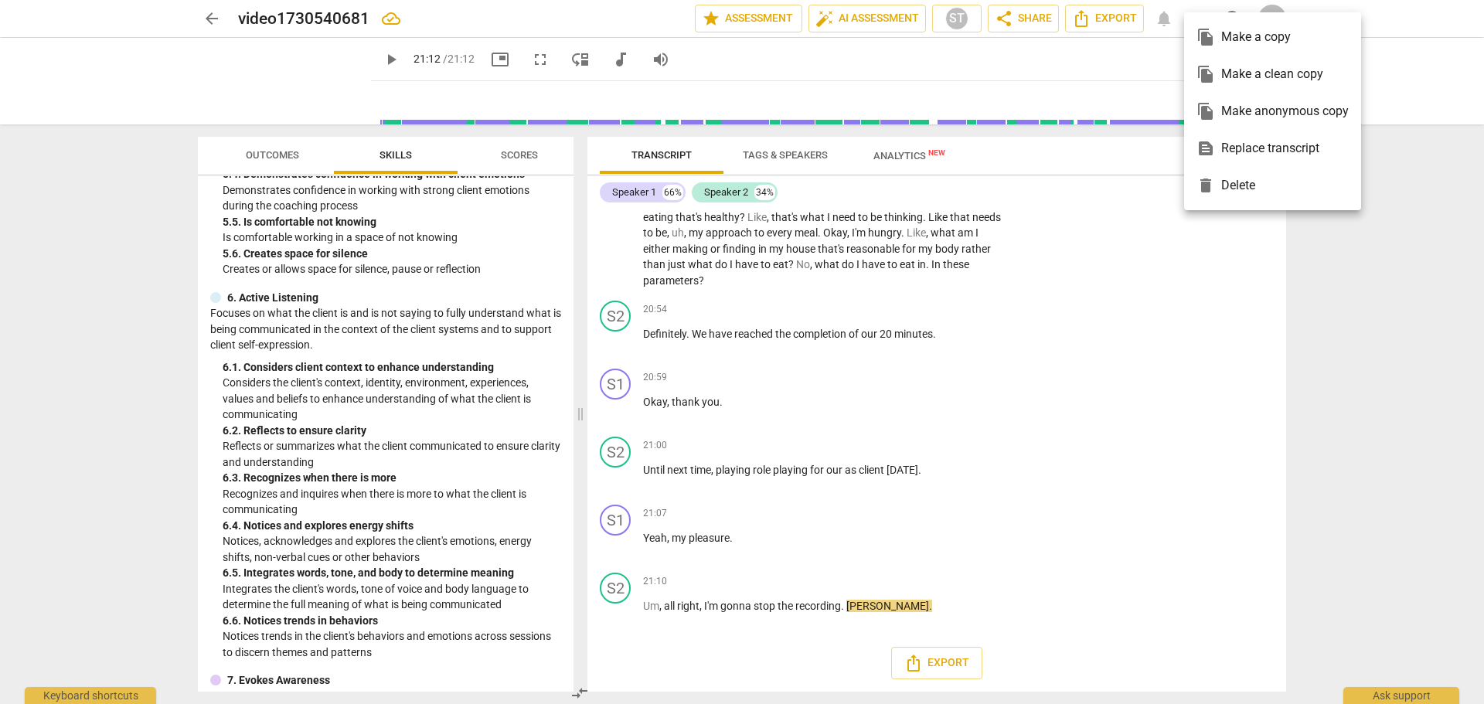
click at [1121, 59] on div at bounding box center [742, 352] width 1484 height 704
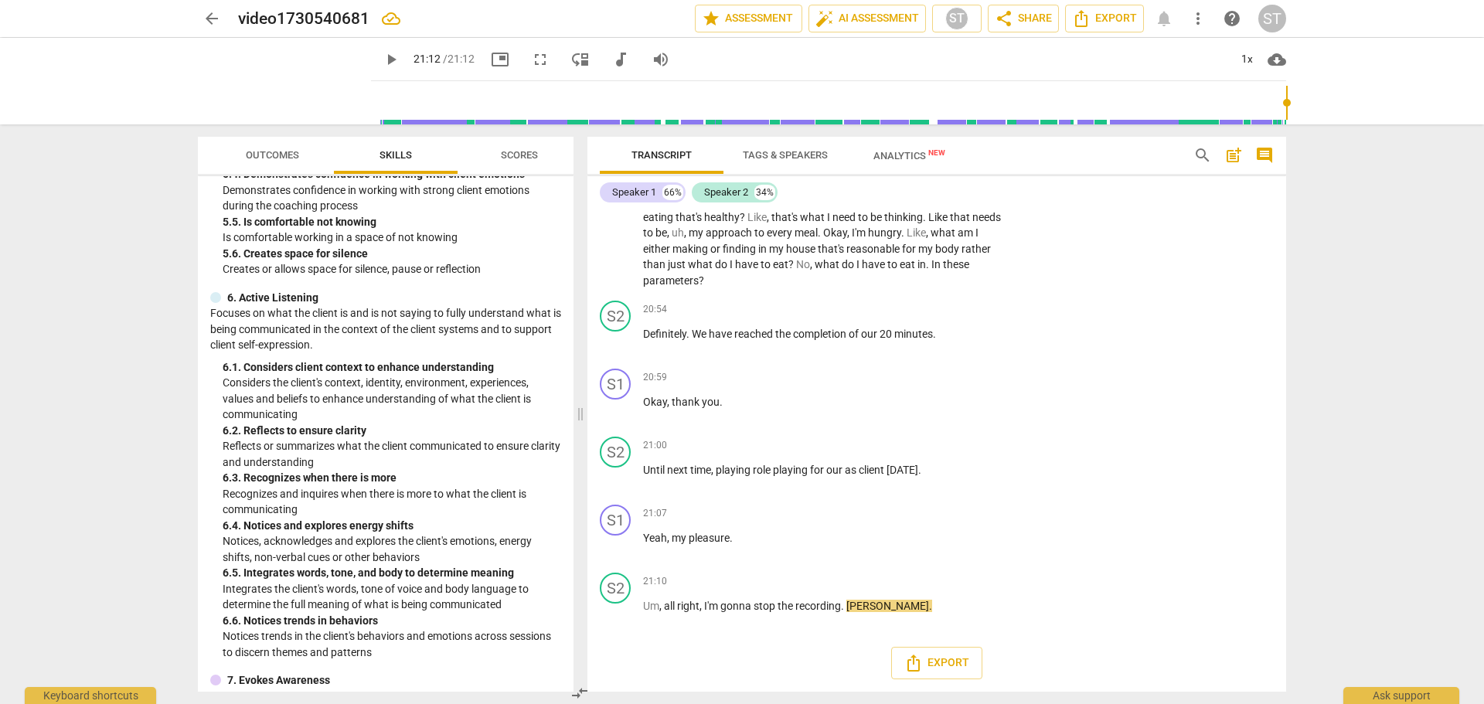
click at [956, 60] on div "play_arrow 21:12 / 21:12 picture_in_picture fullscreen move_down audiotrack vol…" at bounding box center [828, 59] width 915 height 43
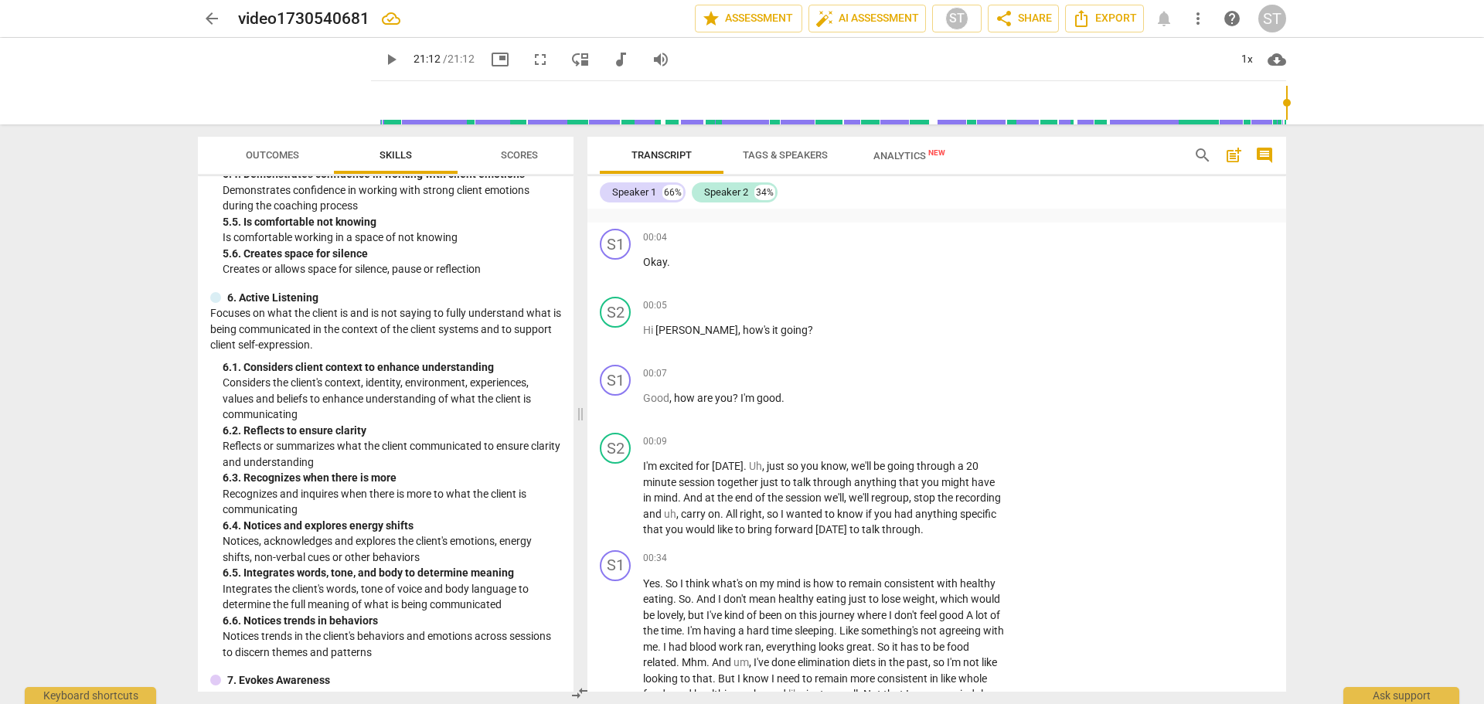
scroll to position [0, 0]
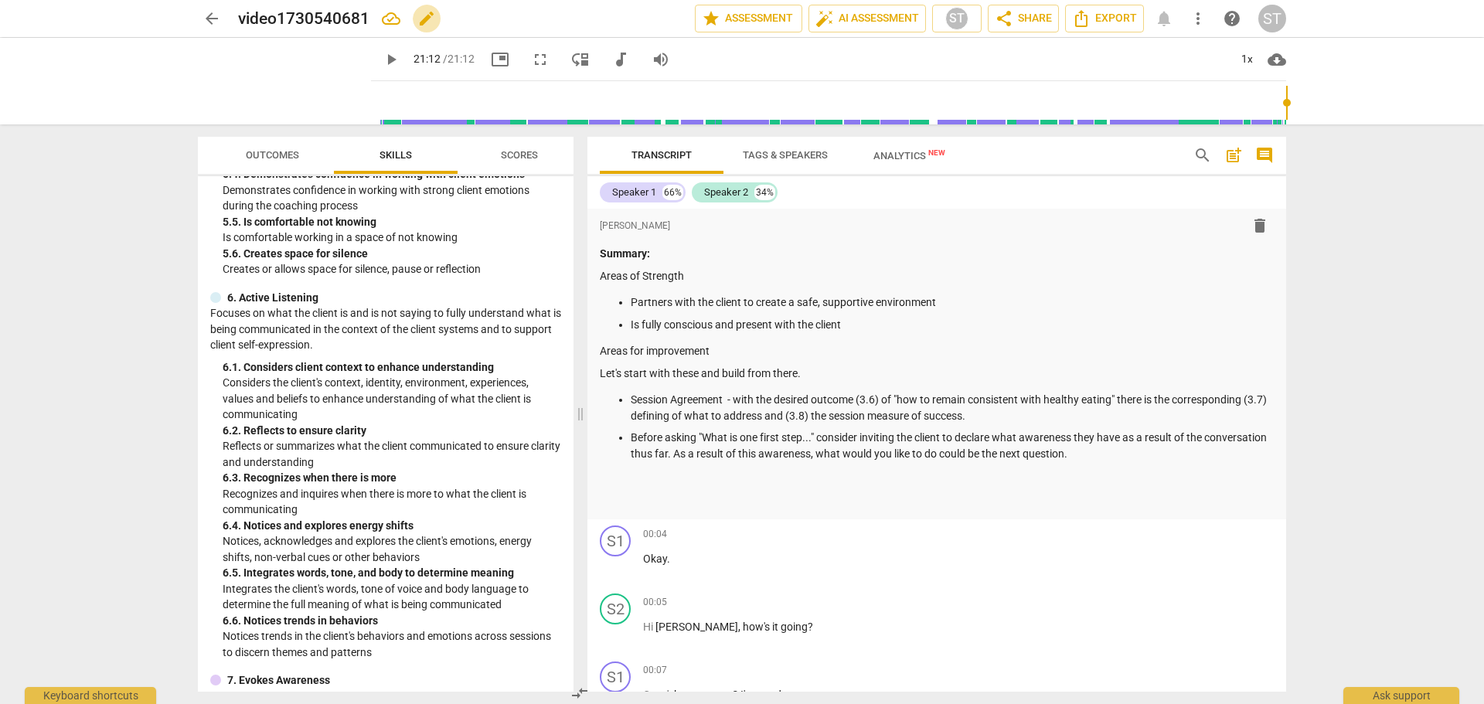
click at [425, 18] on span "edit" at bounding box center [426, 18] width 19 height 19
click at [633, 23] on span "done" at bounding box center [641, 18] width 19 height 19
click at [959, 18] on div "ST" at bounding box center [956, 18] width 23 height 23
click at [1025, 214] on div at bounding box center [742, 352] width 1484 height 704
click at [757, 17] on span "star Assessment" at bounding box center [749, 18] width 94 height 19
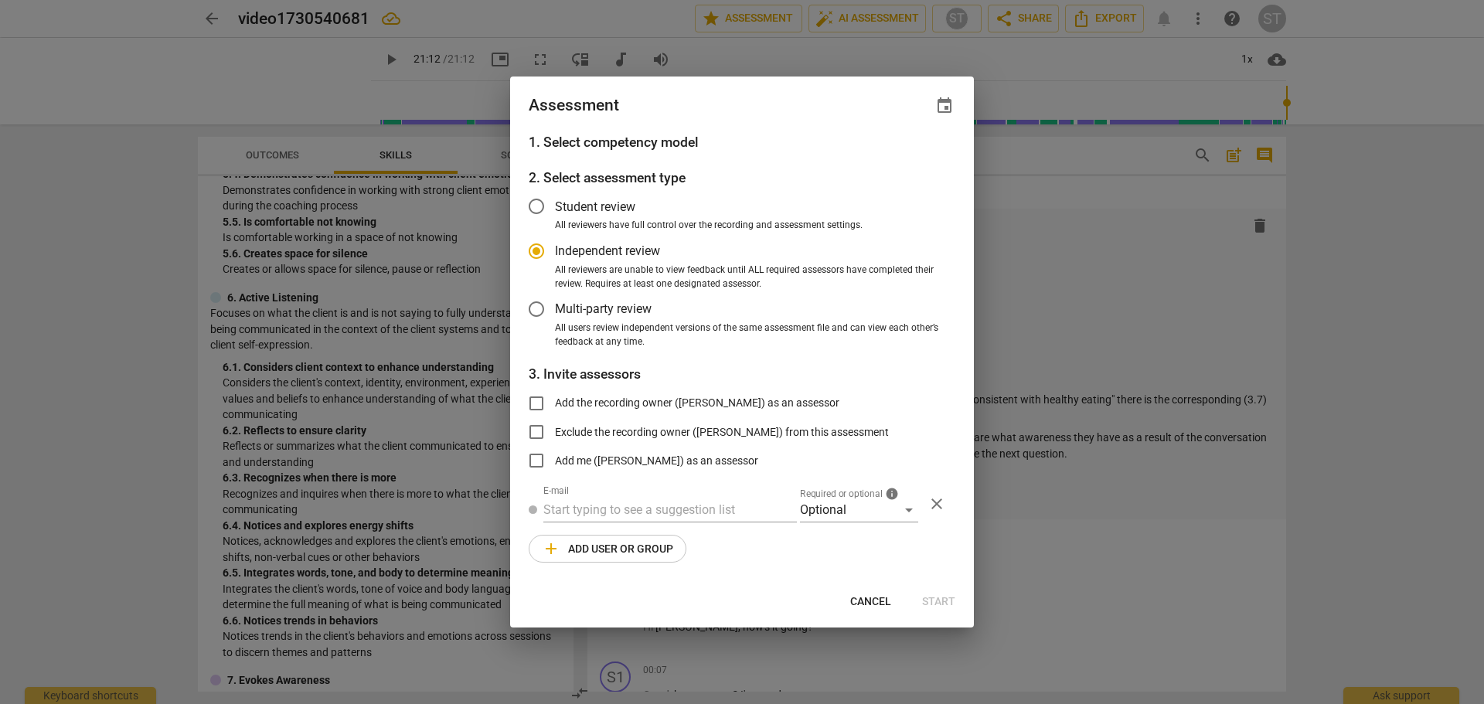
click at [1052, 222] on div at bounding box center [742, 352] width 1484 height 704
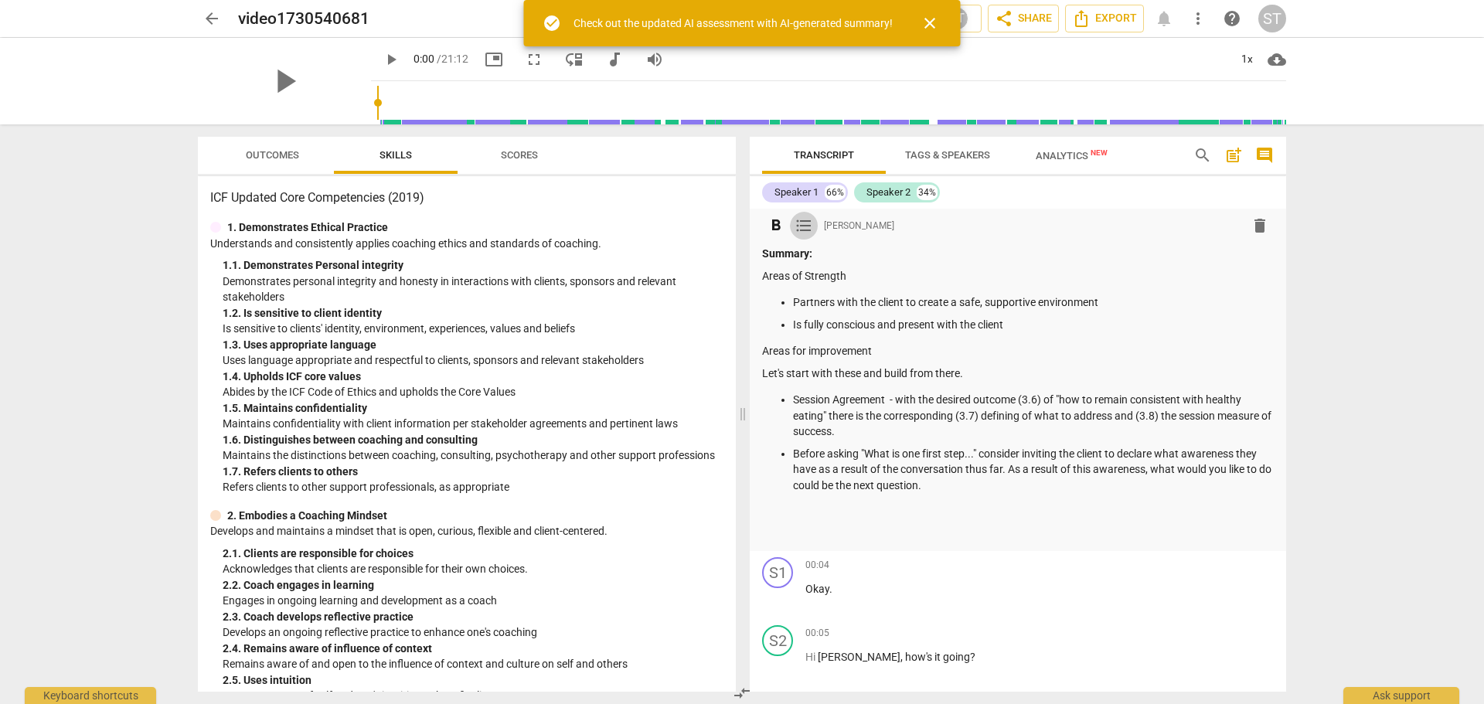
click at [808, 225] on span "format_list_bulleted" at bounding box center [804, 225] width 19 height 19
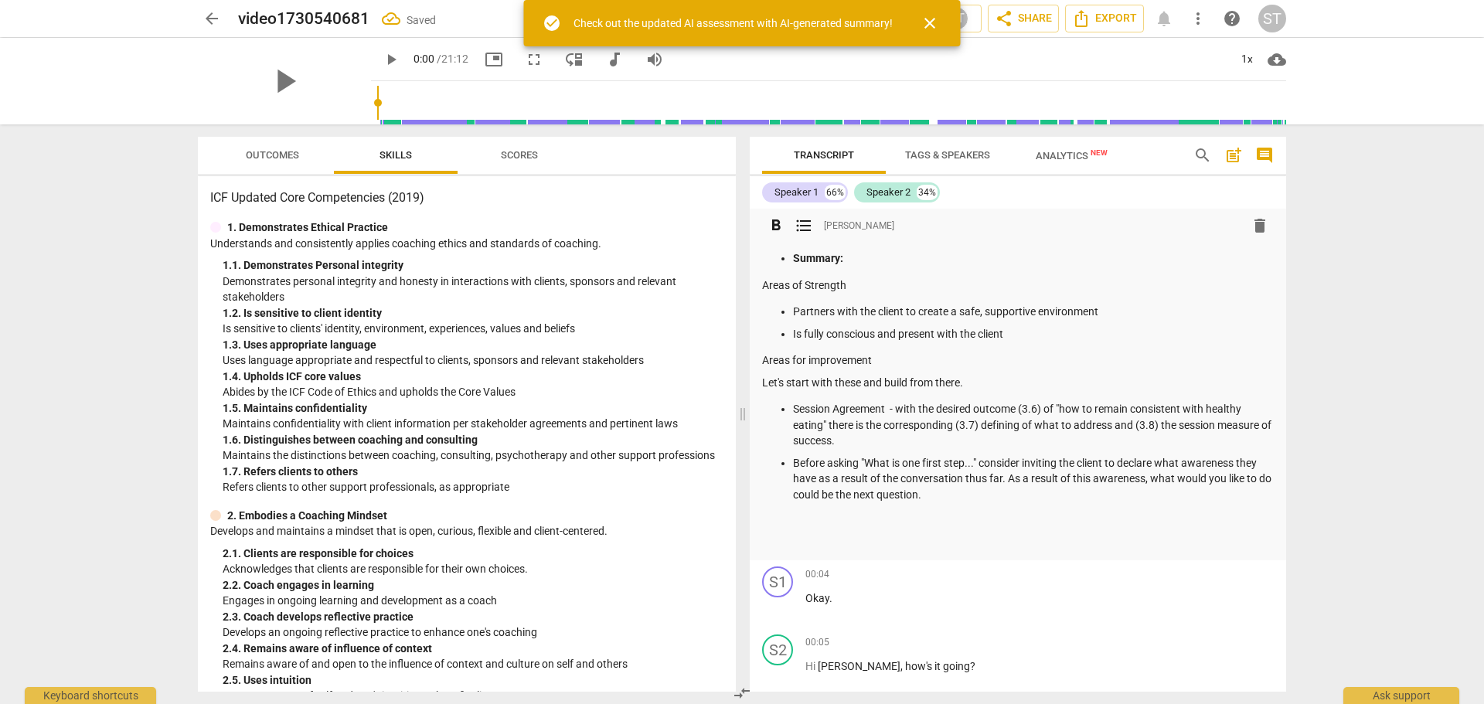
click at [808, 225] on span "format_list_bulleted" at bounding box center [804, 225] width 19 height 19
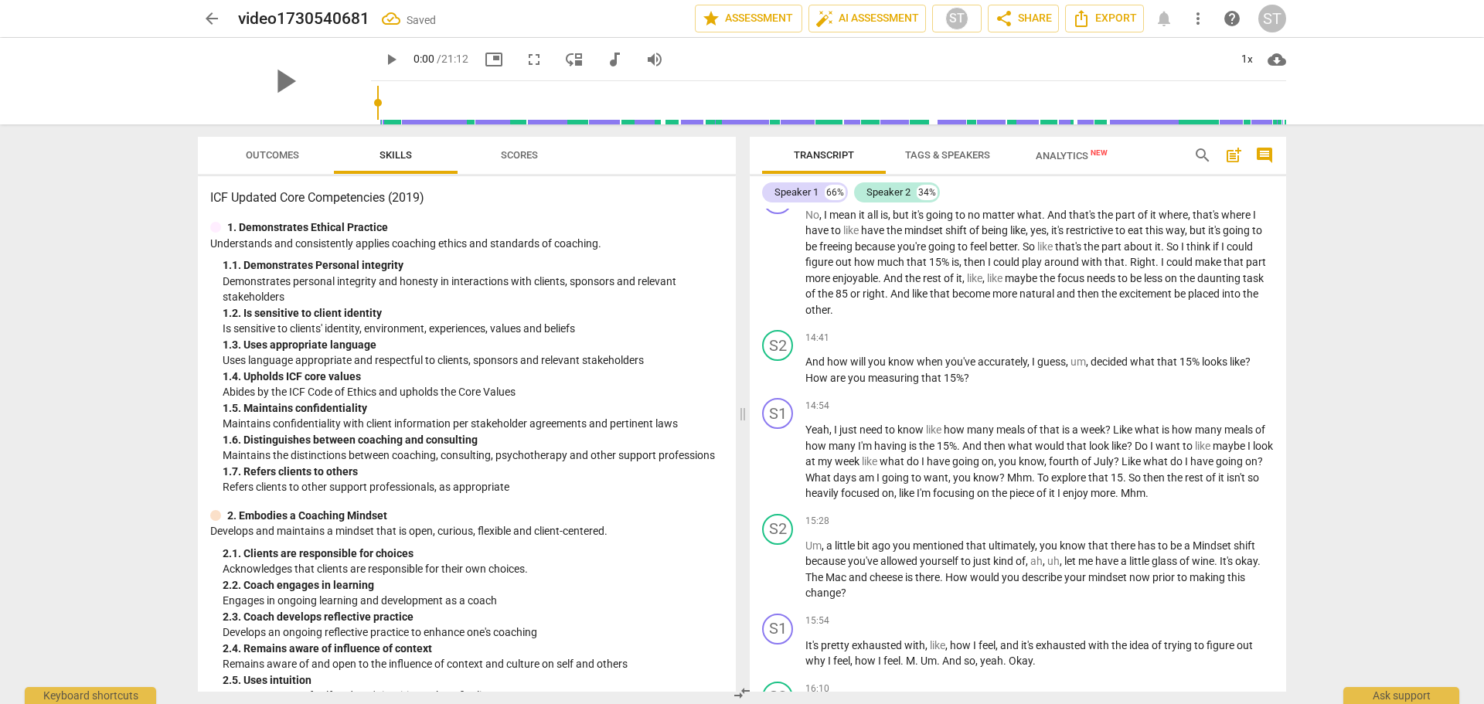
scroll to position [3247, 0]
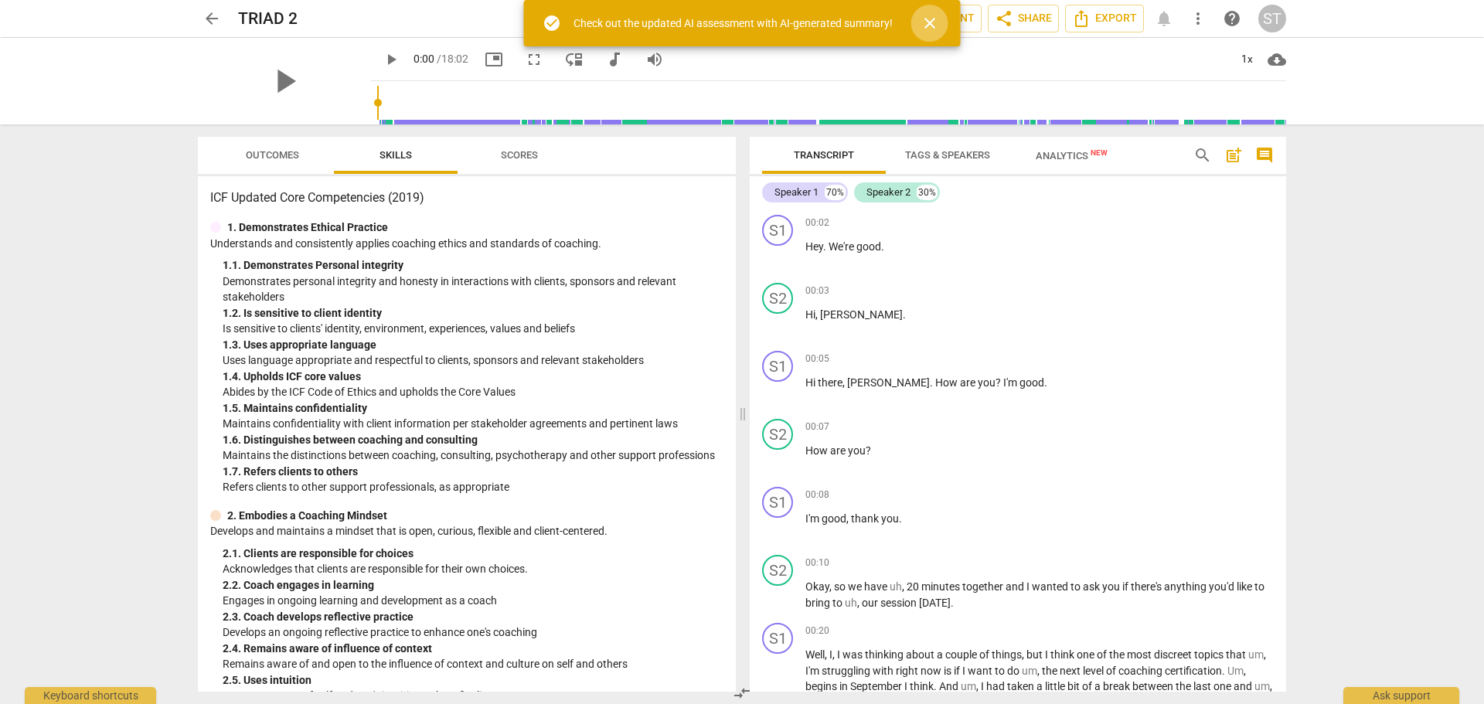
click at [927, 22] on span "close" at bounding box center [930, 23] width 19 height 19
